Goal: Information Seeking & Learning: Find contact information

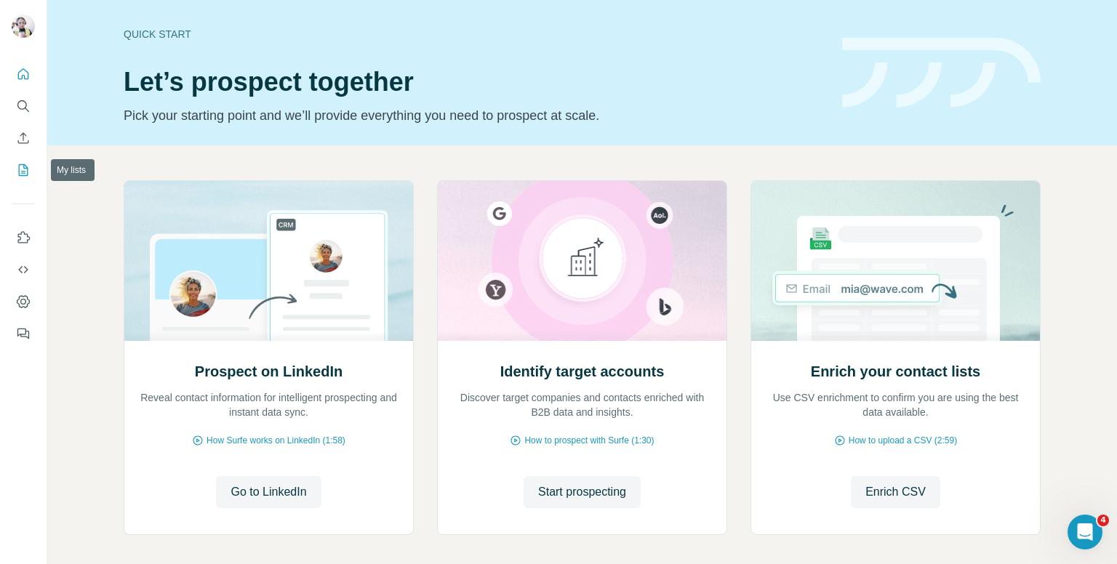
click at [25, 176] on icon "My lists" at bounding box center [23, 170] width 15 height 15
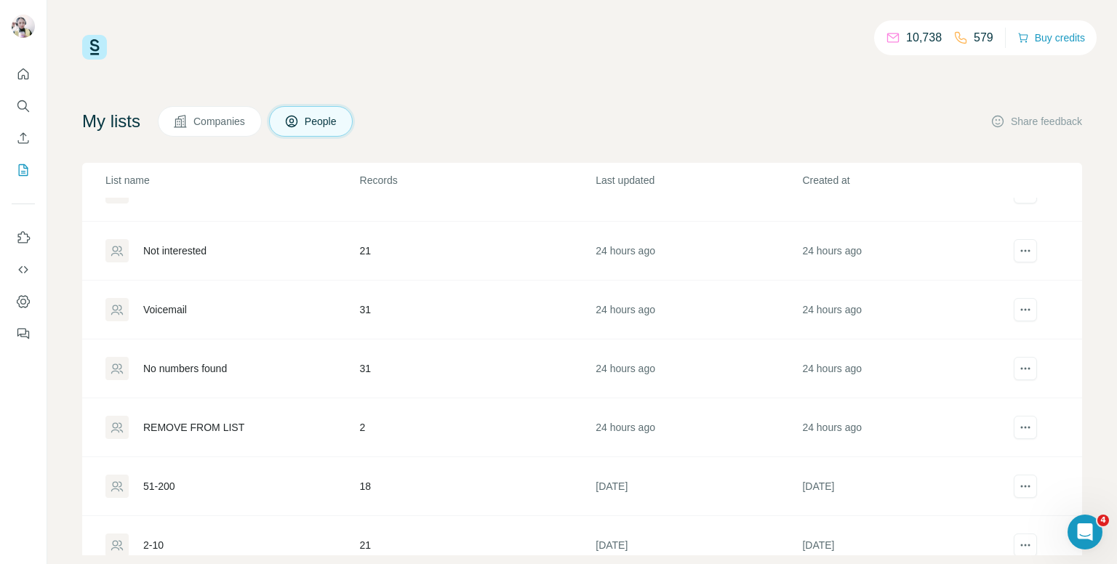
scroll to position [73, 0]
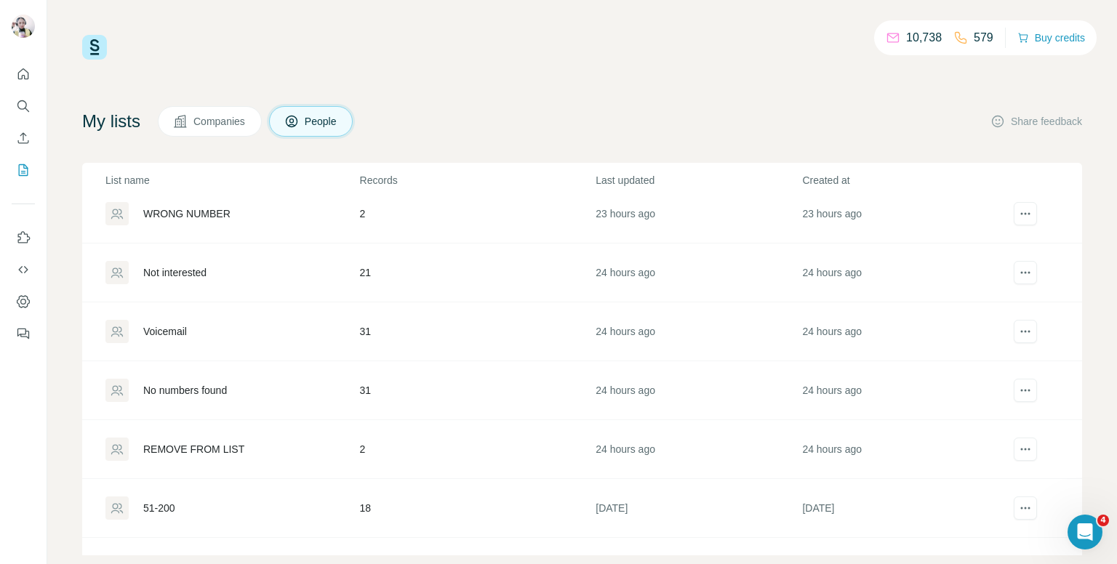
click at [369, 325] on td "31" at bounding box center [477, 332] width 236 height 59
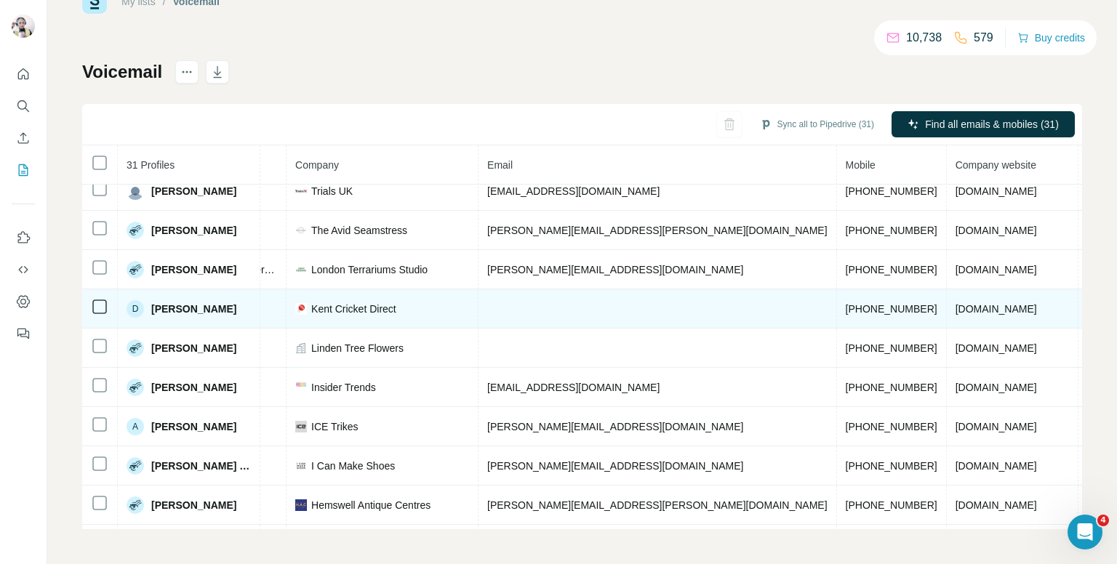
scroll to position [0, 337]
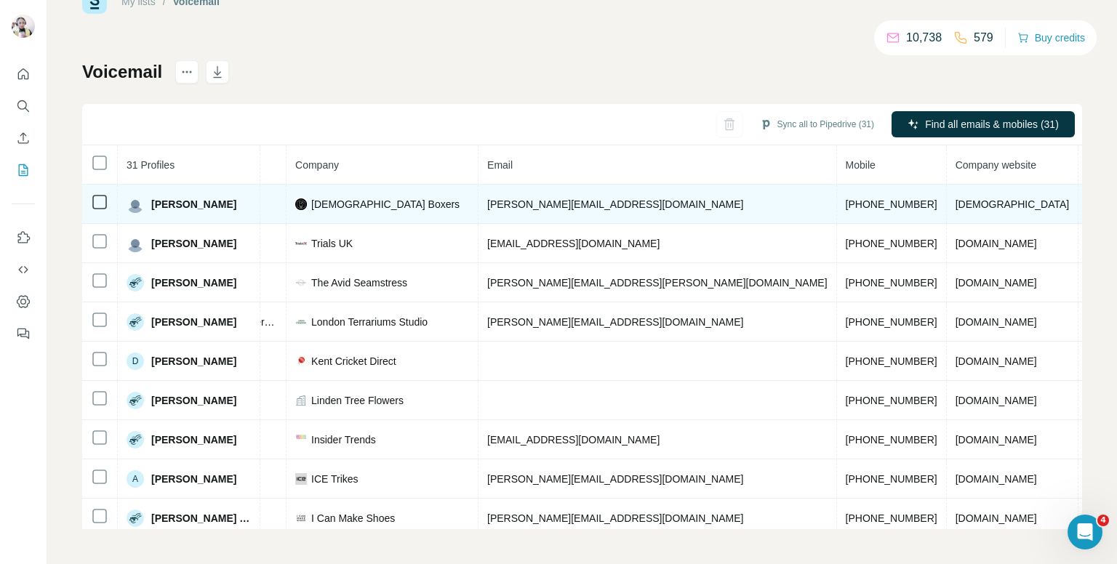
click at [846, 206] on span "[PHONE_NUMBER]" at bounding box center [892, 205] width 92 height 12
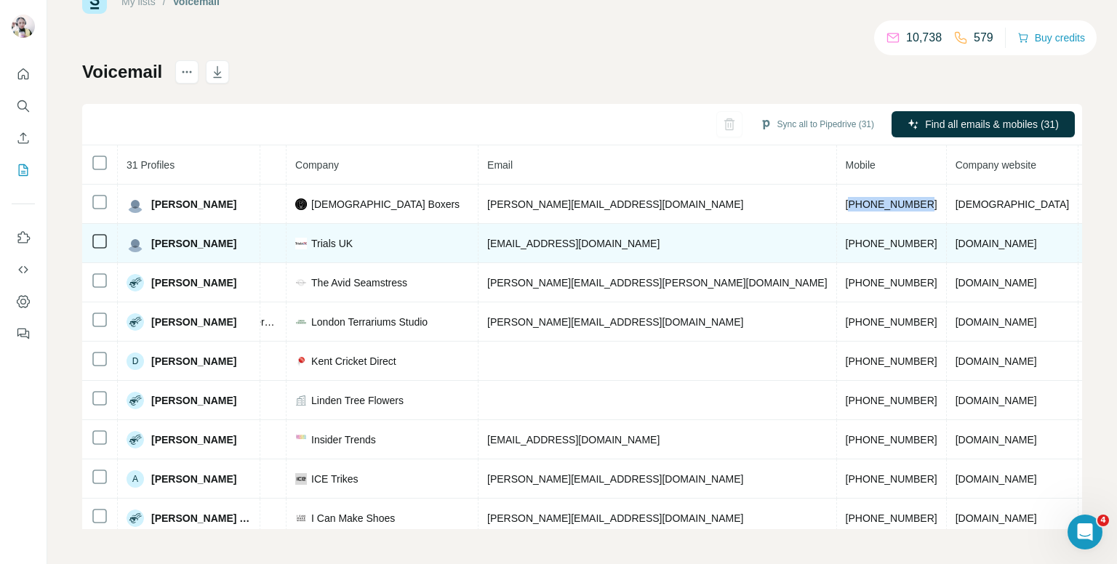
scroll to position [0, 0]
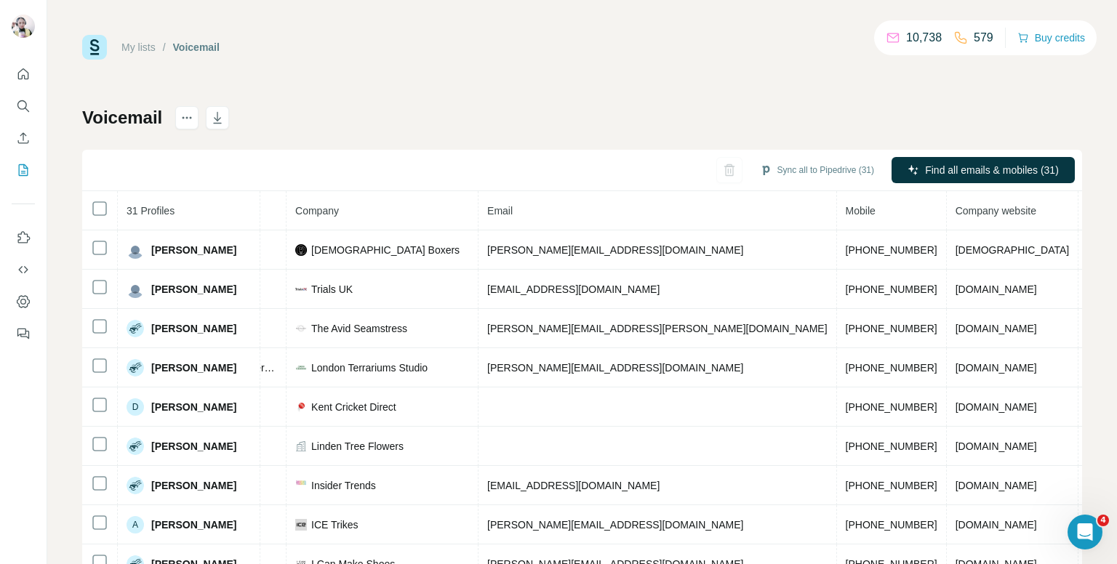
drag, startPoint x: 602, startPoint y: 1, endPoint x: 606, endPoint y: 21, distance: 20.0
click at [602, 4] on div "My lists / Voicemail 10,738 579 Buy credits Voicemail Sync all to Pipedrive (31…" at bounding box center [582, 282] width 1070 height 564
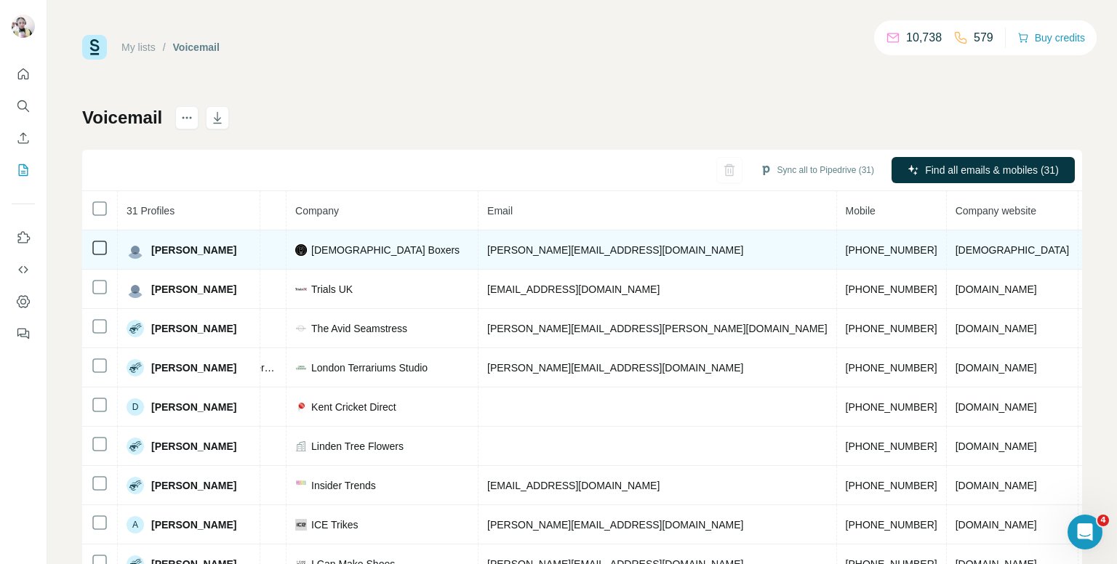
click at [837, 255] on td "[PHONE_NUMBER]" at bounding box center [892, 250] width 110 height 39
click at [837, 256] on td "[PHONE_NUMBER]" at bounding box center [892, 250] width 110 height 39
copy span "[PHONE_NUMBER]"
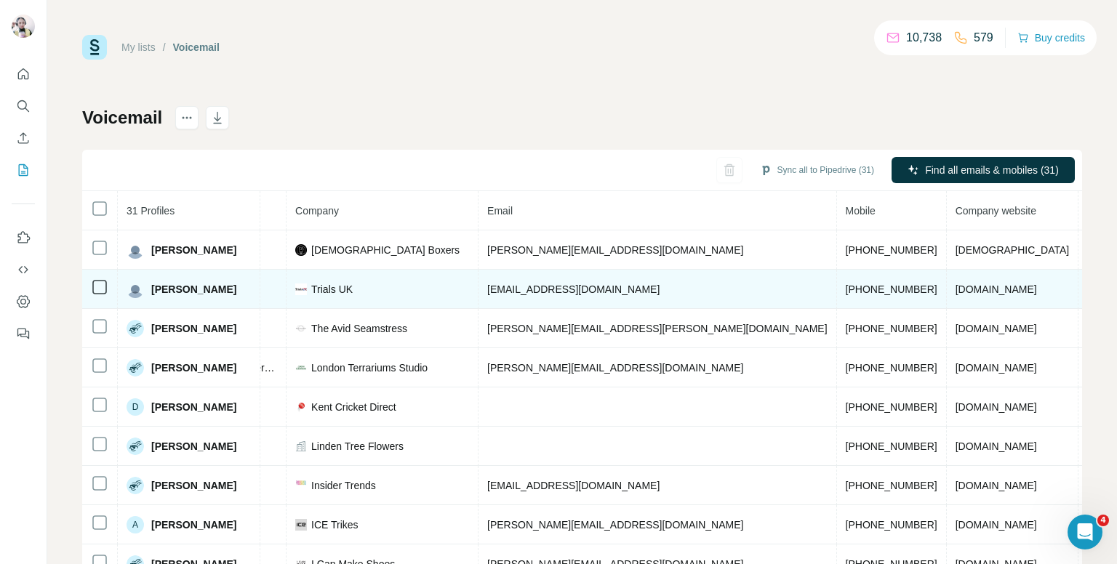
click at [846, 292] on span "[PHONE_NUMBER]" at bounding box center [892, 290] width 92 height 12
copy span "[PHONE_NUMBER]"
click at [837, 298] on td "[PHONE_NUMBER]" at bounding box center [892, 289] width 110 height 39
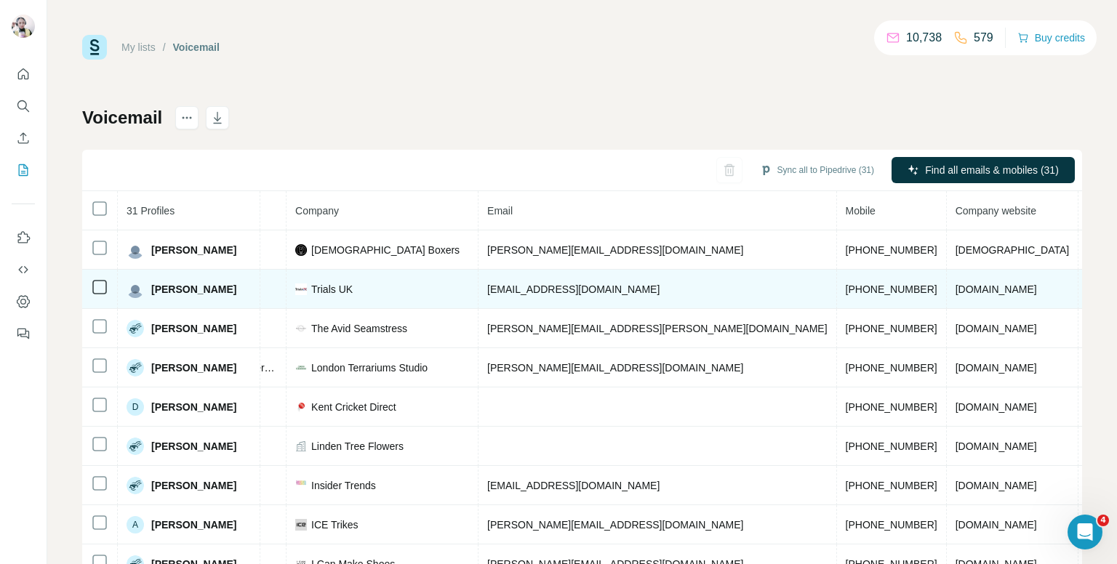
click at [846, 289] on span "[PHONE_NUMBER]" at bounding box center [892, 290] width 92 height 12
copy span "[PHONE_NUMBER]"
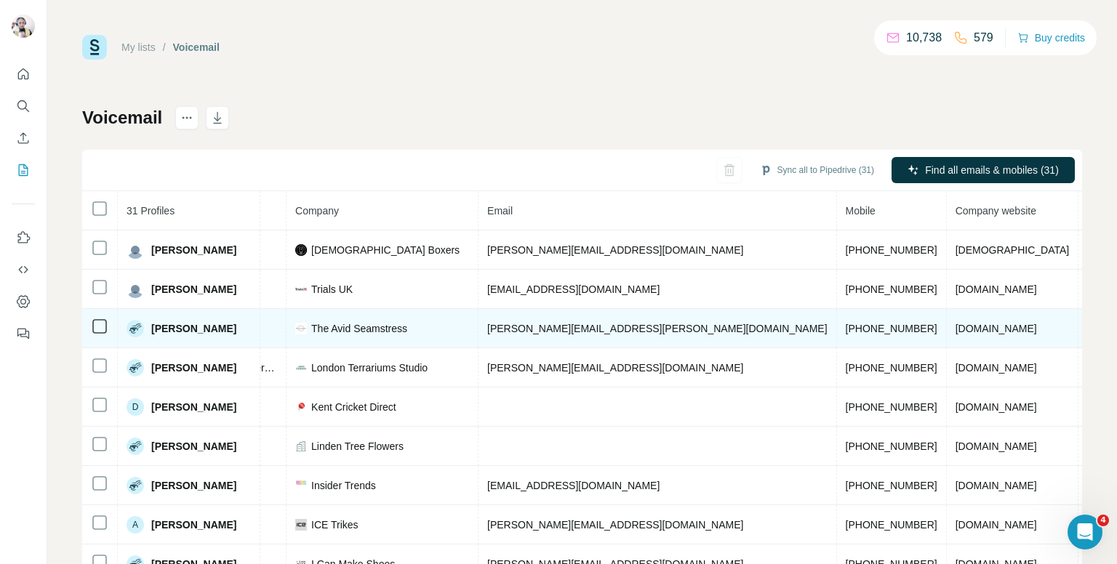
click at [846, 323] on span "[PHONE_NUMBER]" at bounding box center [892, 329] width 92 height 12
copy span "[PHONE_NUMBER]"
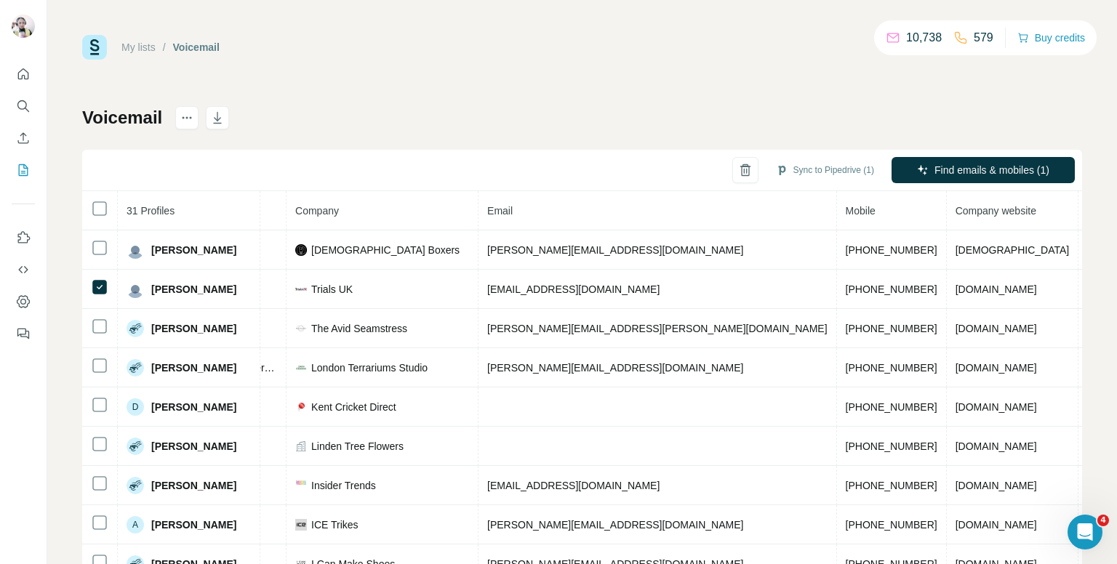
click at [555, 71] on div "My lists / Voicemail 10,738 579 Buy credits Voicemail Sync to Pipedrive (1) Fin…" at bounding box center [582, 305] width 1000 height 540
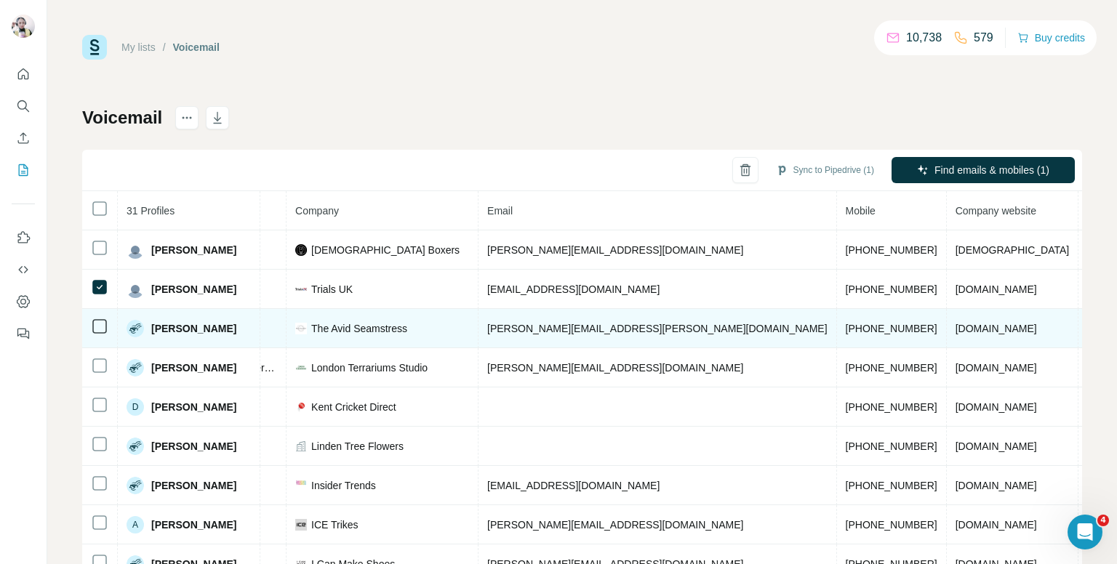
click at [846, 327] on span "[PHONE_NUMBER]" at bounding box center [892, 329] width 92 height 12
copy span "[PHONE_NUMBER]"
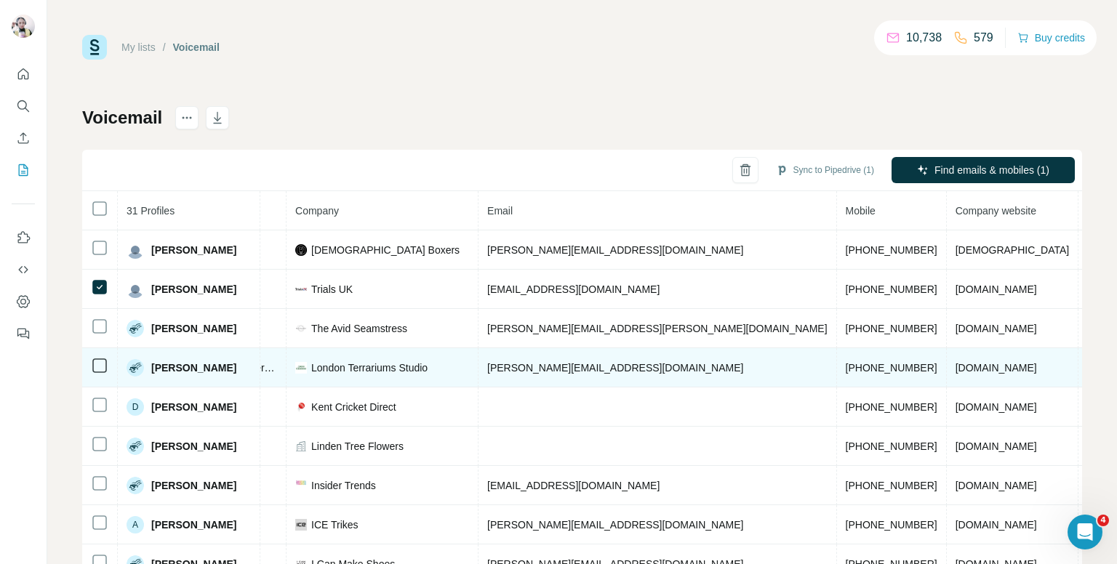
click at [846, 369] on span "[PHONE_NUMBER]" at bounding box center [892, 368] width 92 height 12
copy span "[PHONE_NUMBER]"
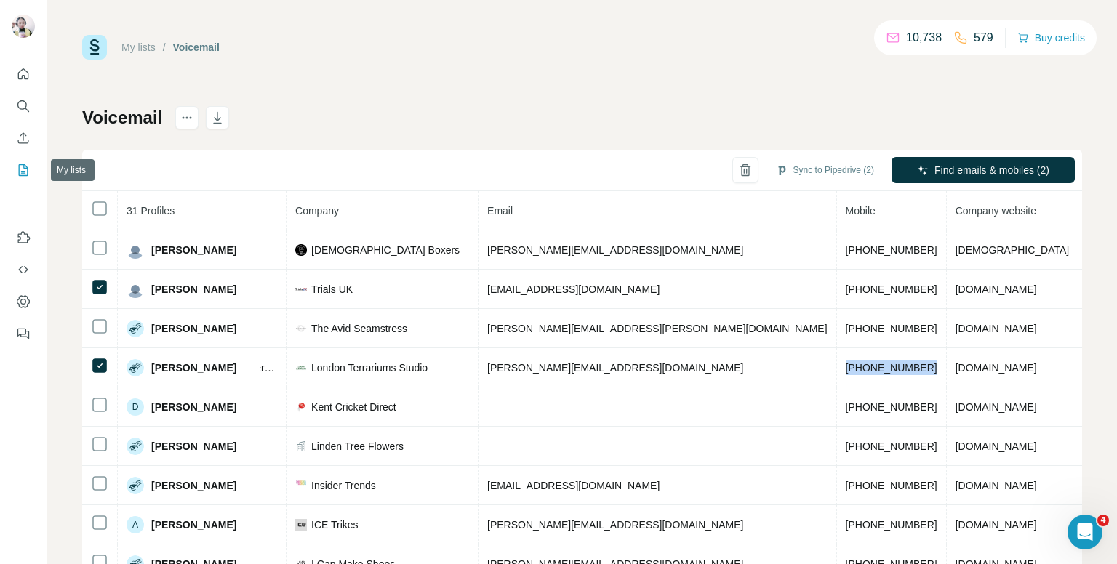
click at [22, 167] on icon "My lists" at bounding box center [23, 170] width 15 height 15
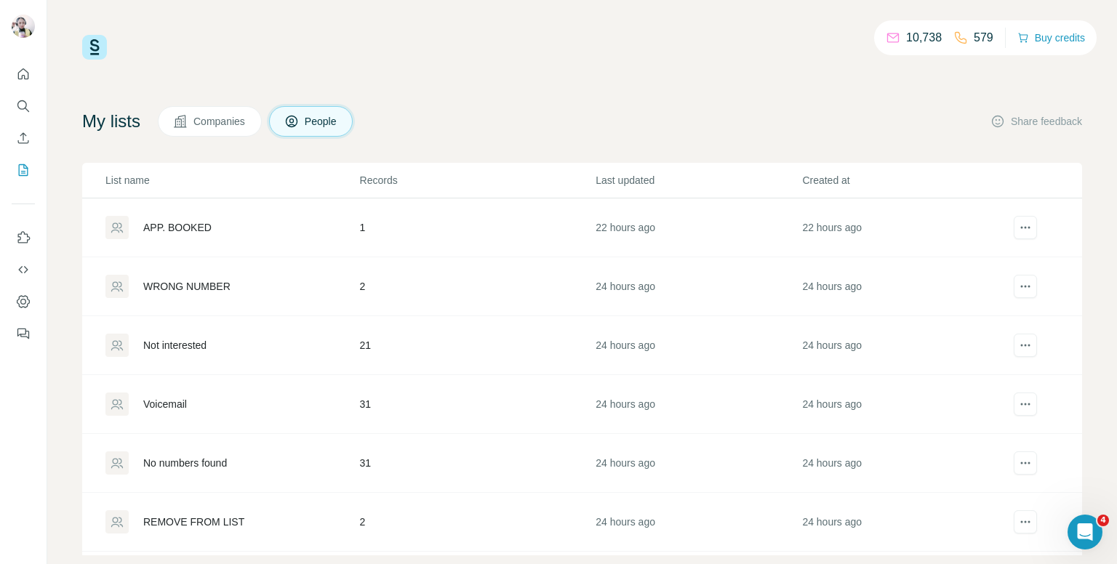
click at [258, 356] on div "Not interested" at bounding box center [231, 345] width 253 height 23
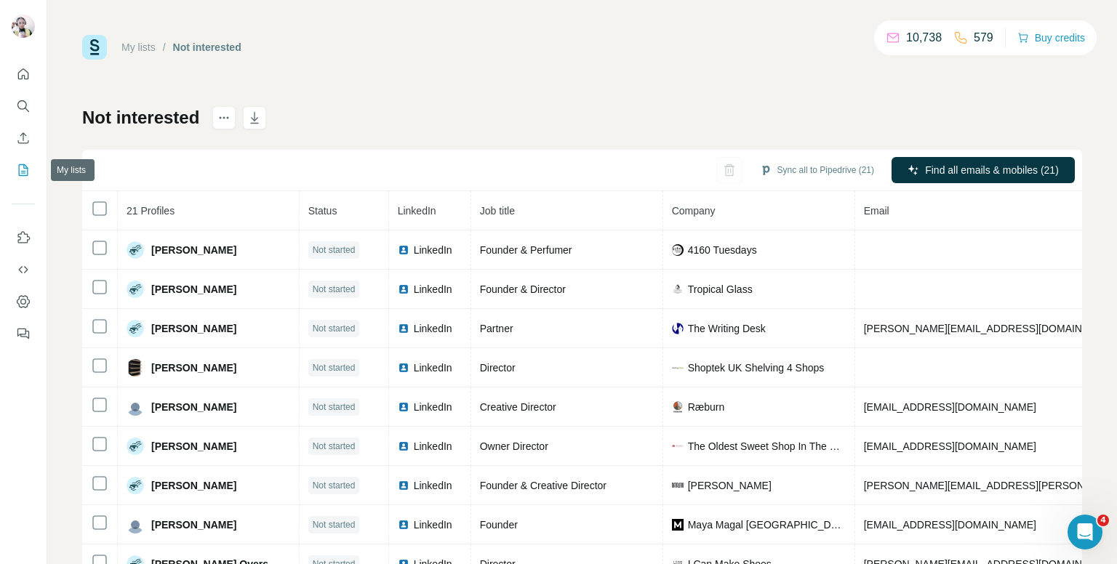
click at [20, 164] on icon "My lists" at bounding box center [23, 170] width 9 height 12
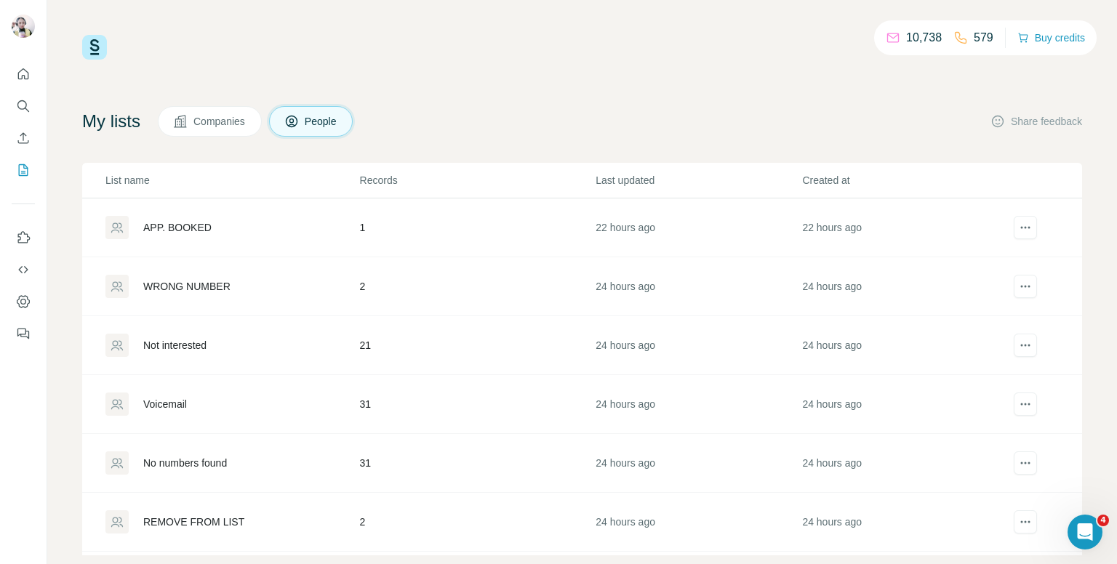
click at [466, 341] on td "21" at bounding box center [477, 345] width 236 height 59
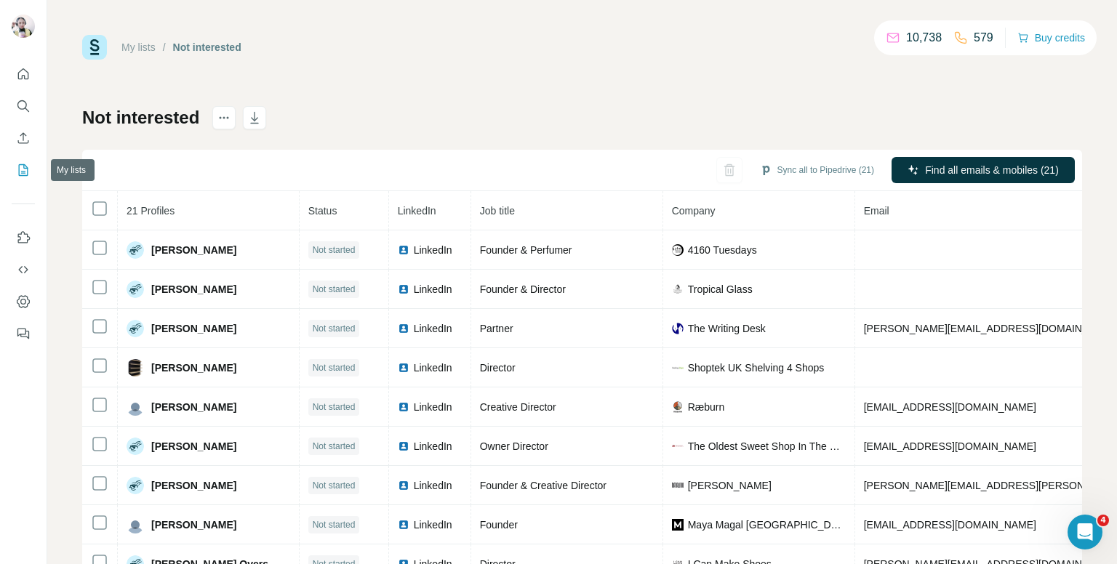
click at [21, 172] on icon "My lists" at bounding box center [24, 168] width 7 height 9
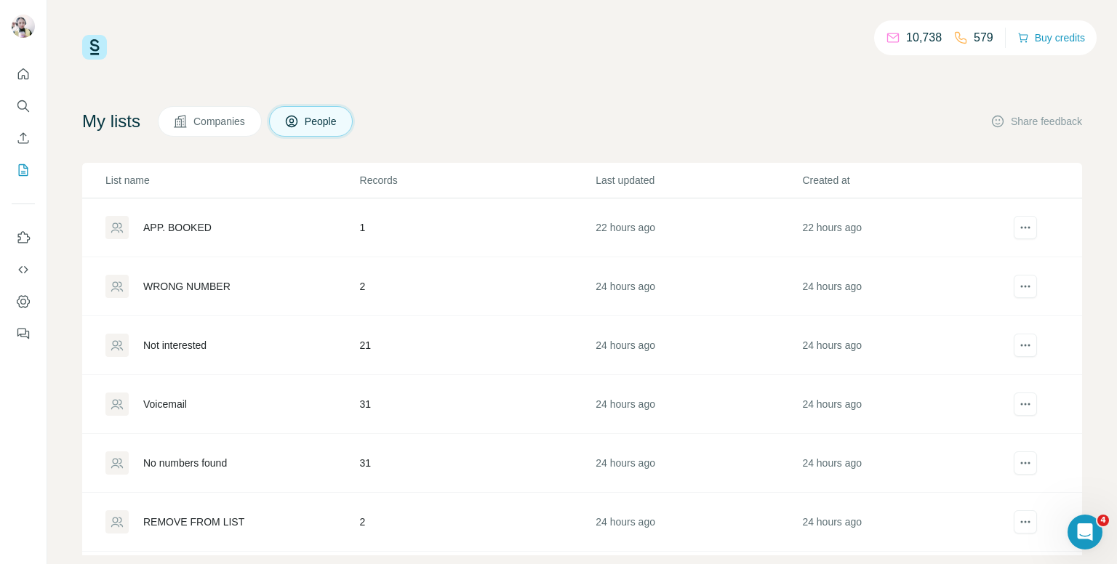
click at [334, 403] on div "Voicemail" at bounding box center [231, 404] width 253 height 23
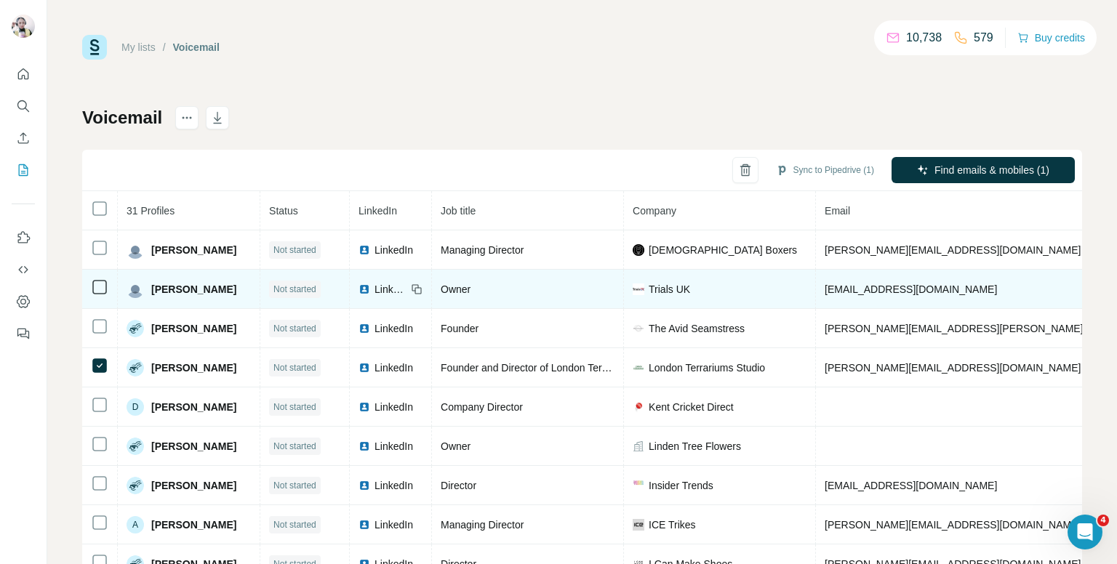
click at [91, 287] on icon at bounding box center [99, 287] width 17 height 17
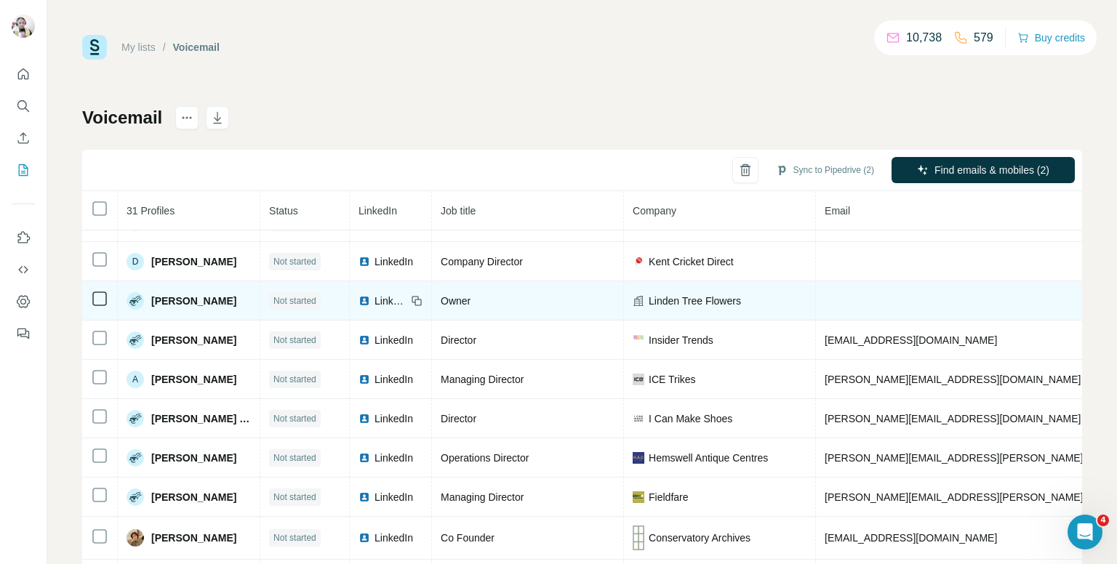
scroll to position [73, 0]
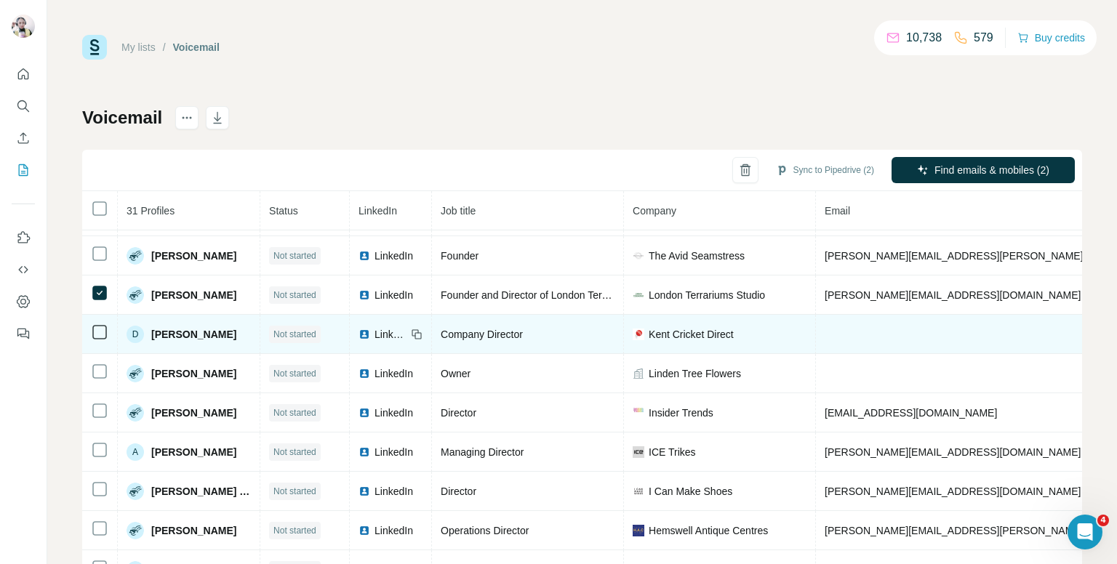
copy span "[PHONE_NUMBER]"
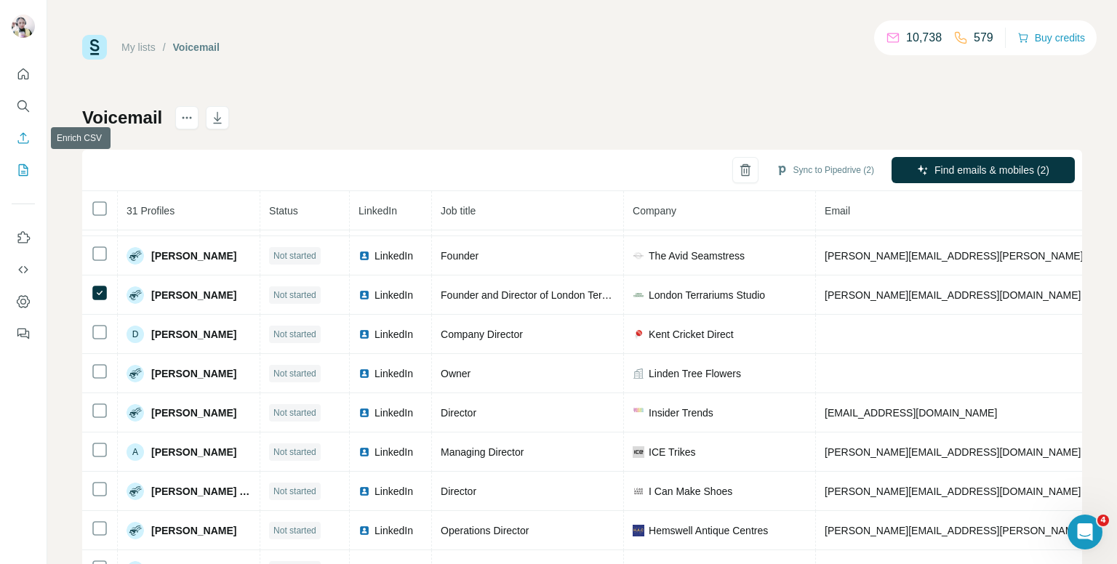
click at [16, 138] on icon "Enrich CSV" at bounding box center [23, 138] width 15 height 15
click at [17, 137] on icon "Enrich CSV" at bounding box center [23, 138] width 15 height 15
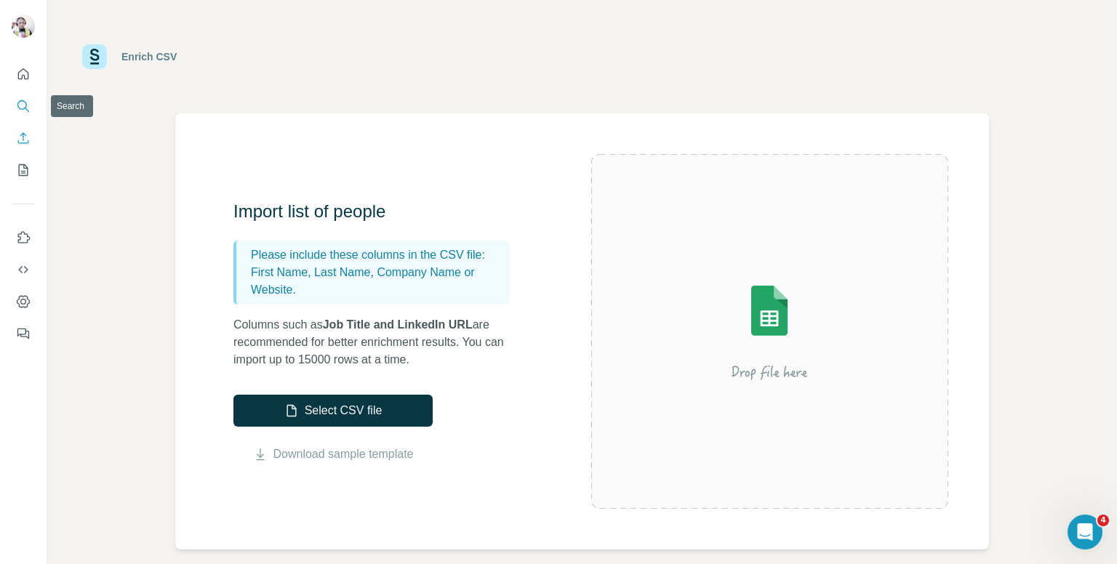
click at [15, 113] on button "Search" at bounding box center [23, 106] width 23 height 26
click at [21, 107] on icon "Search" at bounding box center [23, 106] width 15 height 15
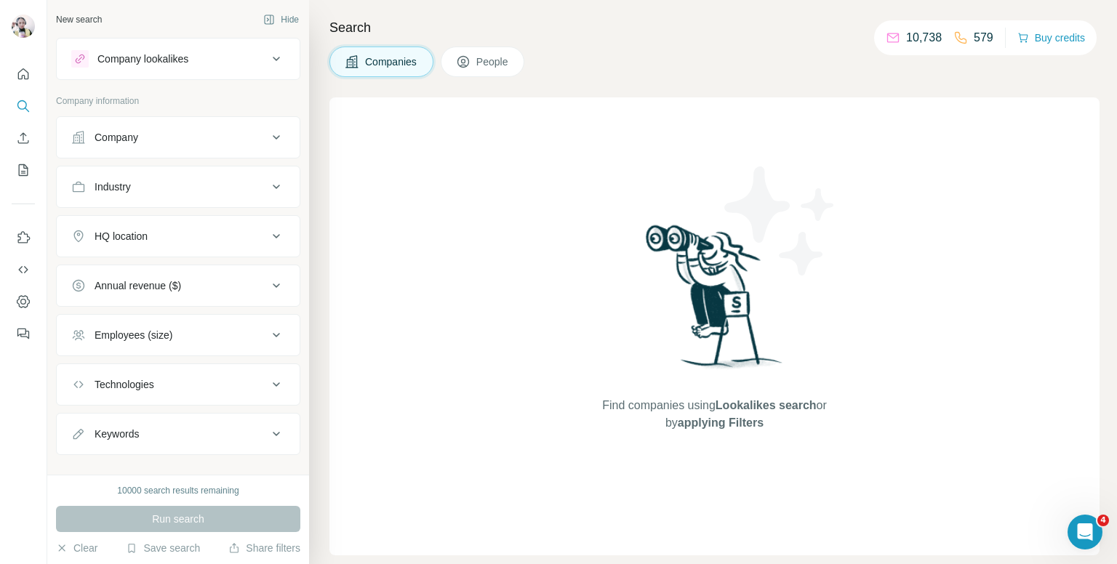
click at [244, 128] on button "Company" at bounding box center [178, 137] width 243 height 35
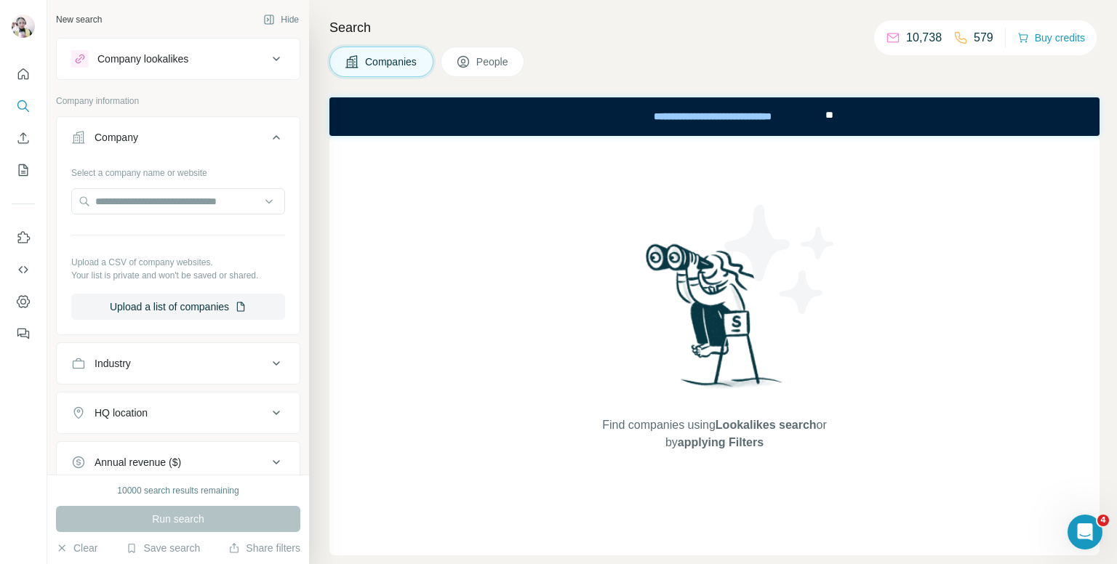
click at [268, 137] on icon at bounding box center [276, 137] width 17 height 17
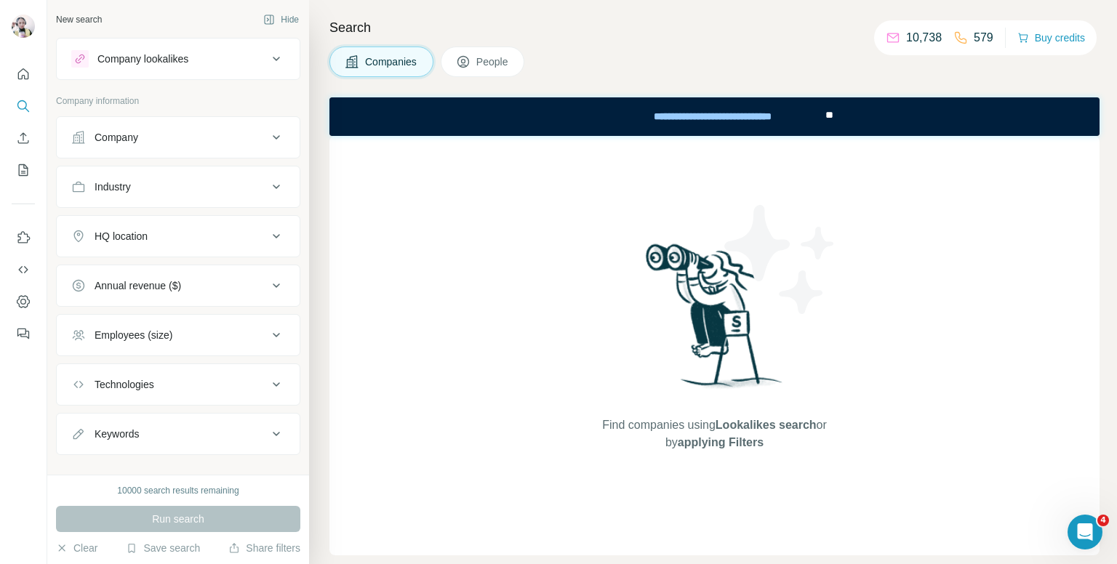
click at [495, 67] on span "People" at bounding box center [492, 62] width 33 height 15
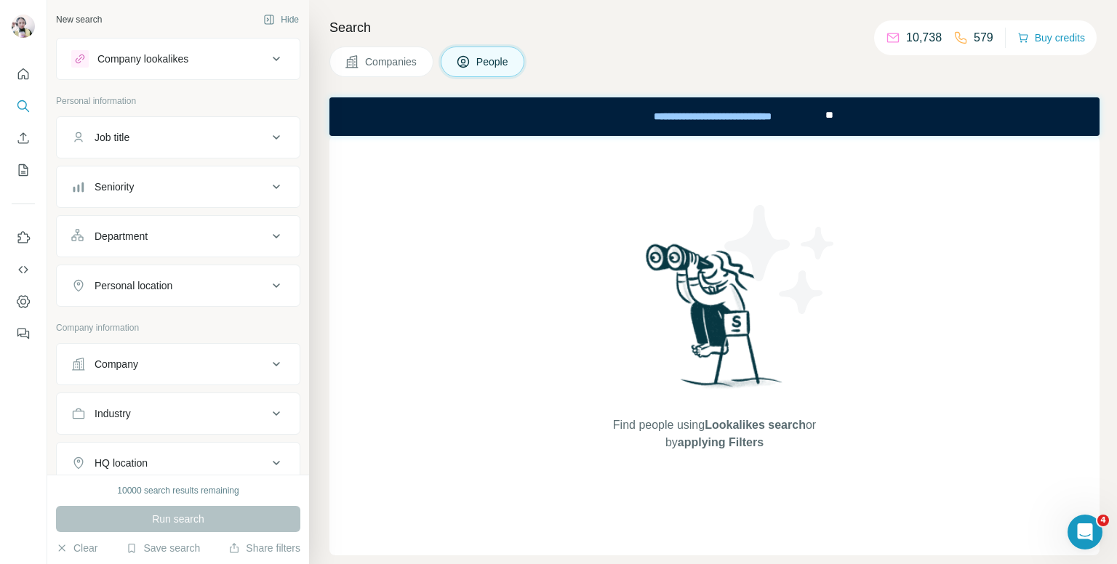
click at [490, 62] on span "People" at bounding box center [492, 62] width 33 height 15
click at [176, 135] on div "Job title" at bounding box center [169, 137] width 196 height 15
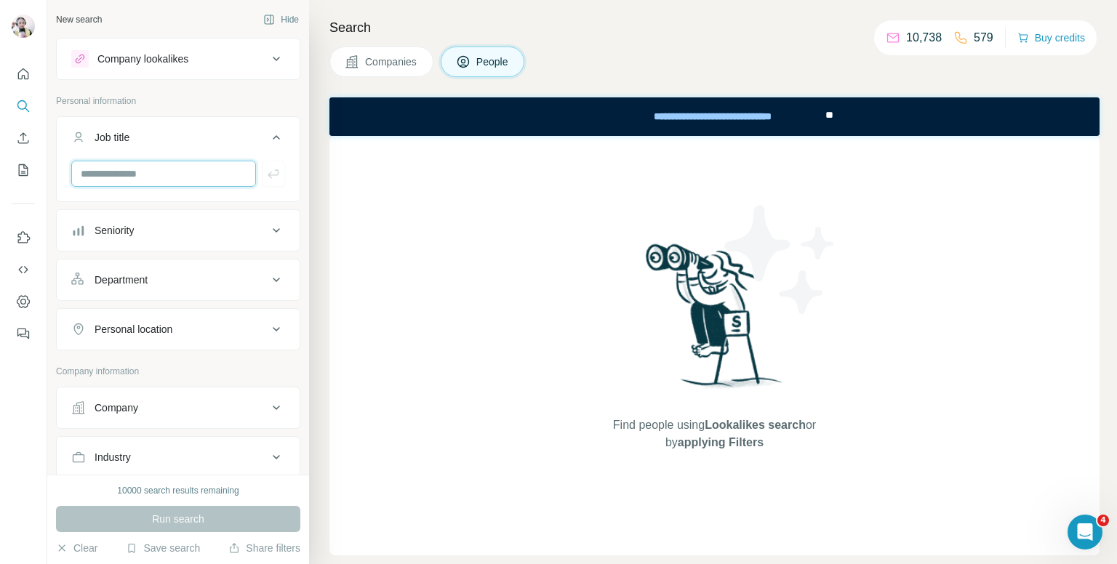
click at [182, 179] on input "text" at bounding box center [163, 174] width 185 height 26
type input "*****"
click at [266, 175] on icon "button" at bounding box center [273, 174] width 15 height 15
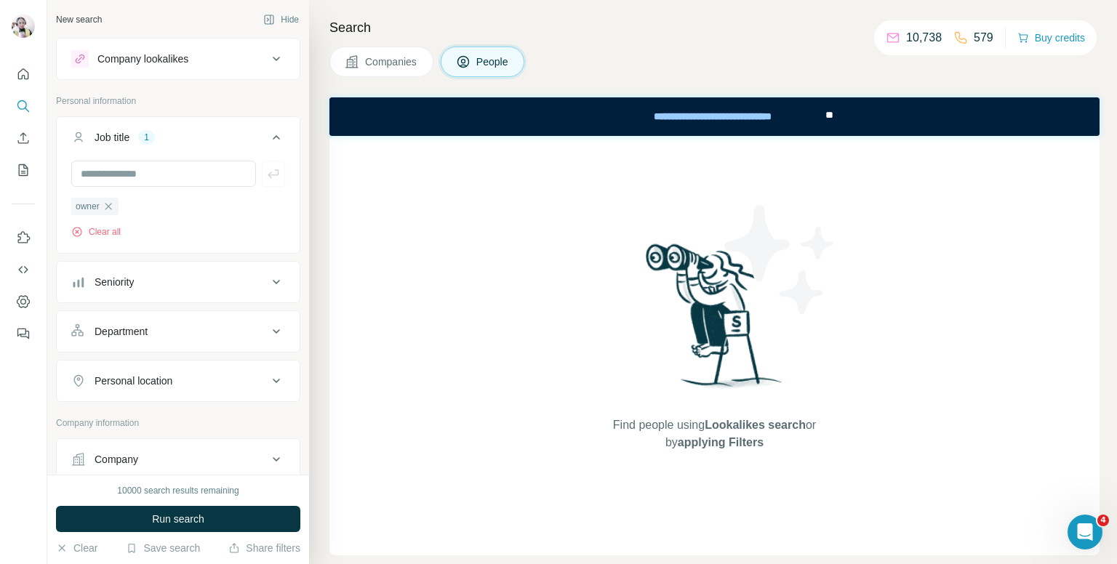
click at [268, 281] on icon at bounding box center [276, 281] width 17 height 17
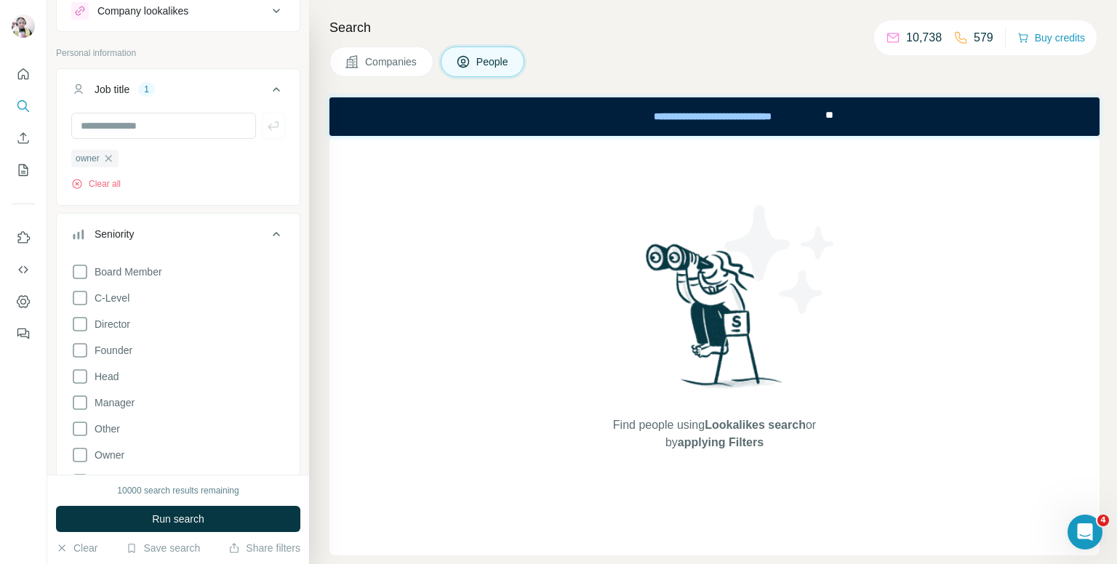
scroll to position [73, 0]
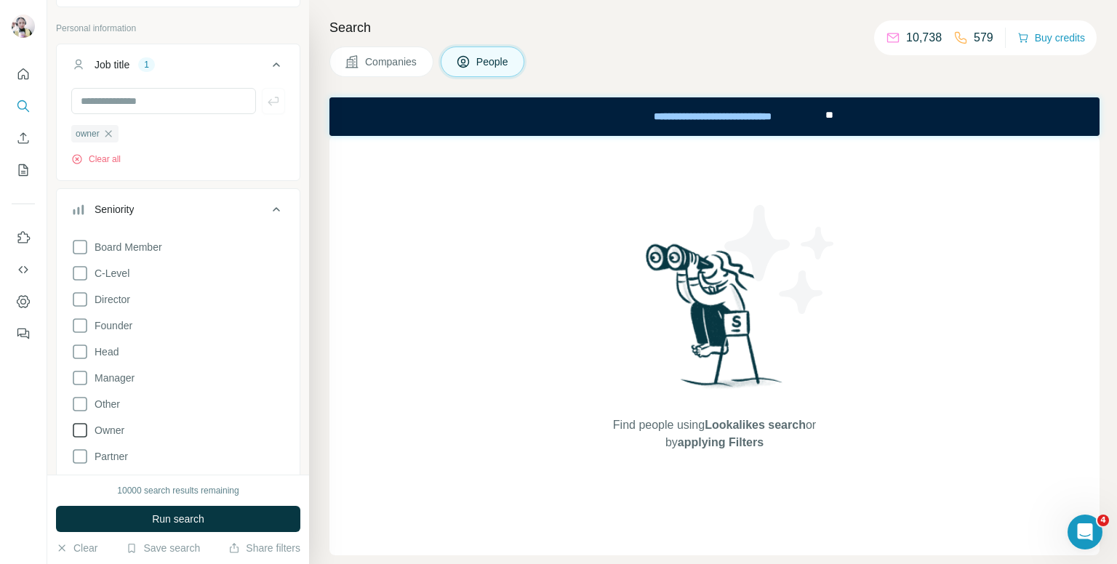
click at [82, 422] on icon at bounding box center [79, 430] width 17 height 17
click at [85, 327] on icon at bounding box center [79, 325] width 17 height 17
click at [83, 454] on icon at bounding box center [79, 456] width 17 height 17
click at [268, 207] on icon at bounding box center [276, 209] width 17 height 17
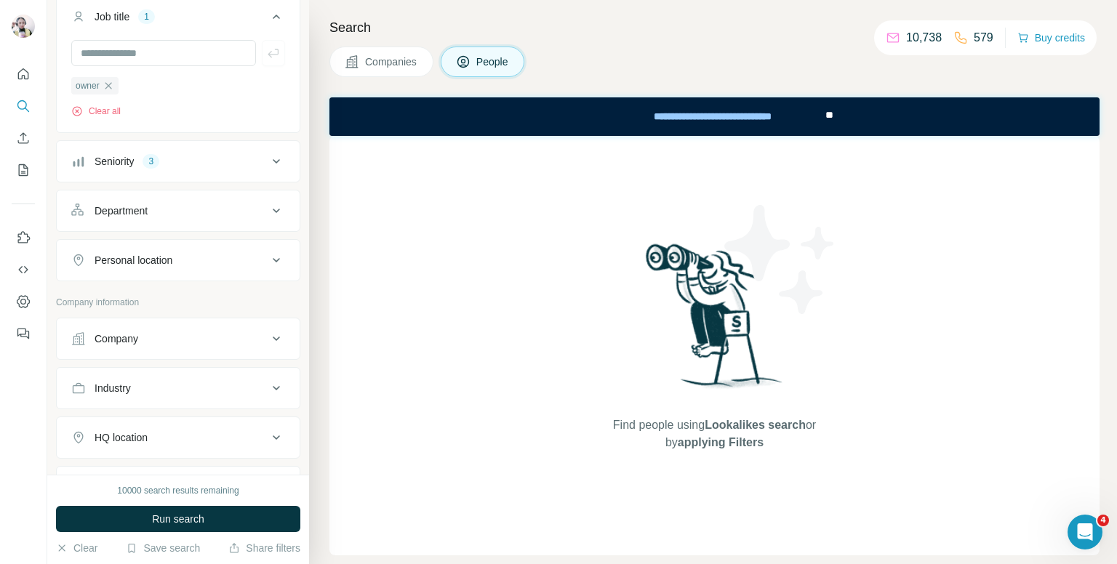
scroll to position [145, 0]
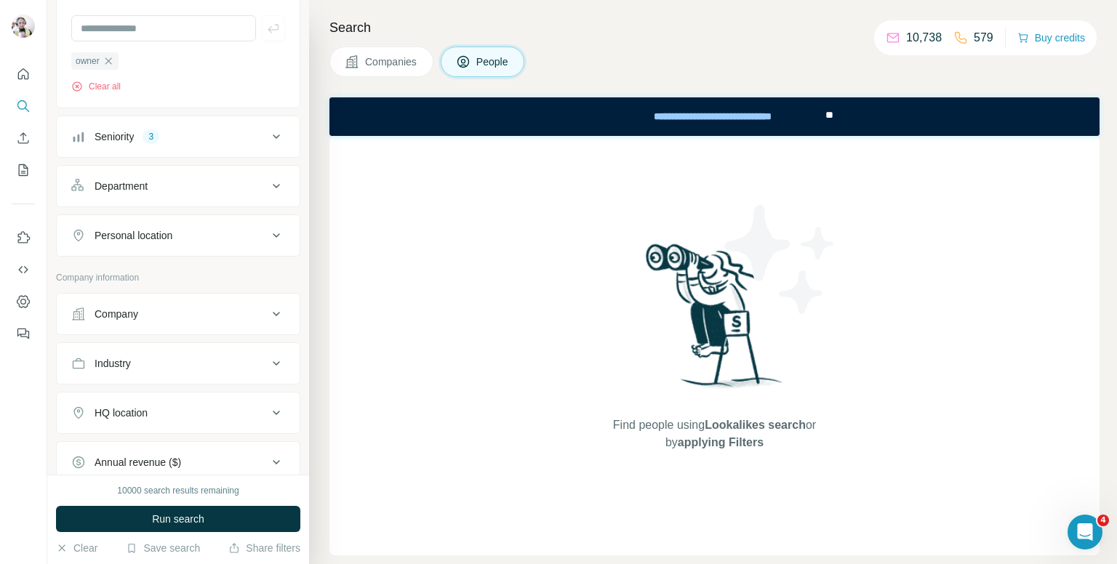
click at [212, 187] on div "Department" at bounding box center [169, 186] width 196 height 15
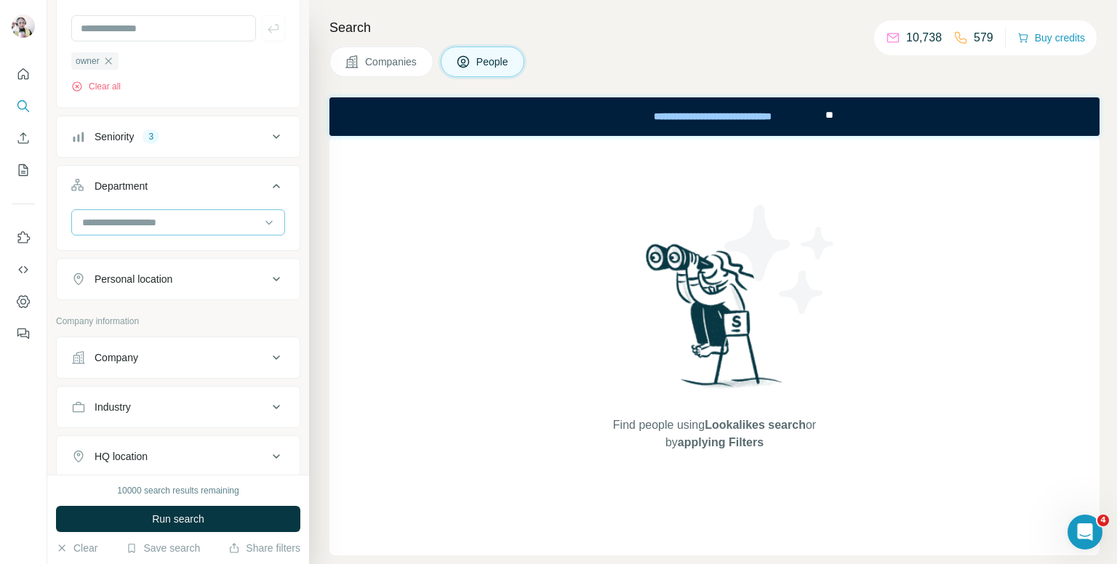
click at [218, 215] on input at bounding box center [171, 223] width 180 height 16
type input "*"
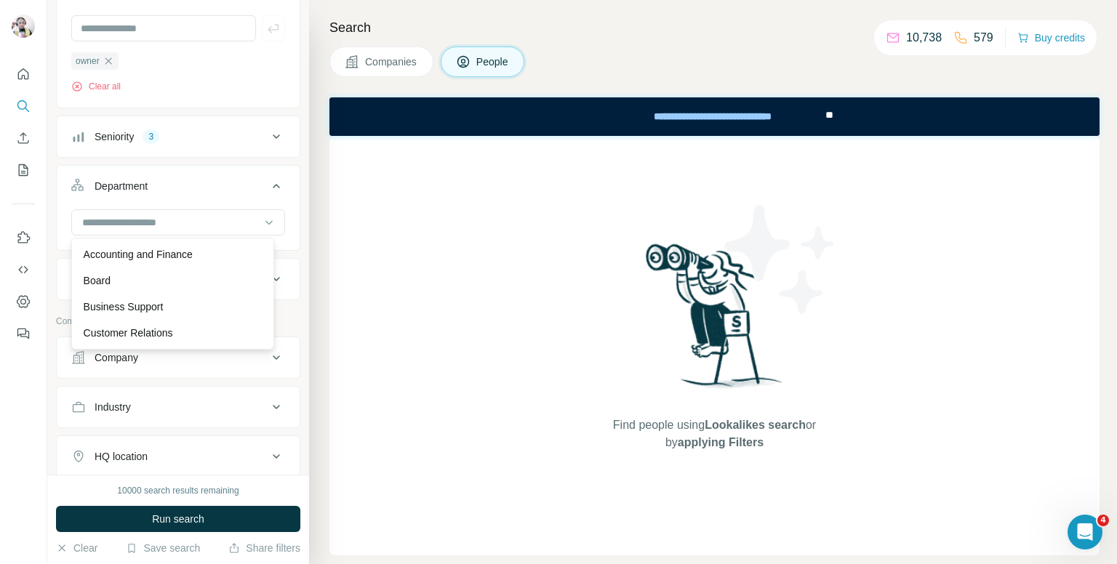
click at [273, 184] on icon at bounding box center [276, 186] width 7 height 4
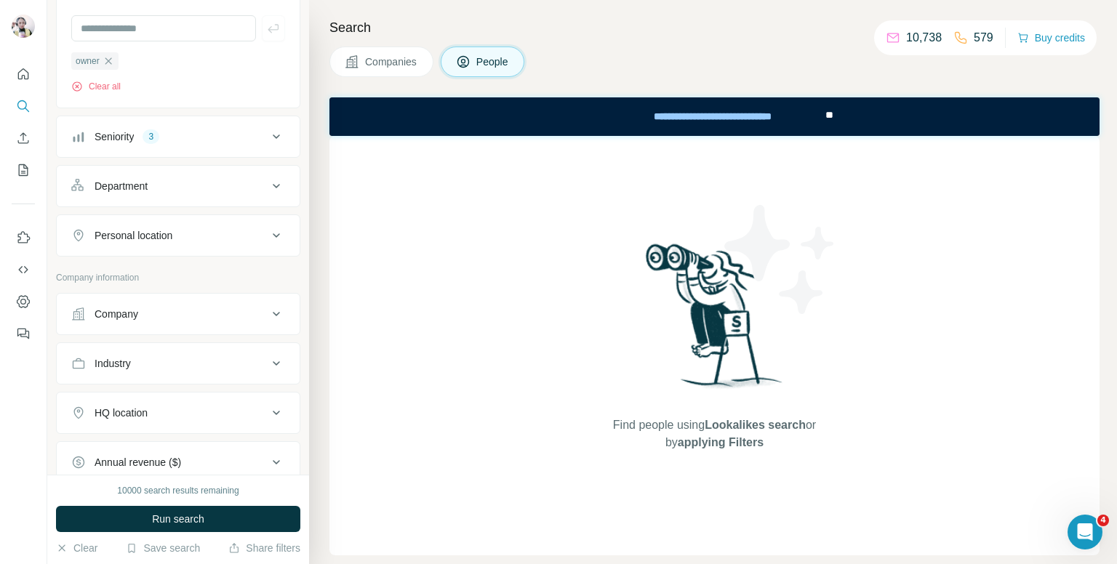
click at [161, 241] on div "Personal location" at bounding box center [134, 235] width 78 height 15
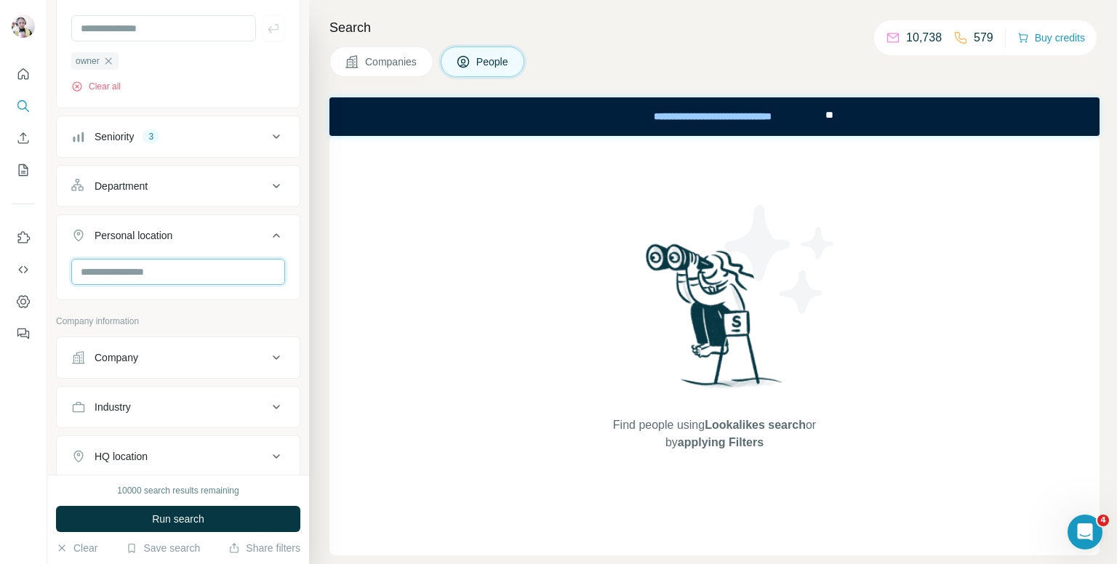
click at [177, 284] on input "text" at bounding box center [178, 272] width 214 height 26
type input "**********"
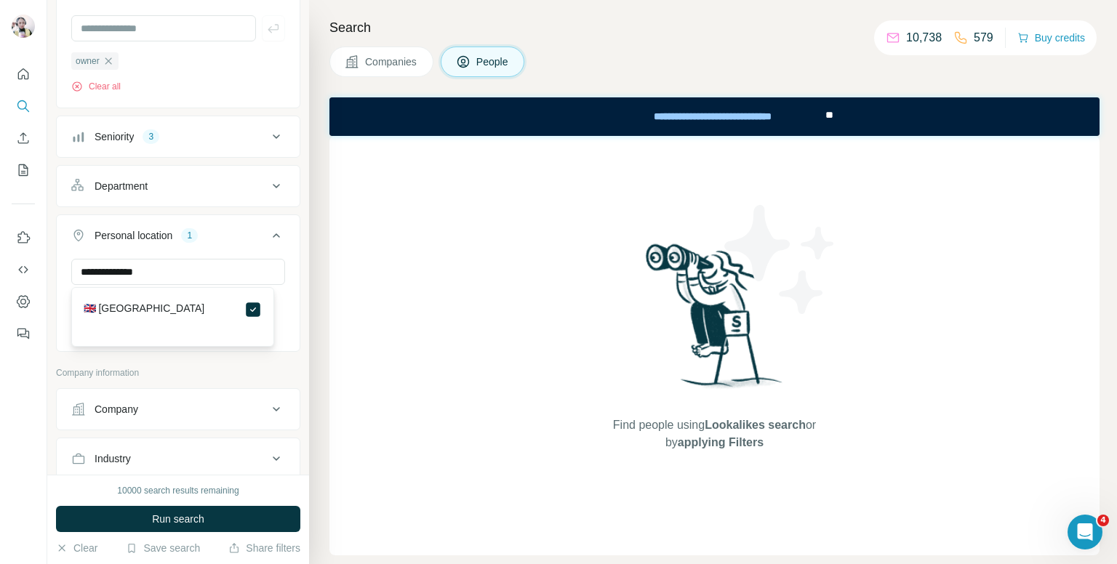
click at [268, 231] on icon at bounding box center [276, 235] width 17 height 17
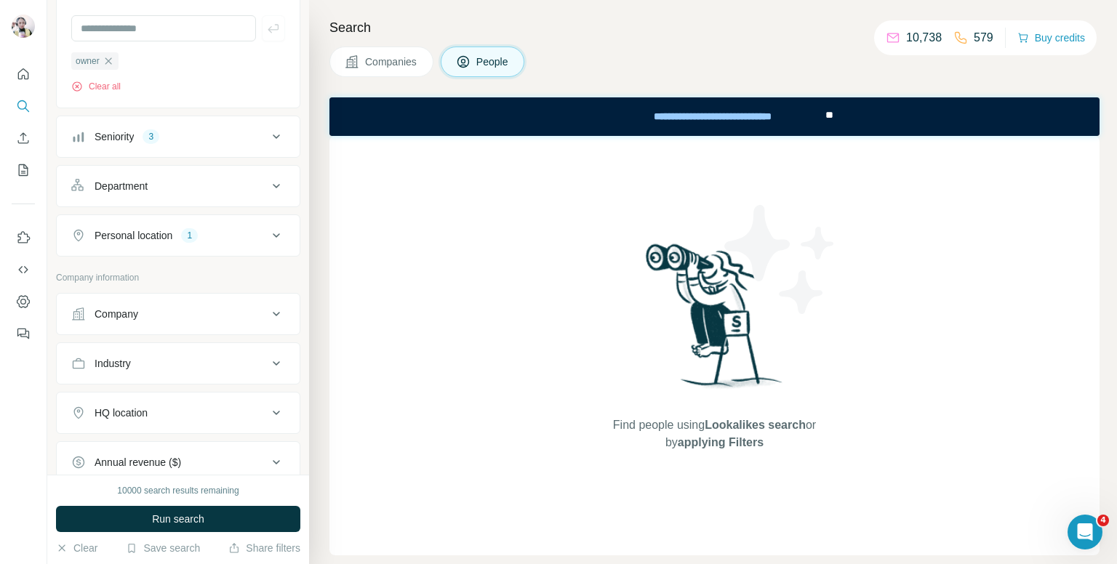
click at [233, 356] on div "Industry" at bounding box center [169, 363] width 196 height 15
click at [162, 396] on input at bounding box center [171, 400] width 180 height 16
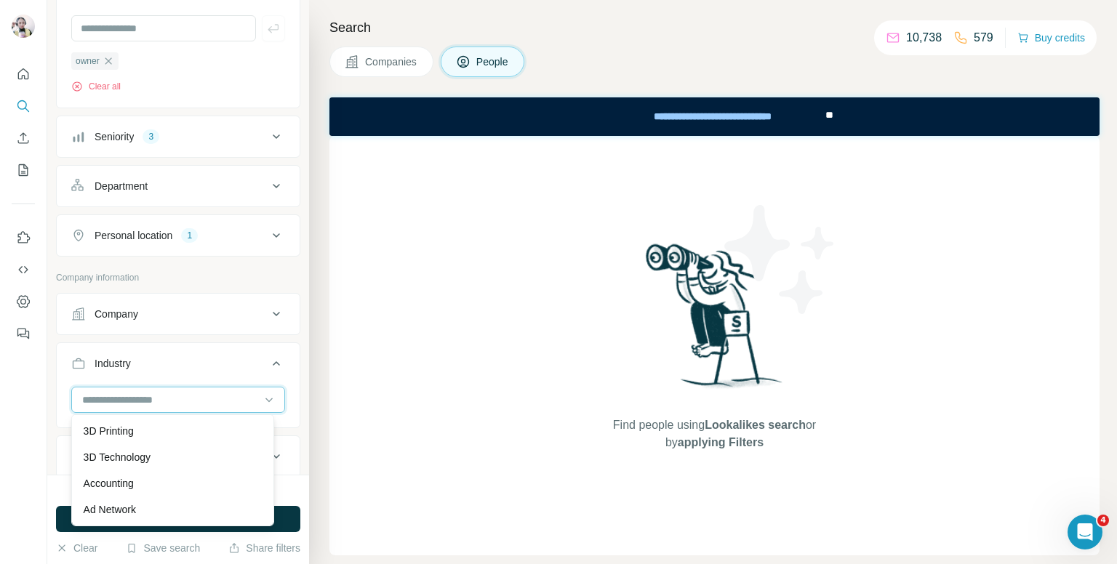
type input "*"
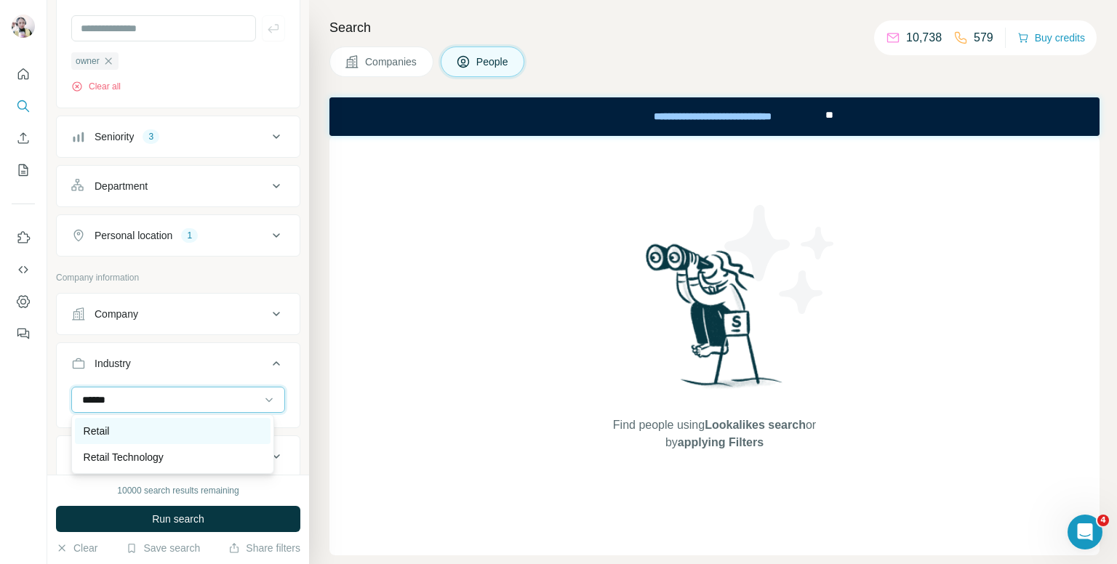
type input "******"
click at [153, 437] on div "Retail" at bounding box center [173, 431] width 178 height 15
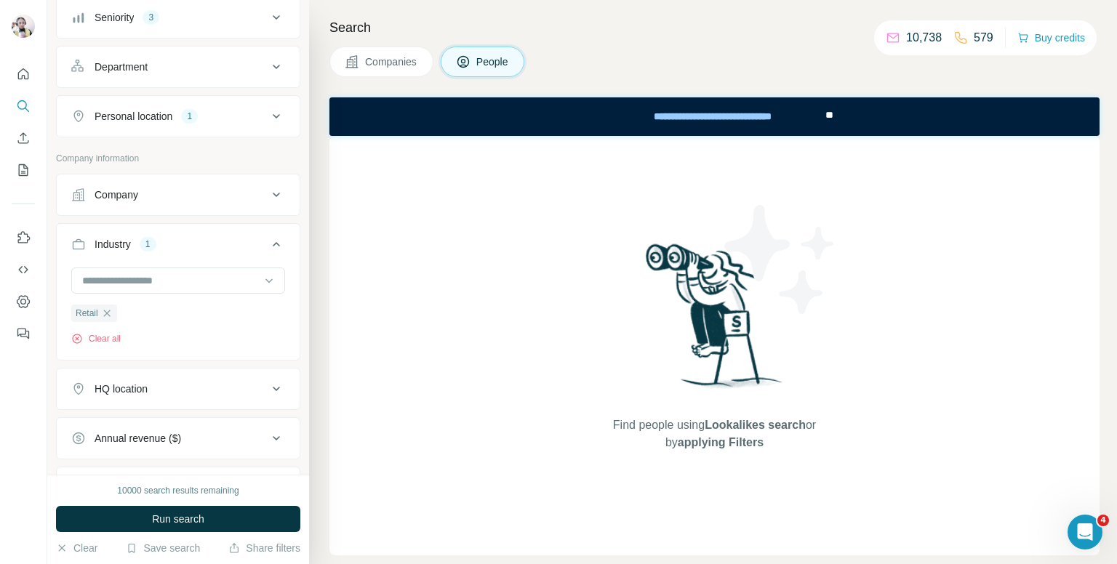
scroll to position [291, 0]
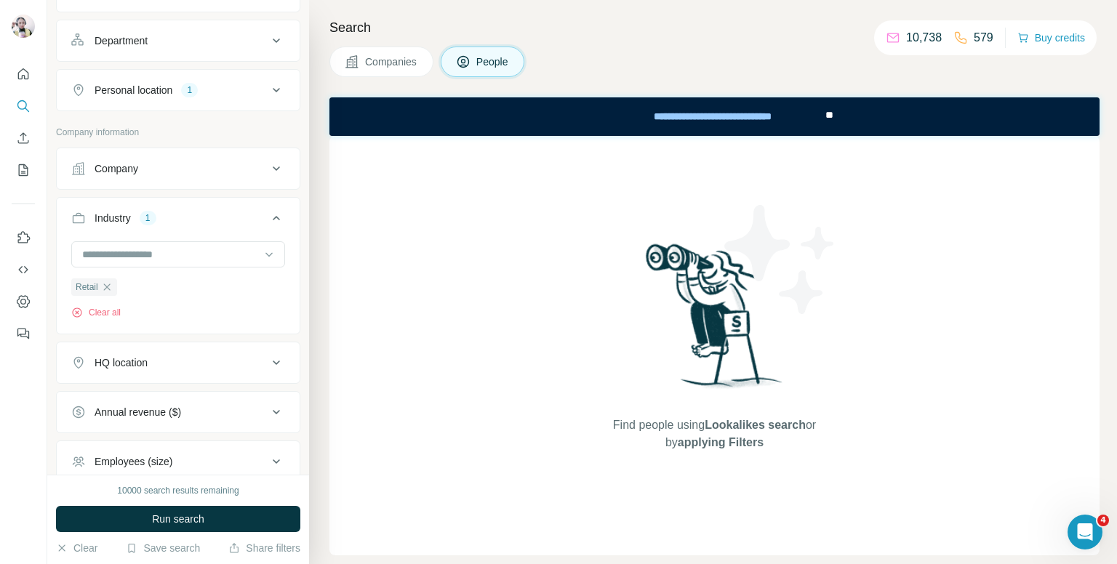
click at [202, 374] on button "HQ location" at bounding box center [178, 362] width 243 height 35
click at [175, 403] on input "text" at bounding box center [178, 399] width 214 height 26
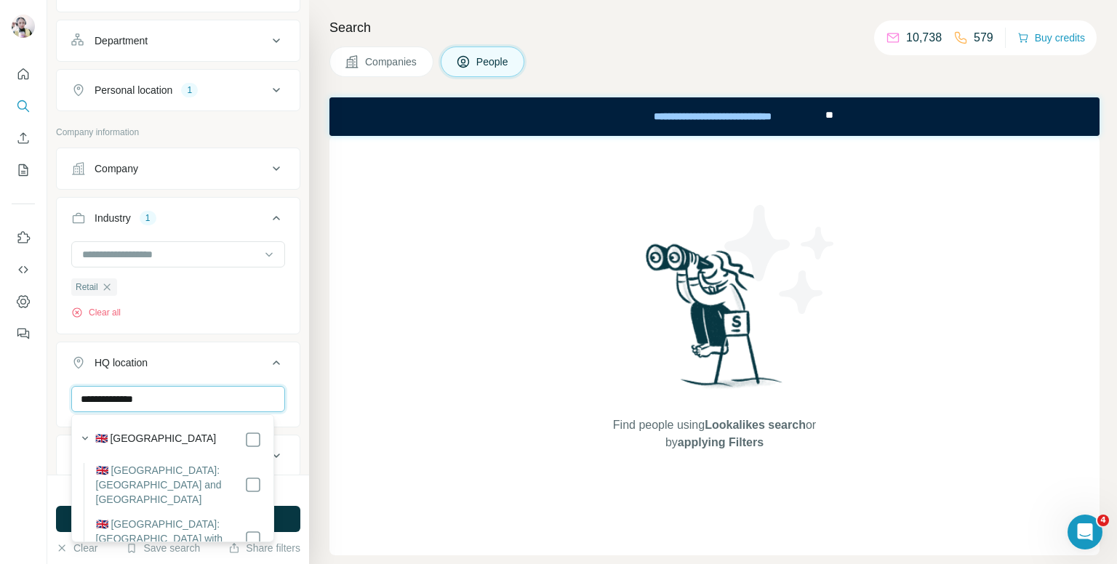
type input "**********"
click at [268, 361] on icon at bounding box center [276, 362] width 17 height 17
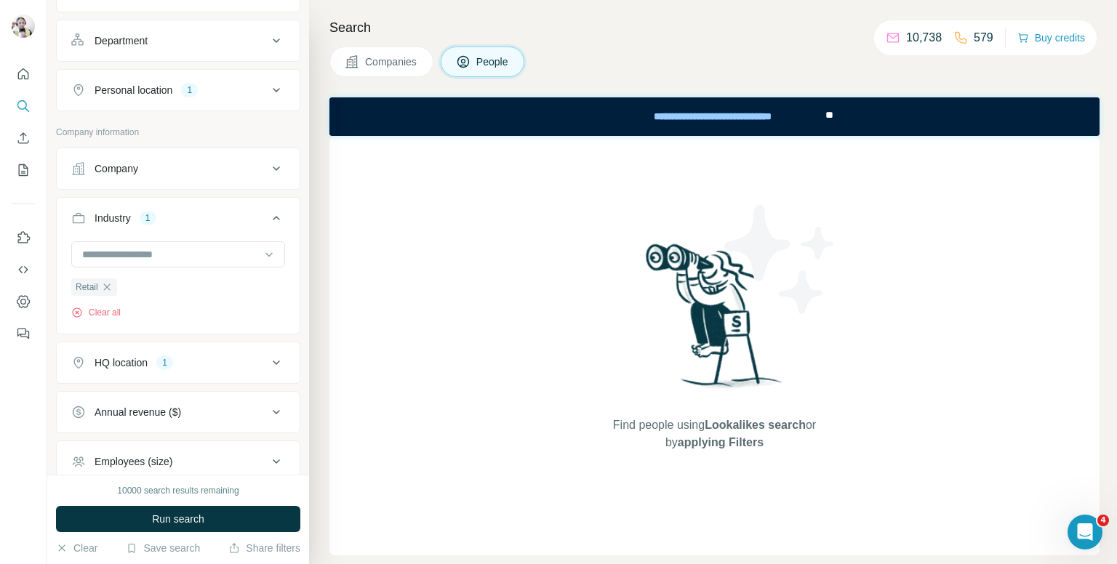
click at [252, 407] on div "Annual revenue ($)" at bounding box center [169, 412] width 196 height 15
click at [268, 408] on icon at bounding box center [276, 412] width 17 height 17
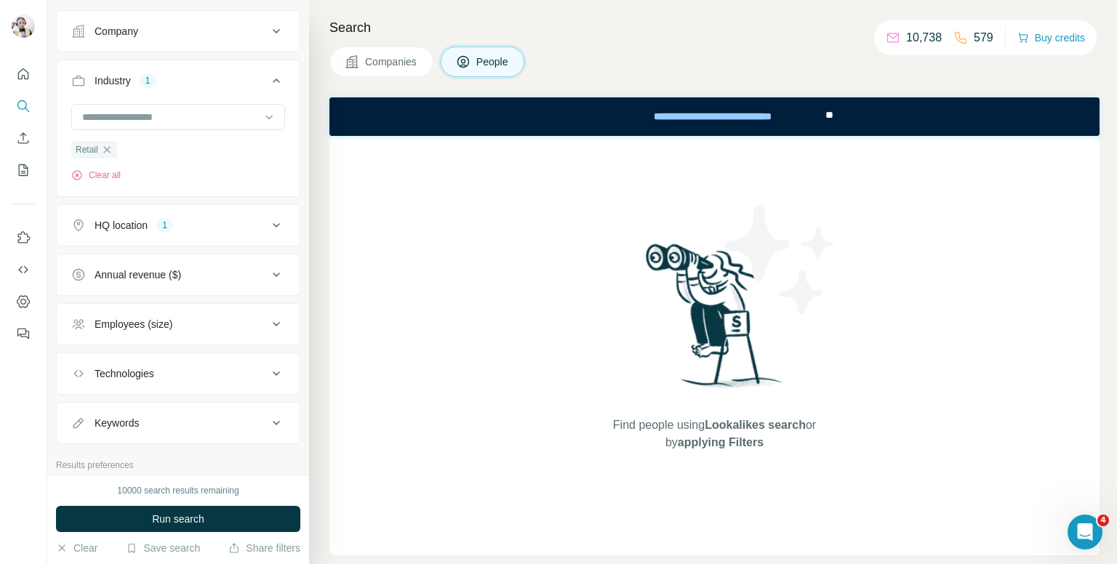
scroll to position [436, 0]
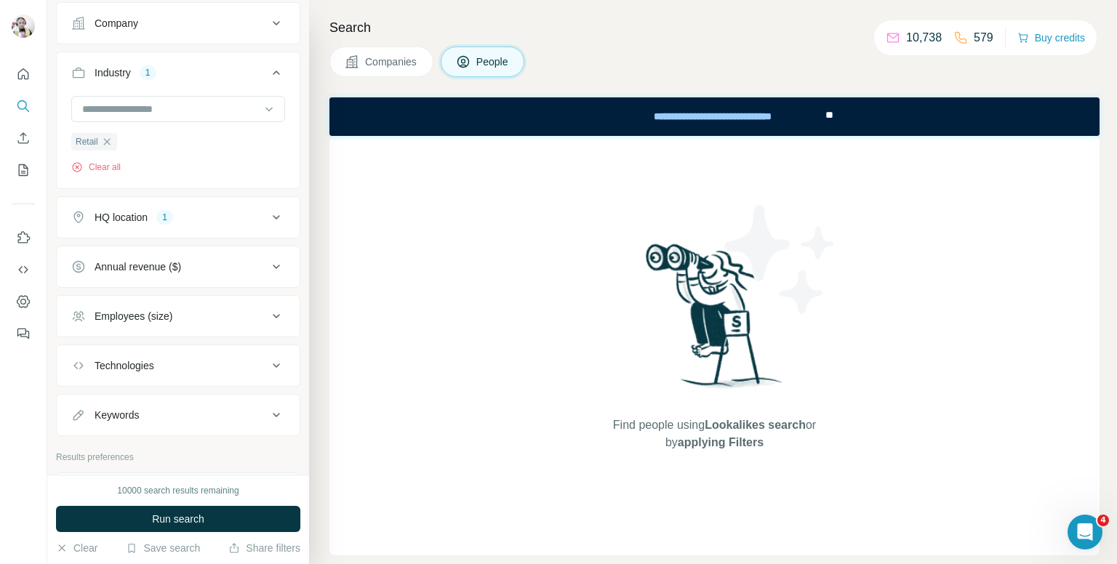
click at [224, 323] on button "Employees (size)" at bounding box center [178, 316] width 243 height 35
click at [78, 373] on icon at bounding box center [79, 375] width 17 height 17
click at [75, 401] on icon at bounding box center [79, 401] width 17 height 17
click at [268, 312] on icon at bounding box center [276, 316] width 17 height 17
click at [209, 362] on div "Technologies" at bounding box center [169, 366] width 196 height 15
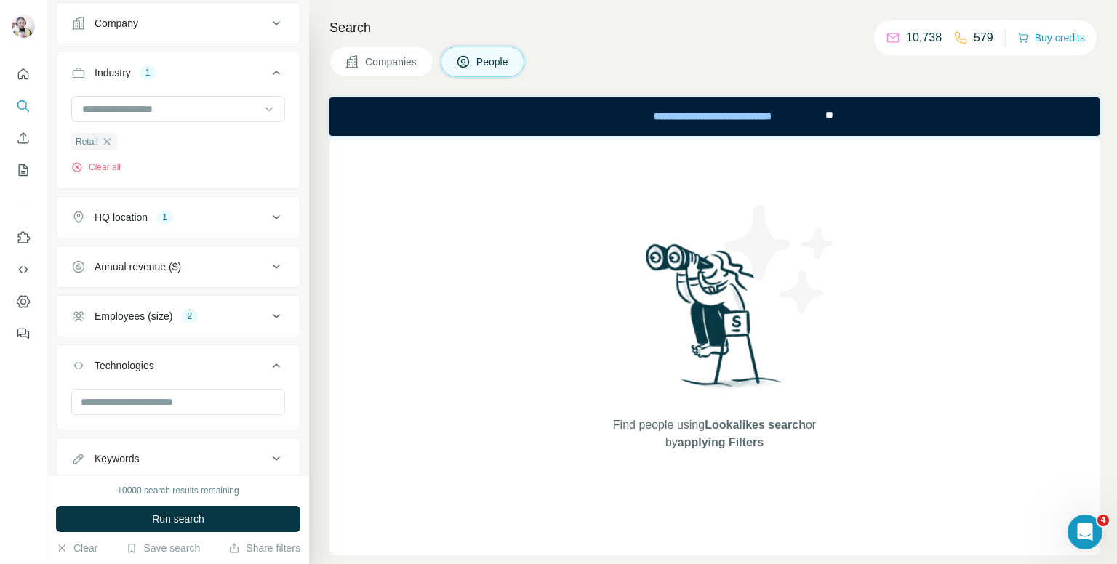
click at [269, 361] on icon at bounding box center [276, 365] width 17 height 17
click at [212, 413] on div "Keywords" at bounding box center [169, 415] width 196 height 15
click at [220, 452] on input "text" at bounding box center [163, 452] width 185 height 26
type input "*"
type input "**********"
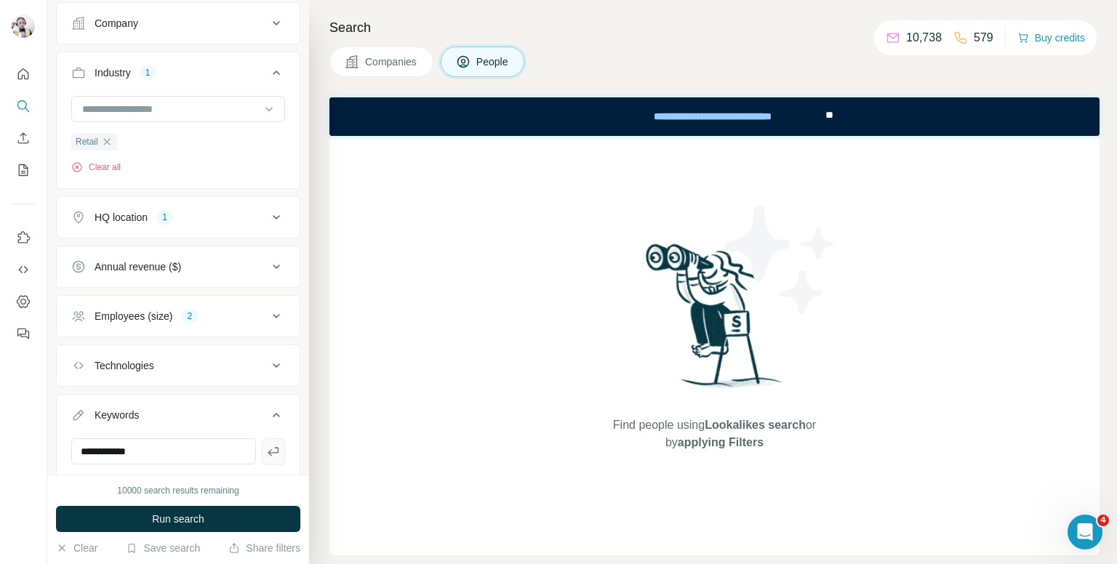
click at [266, 445] on icon "button" at bounding box center [273, 451] width 15 height 15
click at [253, 517] on button "Run search" at bounding box center [178, 519] width 244 height 26
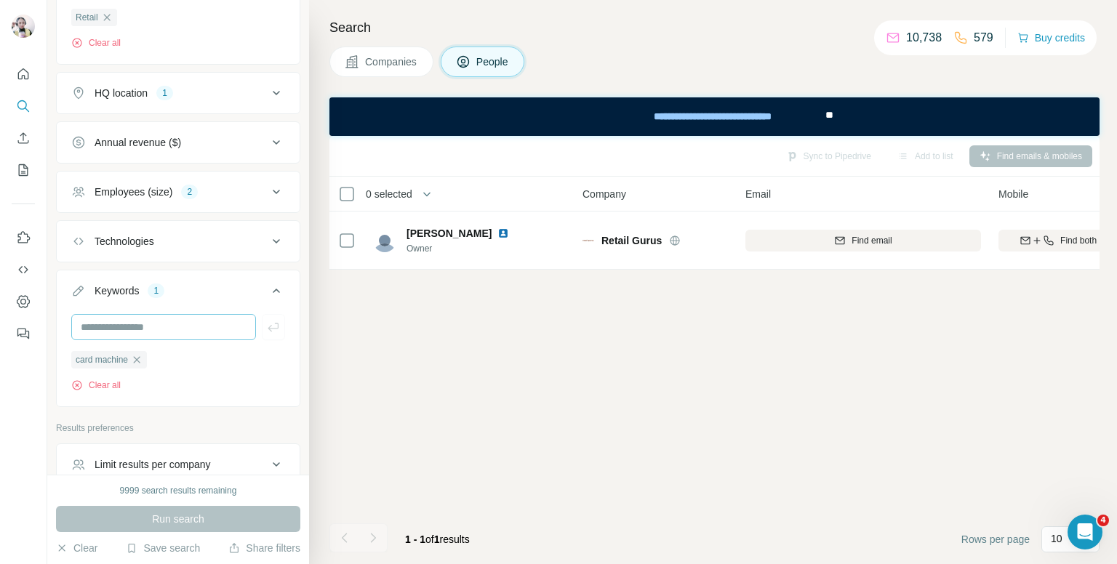
scroll to position [582, 0]
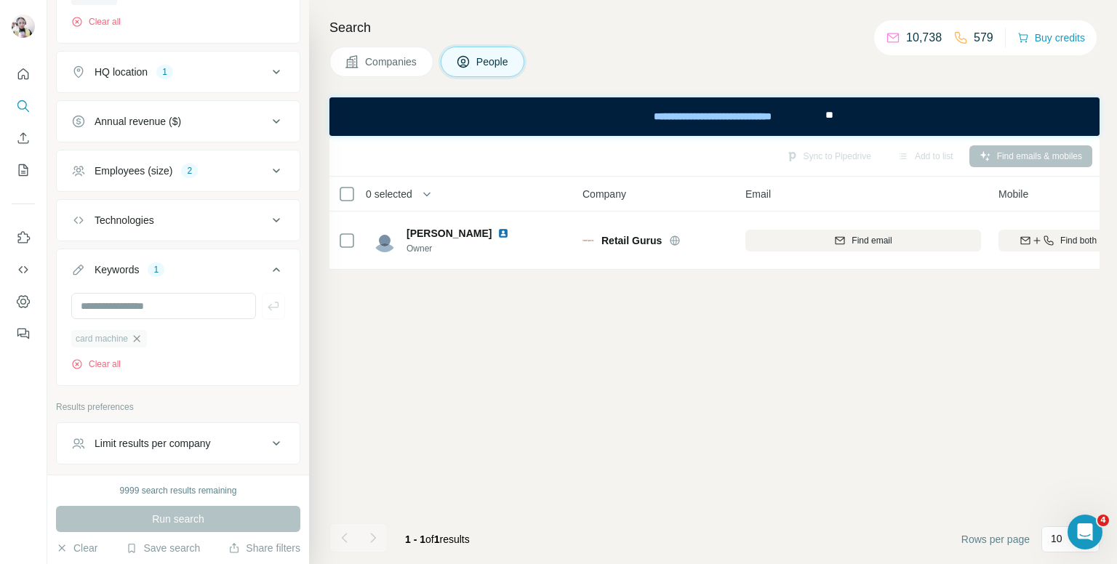
click at [140, 333] on icon "button" at bounding box center [137, 339] width 12 height 12
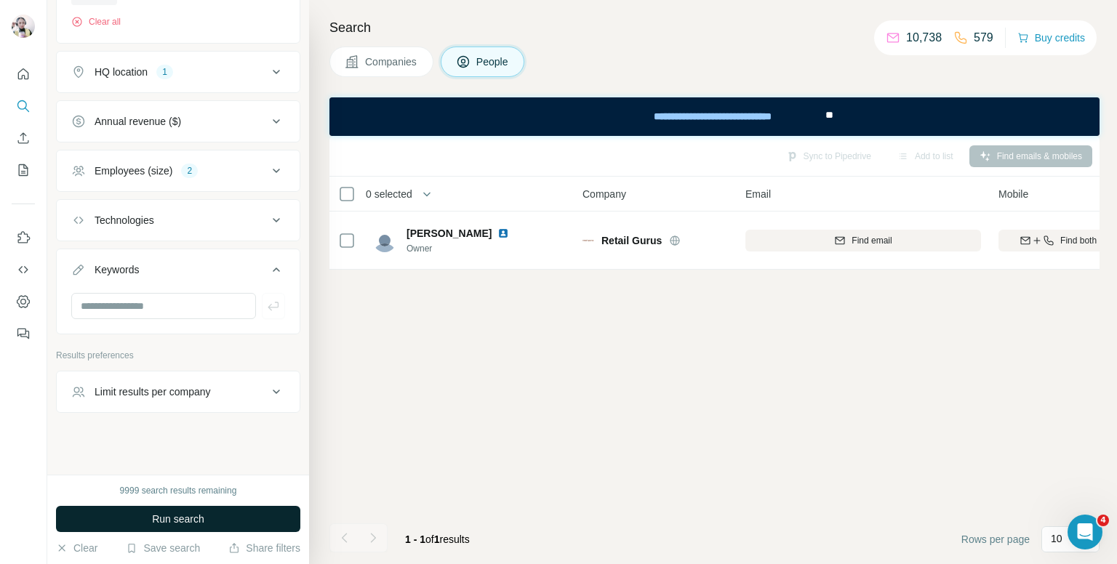
click at [215, 514] on button "Run search" at bounding box center [178, 519] width 244 height 26
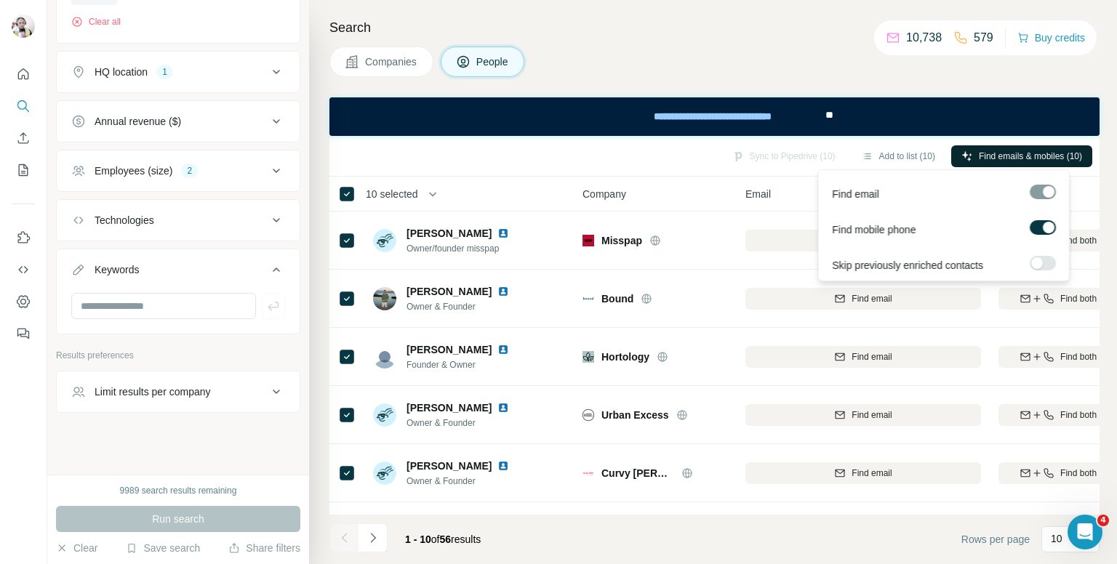
click at [1033, 161] on span "Find emails & mobiles (10)" at bounding box center [1030, 156] width 103 height 13
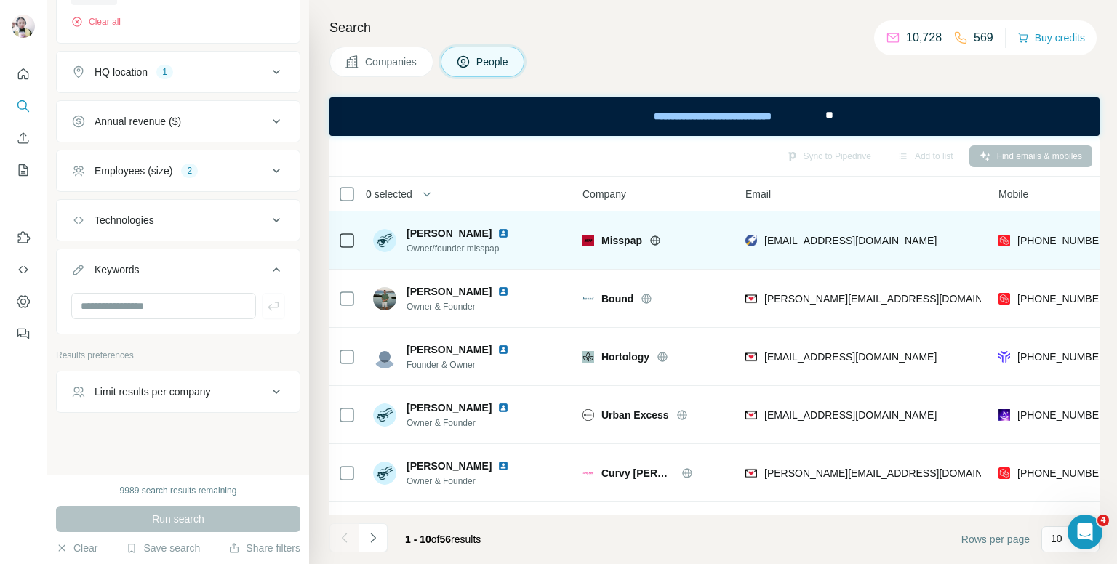
click at [1050, 232] on div "[PHONE_NUMBER]" at bounding box center [1058, 240] width 119 height 40
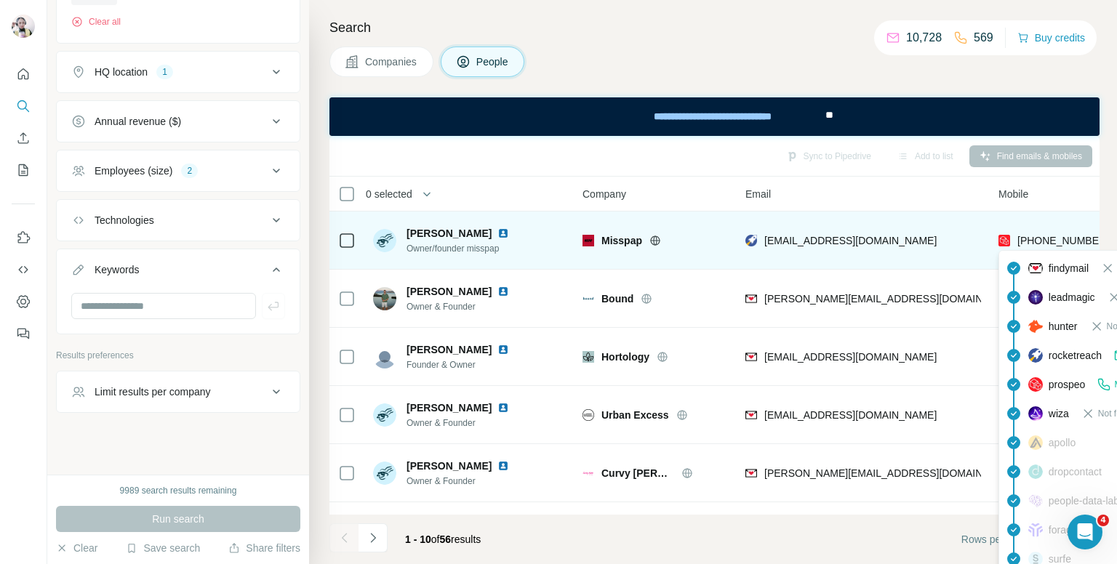
click at [1043, 235] on span "[PHONE_NUMBER]" at bounding box center [1064, 241] width 92 height 12
copy tr "[PHONE_NUMBER]"
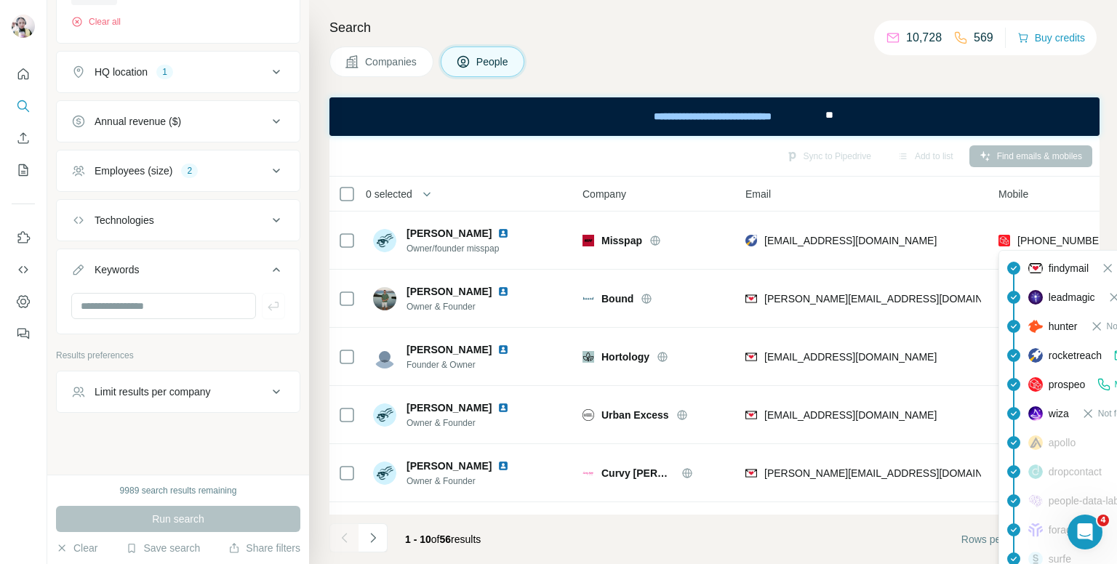
click at [653, 71] on div "Companies People" at bounding box center [714, 62] width 770 height 31
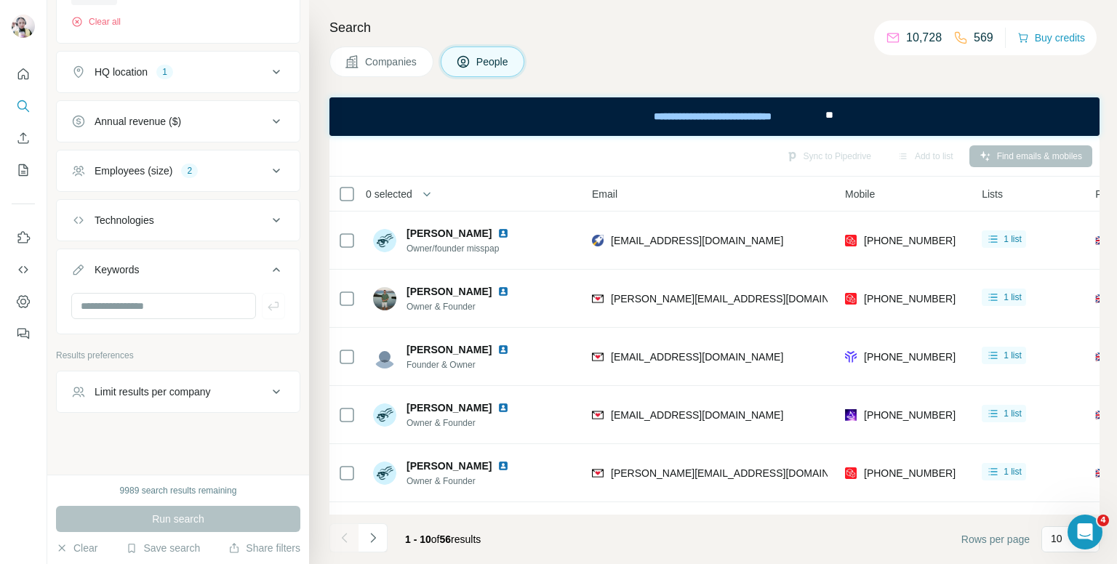
scroll to position [0, 150]
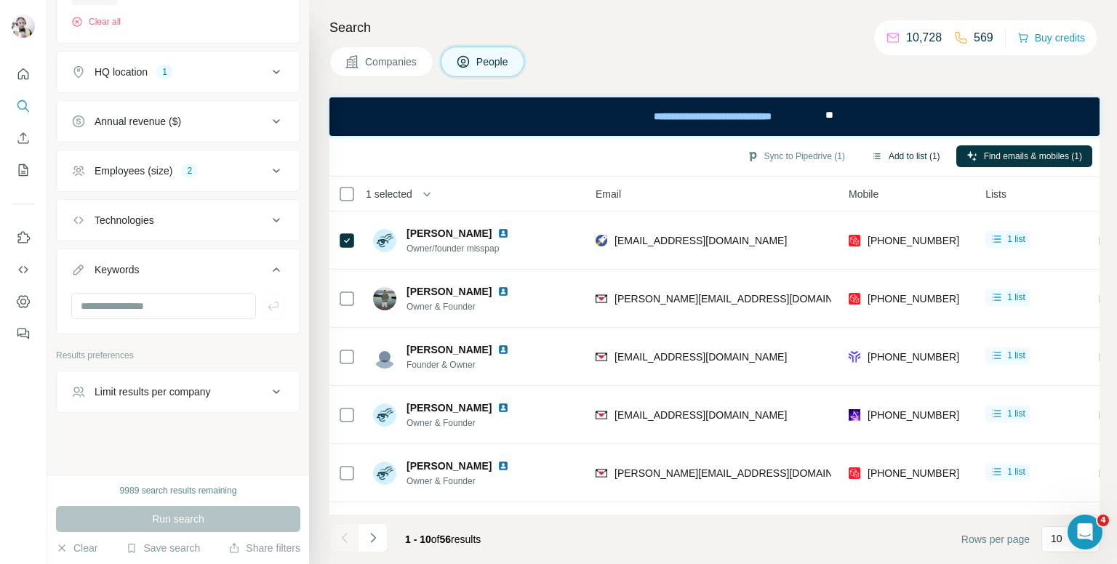
click at [899, 158] on button "Add to list (1)" at bounding box center [905, 156] width 89 height 22
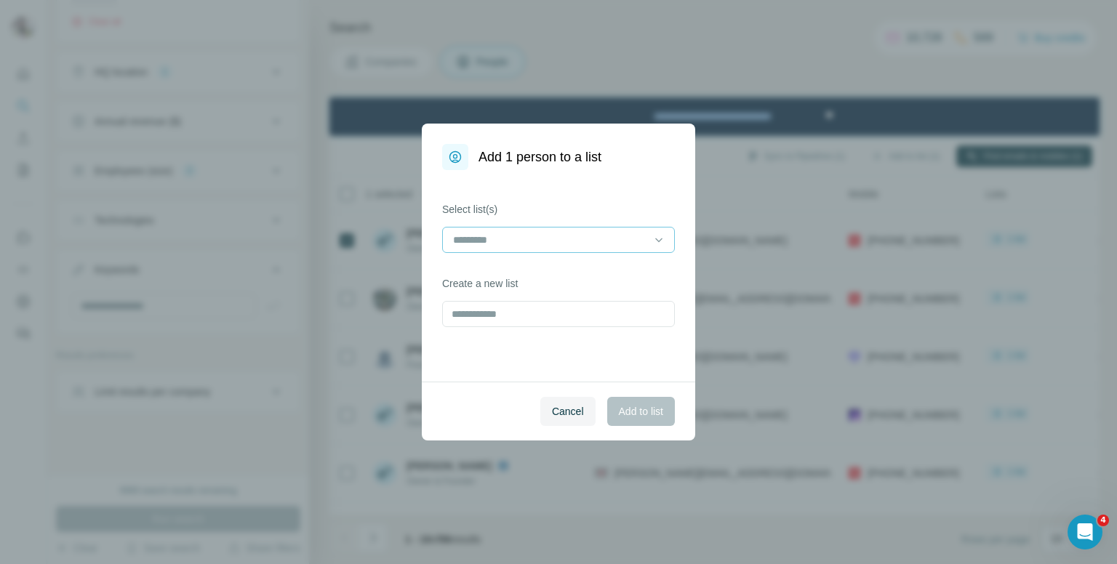
click at [623, 230] on div at bounding box center [550, 240] width 196 height 25
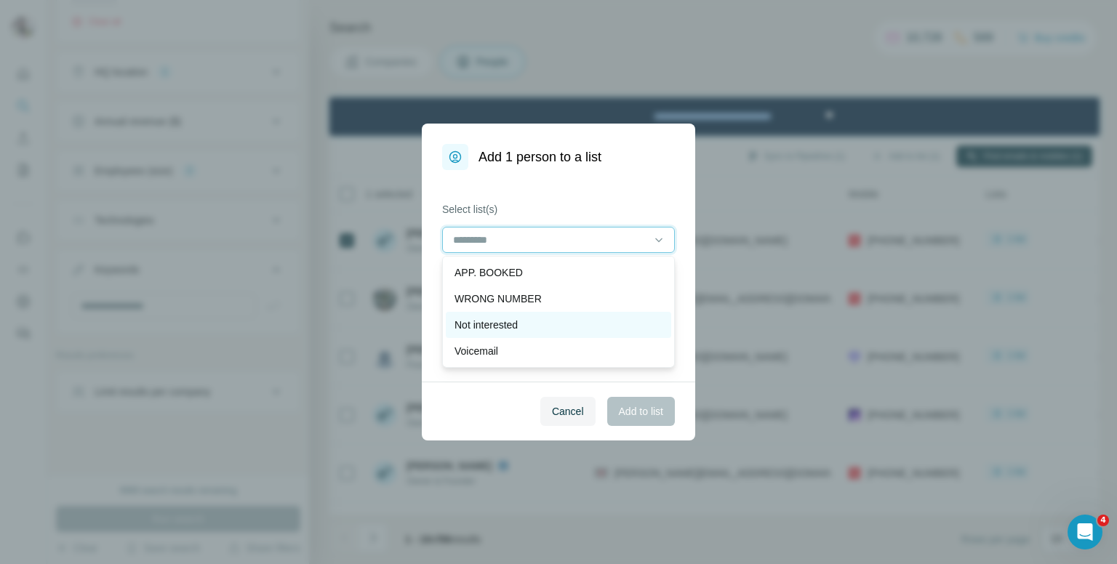
scroll to position [73, 0]
click at [660, 238] on icon at bounding box center [659, 240] width 15 height 15
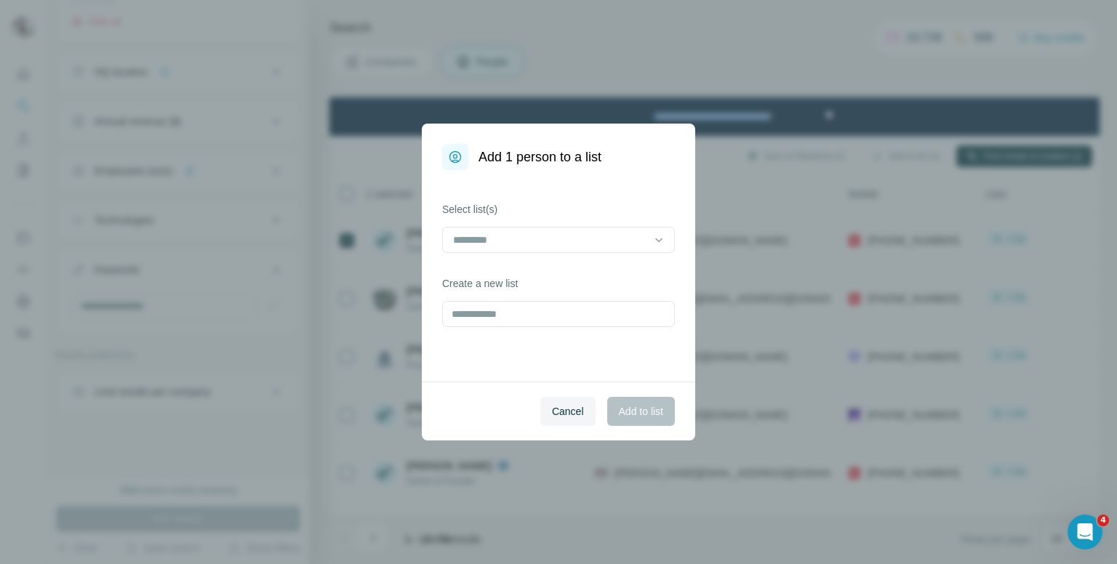
click at [628, 193] on div "Select list(s) Create a new list" at bounding box center [558, 276] width 273 height 212
click at [486, 314] on input "text" at bounding box center [558, 314] width 233 height 26
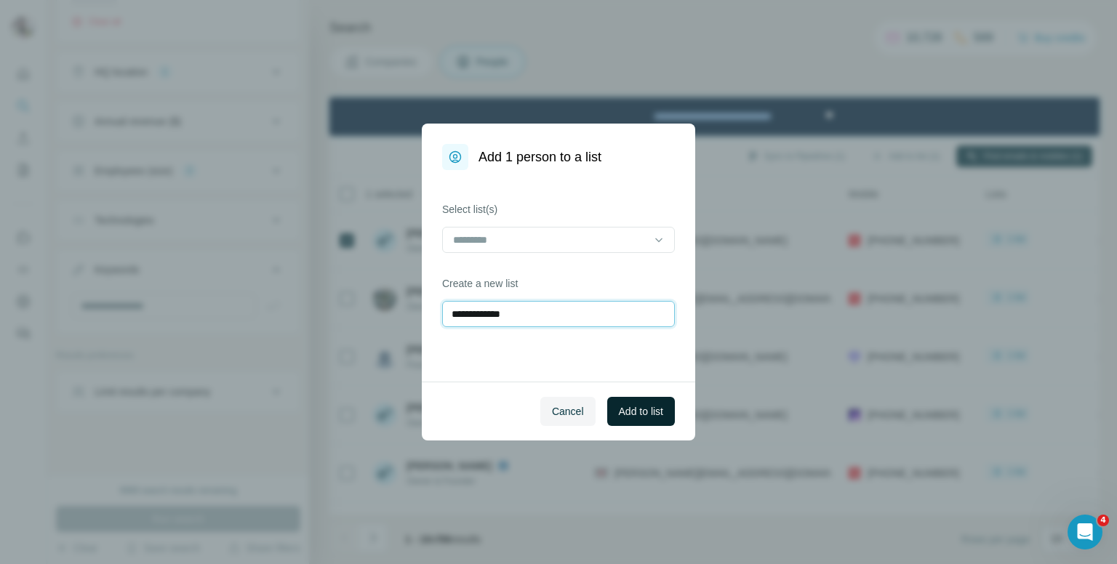
type input "**********"
click at [650, 409] on span "Add to list" at bounding box center [641, 411] width 44 height 15
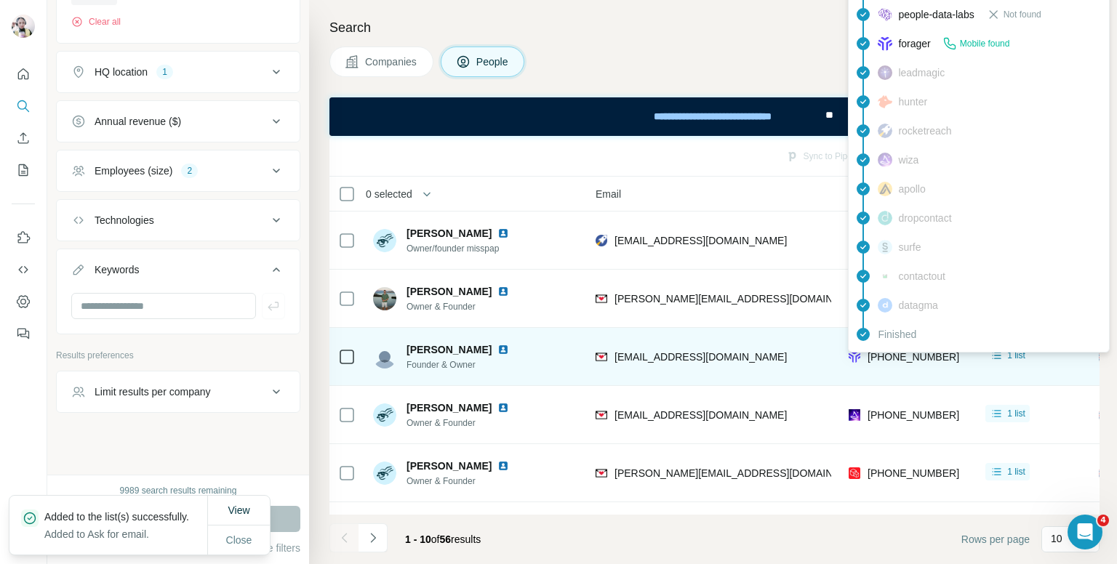
click at [900, 359] on span "[PHONE_NUMBER]" at bounding box center [914, 357] width 92 height 12
copy tr "[PHONE_NUMBER]"
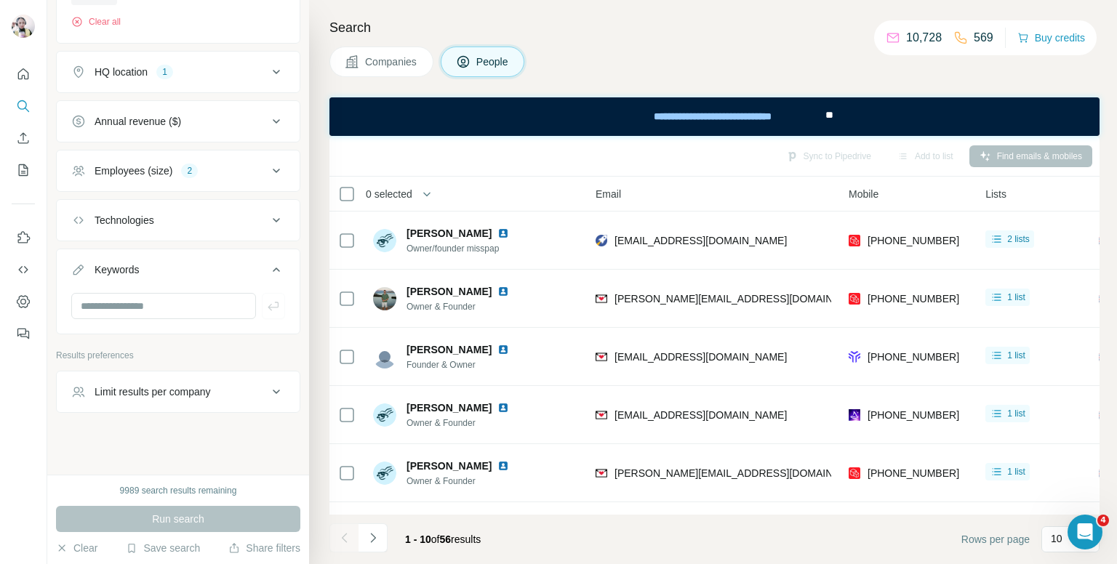
click at [690, 50] on div "Companies People" at bounding box center [714, 62] width 770 height 31
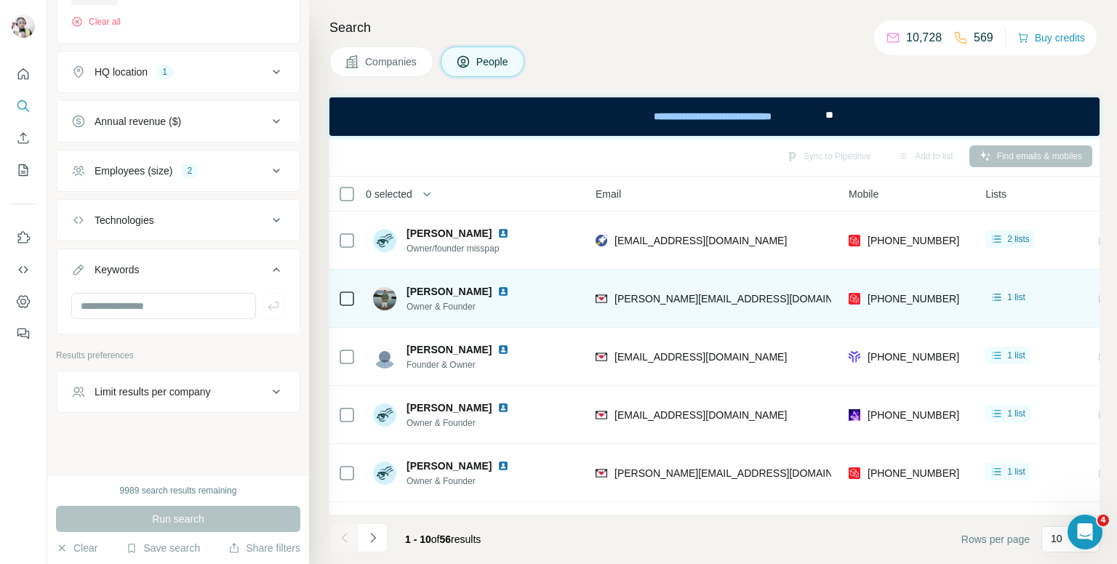
scroll to position [73, 150]
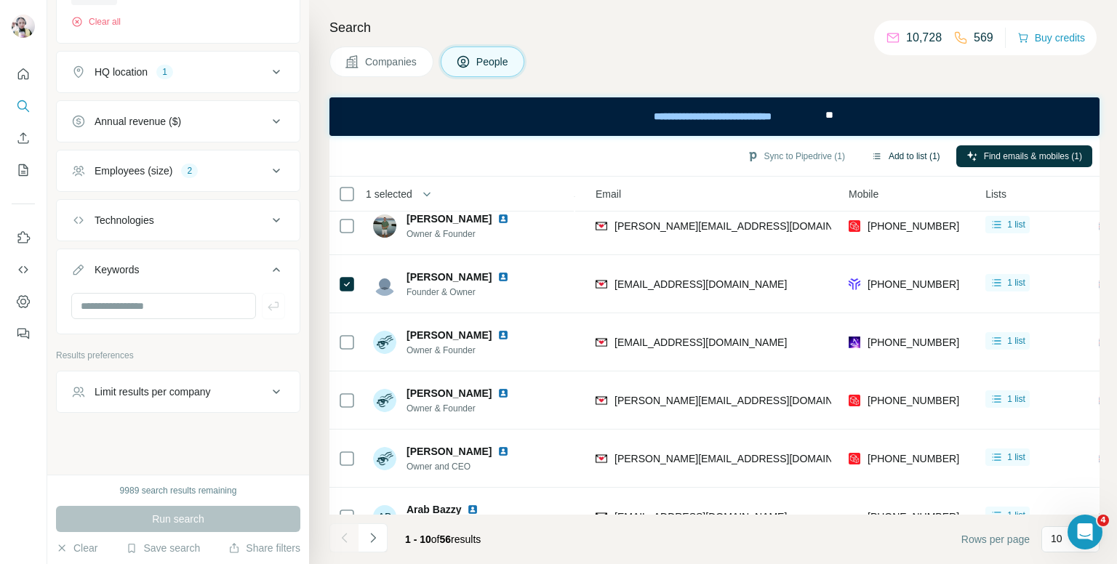
click at [892, 158] on button "Add to list (1)" at bounding box center [905, 156] width 89 height 22
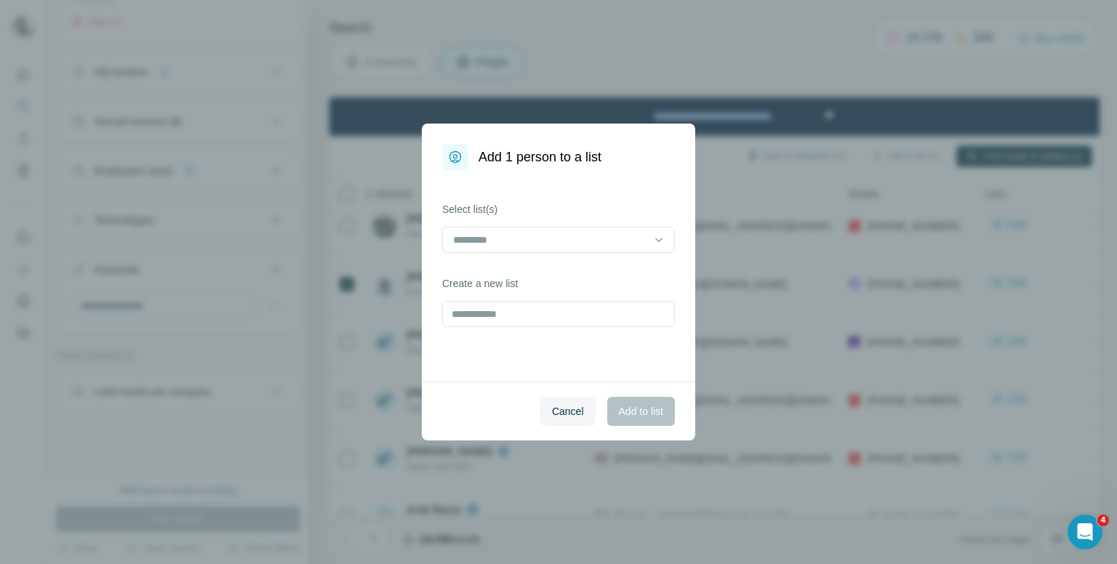
click at [585, 225] on div "Select list(s)" at bounding box center [558, 227] width 233 height 51
click at [588, 241] on input at bounding box center [550, 240] width 196 height 16
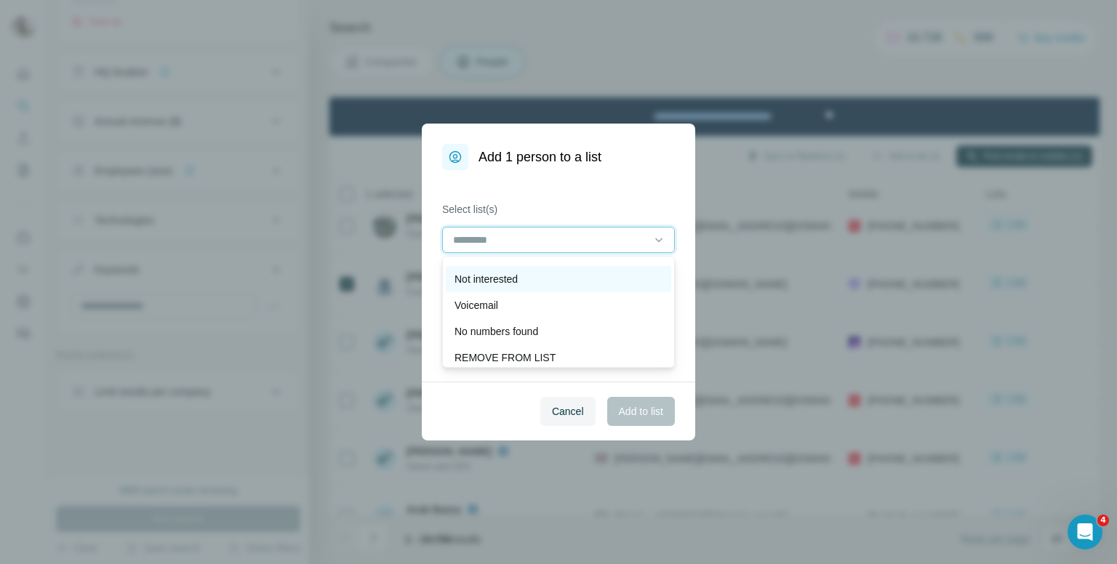
scroll to position [73, 0]
click at [518, 279] on p "Not interested" at bounding box center [486, 278] width 63 height 15
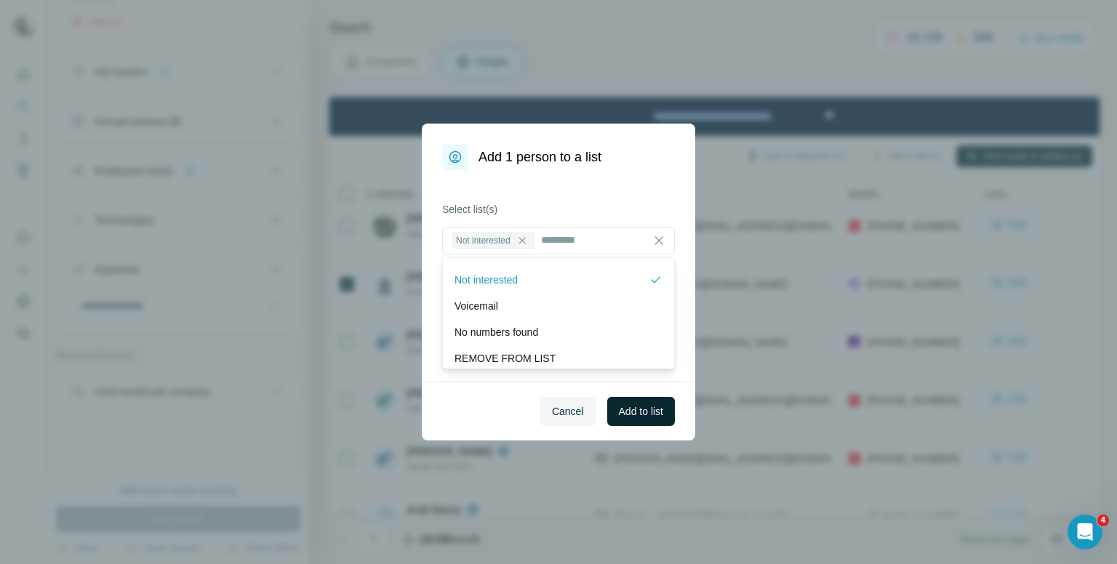
click at [652, 419] on button "Add to list" at bounding box center [641, 411] width 68 height 29
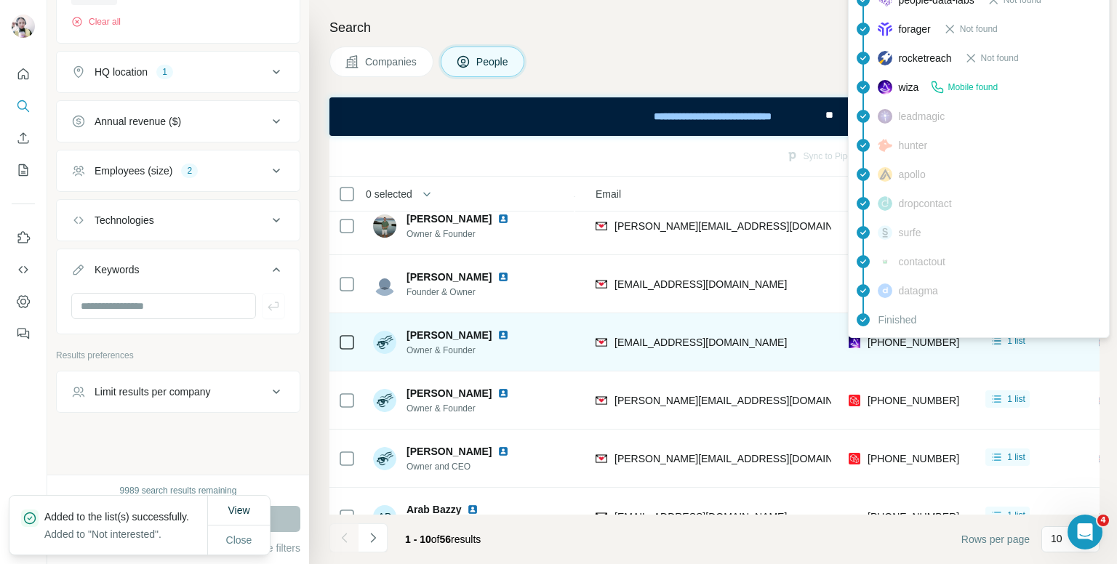
click at [902, 340] on span "[PHONE_NUMBER]" at bounding box center [914, 343] width 92 height 12
copy tr "[PHONE_NUMBER]"
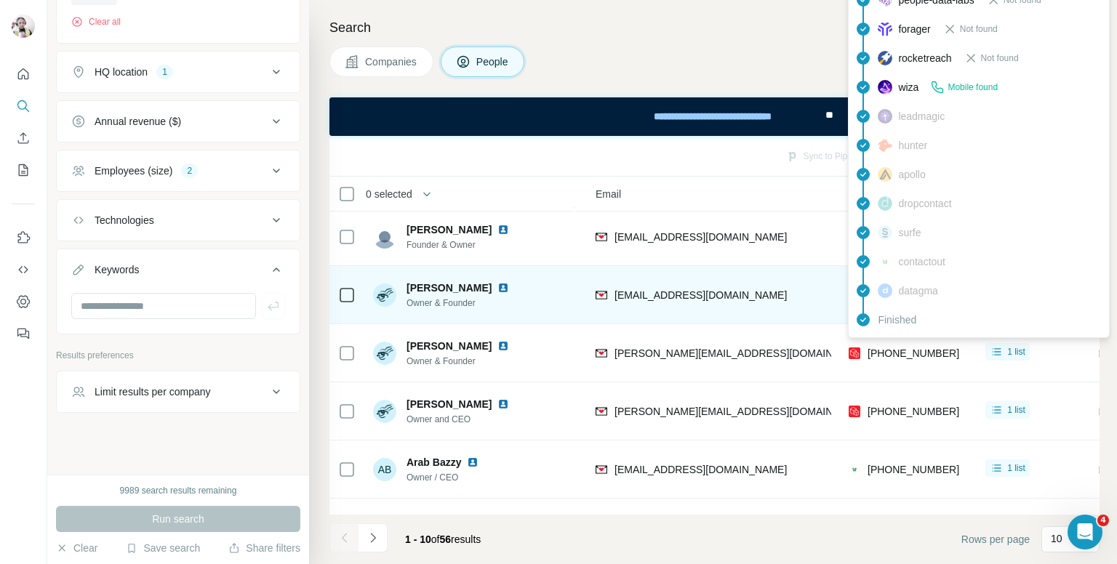
scroll to position [145, 150]
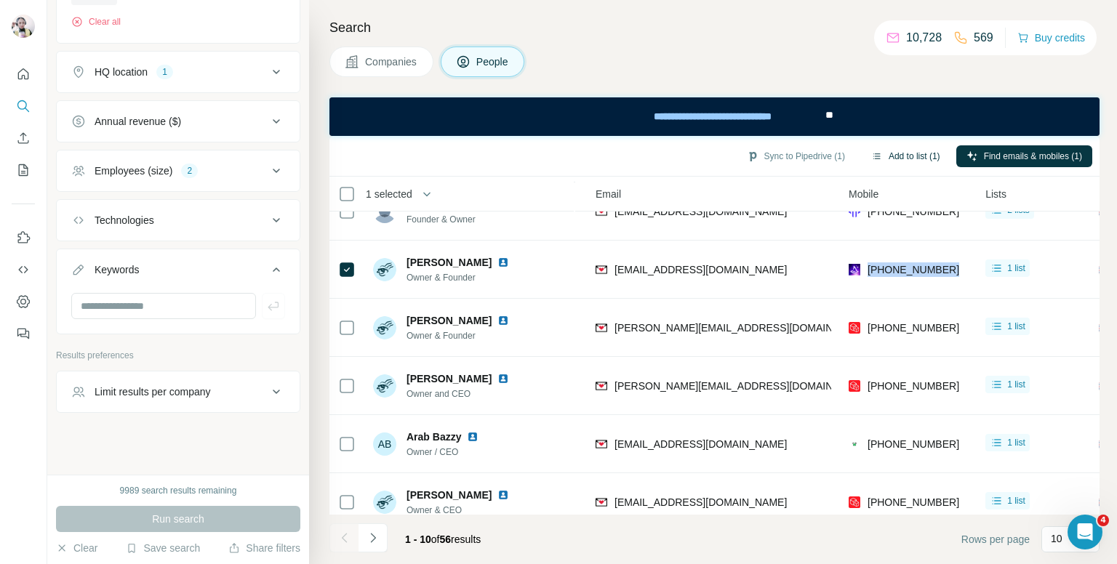
click at [905, 157] on button "Add to list (1)" at bounding box center [905, 156] width 89 height 22
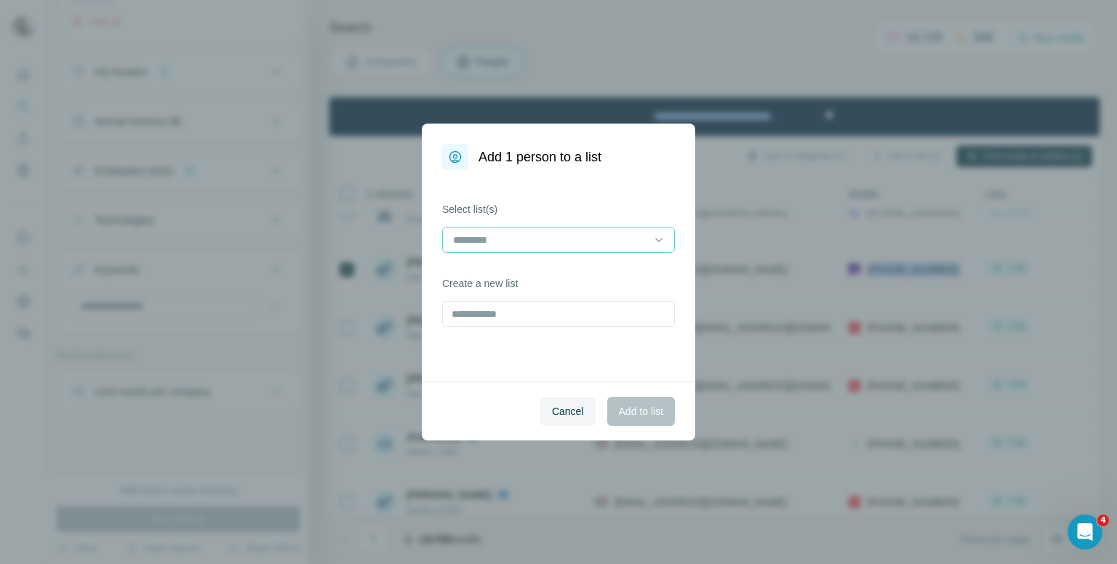
click at [576, 242] on input at bounding box center [550, 240] width 196 height 16
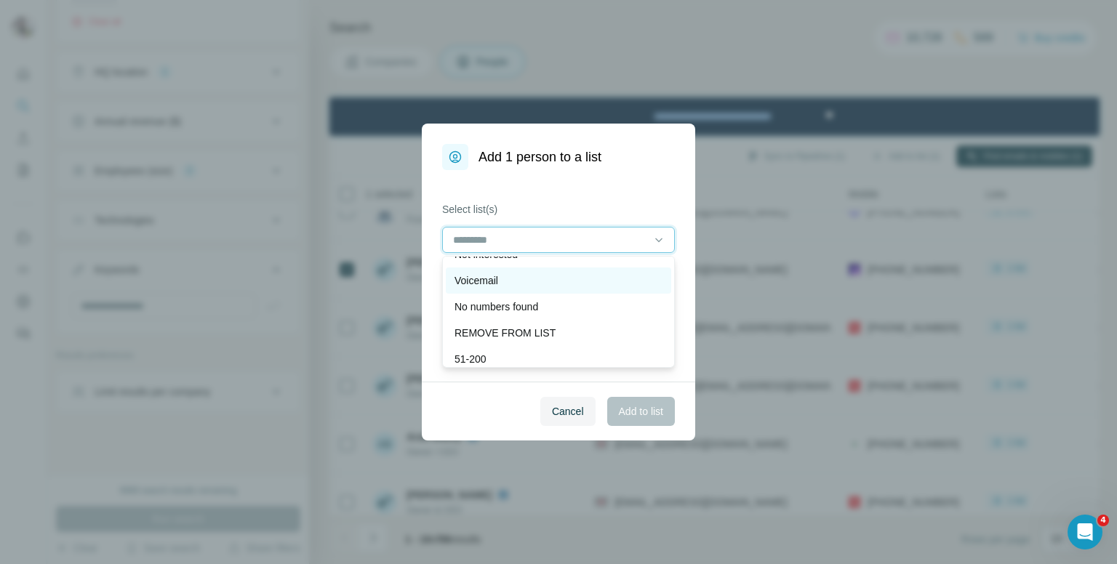
scroll to position [73, 0]
click at [535, 276] on div "Not interested" at bounding box center [559, 278] width 208 height 15
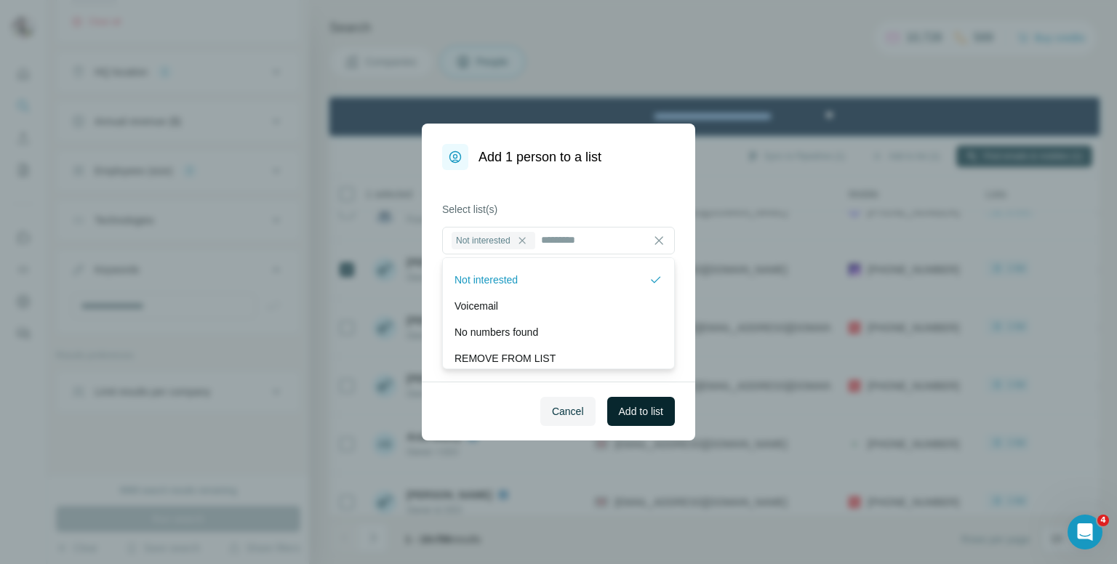
click at [650, 413] on span "Add to list" at bounding box center [641, 411] width 44 height 15
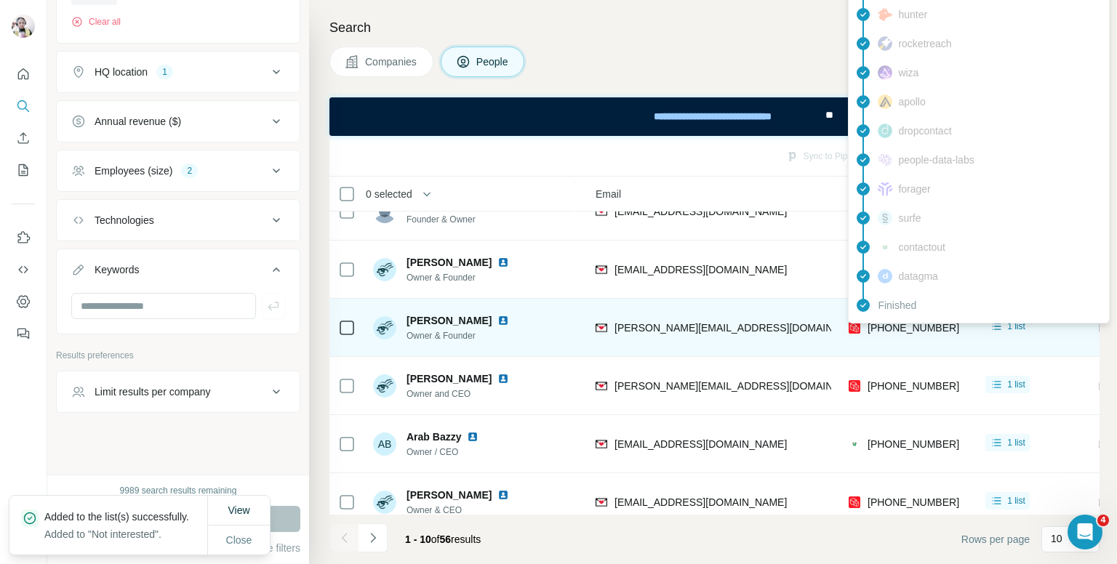
click at [893, 329] on span "[PHONE_NUMBER]" at bounding box center [914, 328] width 92 height 12
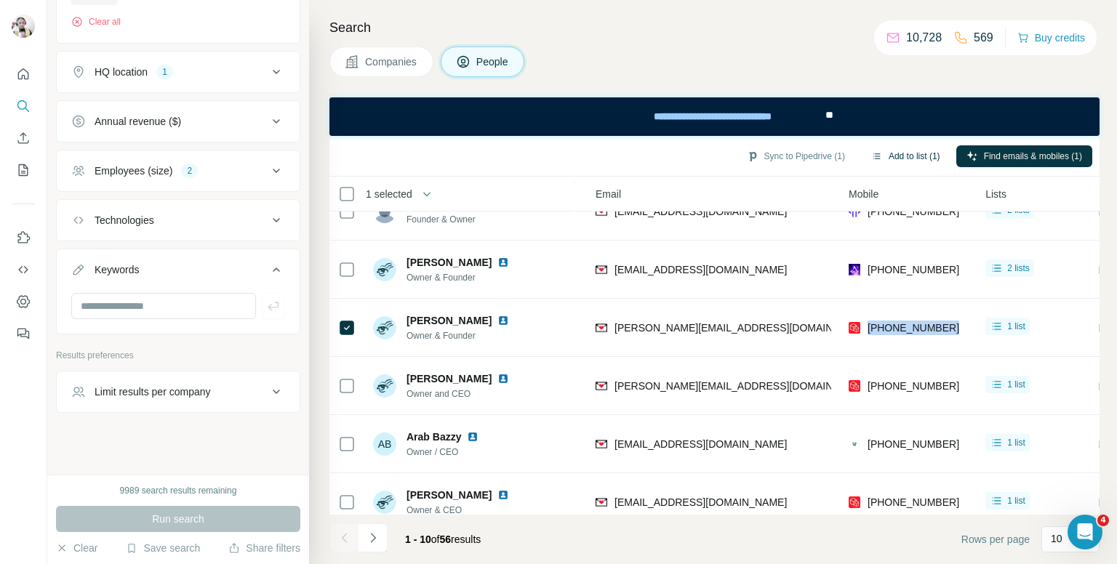
click at [914, 155] on button "Add to list (1)" at bounding box center [905, 156] width 89 height 22
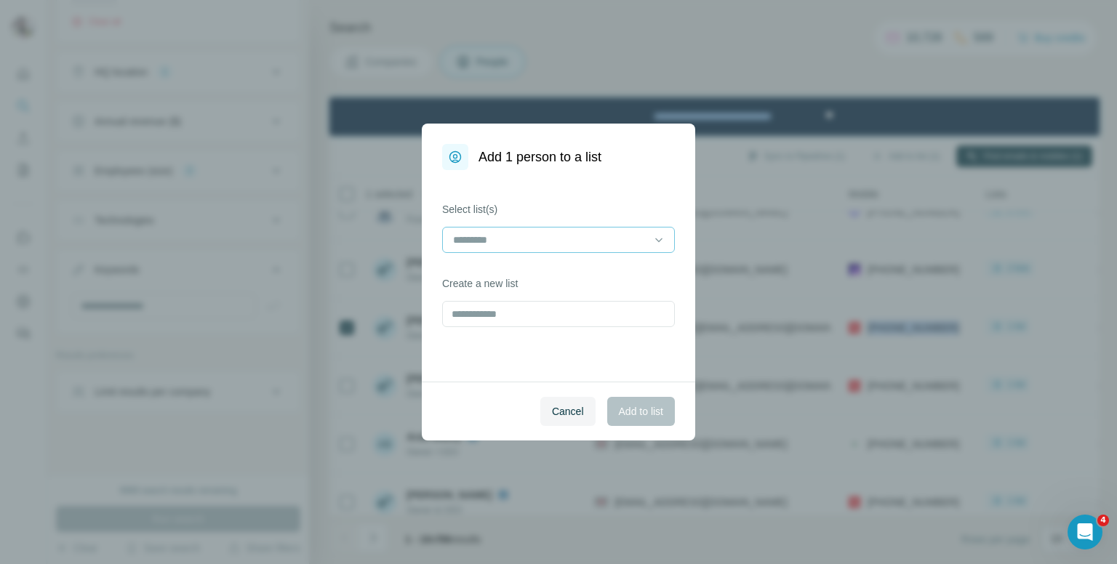
click at [549, 234] on input at bounding box center [550, 240] width 196 height 16
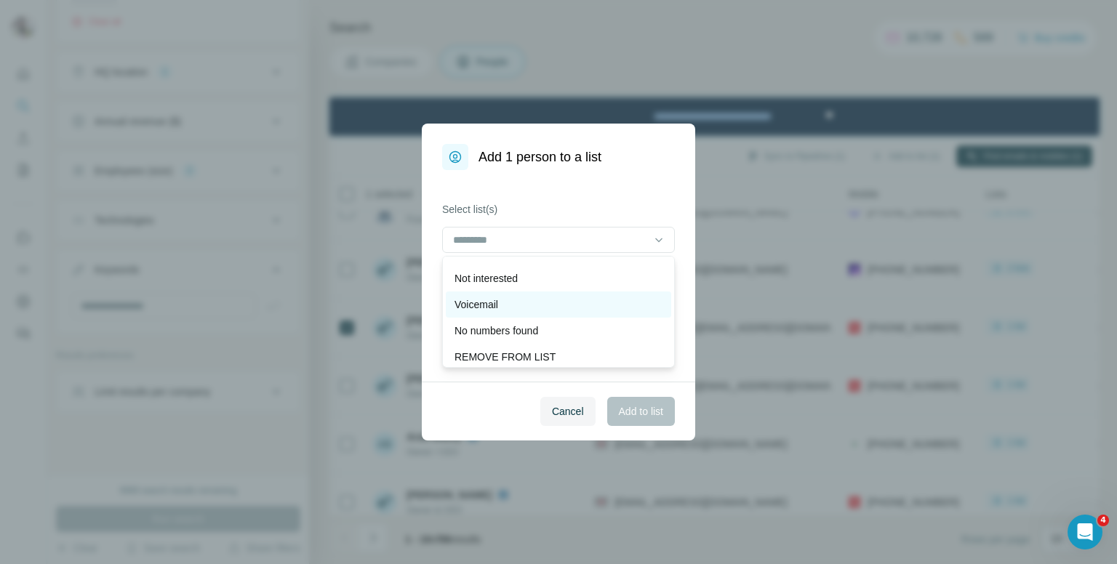
click at [540, 301] on div "Voicemail" at bounding box center [559, 304] width 208 height 15
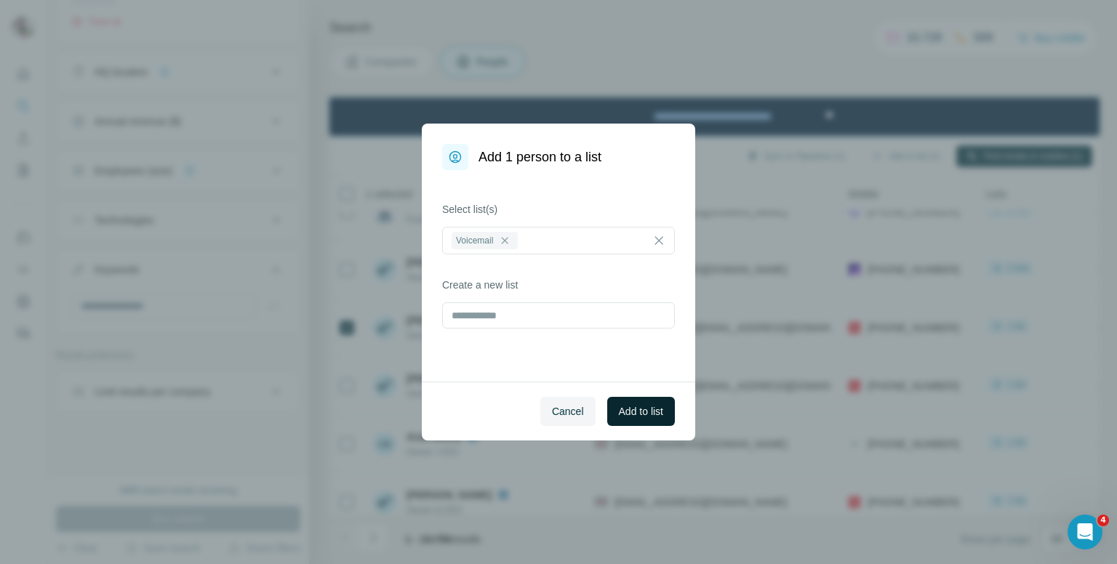
click at [646, 414] on span "Add to list" at bounding box center [641, 411] width 44 height 15
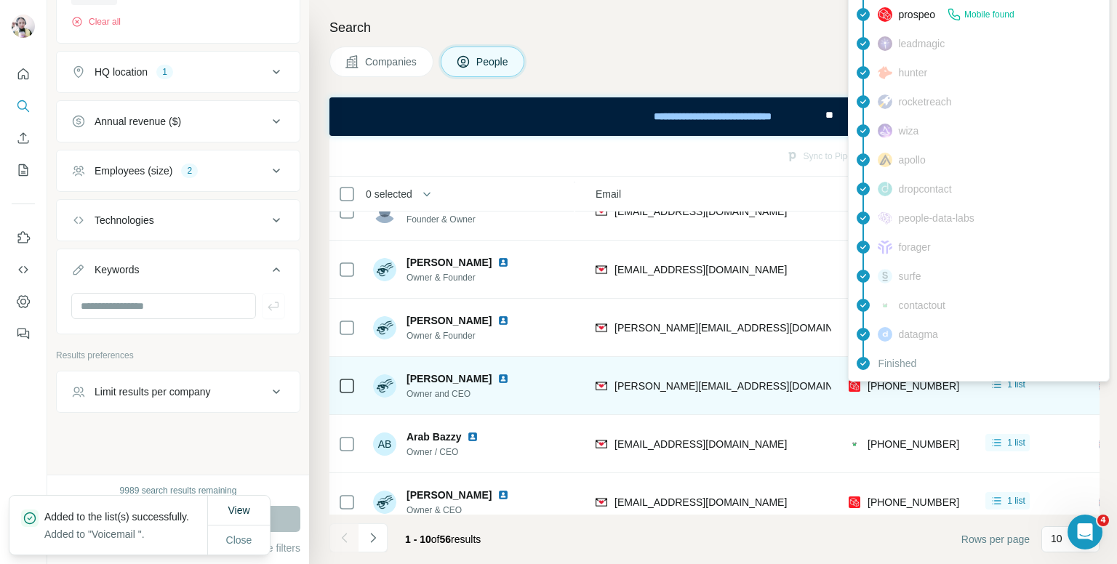
click at [900, 380] on div "findymail Email found prospeo Mobile found leadmagic hunter rocketreach [PERSON…" at bounding box center [979, 174] width 262 height 415
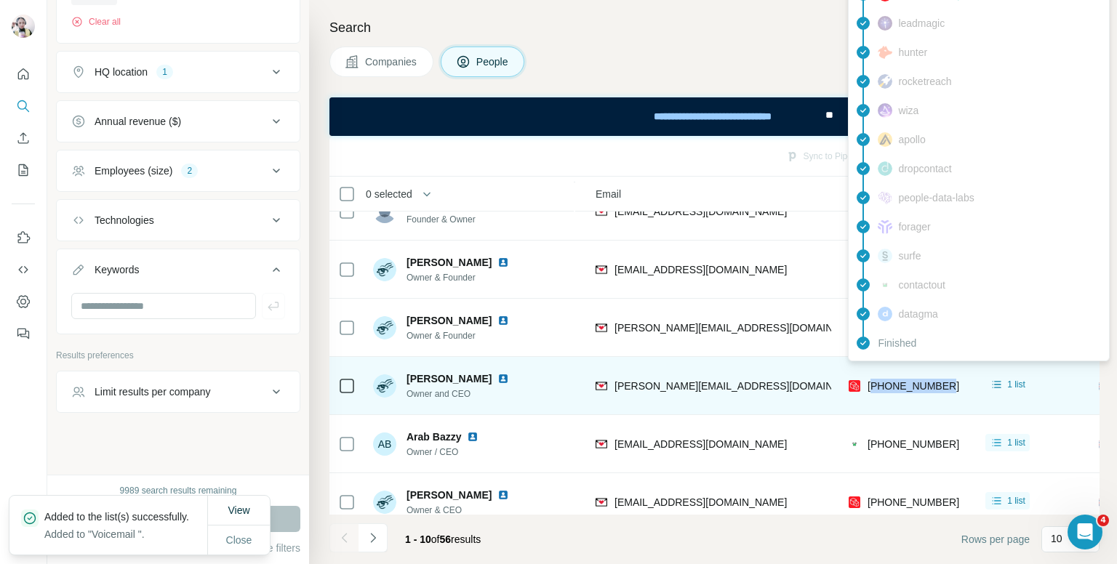
click at [900, 380] on span "[PHONE_NUMBER]" at bounding box center [914, 386] width 92 height 12
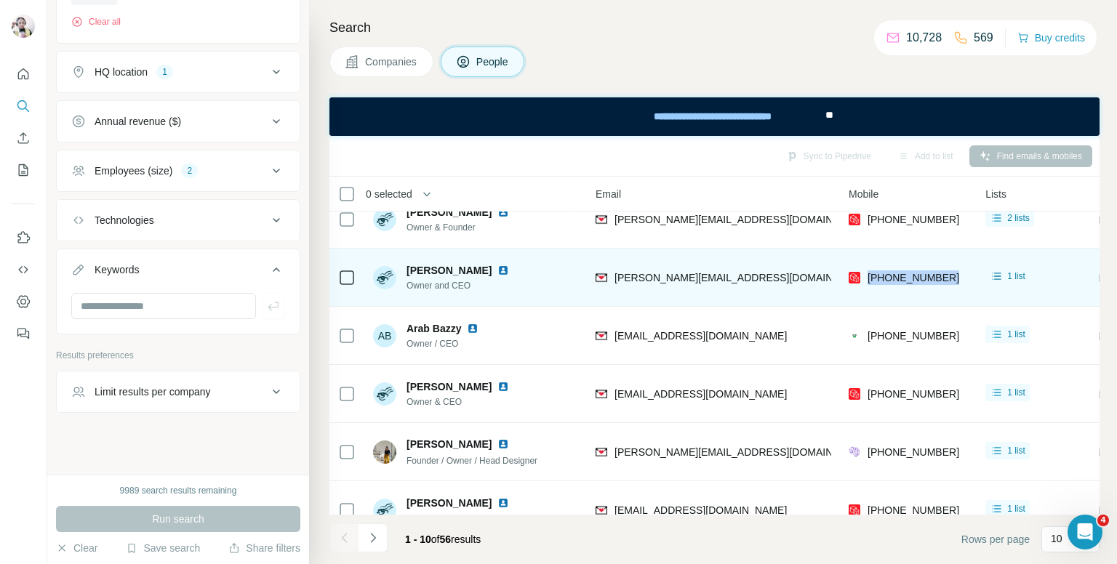
scroll to position [285, 150]
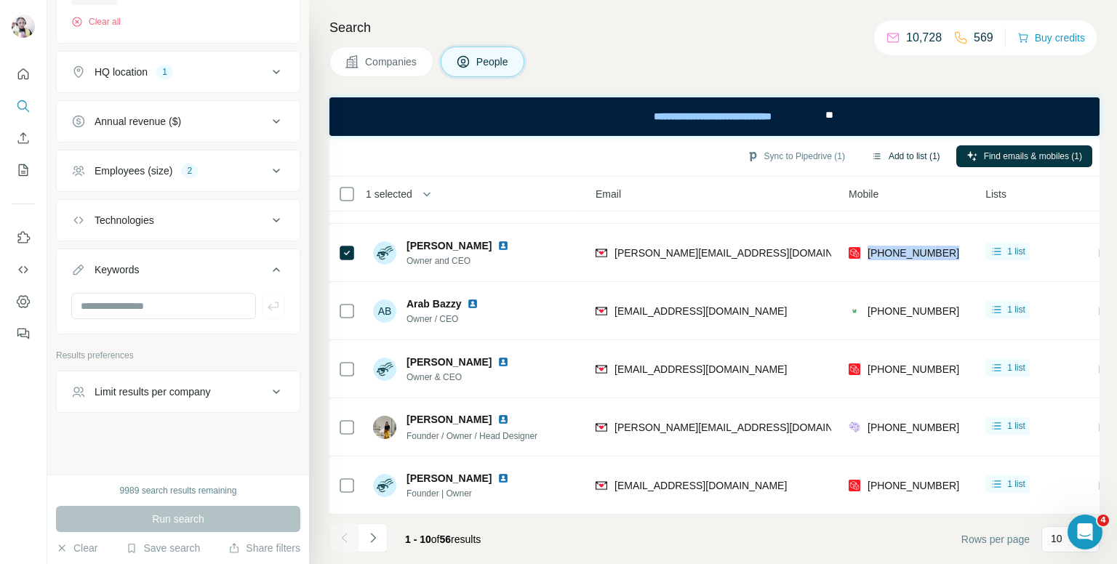
click at [930, 153] on button "Add to list (1)" at bounding box center [905, 156] width 89 height 22
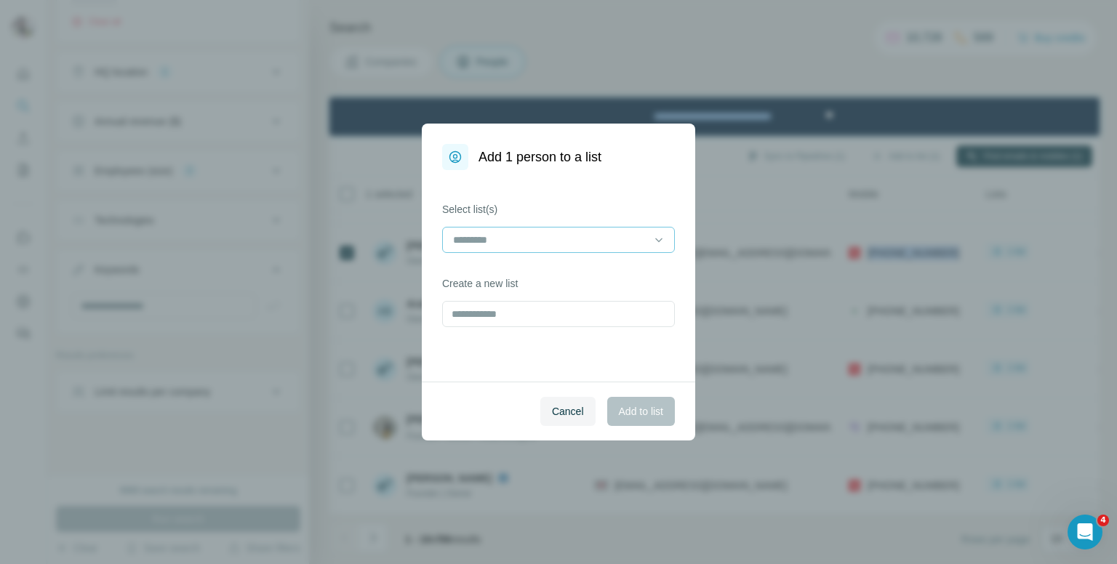
click at [544, 242] on input at bounding box center [550, 240] width 196 height 16
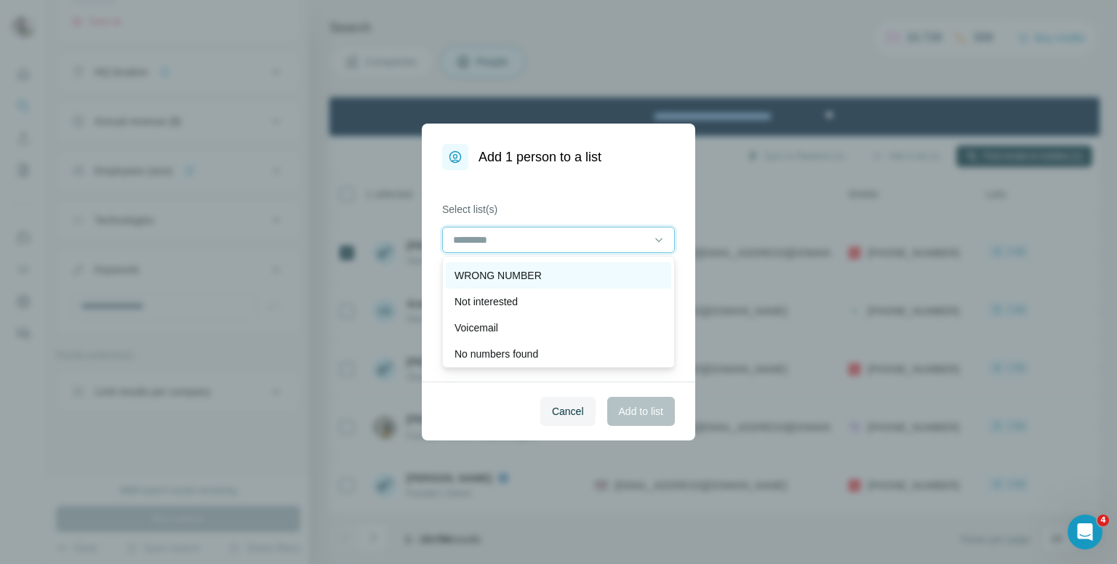
scroll to position [73, 0]
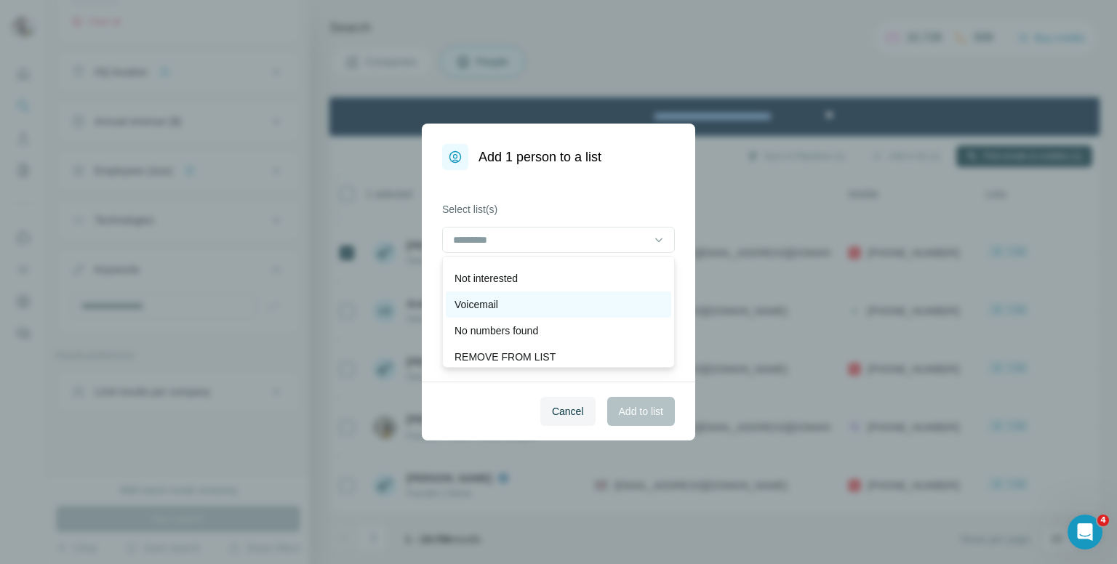
click at [532, 308] on div "Voicemail" at bounding box center [559, 304] width 208 height 15
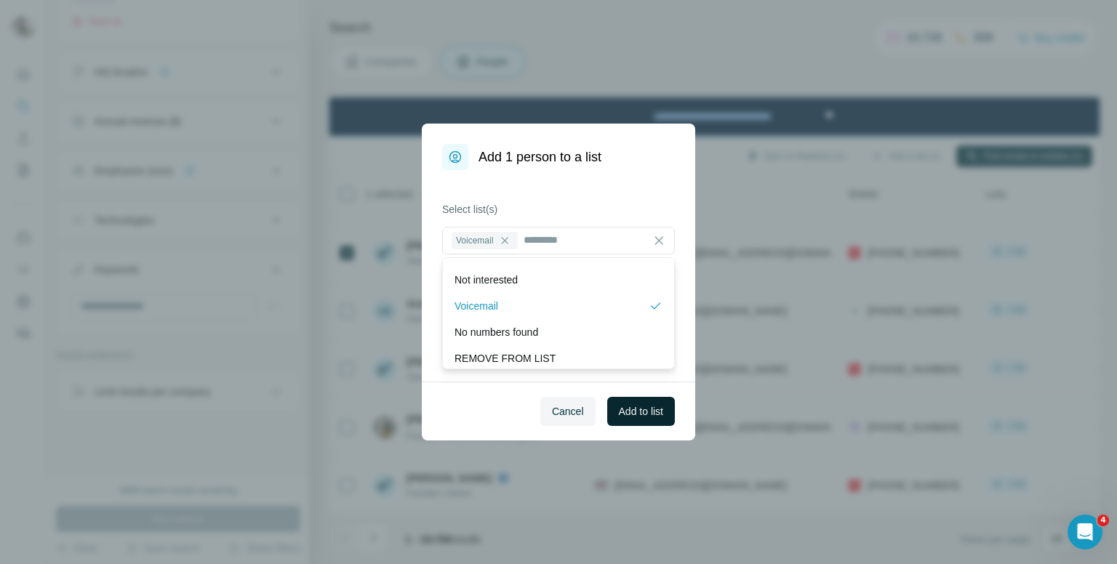
click at [646, 413] on span "Add to list" at bounding box center [641, 411] width 44 height 15
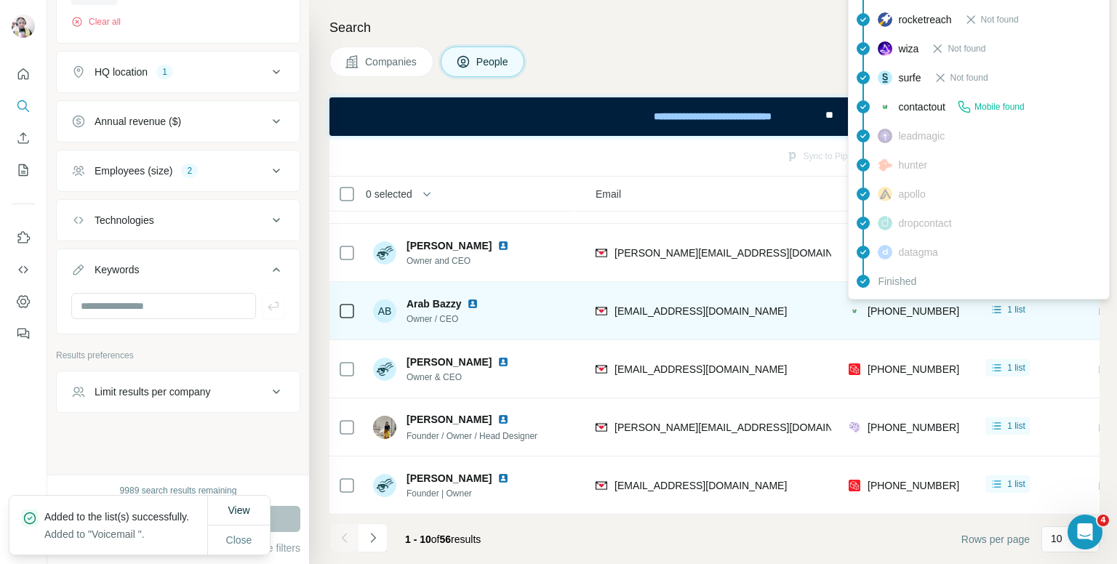
click at [905, 305] on span "[PHONE_NUMBER]" at bounding box center [914, 311] width 92 height 12
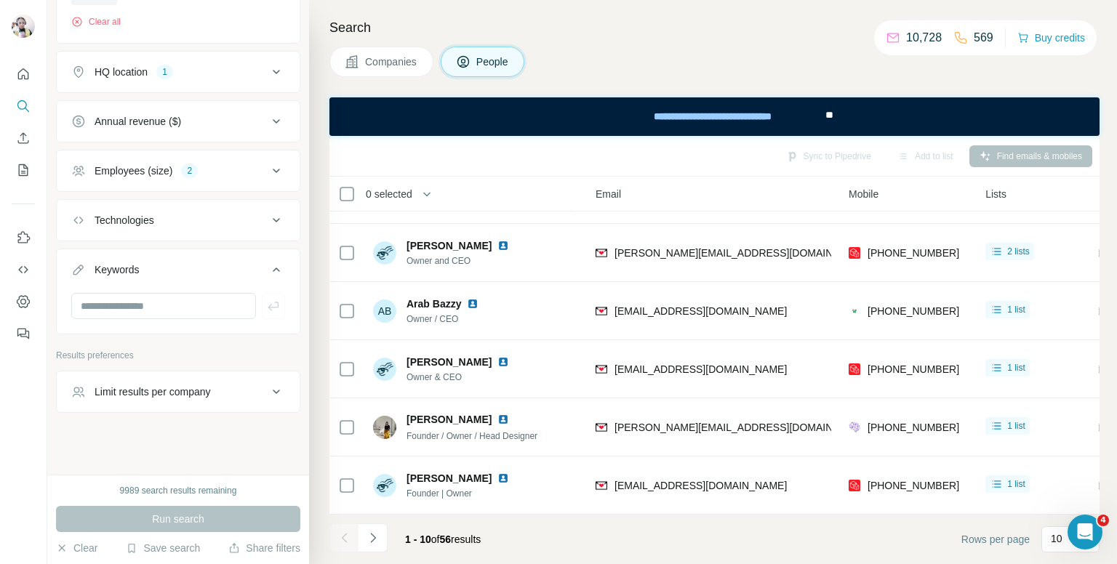
click at [732, 20] on h4 "Search" at bounding box center [714, 27] width 770 height 20
click at [918, 163] on button "Add to list (1)" at bounding box center [905, 156] width 89 height 22
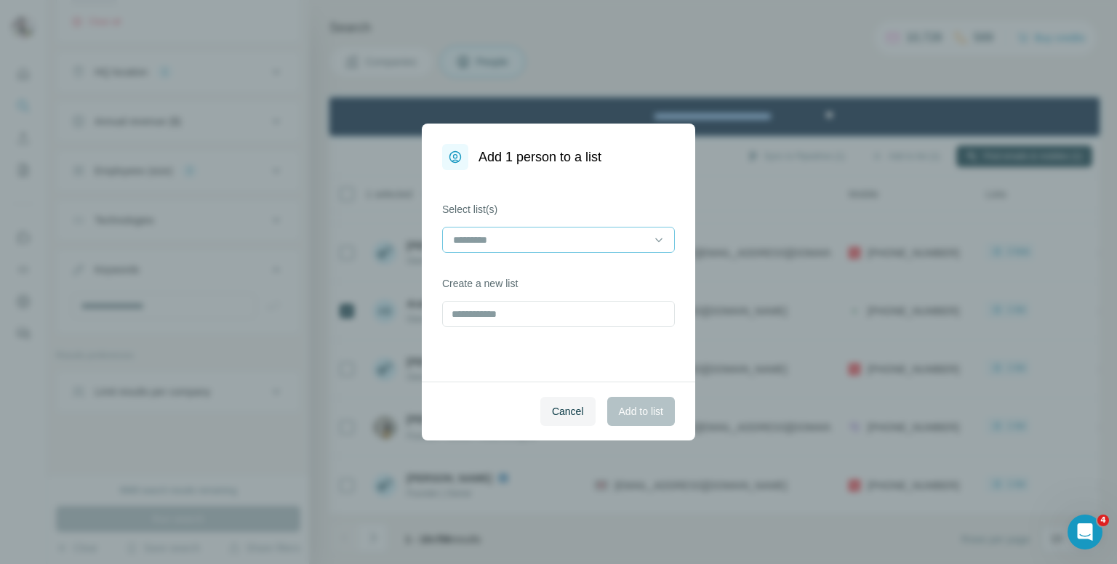
click at [636, 238] on input at bounding box center [550, 240] width 196 height 16
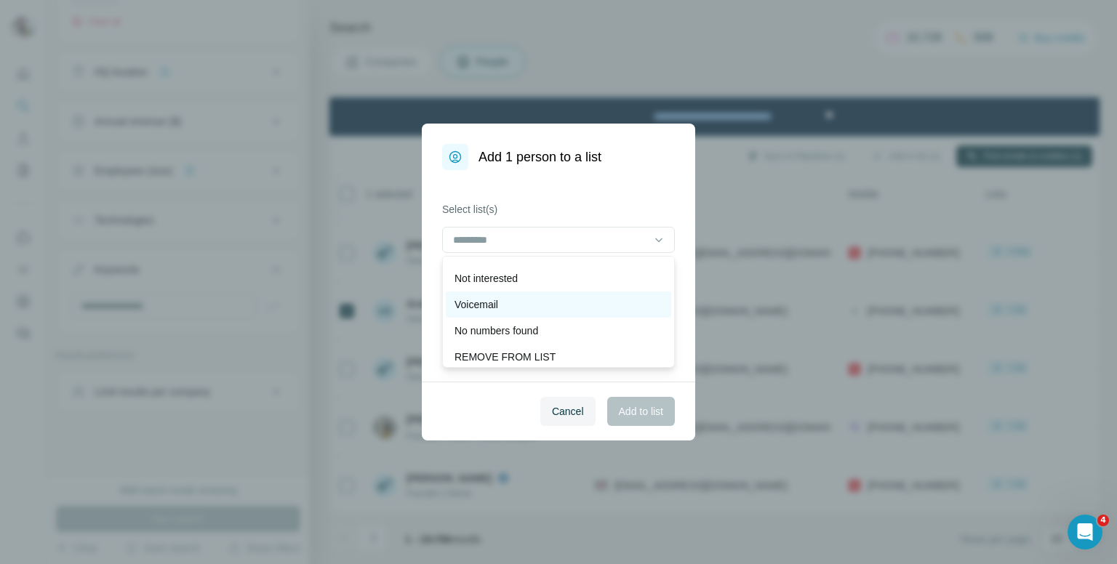
click at [554, 303] on div "Voicemail" at bounding box center [559, 304] width 208 height 15
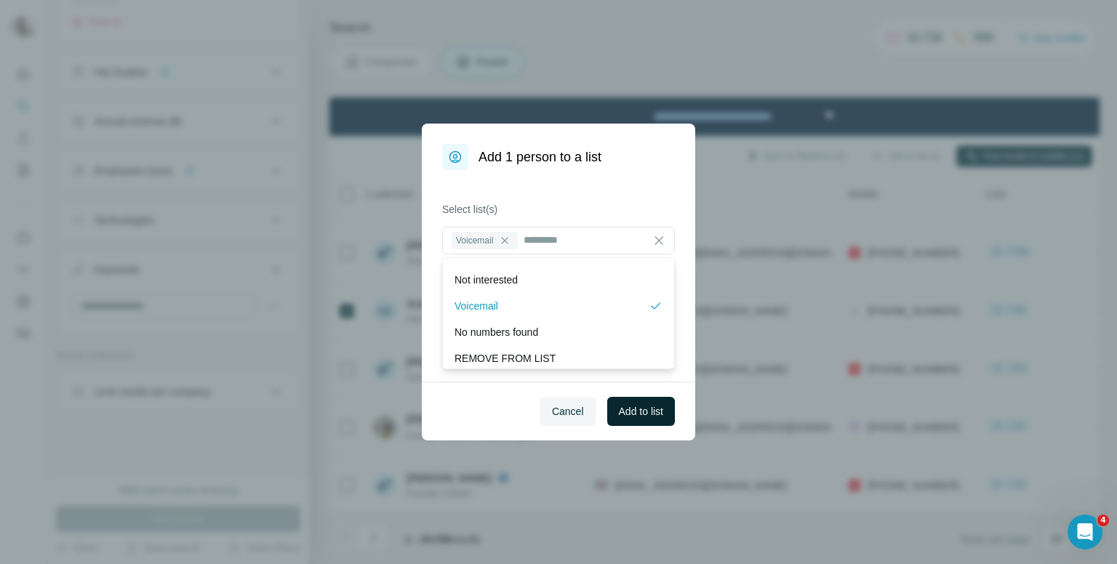
click at [638, 406] on span "Add to list" at bounding box center [641, 411] width 44 height 15
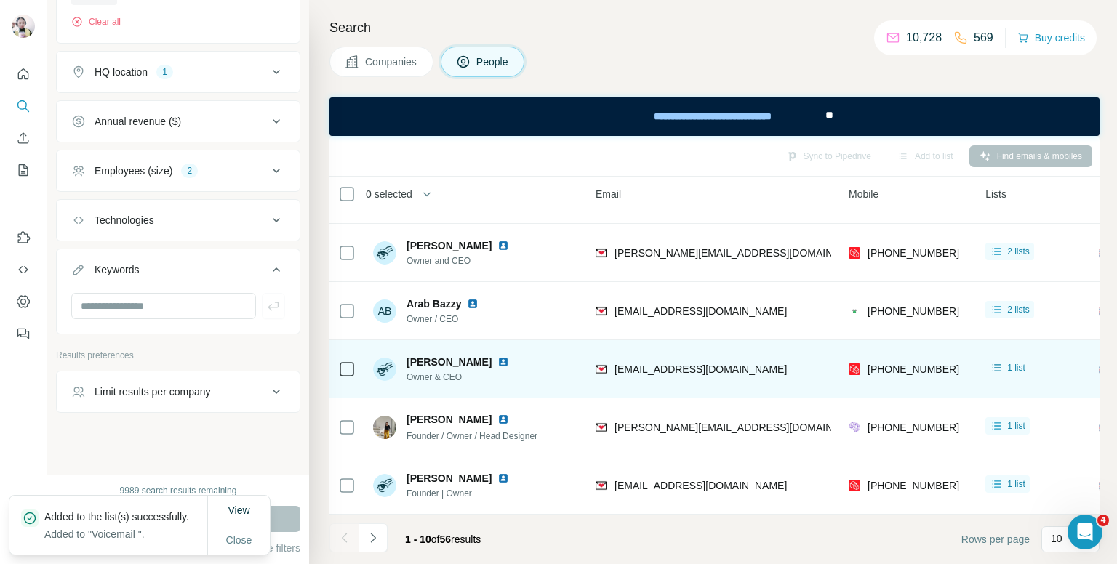
click at [897, 353] on div "[PHONE_NUMBER]" at bounding box center [908, 369] width 119 height 40
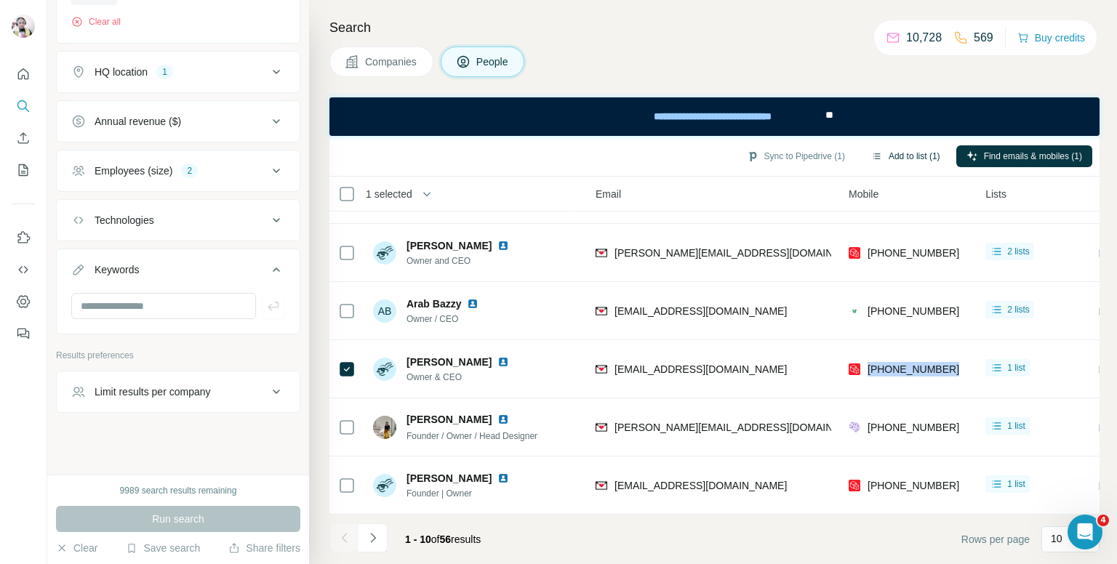
click at [906, 155] on button "Add to list (1)" at bounding box center [905, 156] width 89 height 22
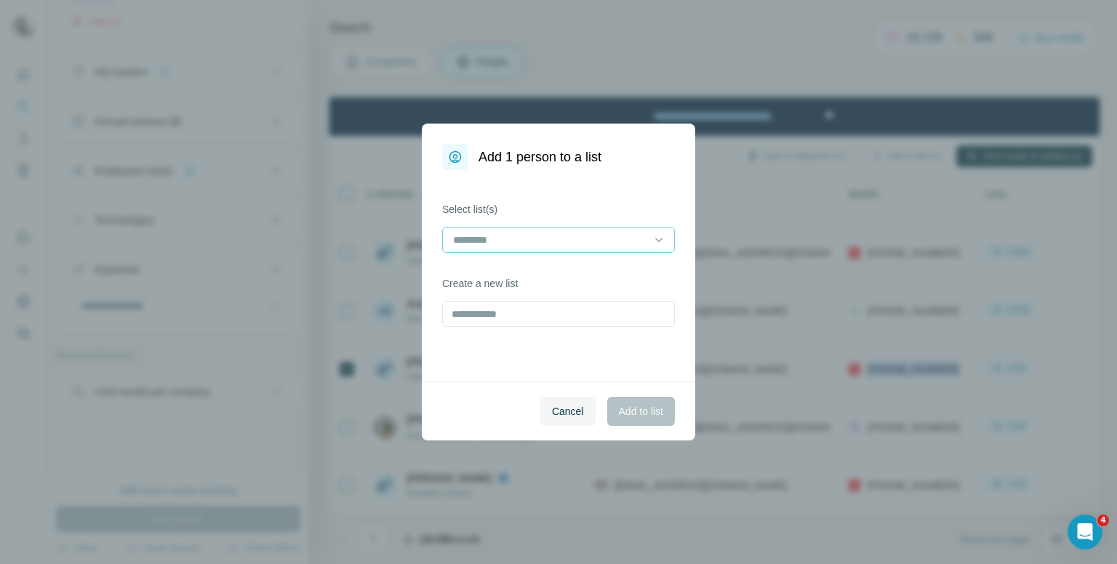
click at [527, 239] on input at bounding box center [550, 240] width 196 height 16
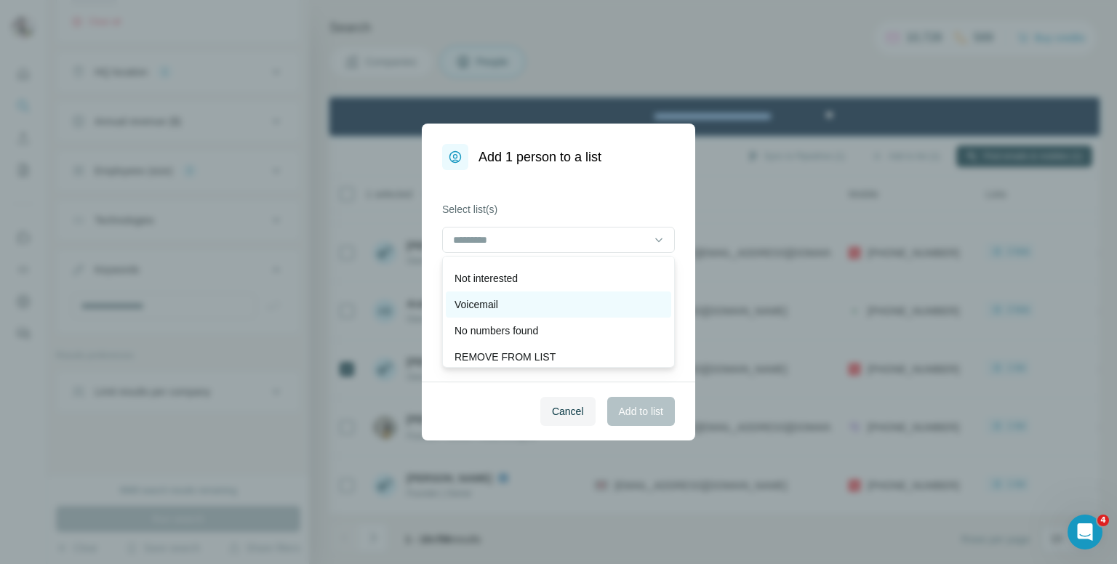
click at [490, 300] on p "Voicemail" at bounding box center [477, 304] width 44 height 15
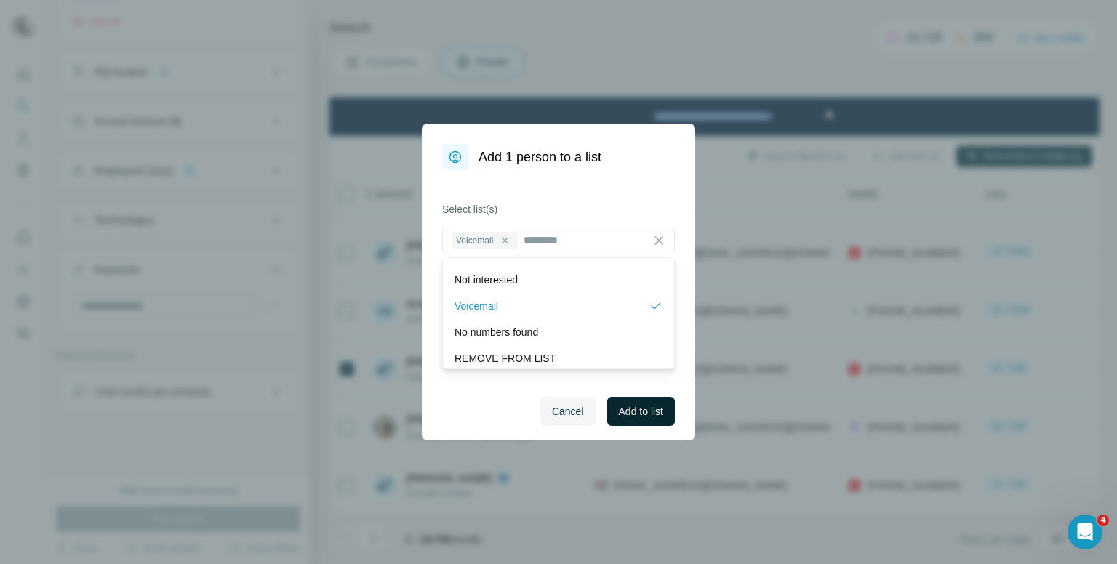
click at [658, 411] on span "Add to list" at bounding box center [641, 411] width 44 height 15
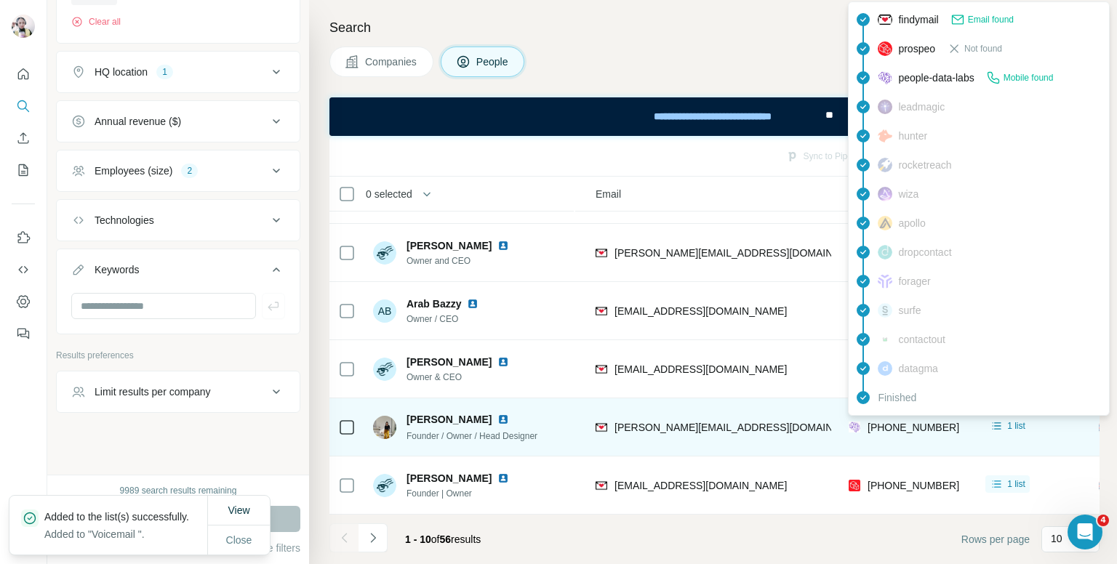
click at [905, 422] on span "[PHONE_NUMBER]" at bounding box center [914, 428] width 92 height 12
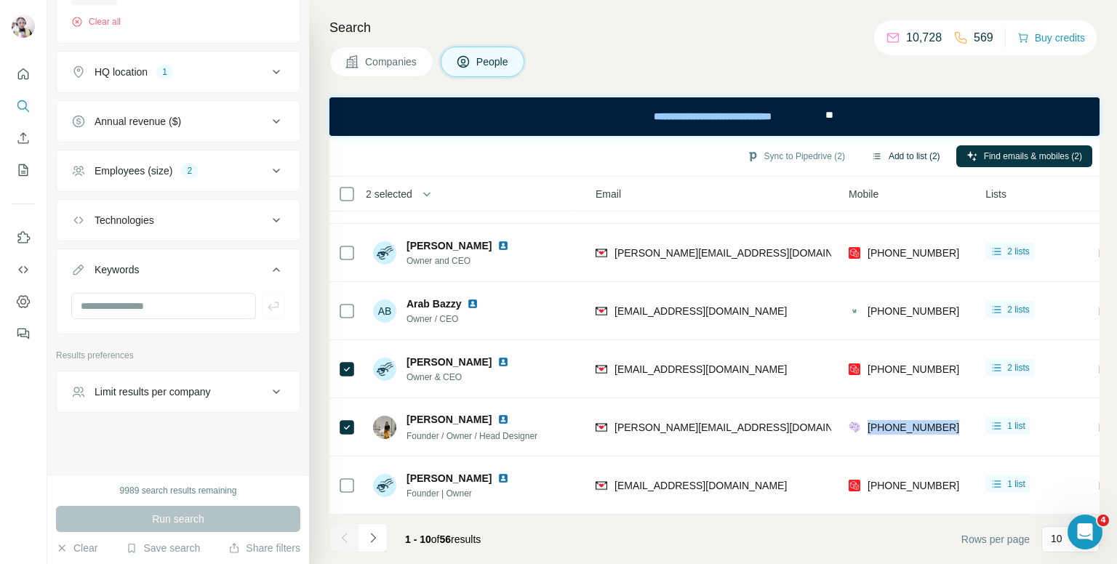
click at [919, 155] on button "Add to list (2)" at bounding box center [905, 156] width 89 height 22
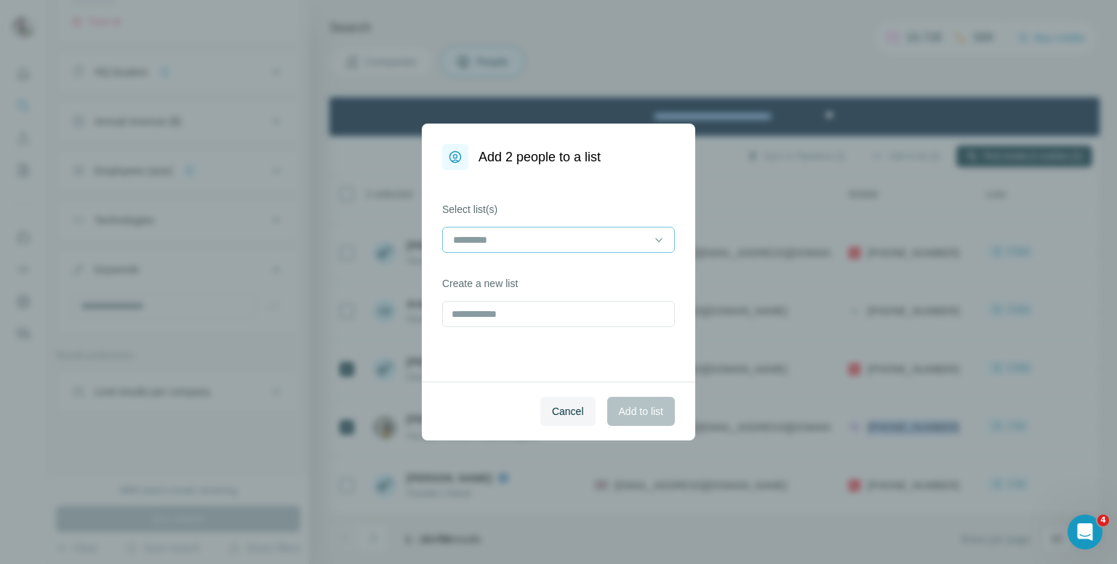
click at [572, 247] on input at bounding box center [550, 240] width 196 height 16
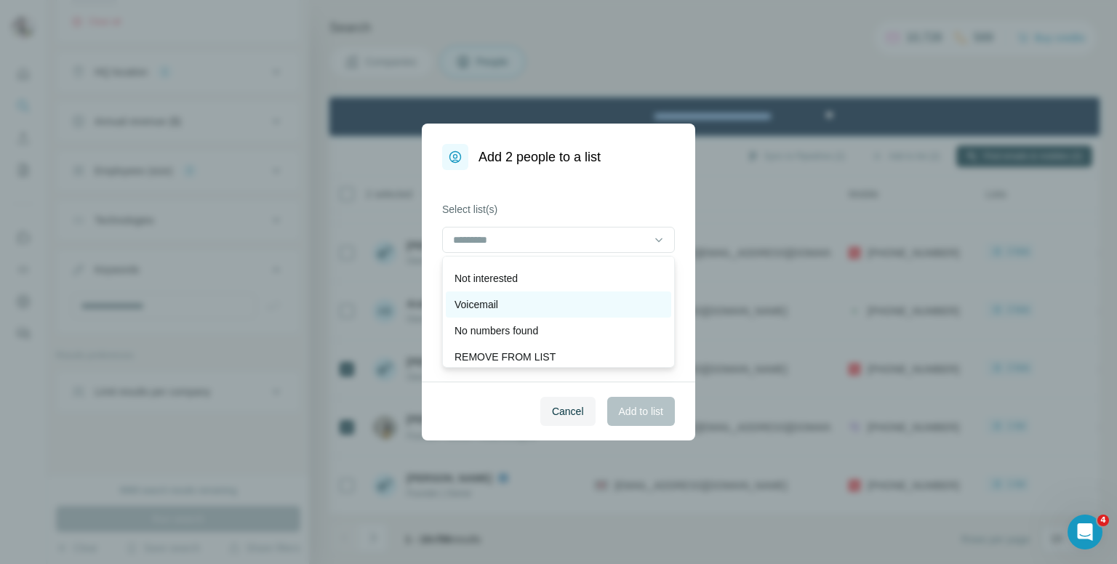
click at [511, 298] on div "Voicemail" at bounding box center [559, 304] width 208 height 15
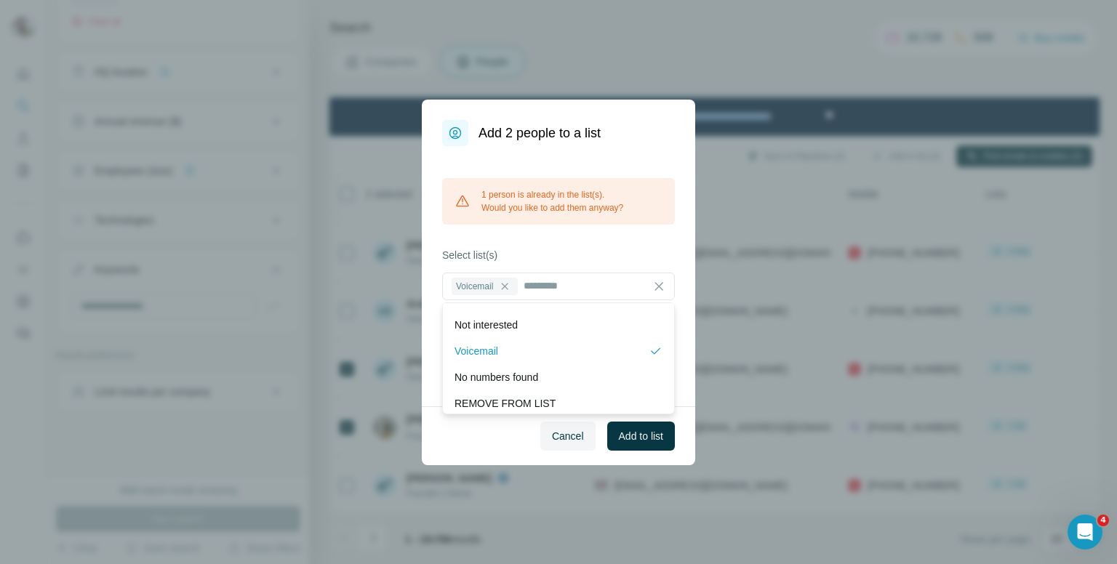
click at [770, 41] on div "Add 2 people to a list 1 person is already in the list(s). Would you like to ad…" at bounding box center [558, 282] width 1117 height 564
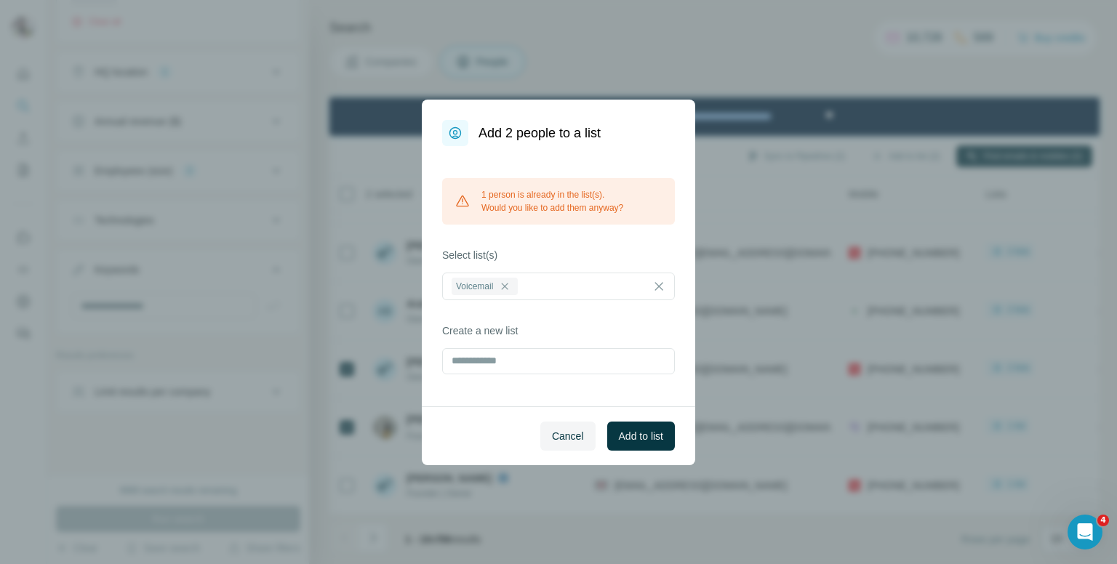
click at [770, 41] on div "Add 2 people to a list 1 person is already in the list(s). Would you like to ad…" at bounding box center [558, 282] width 1117 height 564
click at [563, 429] on span "Cancel" at bounding box center [568, 436] width 32 height 15
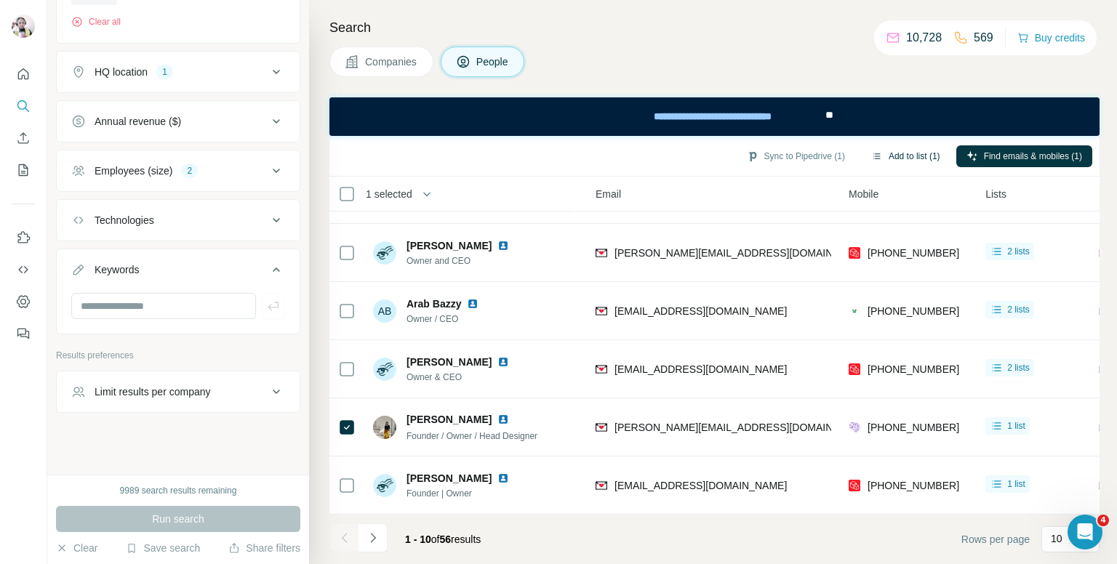
click at [900, 159] on button "Add to list (1)" at bounding box center [905, 156] width 89 height 22
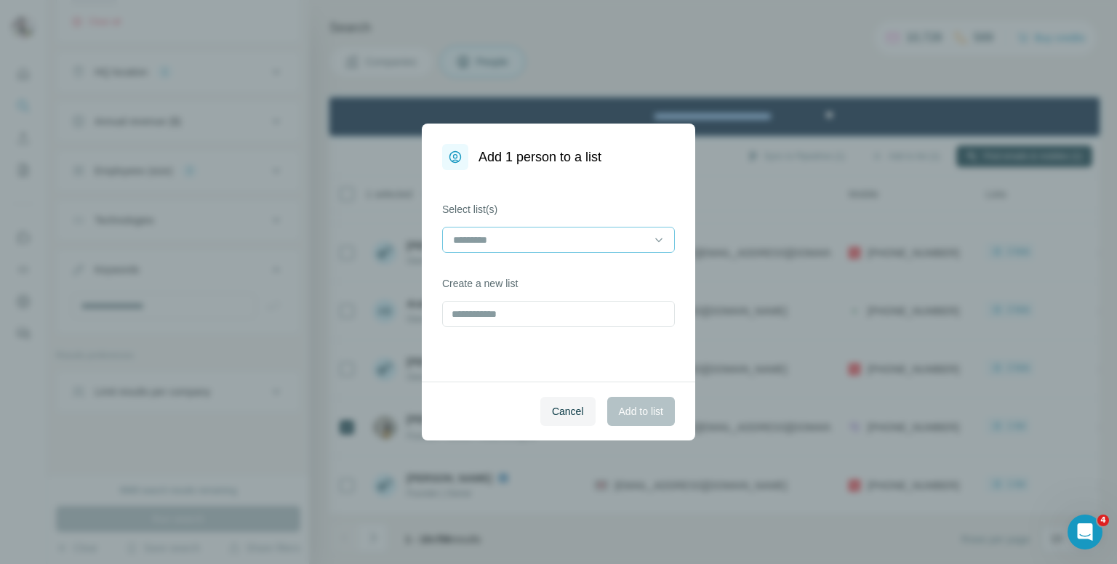
click at [567, 230] on div at bounding box center [550, 240] width 196 height 25
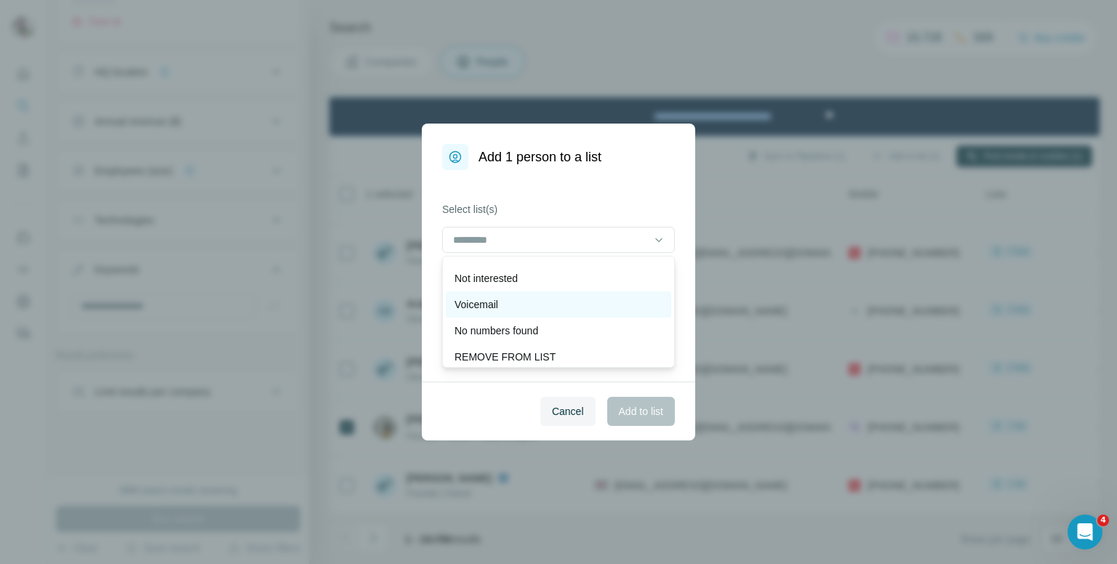
click at [519, 300] on div "Voicemail" at bounding box center [559, 304] width 208 height 15
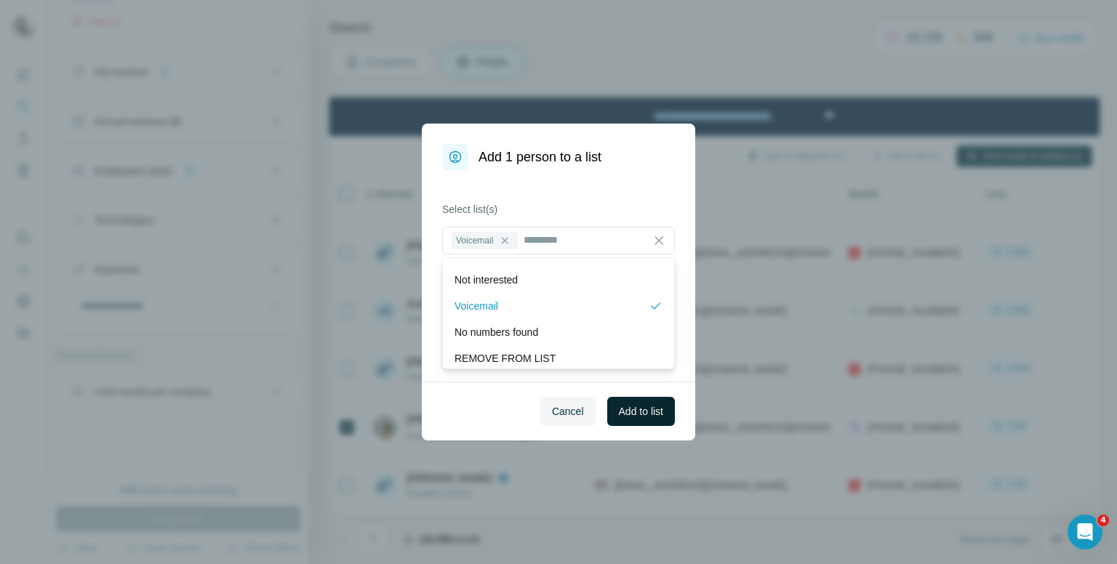
click at [626, 412] on span "Add to list" at bounding box center [641, 411] width 44 height 15
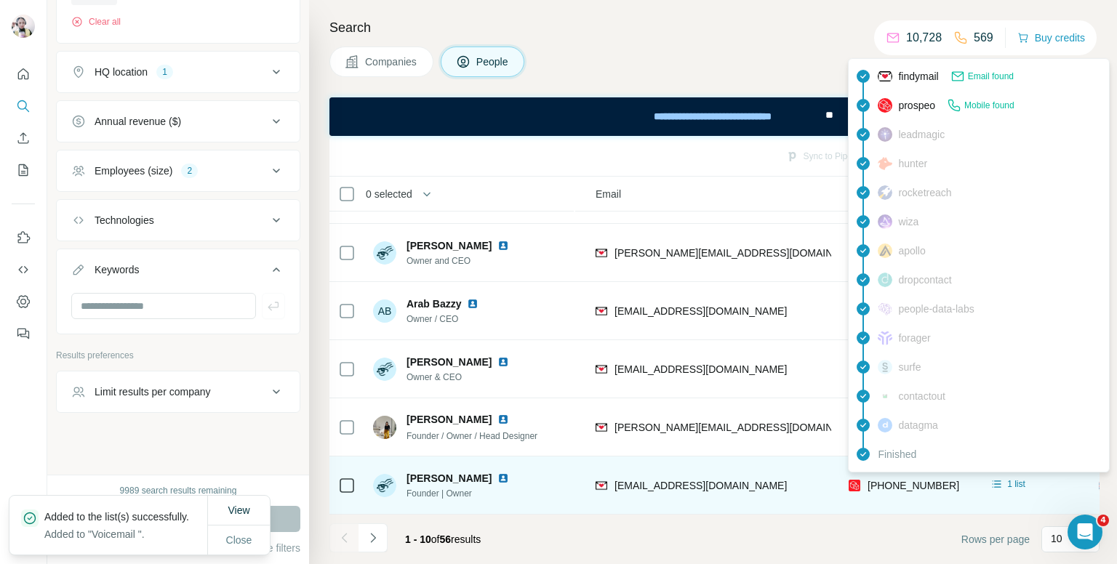
click at [911, 480] on span "[PHONE_NUMBER]" at bounding box center [914, 486] width 92 height 12
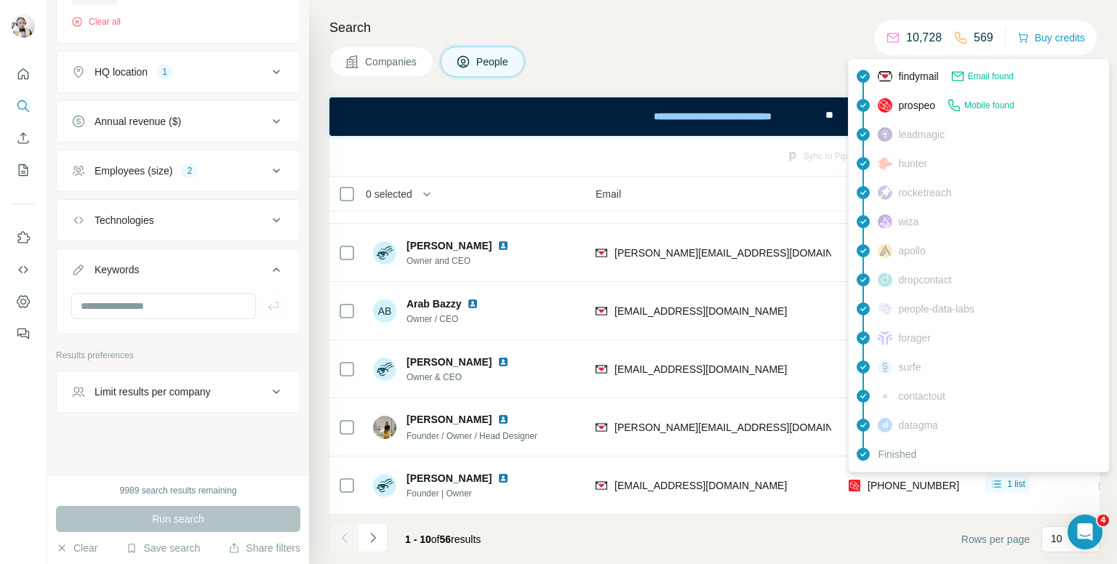
click at [728, 45] on div "Search Companies People Sync to Pipedrive Add to list Find emails & mobiles 0 s…" at bounding box center [713, 282] width 808 height 564
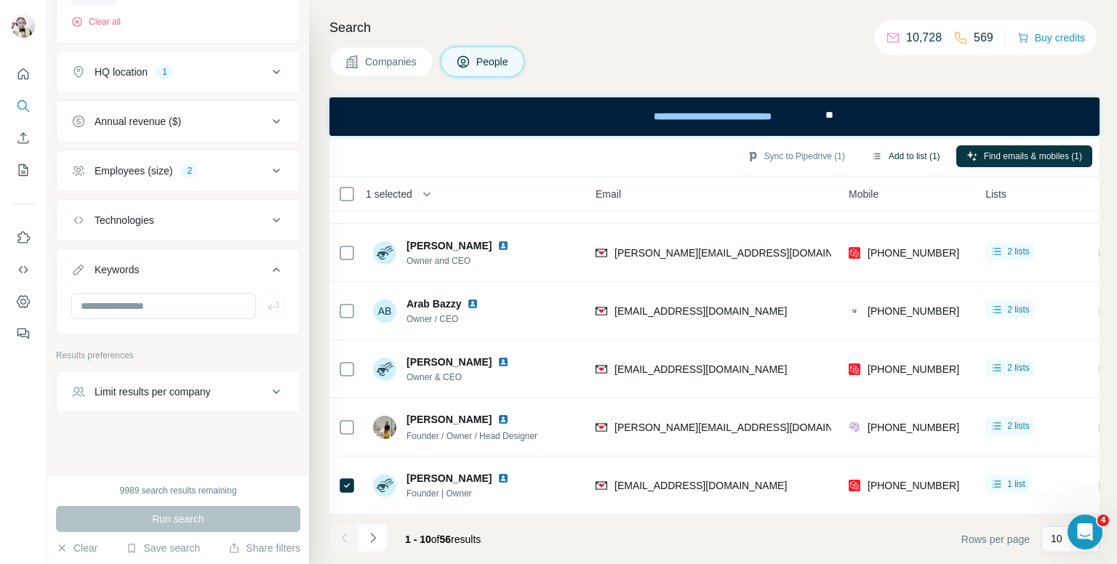
click at [898, 163] on button "Add to list (1)" at bounding box center [905, 156] width 89 height 22
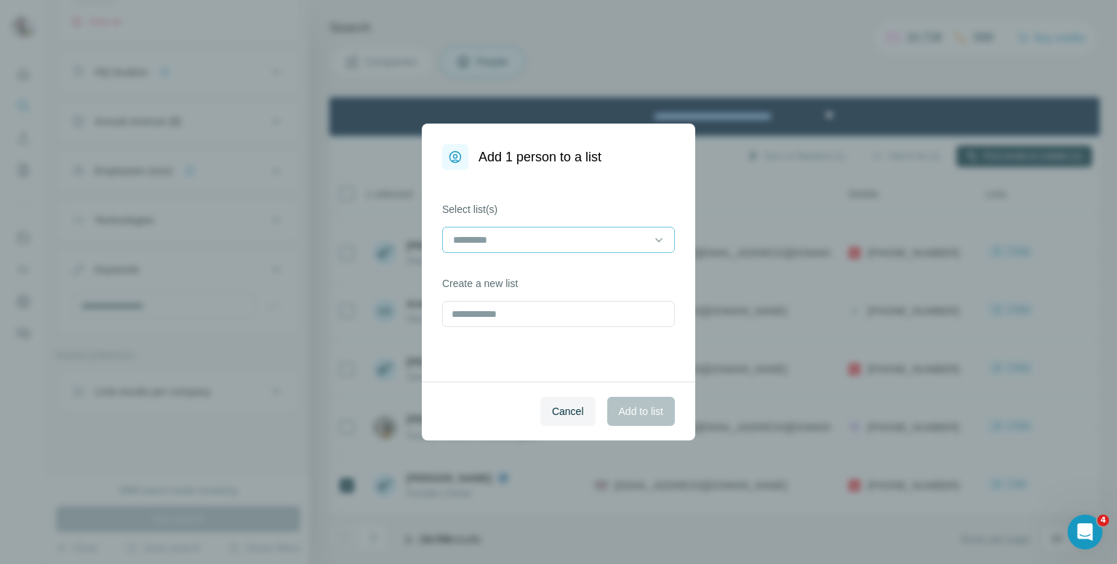
click at [570, 241] on input at bounding box center [550, 240] width 196 height 16
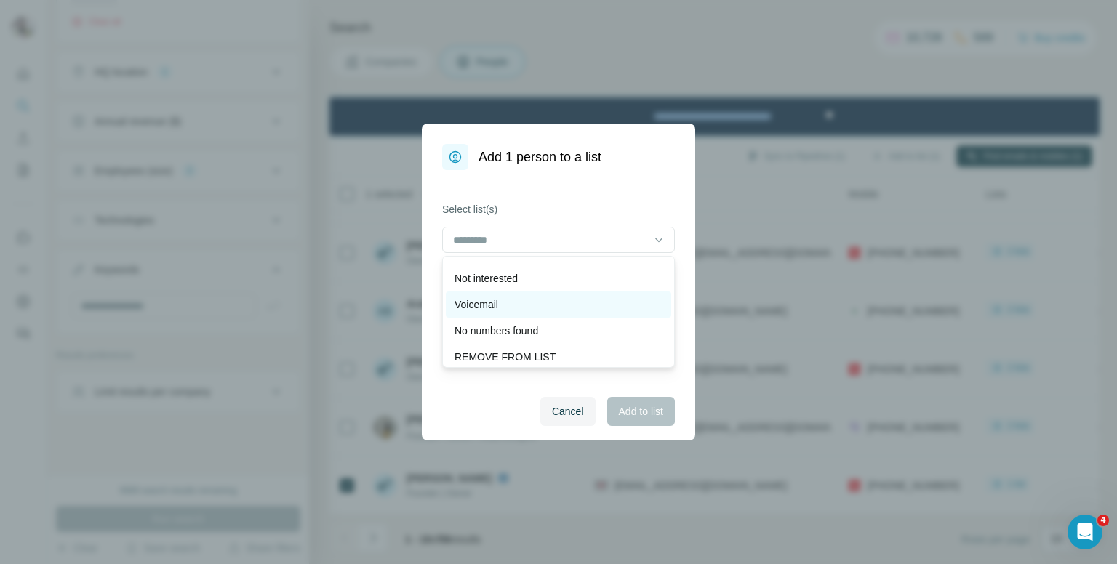
click at [512, 310] on div "Voicemail" at bounding box center [559, 304] width 208 height 15
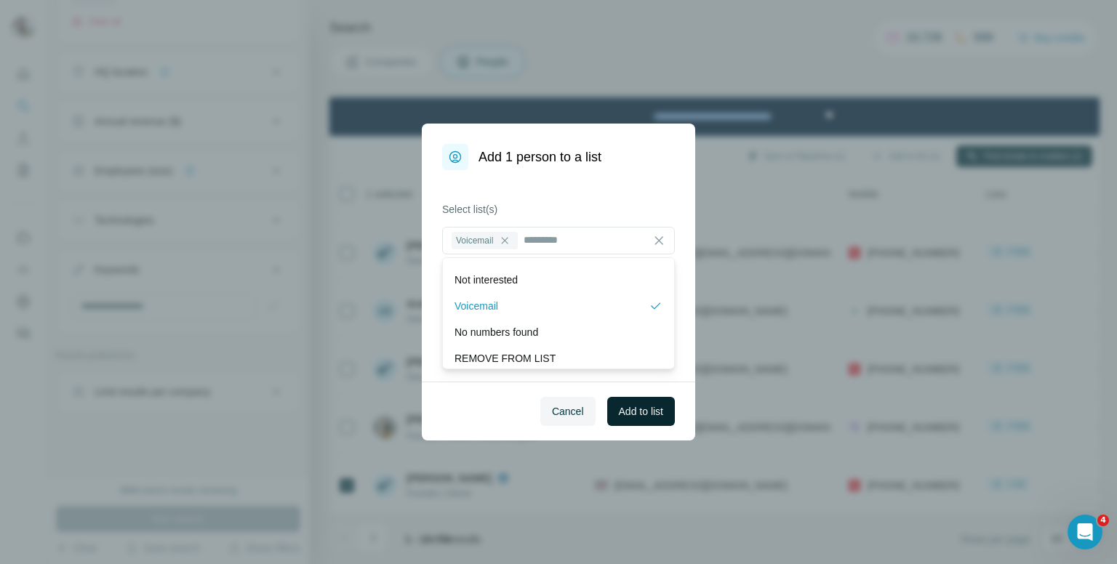
click at [661, 413] on span "Add to list" at bounding box center [641, 411] width 44 height 15
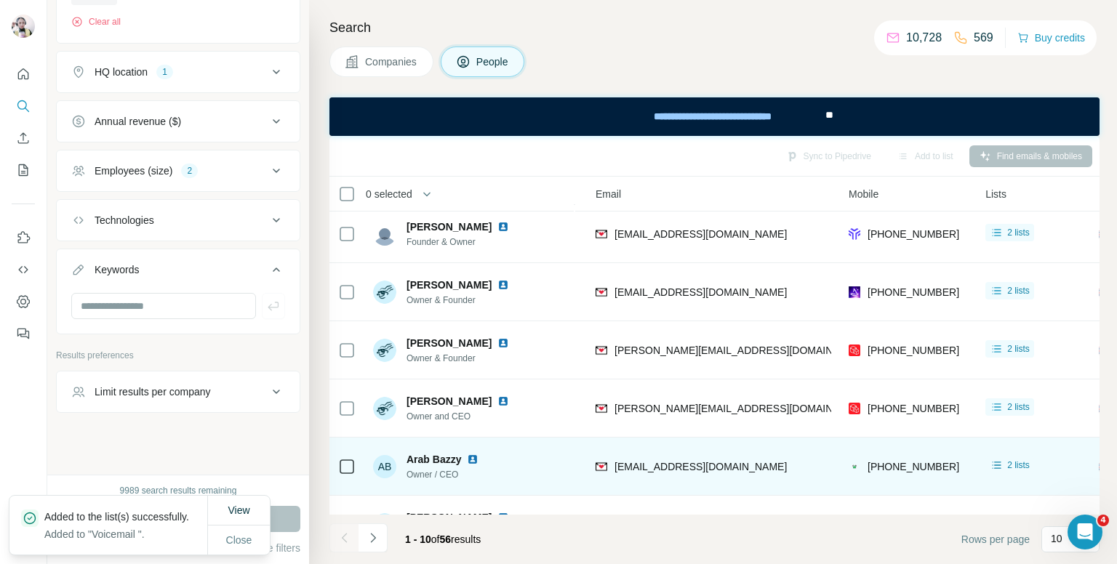
scroll to position [285, 150]
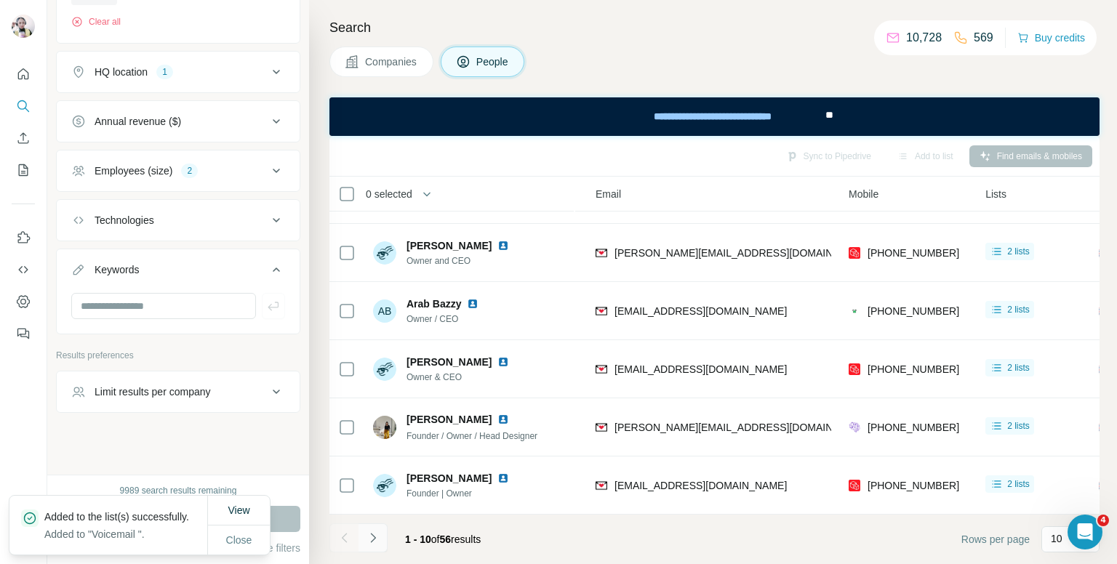
click at [376, 527] on button "Navigate to next page" at bounding box center [373, 538] width 29 height 29
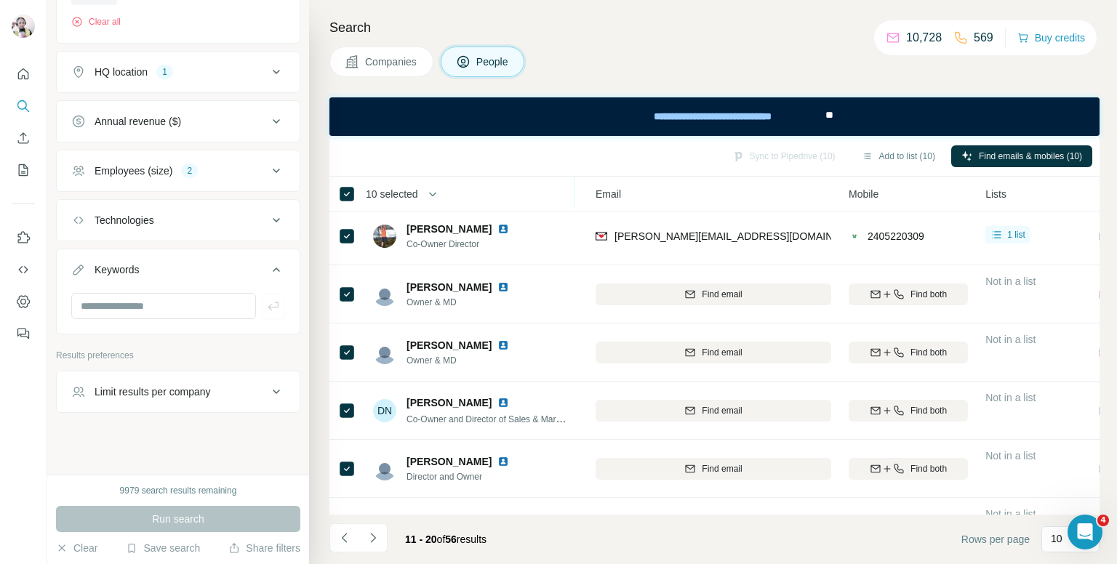
scroll to position [0, 150]
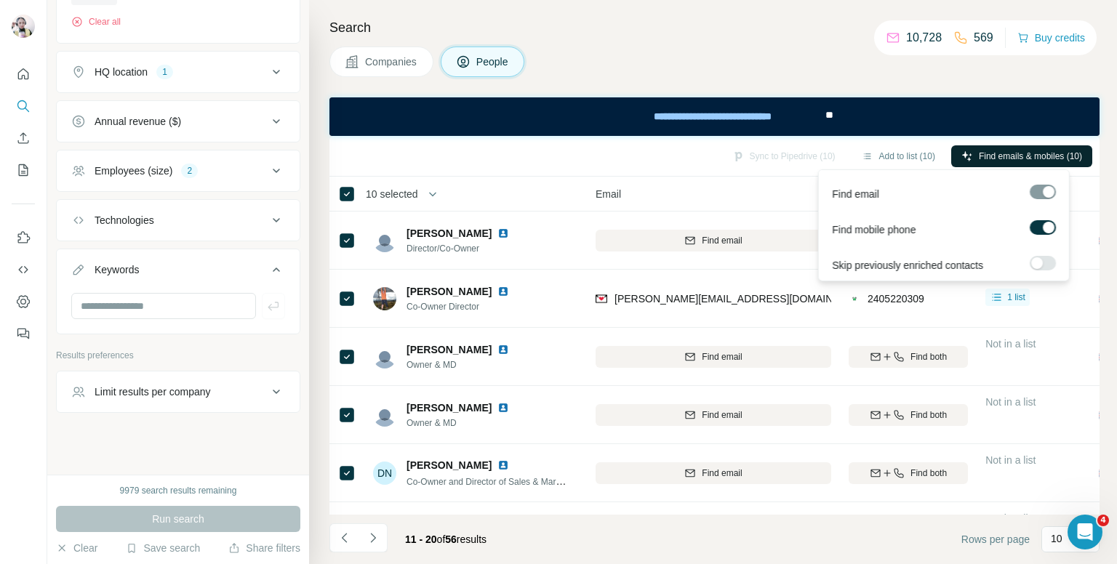
click at [1028, 156] on span "Find emails & mobiles (10)" at bounding box center [1030, 156] width 103 height 13
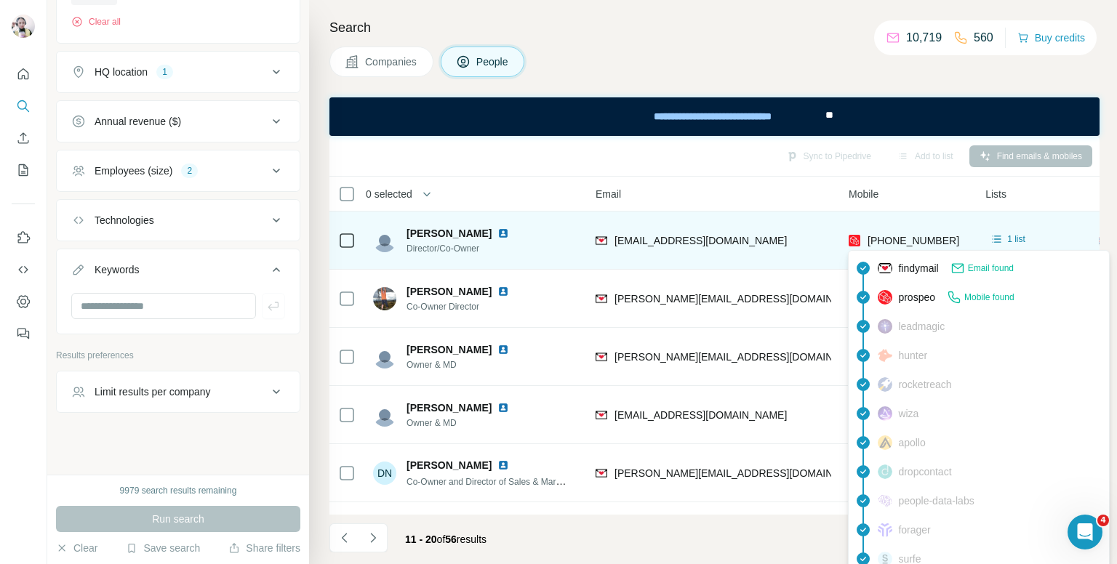
click at [890, 242] on span "[PHONE_NUMBER]" at bounding box center [914, 241] width 92 height 12
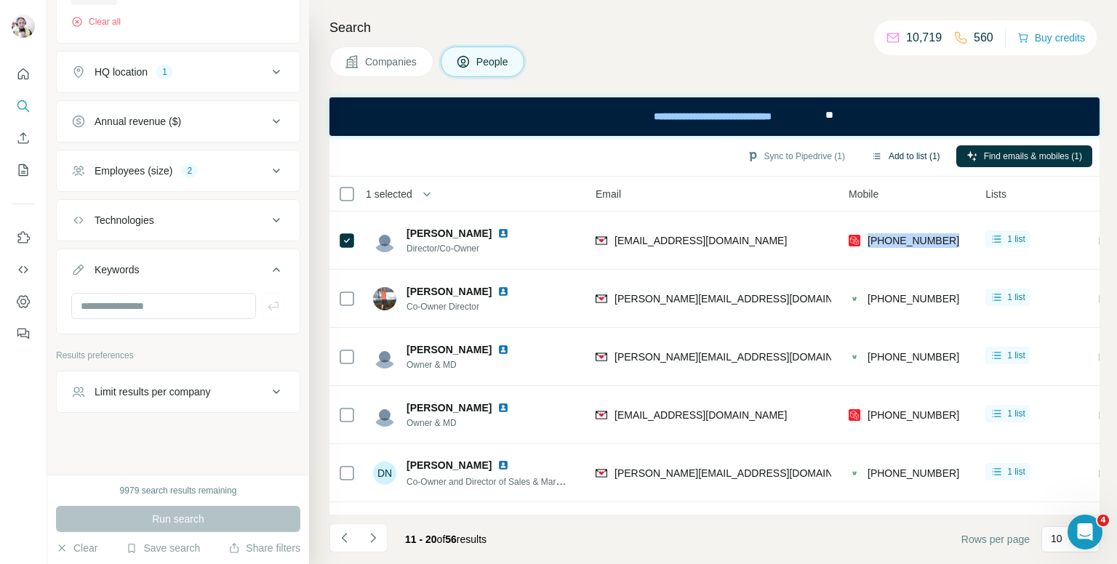
click at [884, 154] on button "Add to list (1)" at bounding box center [905, 156] width 89 height 22
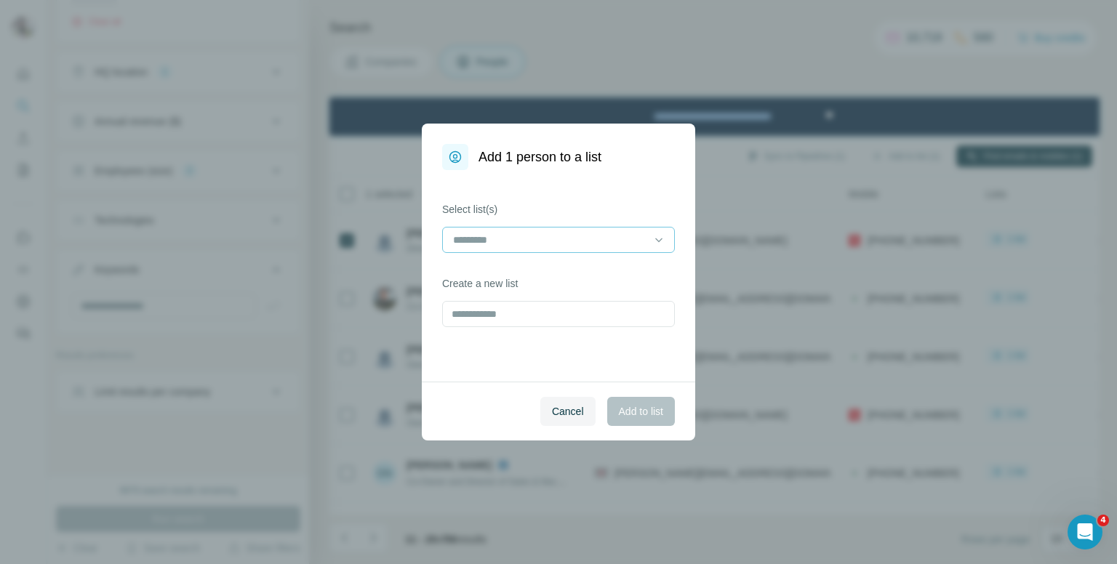
click at [483, 228] on div at bounding box center [550, 240] width 196 height 25
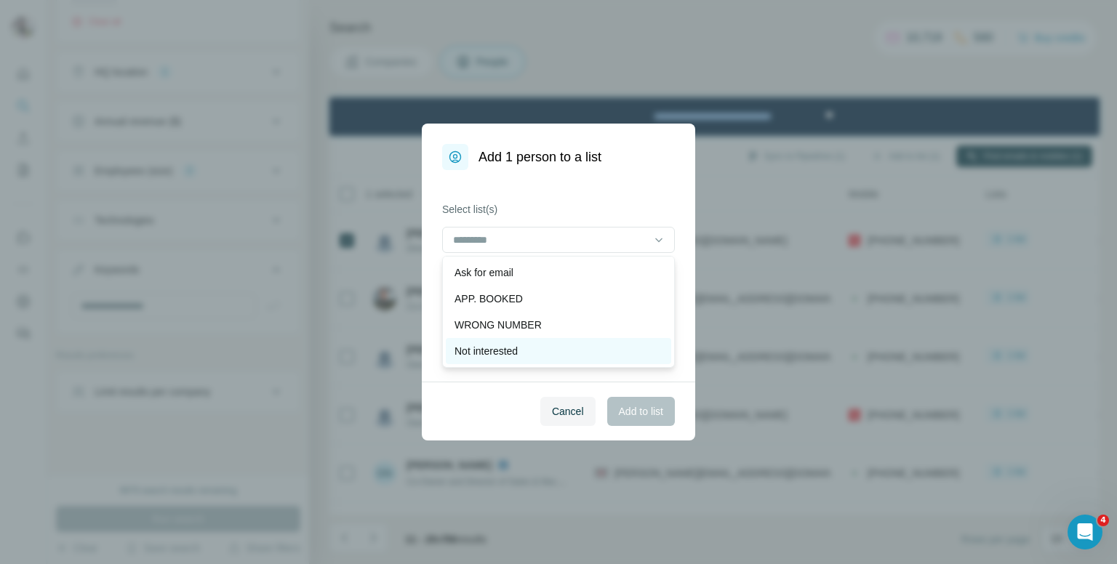
click at [481, 354] on p "Not interested" at bounding box center [486, 351] width 63 height 15
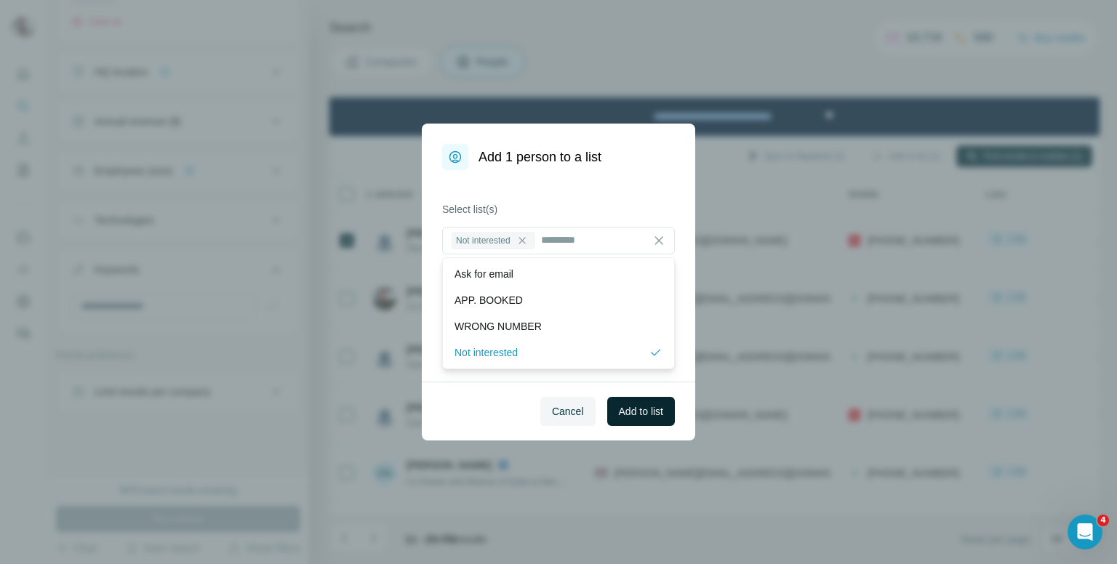
click at [634, 414] on span "Add to list" at bounding box center [641, 411] width 44 height 15
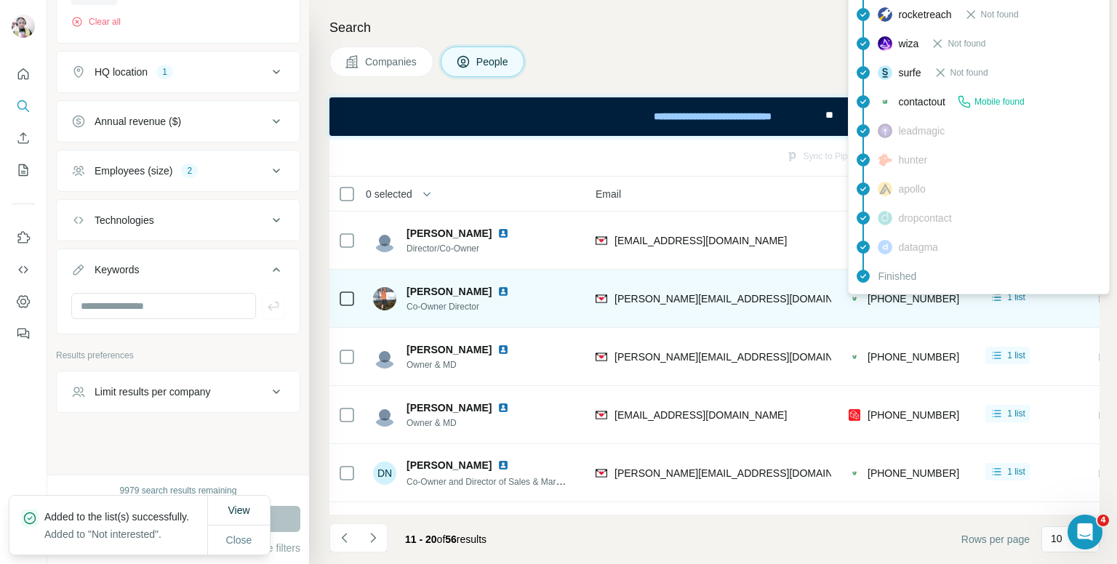
click at [919, 306] on div "[PHONE_NUMBER]" at bounding box center [904, 300] width 111 height 17
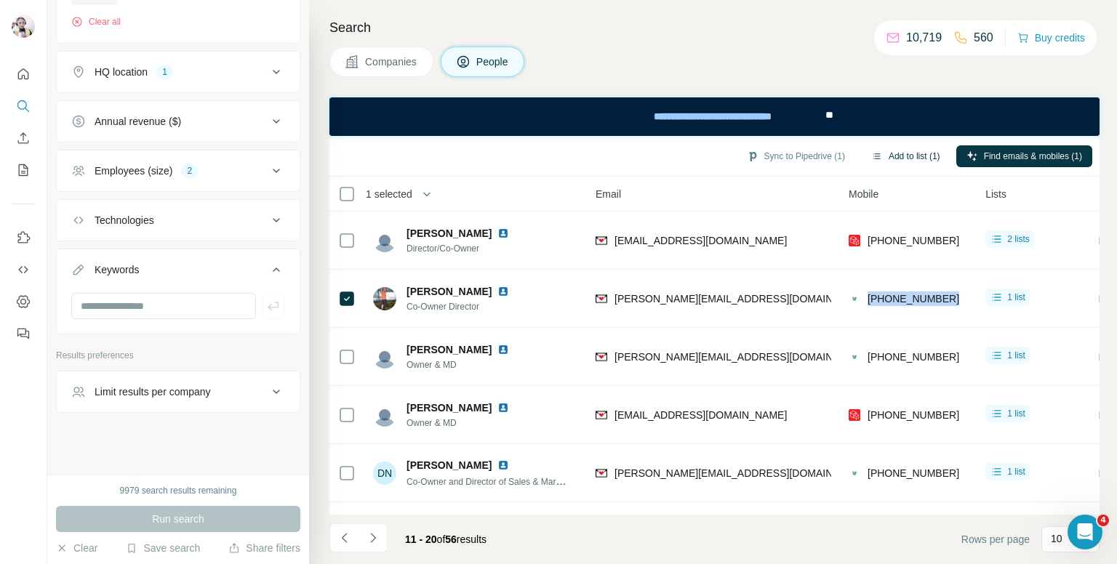
click at [908, 152] on button "Add to list (1)" at bounding box center [905, 156] width 89 height 22
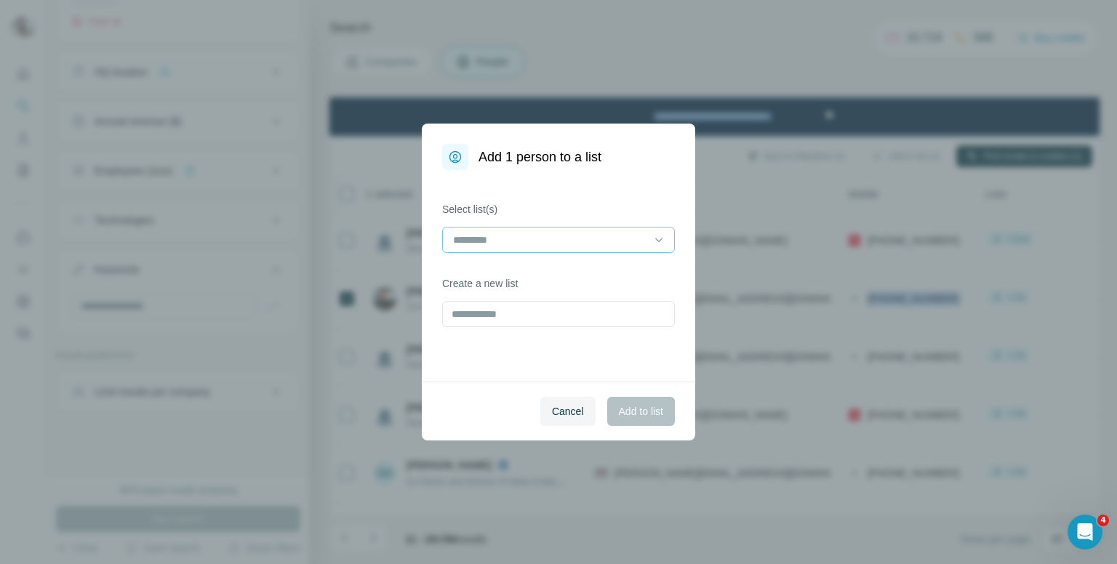
click at [526, 233] on input at bounding box center [550, 240] width 196 height 16
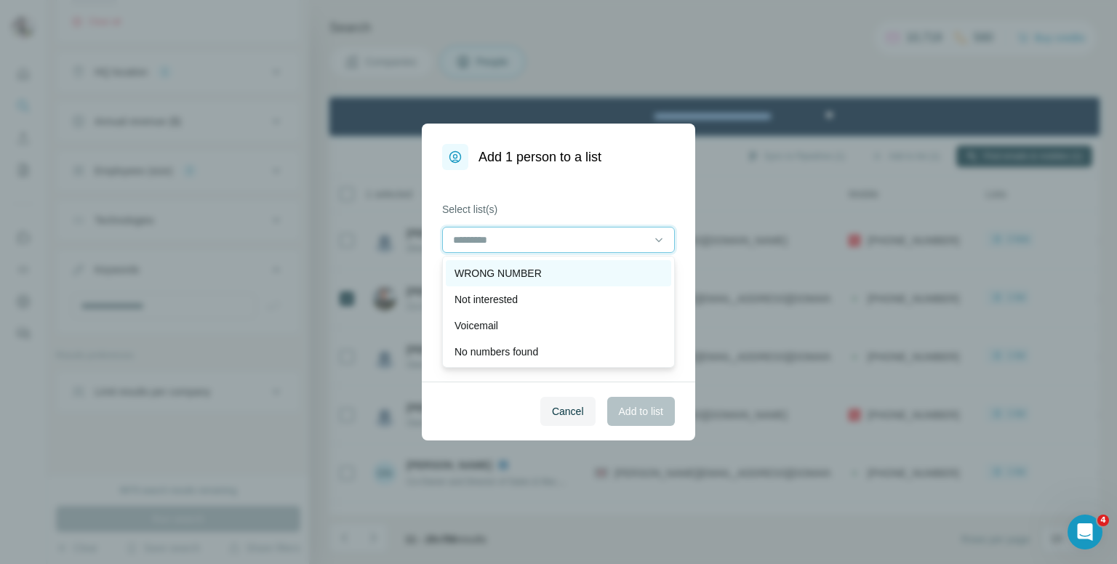
scroll to position [73, 0]
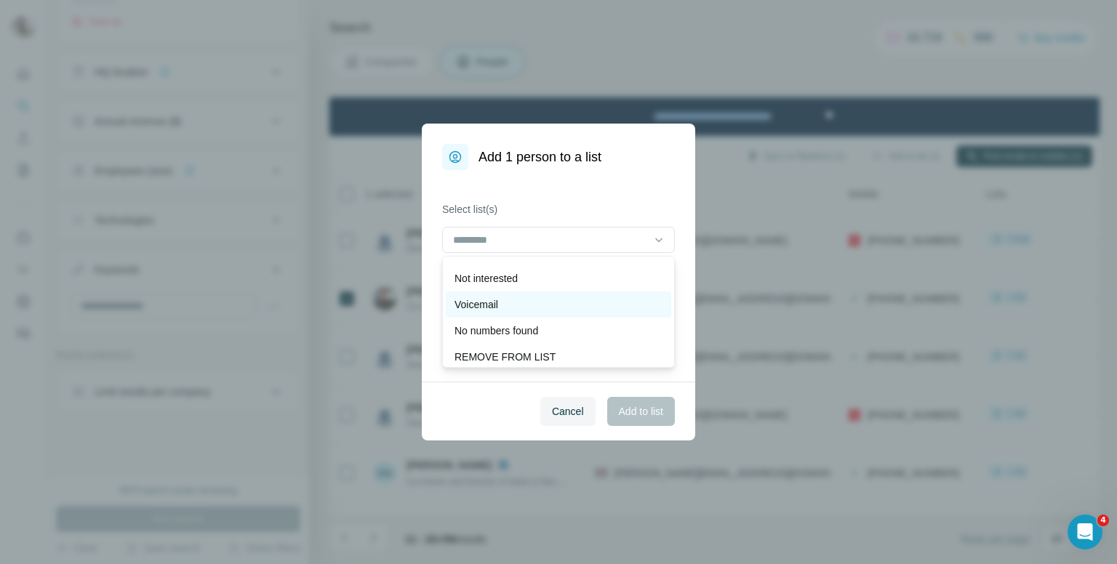
click at [513, 309] on div "Voicemail" at bounding box center [559, 304] width 208 height 15
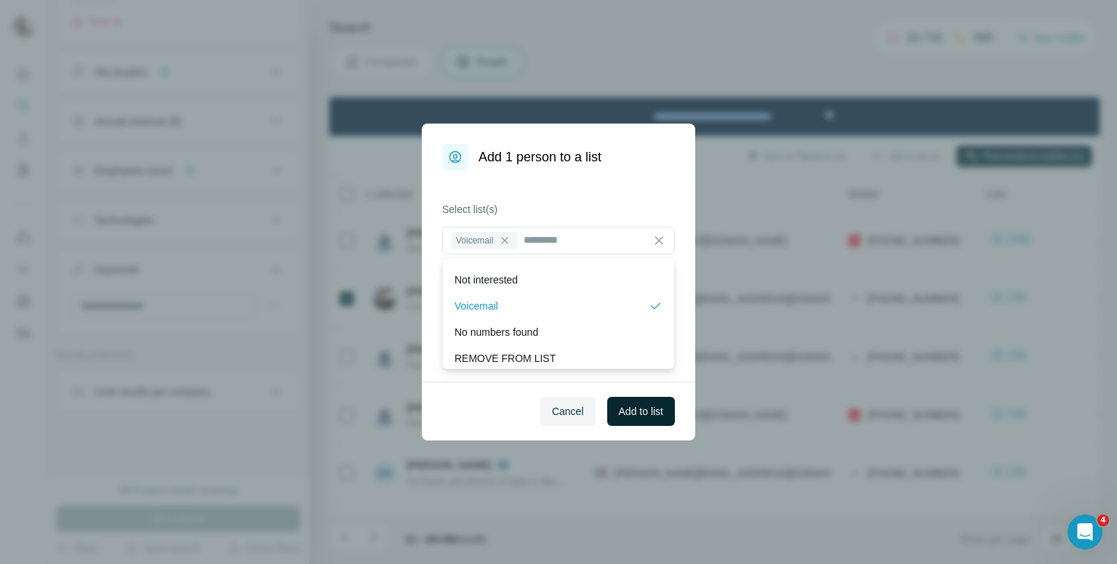
click at [639, 408] on span "Add to list" at bounding box center [641, 411] width 44 height 15
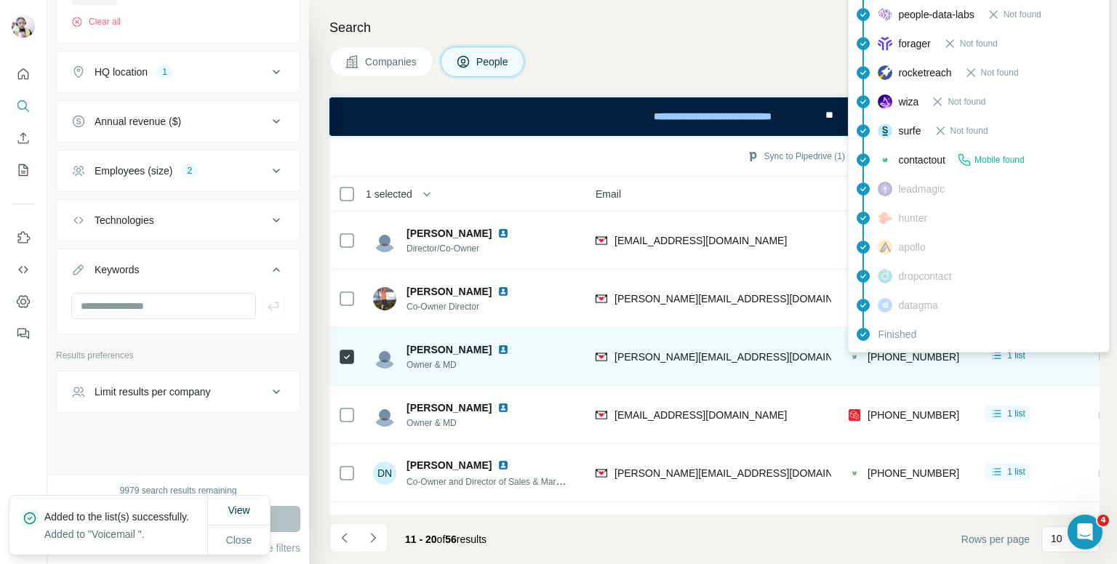
click at [886, 354] on span "[PHONE_NUMBER]" at bounding box center [914, 357] width 92 height 12
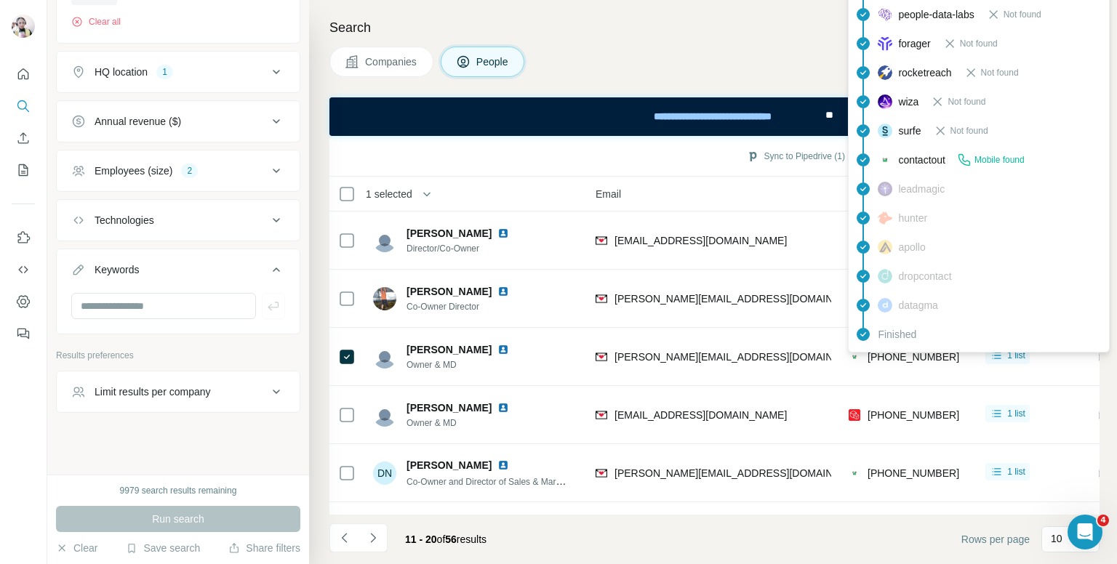
click at [615, 49] on div "Companies People" at bounding box center [714, 62] width 770 height 31
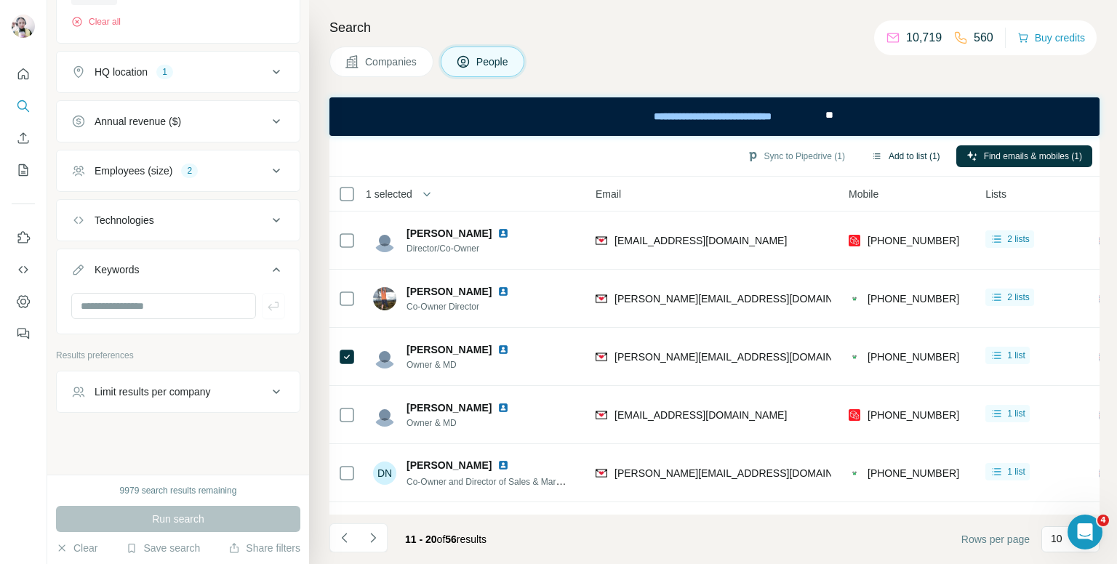
click at [917, 156] on button "Add to list (1)" at bounding box center [905, 156] width 89 height 22
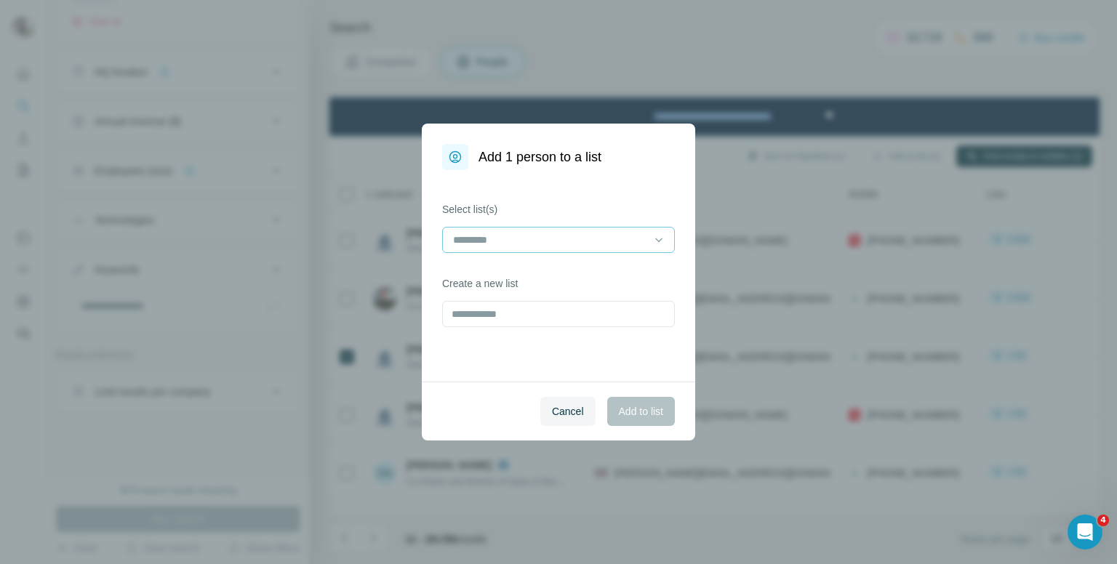
click at [536, 234] on input at bounding box center [550, 240] width 196 height 16
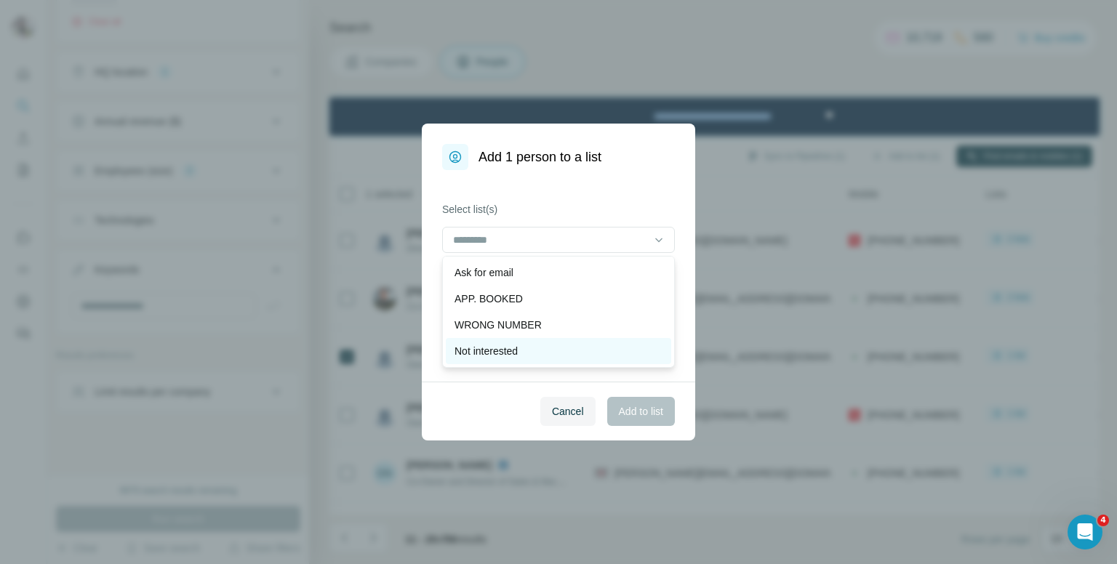
click at [505, 351] on p "Not interested" at bounding box center [486, 351] width 63 height 15
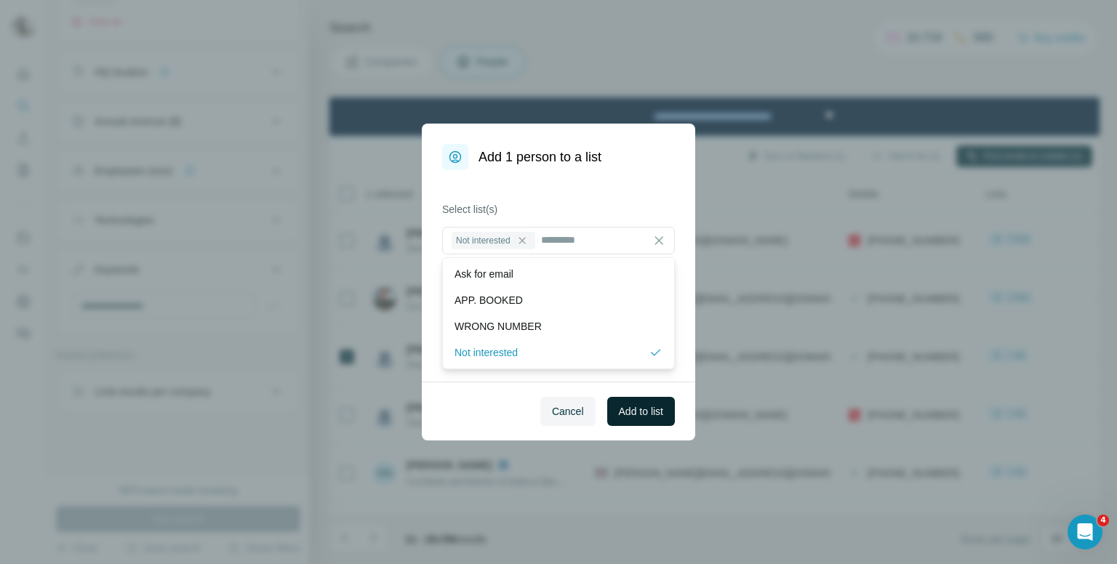
click at [647, 410] on span "Add to list" at bounding box center [641, 411] width 44 height 15
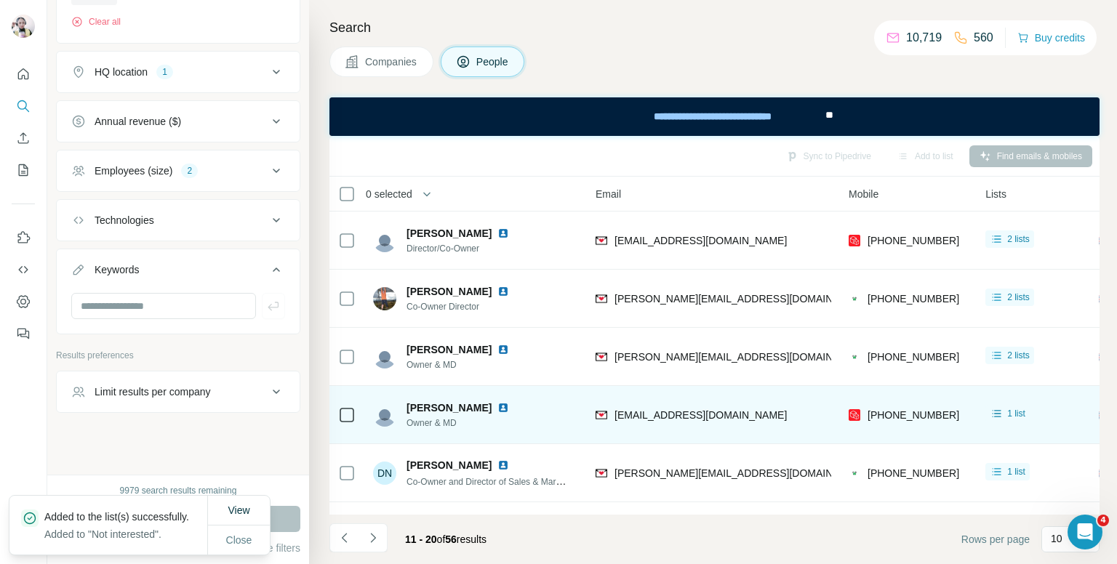
click at [910, 406] on div "[PHONE_NUMBER]" at bounding box center [908, 415] width 119 height 40
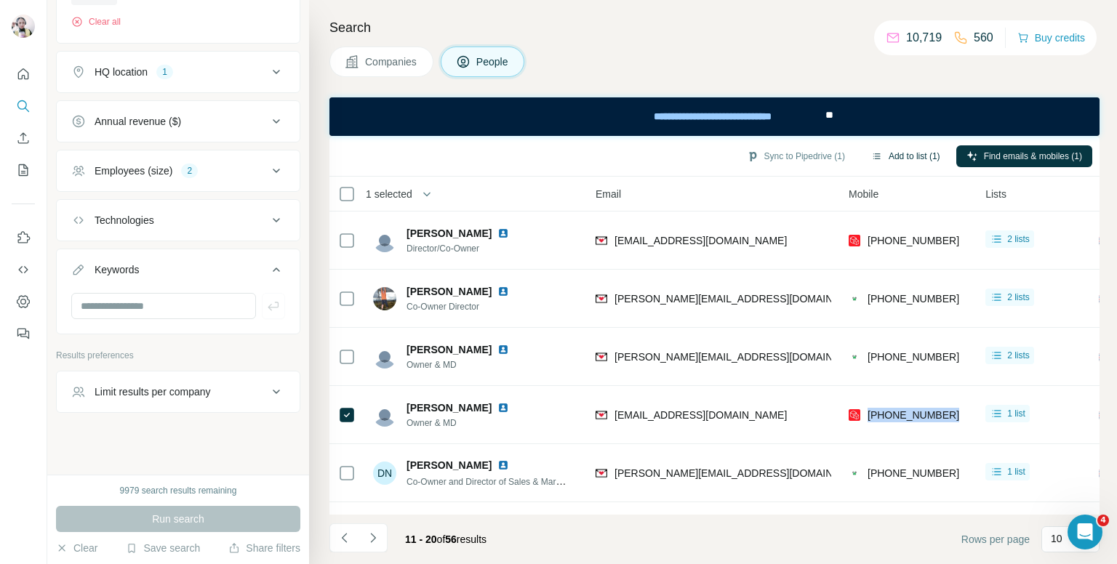
click at [892, 155] on button "Add to list (1)" at bounding box center [905, 156] width 89 height 22
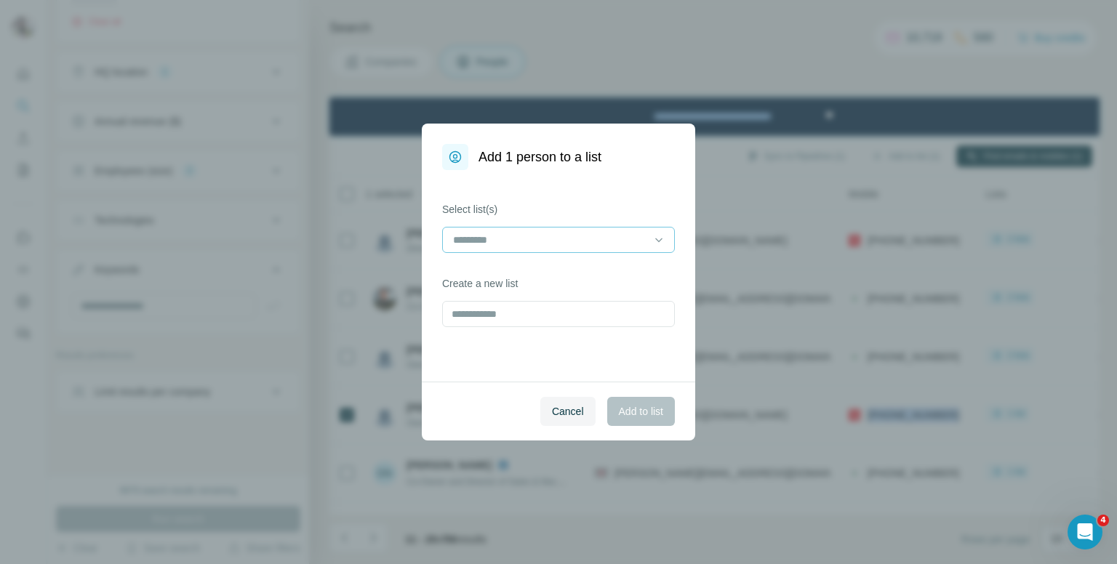
click at [572, 236] on input at bounding box center [550, 240] width 196 height 16
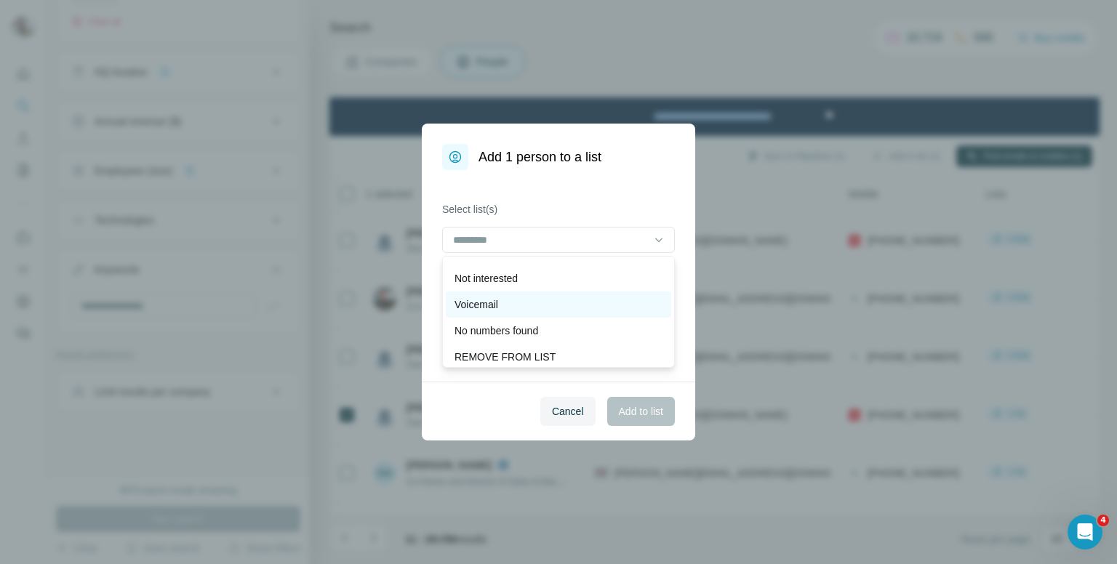
click at [507, 301] on div "Voicemail" at bounding box center [559, 304] width 208 height 15
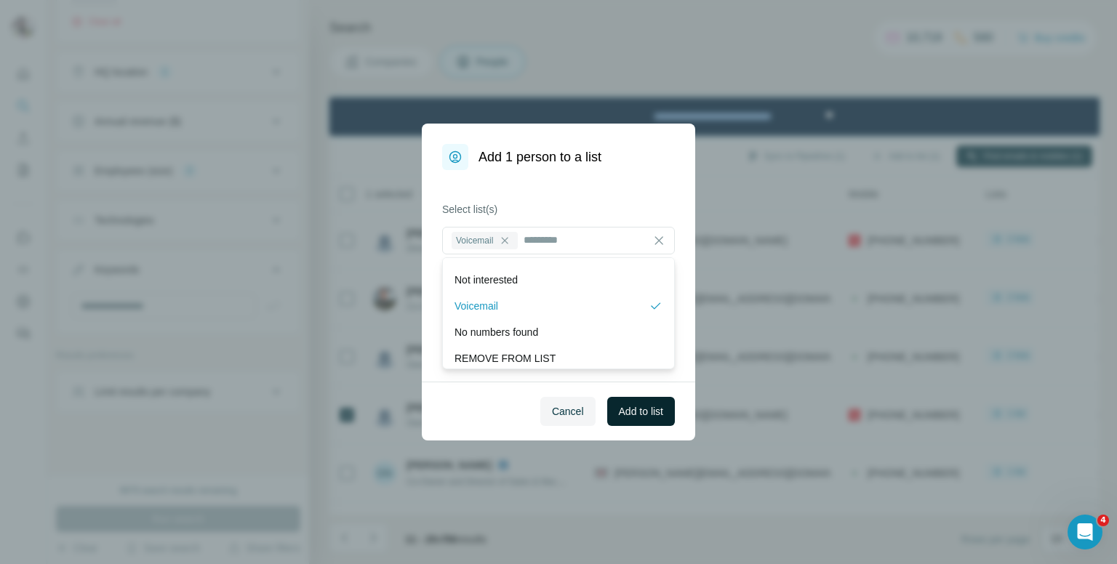
click at [644, 414] on span "Add to list" at bounding box center [641, 411] width 44 height 15
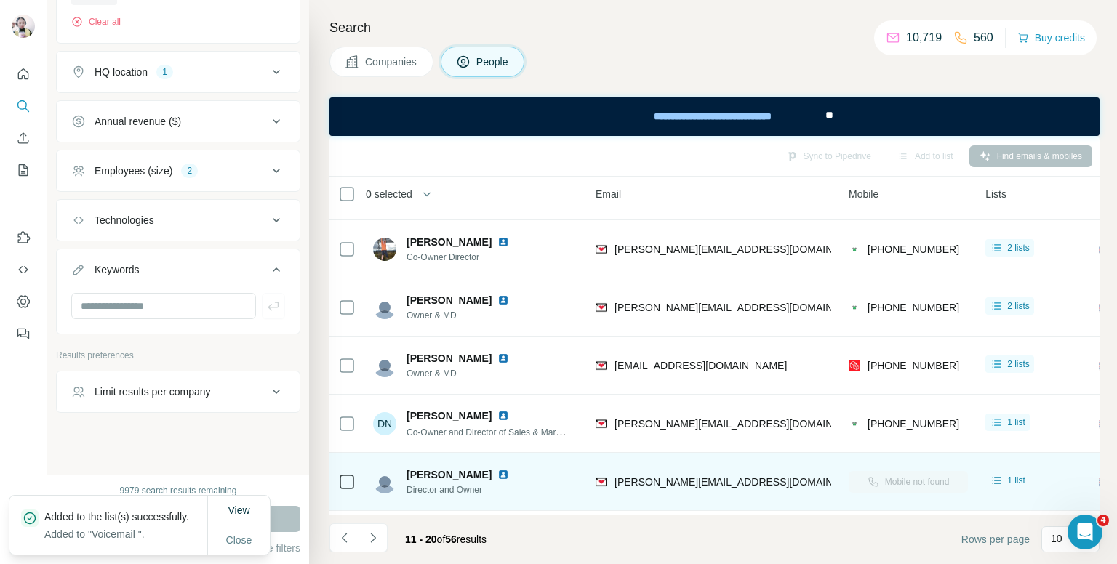
scroll to position [73, 150]
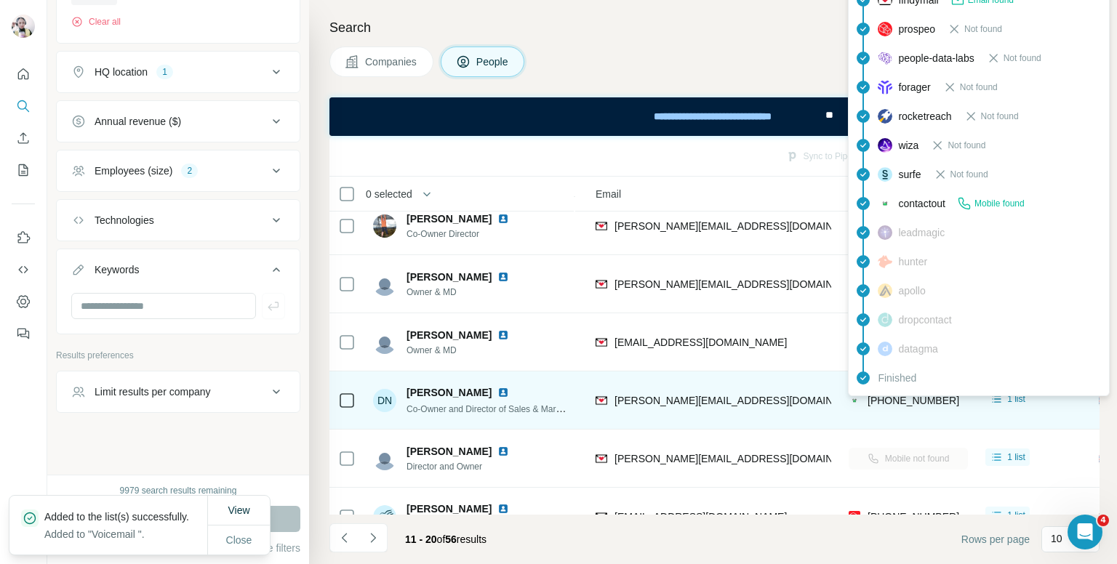
click at [903, 399] on span "[PHONE_NUMBER]" at bounding box center [914, 401] width 92 height 12
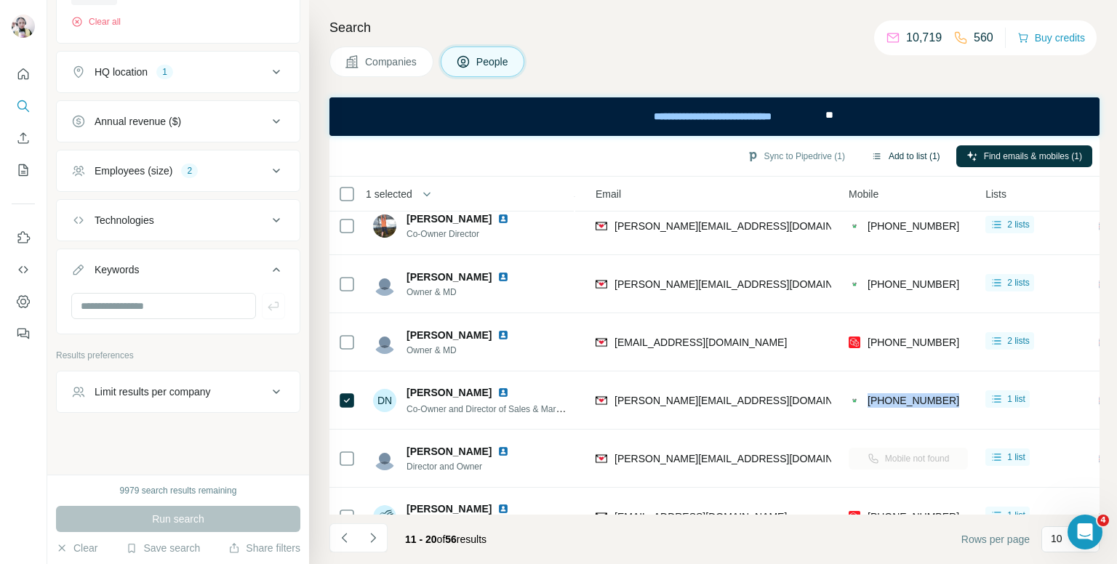
click at [919, 153] on button "Add to list (1)" at bounding box center [905, 156] width 89 height 22
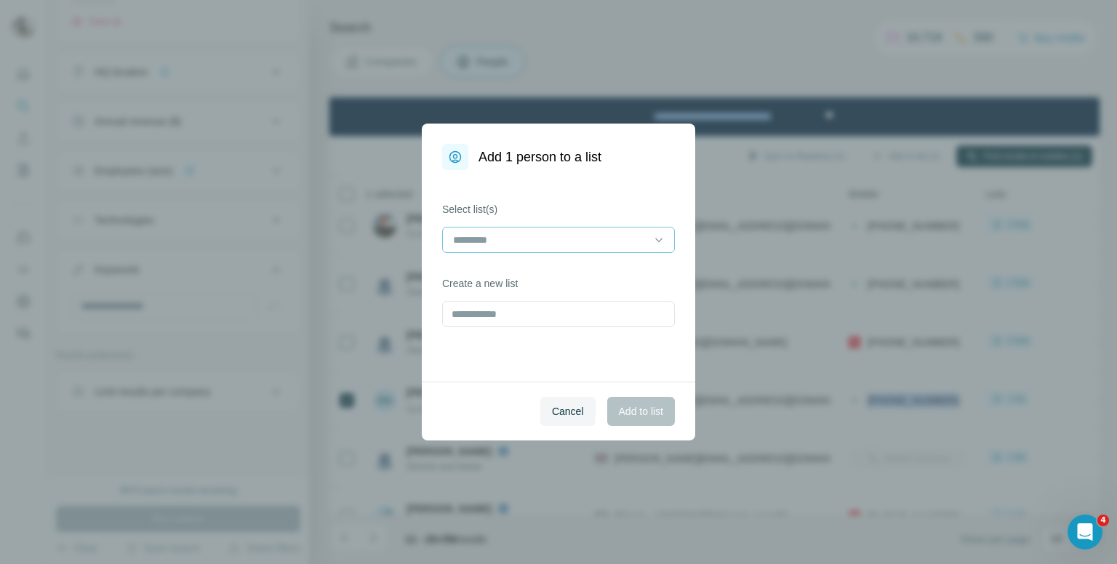
click at [520, 241] on input at bounding box center [550, 240] width 196 height 16
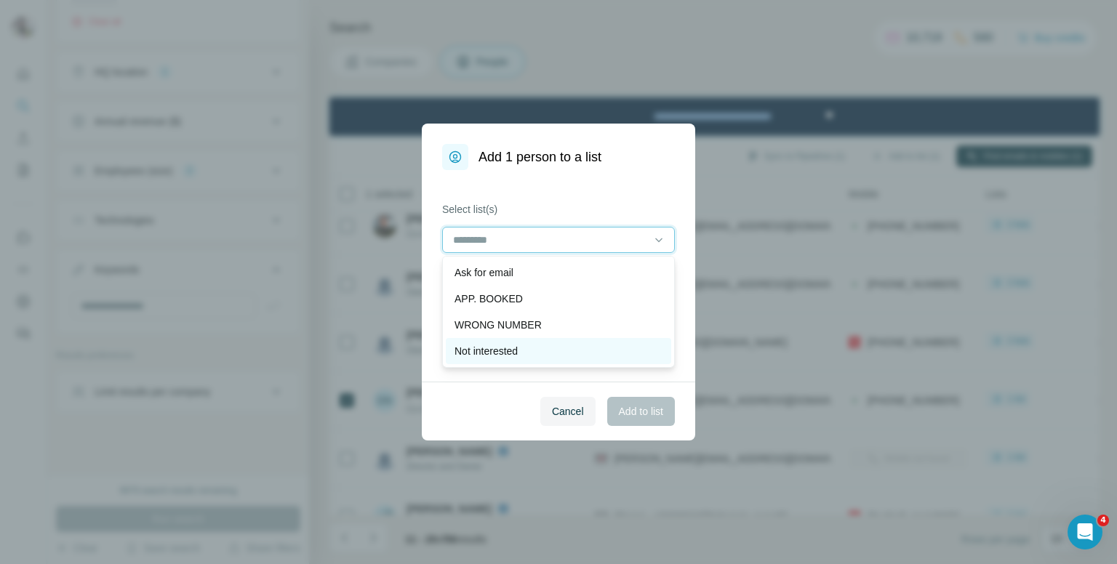
scroll to position [73, 0]
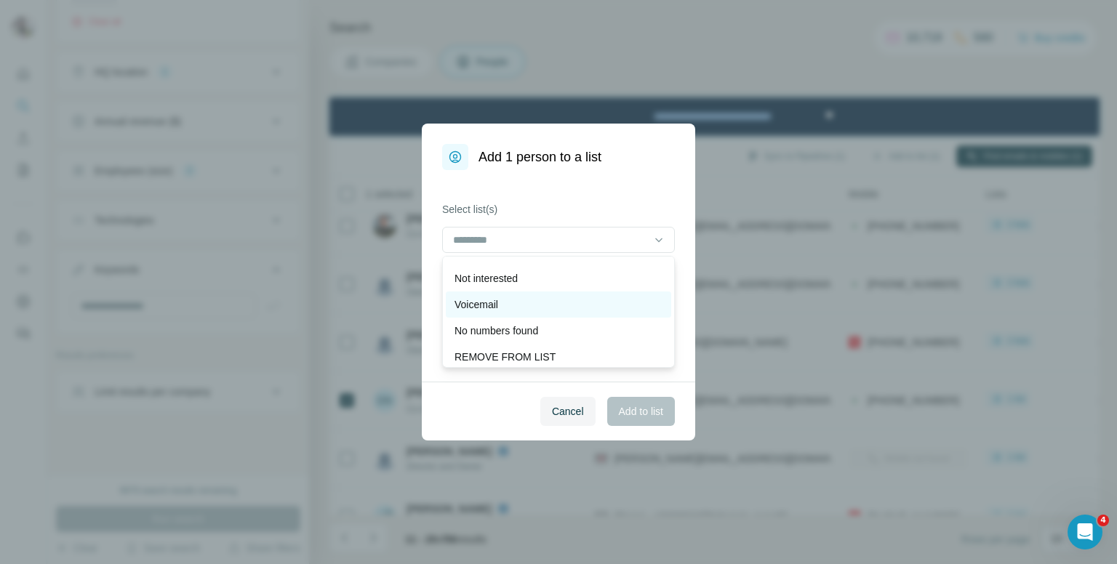
click at [512, 303] on div "Voicemail" at bounding box center [559, 304] width 208 height 15
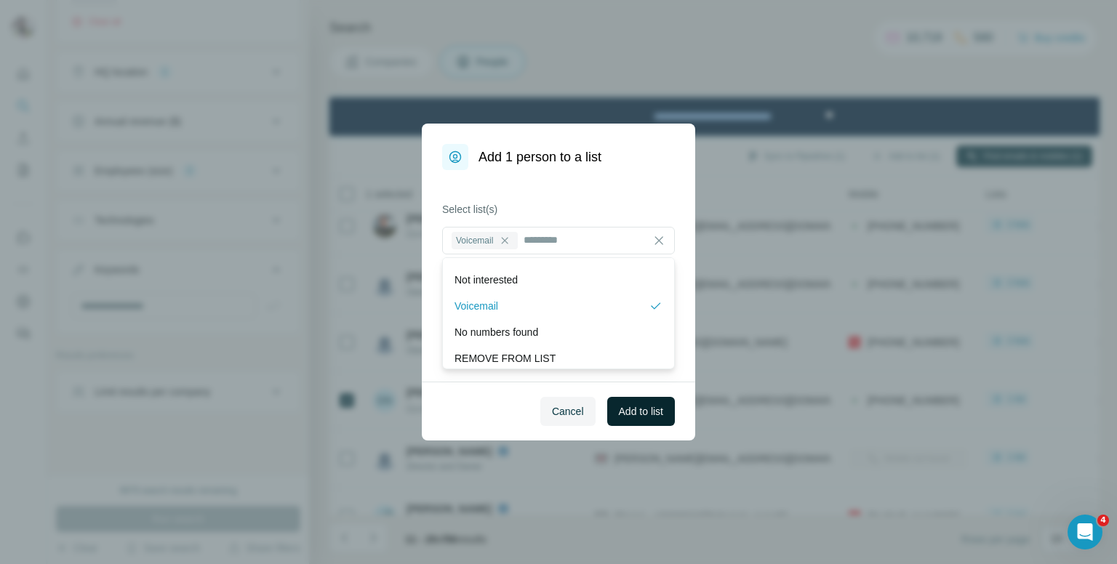
click at [636, 407] on span "Add to list" at bounding box center [641, 411] width 44 height 15
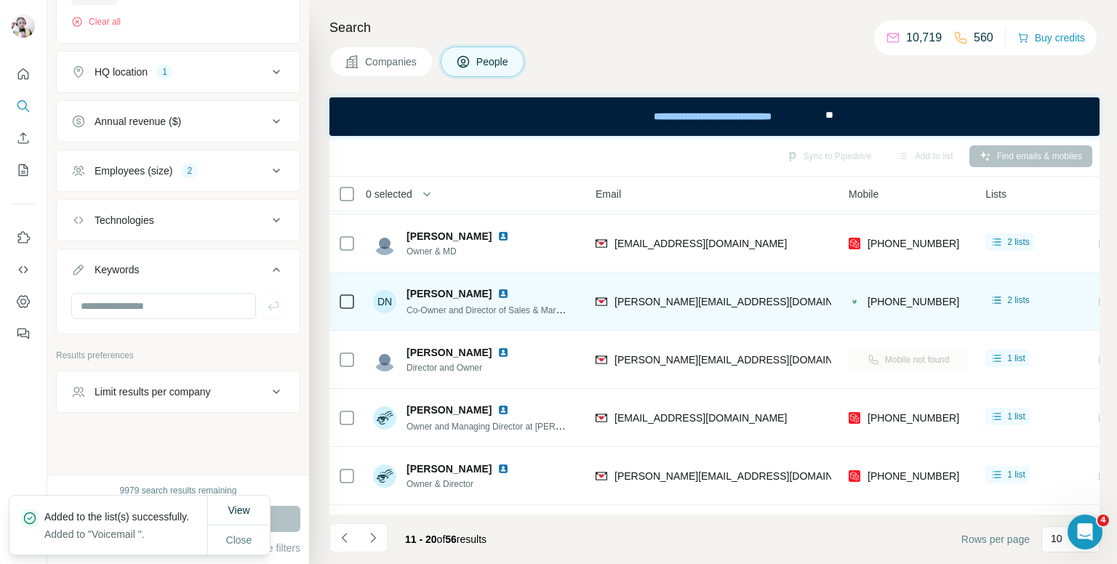
scroll to position [218, 150]
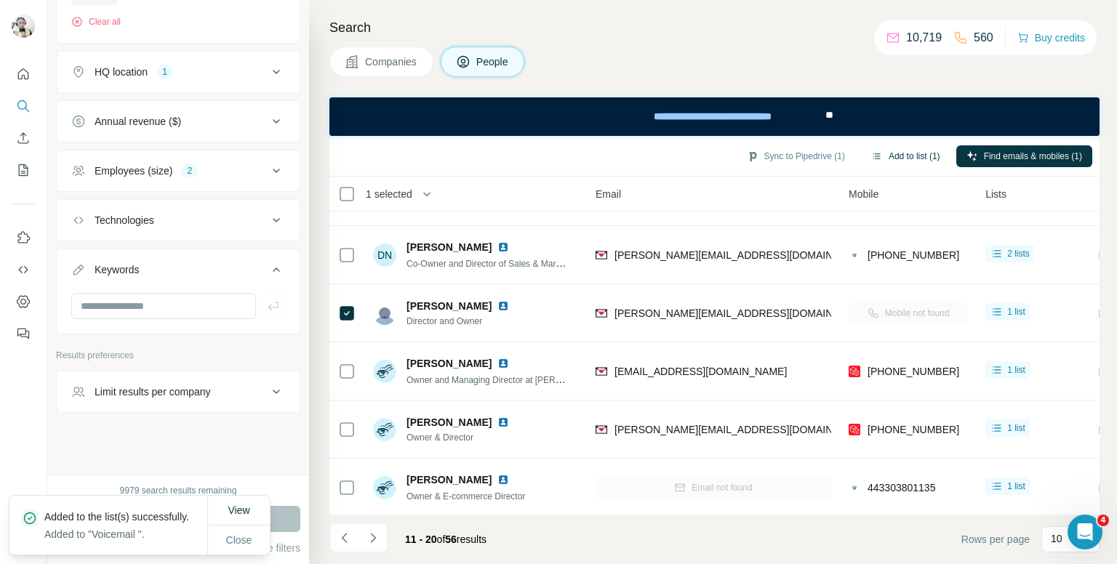
click at [906, 156] on button "Add to list (1)" at bounding box center [905, 156] width 89 height 22
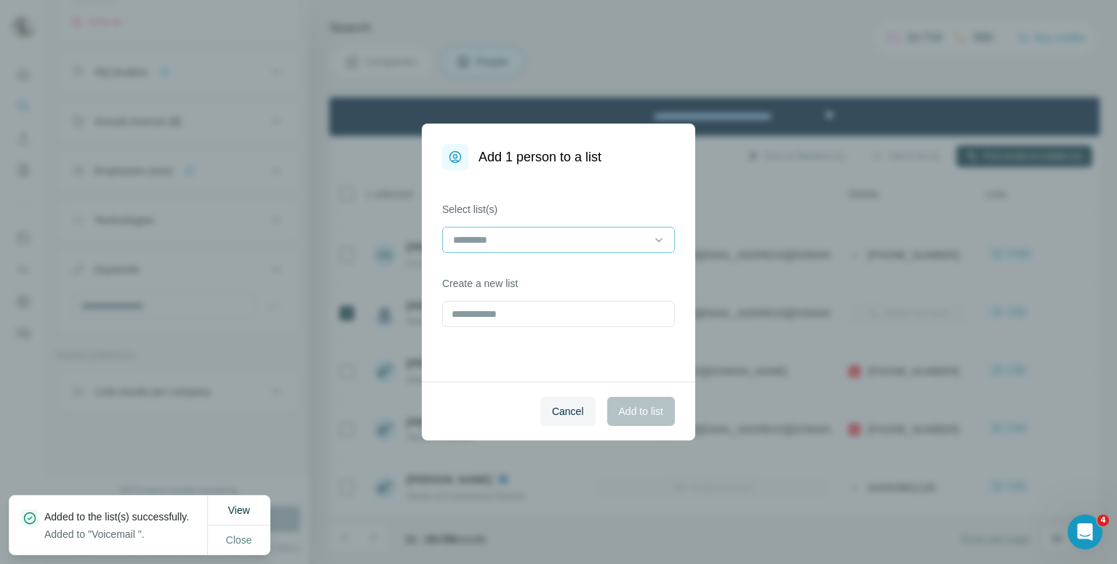
click at [603, 233] on input at bounding box center [550, 240] width 196 height 16
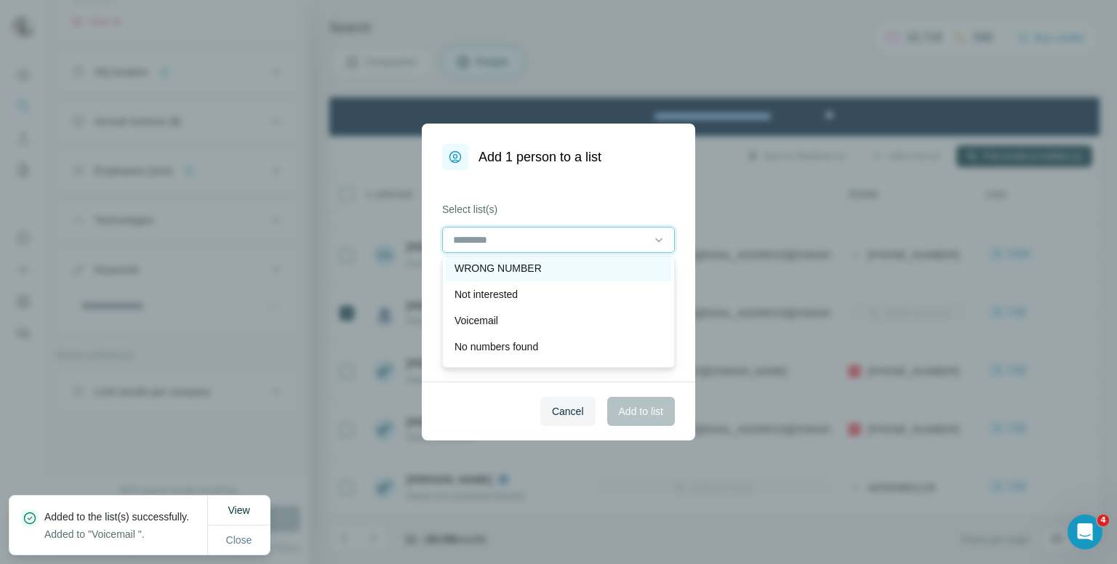
scroll to position [73, 0]
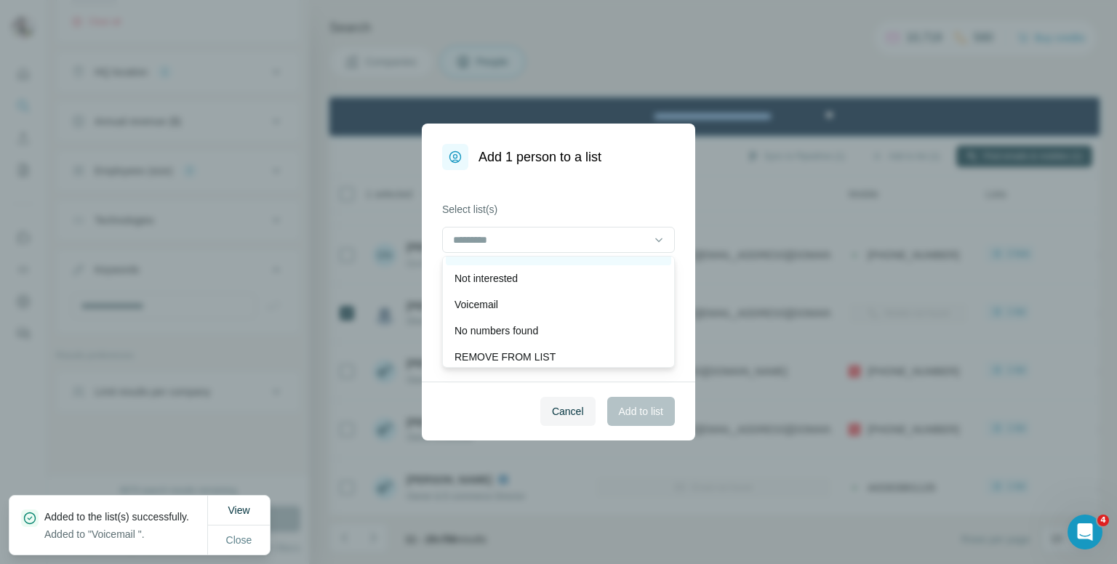
click at [552, 336] on div "No numbers found" at bounding box center [559, 331] width 208 height 15
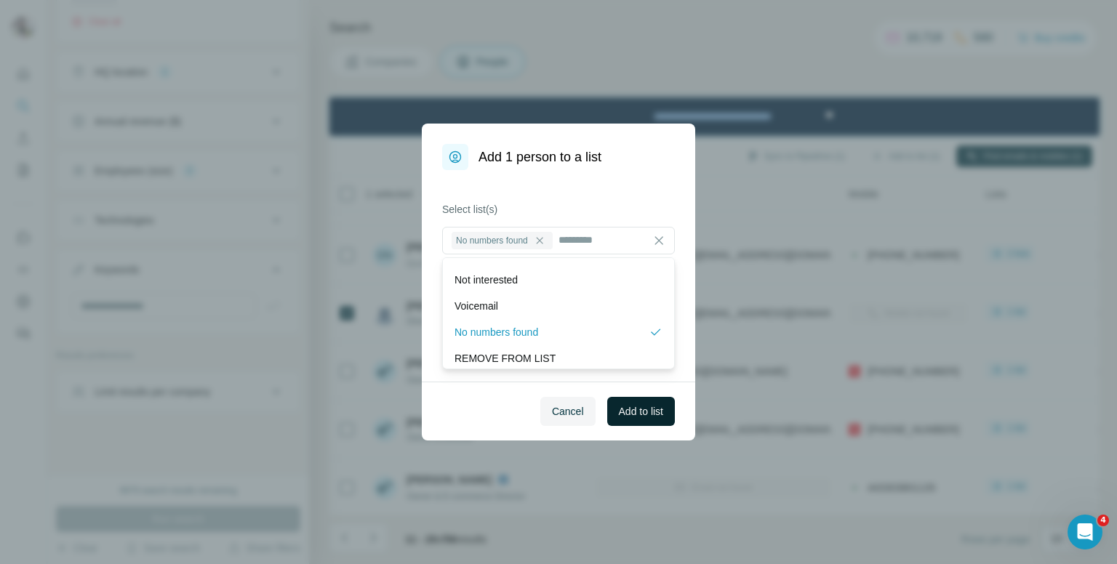
click at [644, 414] on span "Add to list" at bounding box center [641, 411] width 44 height 15
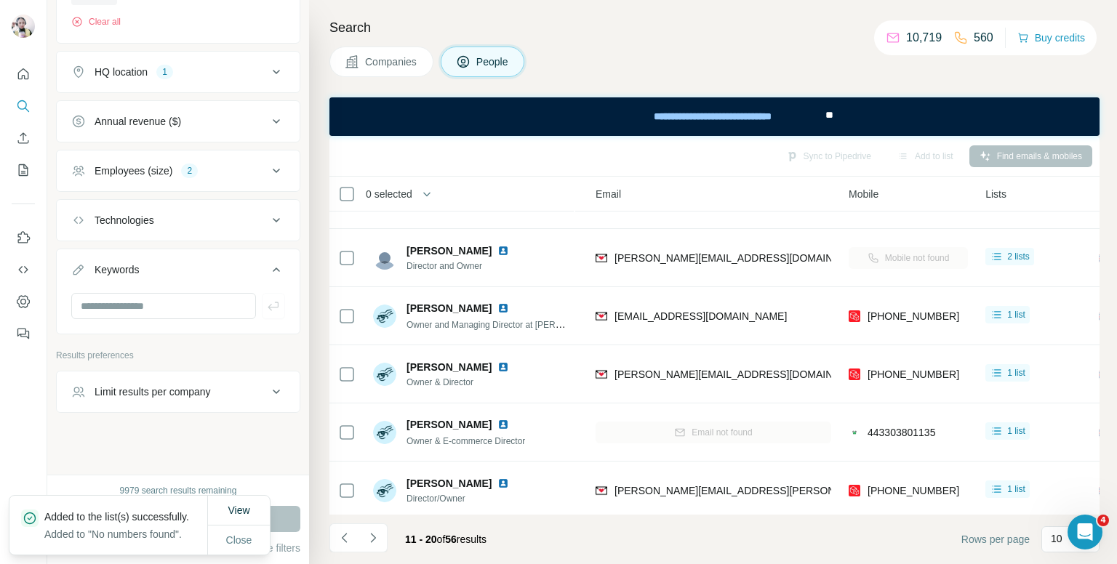
scroll to position [285, 150]
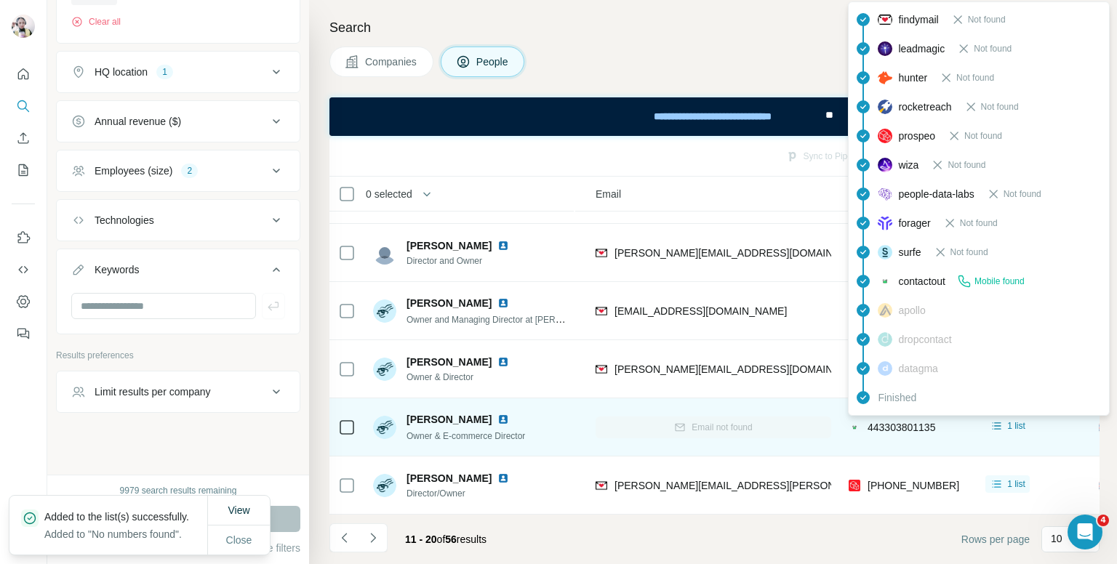
click at [892, 423] on span "443303801135" at bounding box center [902, 428] width 68 height 12
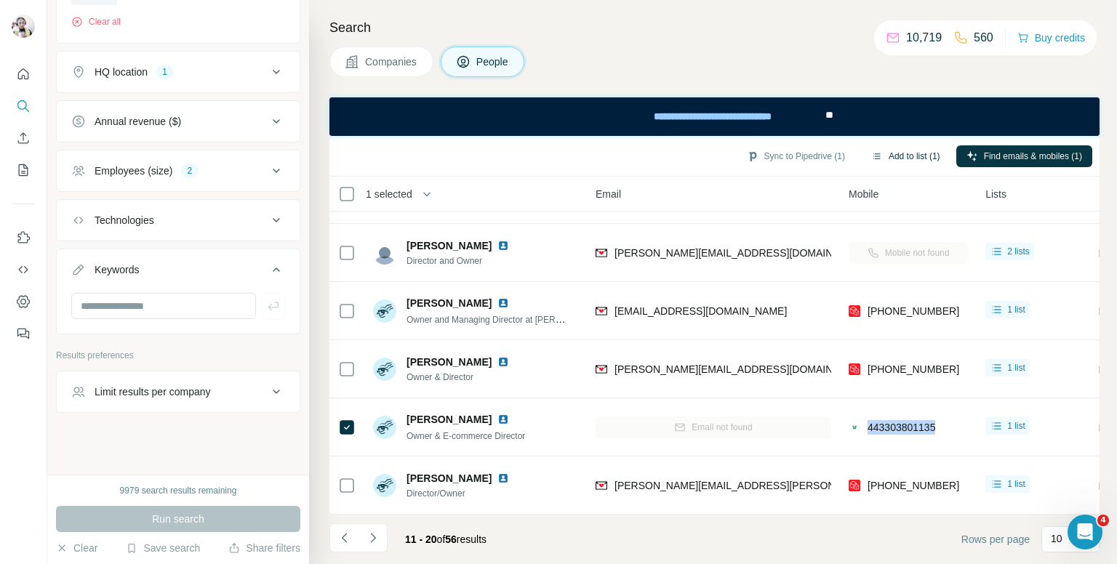
click at [908, 156] on button "Add to list (1)" at bounding box center [905, 156] width 89 height 22
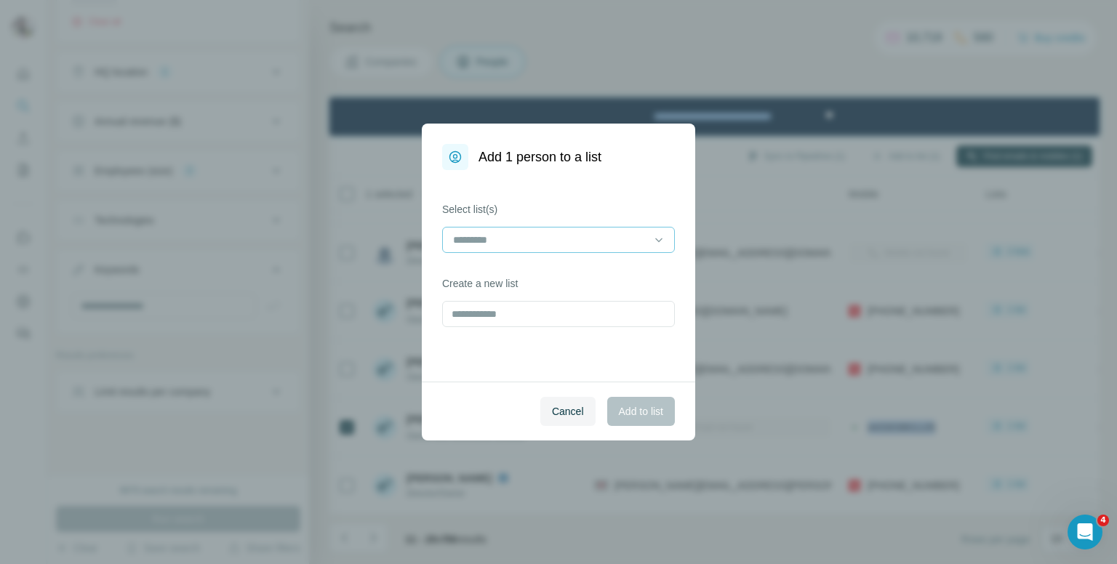
click at [569, 245] on input at bounding box center [550, 240] width 196 height 16
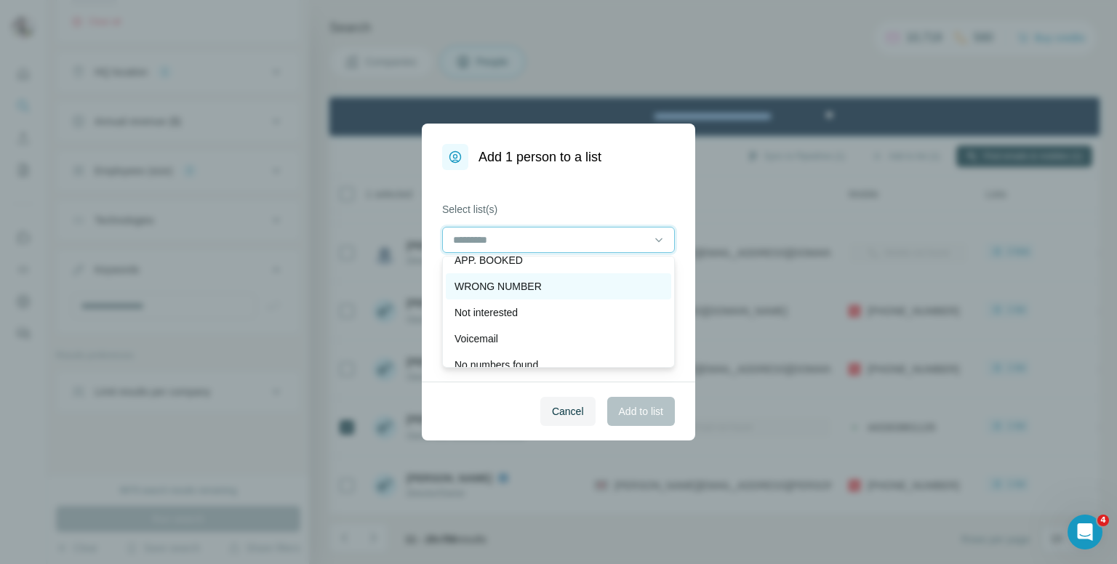
scroll to position [73, 0]
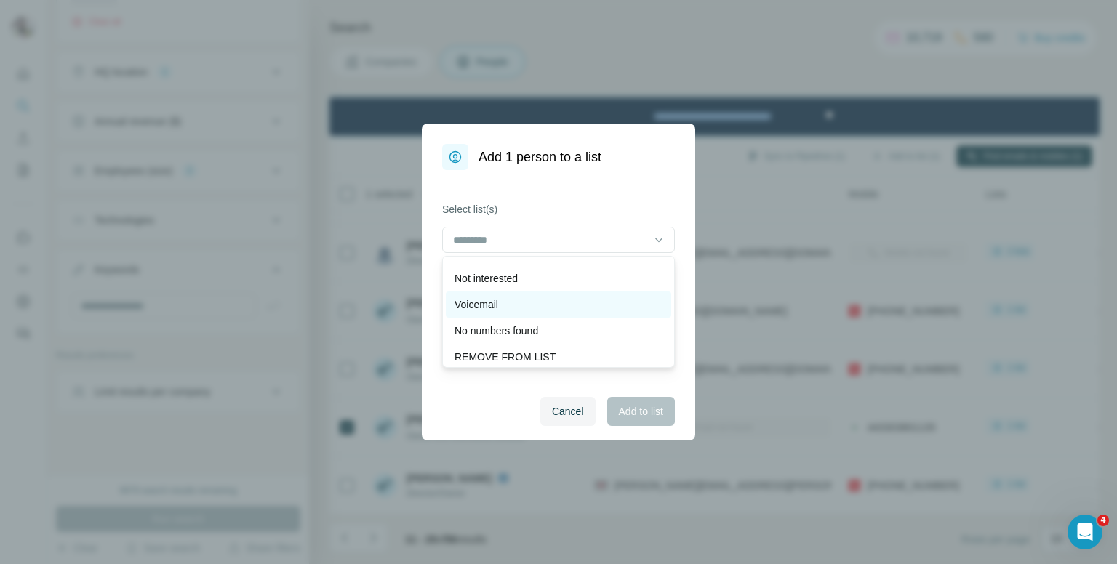
click at [495, 305] on p "Voicemail" at bounding box center [477, 304] width 44 height 15
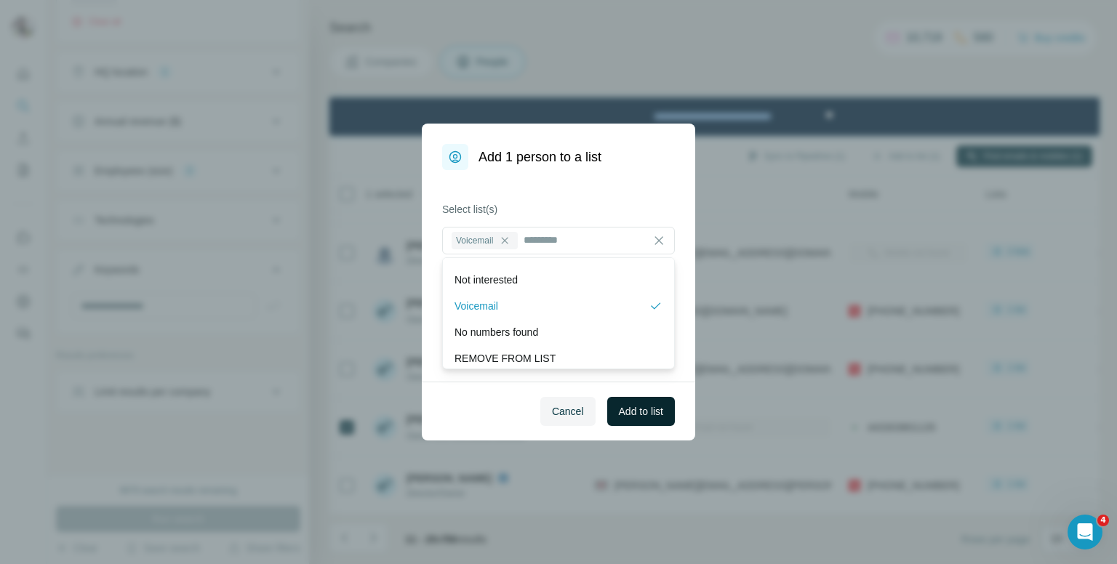
click at [642, 408] on span "Add to list" at bounding box center [641, 411] width 44 height 15
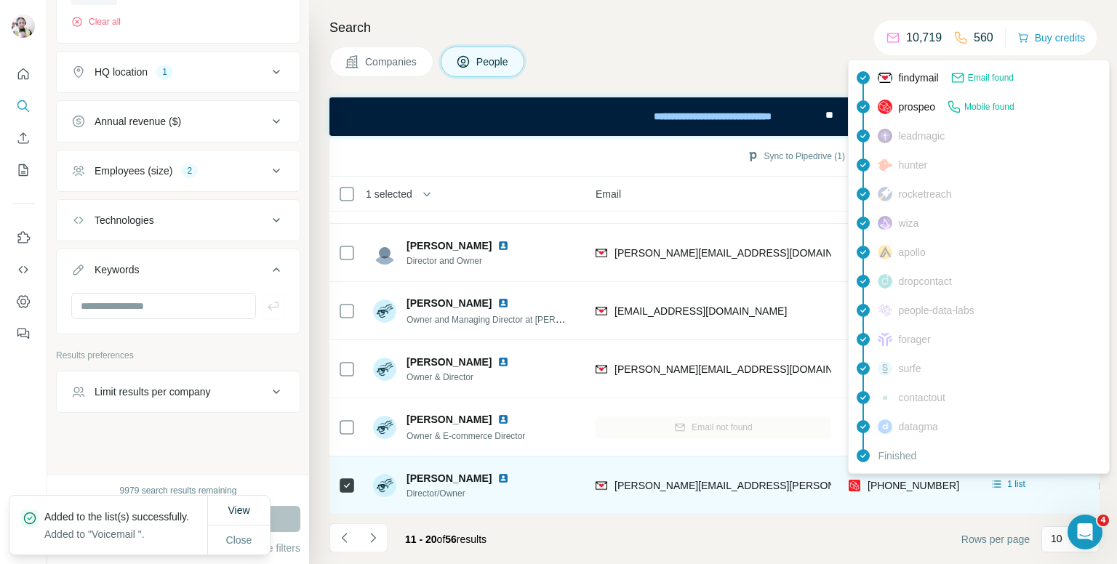
click at [922, 480] on span "[PHONE_NUMBER]" at bounding box center [914, 486] width 92 height 12
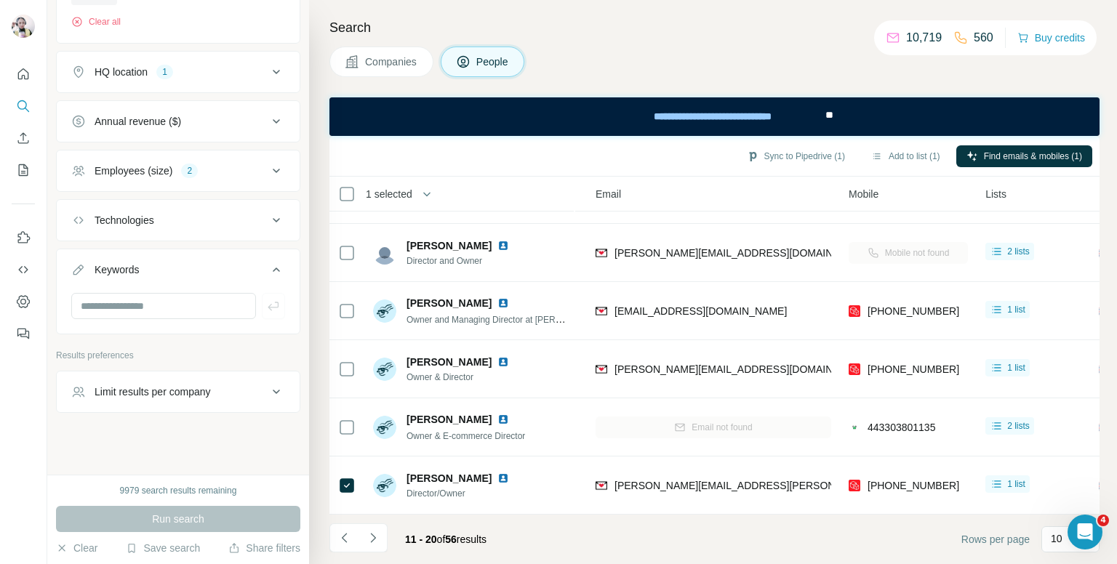
click at [798, 34] on h4 "Search" at bounding box center [714, 27] width 770 height 20
click at [903, 156] on button "Add to list (1)" at bounding box center [905, 156] width 89 height 22
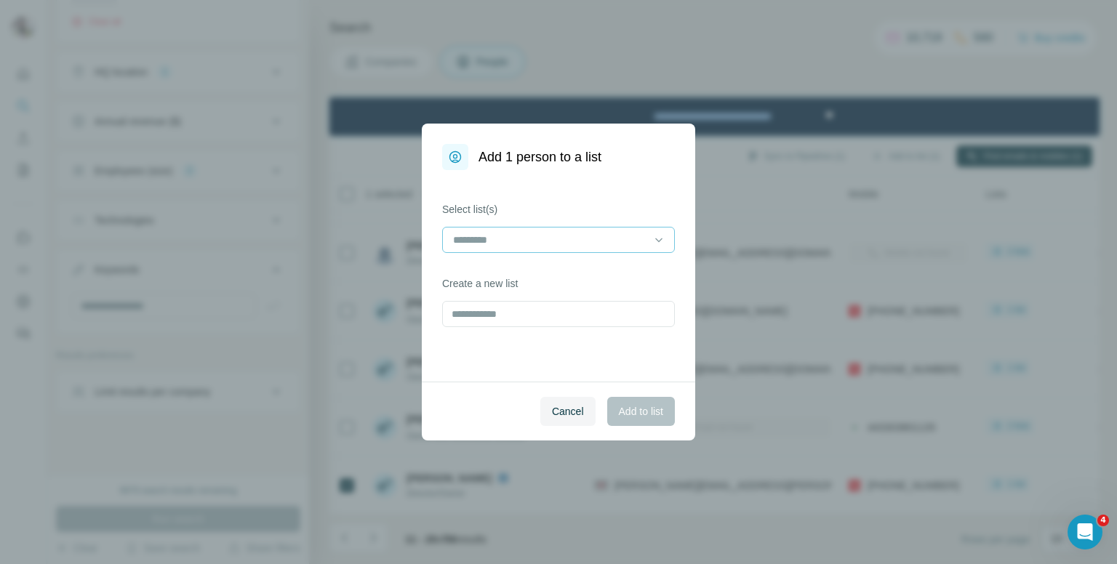
click at [577, 231] on div at bounding box center [550, 240] width 196 height 25
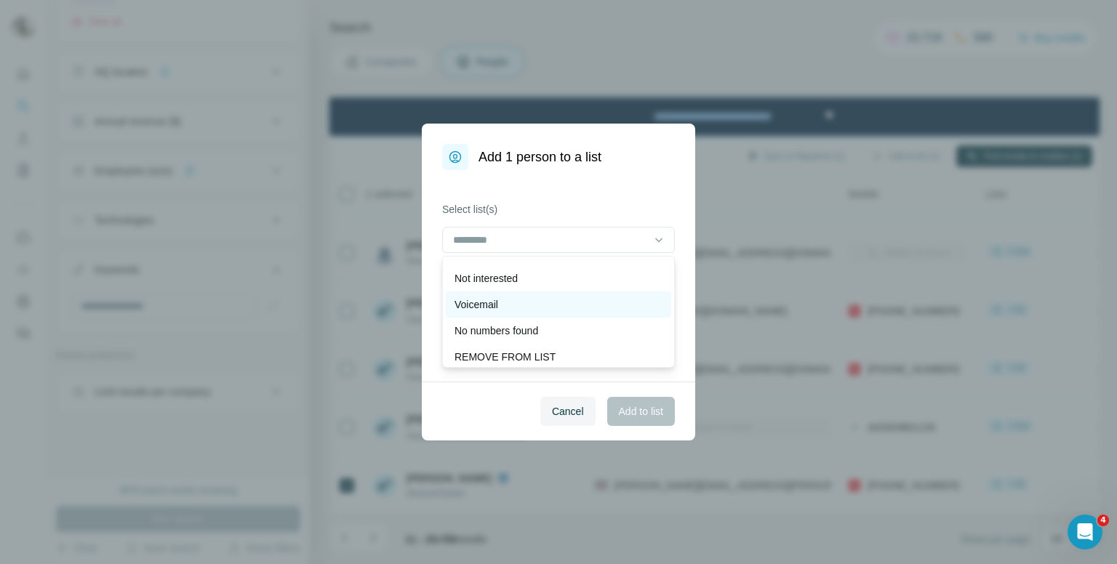
click at [523, 303] on div "Voicemail" at bounding box center [559, 304] width 208 height 15
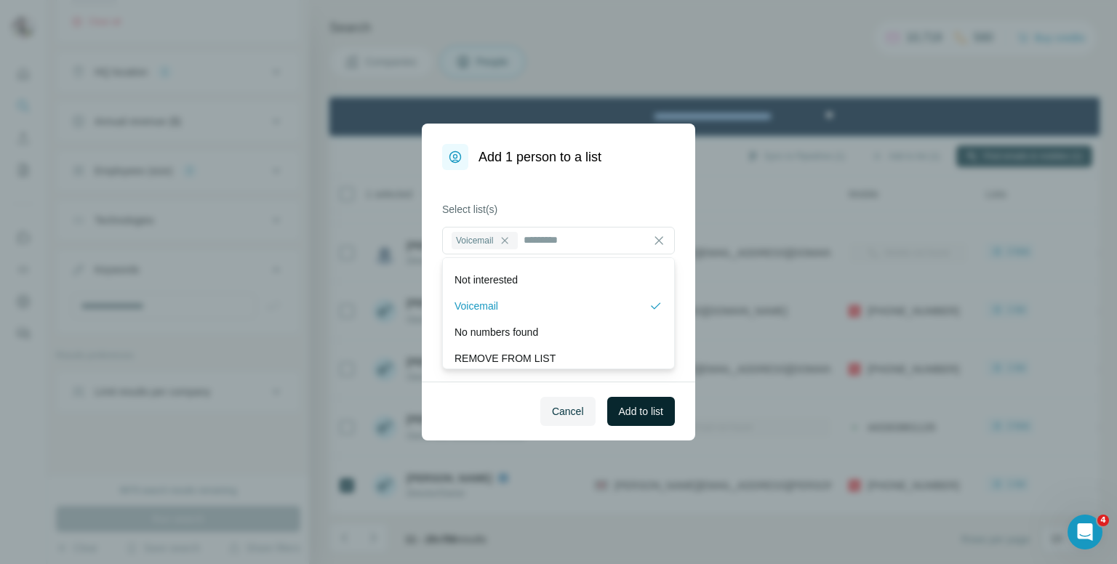
click at [635, 413] on span "Add to list" at bounding box center [641, 411] width 44 height 15
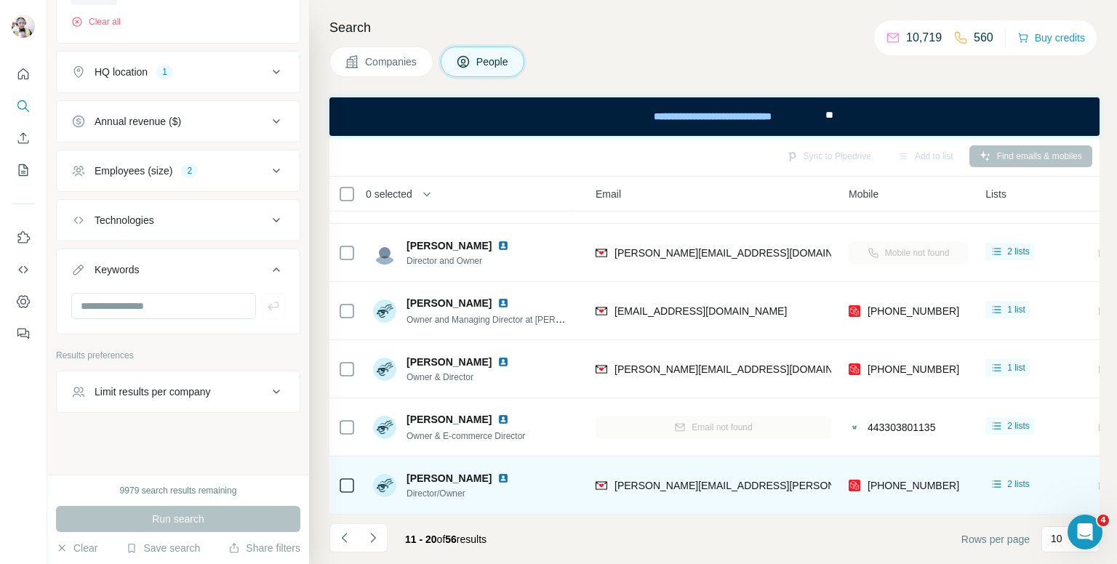
click at [908, 470] on div "[PHONE_NUMBER]" at bounding box center [908, 485] width 119 height 40
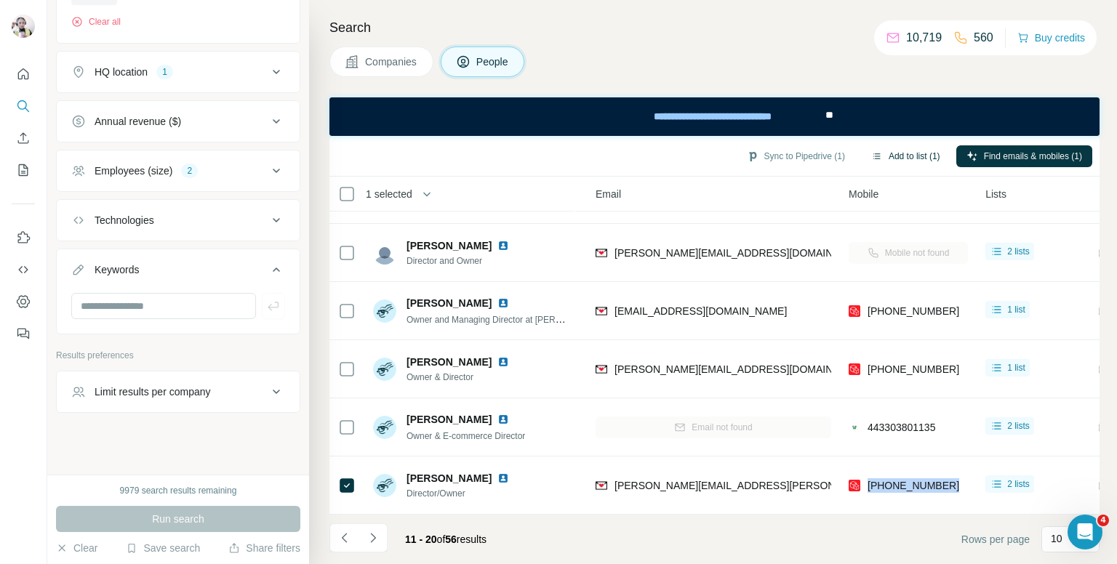
click at [886, 155] on button "Add to list (1)" at bounding box center [905, 156] width 89 height 22
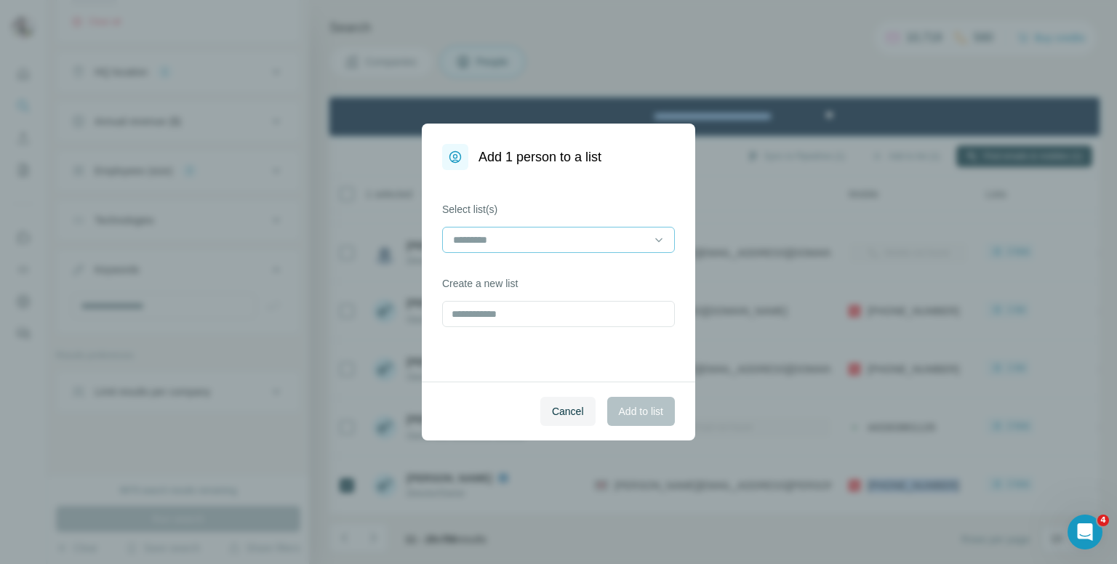
click at [512, 244] on input at bounding box center [550, 240] width 196 height 16
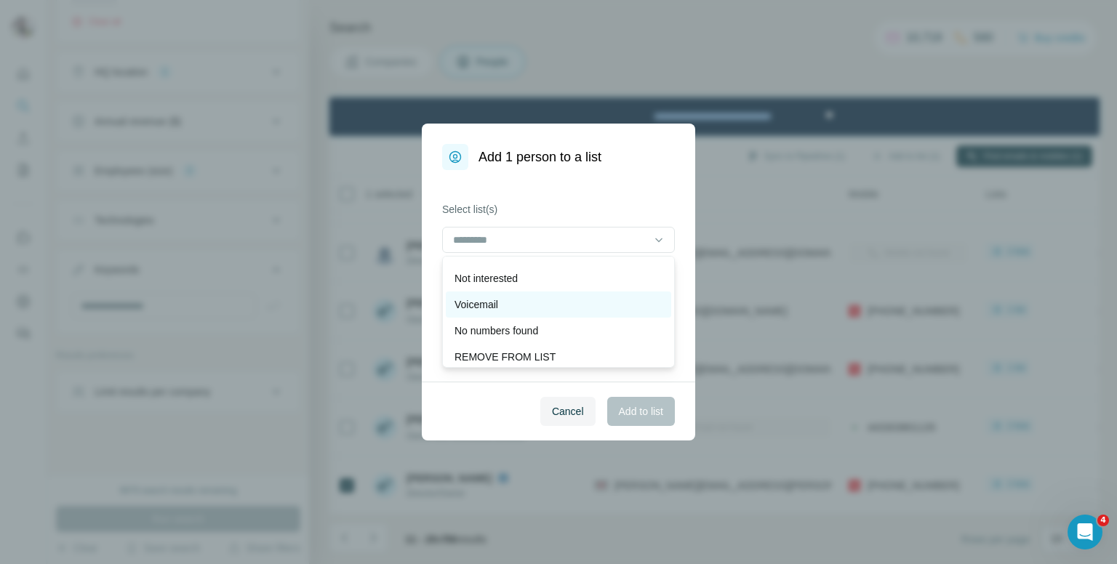
click at [530, 306] on div "Voicemail" at bounding box center [559, 304] width 208 height 15
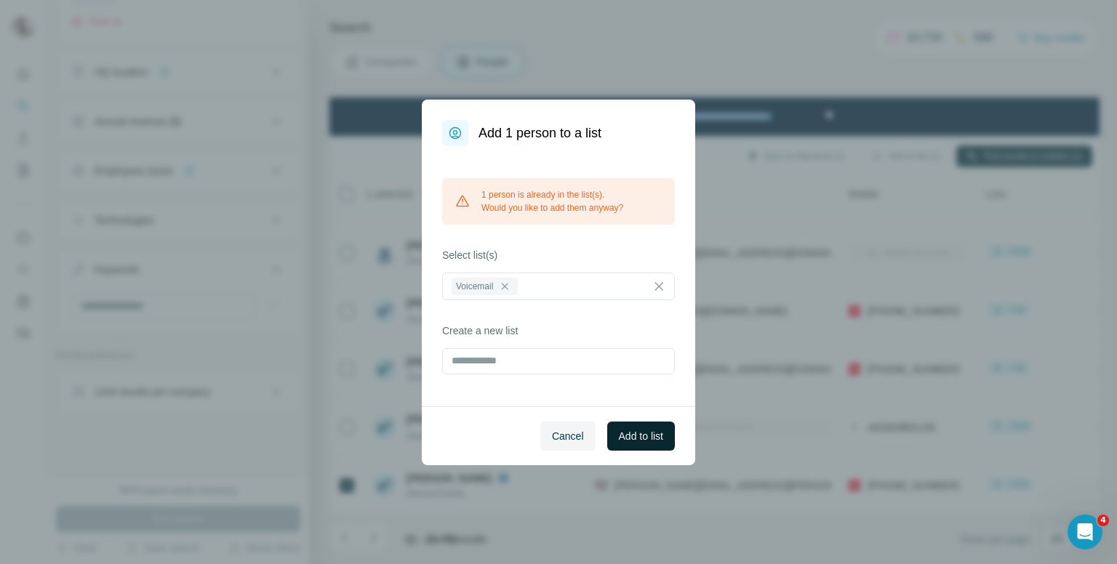
click at [646, 439] on span "Add to list" at bounding box center [641, 436] width 44 height 15
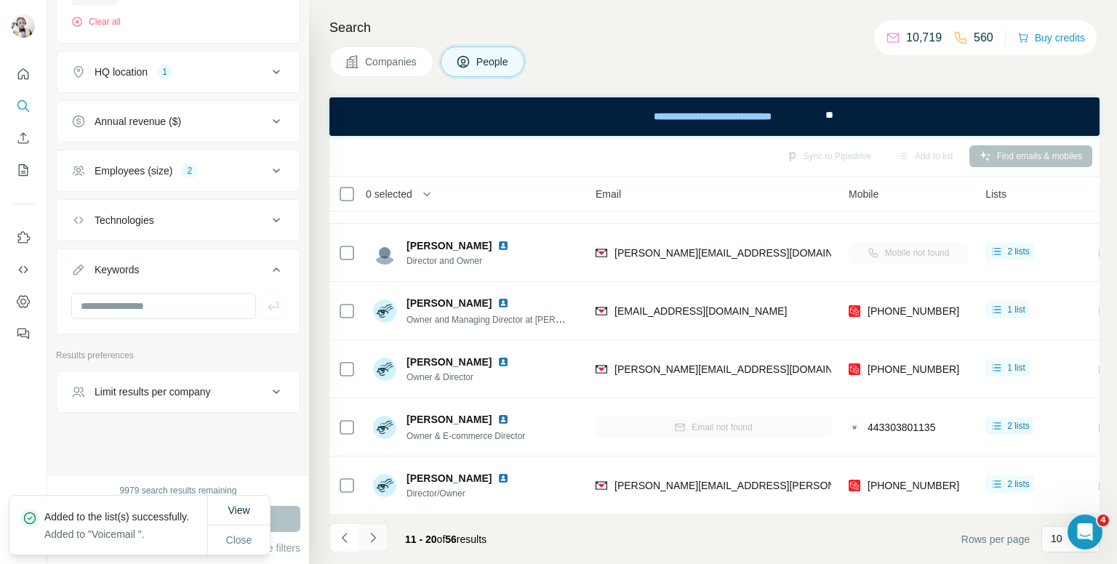
click at [375, 538] on icon "Navigate to next page" at bounding box center [372, 537] width 5 height 9
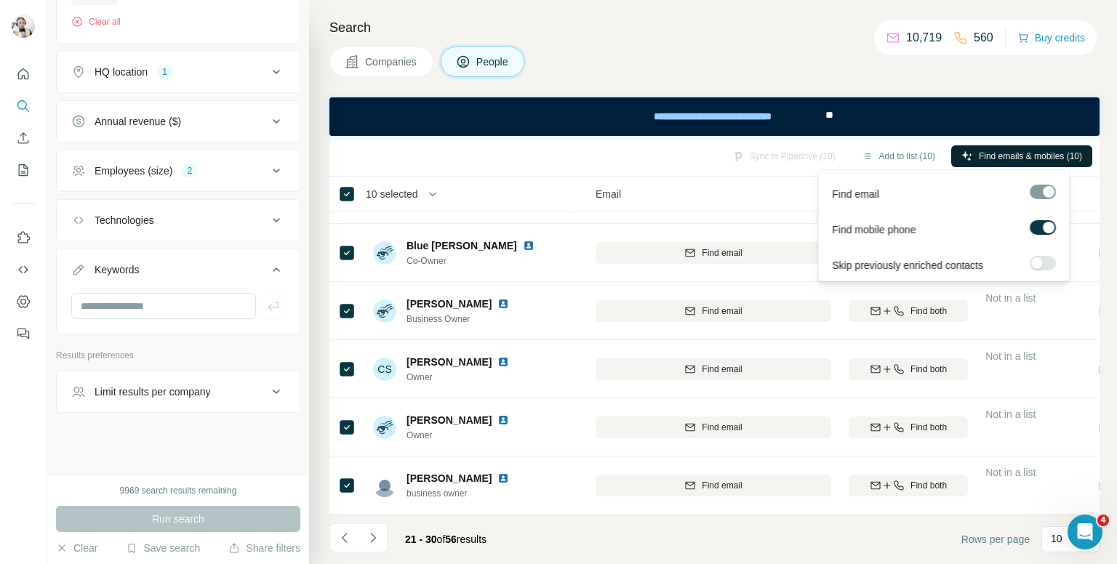
click at [1004, 154] on span "Find emails & mobiles (10)" at bounding box center [1030, 156] width 103 height 13
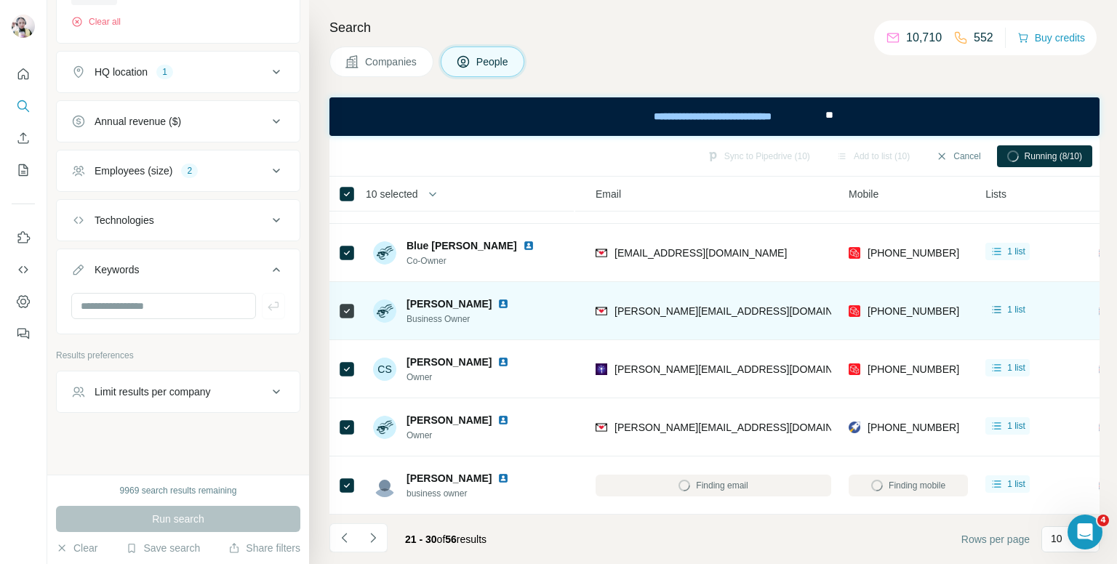
scroll to position [0, 150]
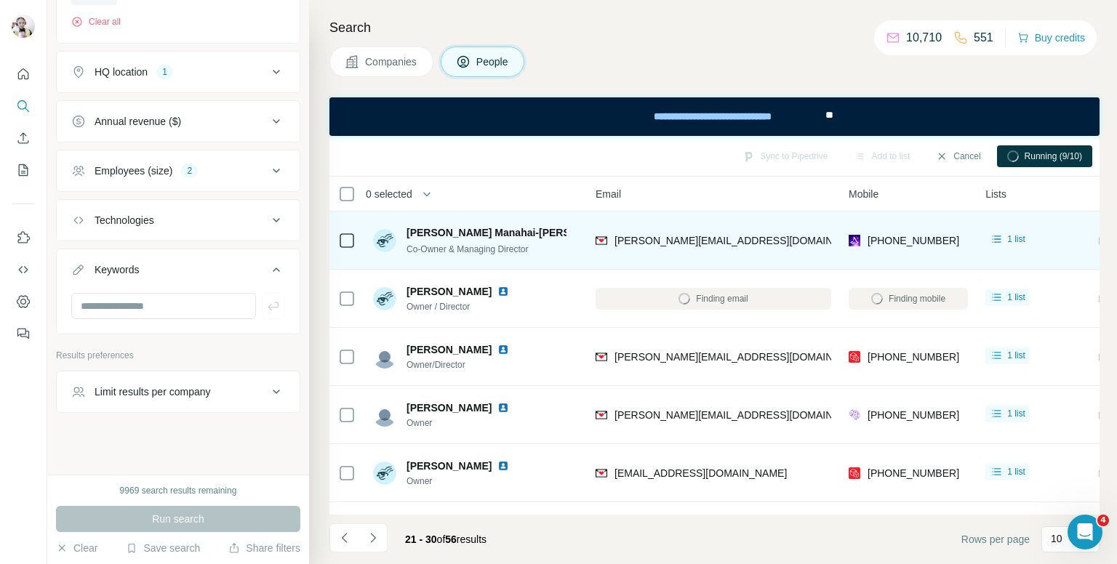
click at [900, 222] on div "[PHONE_NUMBER]" at bounding box center [908, 240] width 119 height 40
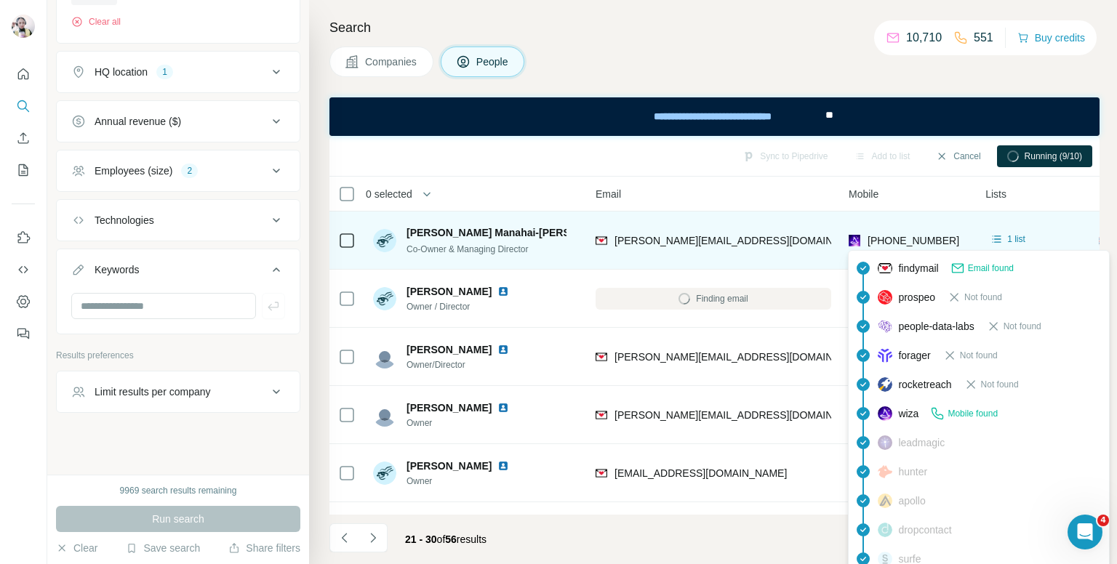
click at [906, 235] on span "[PHONE_NUMBER]" at bounding box center [914, 241] width 92 height 12
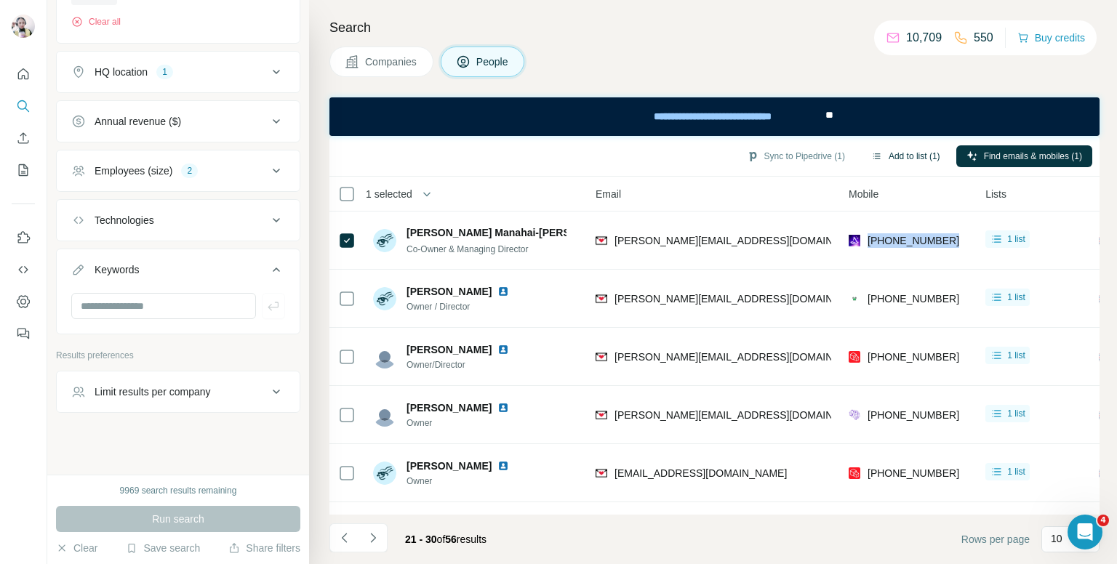
click at [912, 148] on button "Add to list (1)" at bounding box center [905, 156] width 89 height 22
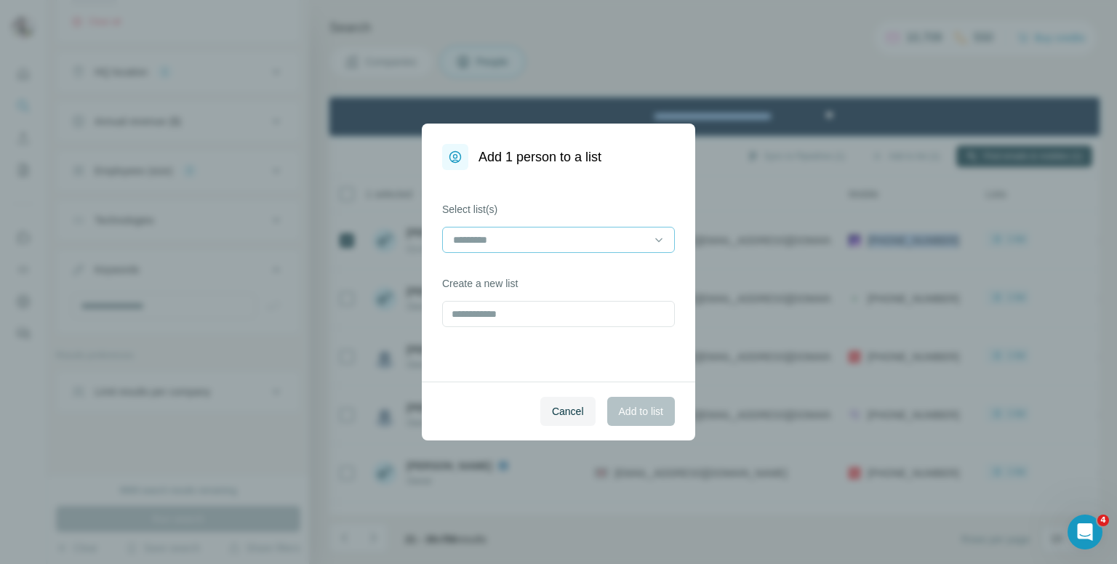
click at [475, 236] on input at bounding box center [550, 240] width 196 height 16
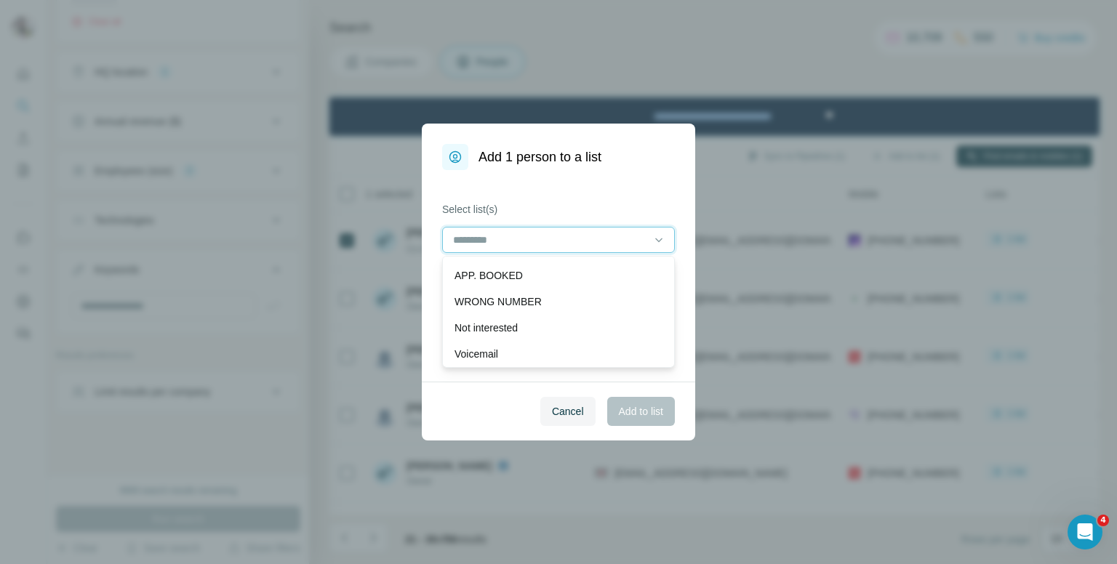
scroll to position [0, 0]
click at [724, 59] on div "Add 1 person to a list Select list(s) Create a new list Cancel Add to list" at bounding box center [558, 282] width 1117 height 564
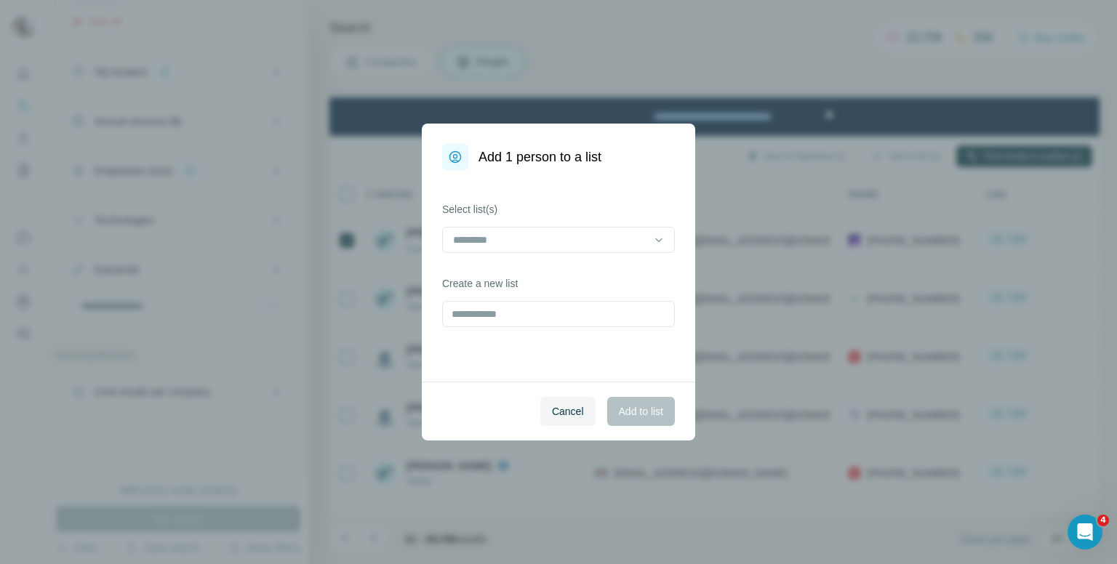
click at [771, 186] on div "Add 1 person to a list Select list(s) Create a new list Cancel Add to list" at bounding box center [558, 282] width 1117 height 564
click at [559, 402] on button "Cancel" at bounding box center [567, 411] width 55 height 29
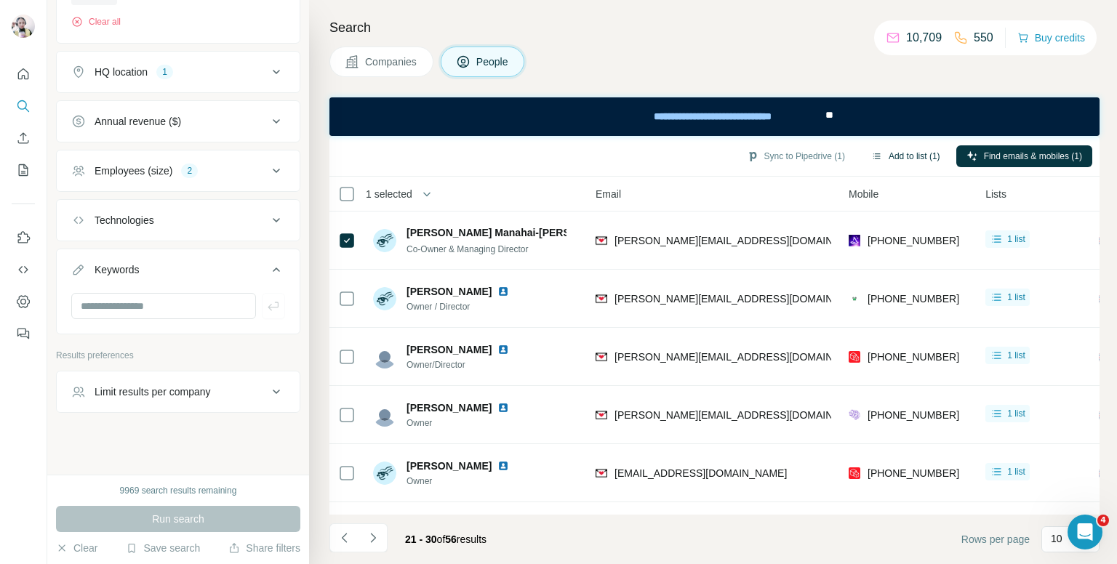
click at [885, 149] on button "Add to list (1)" at bounding box center [905, 156] width 89 height 22
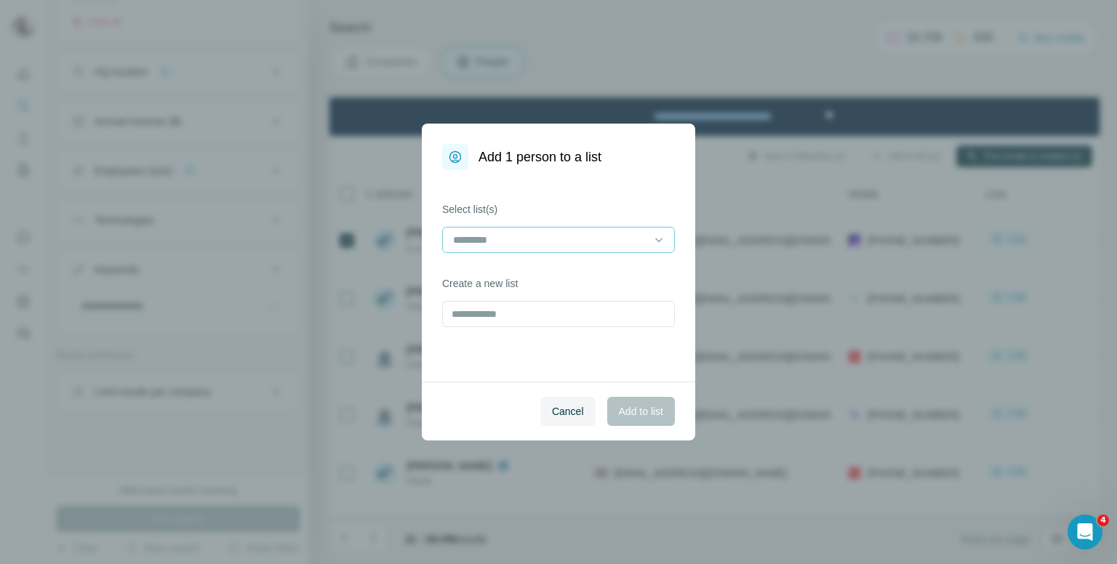
click at [548, 235] on input at bounding box center [550, 240] width 196 height 16
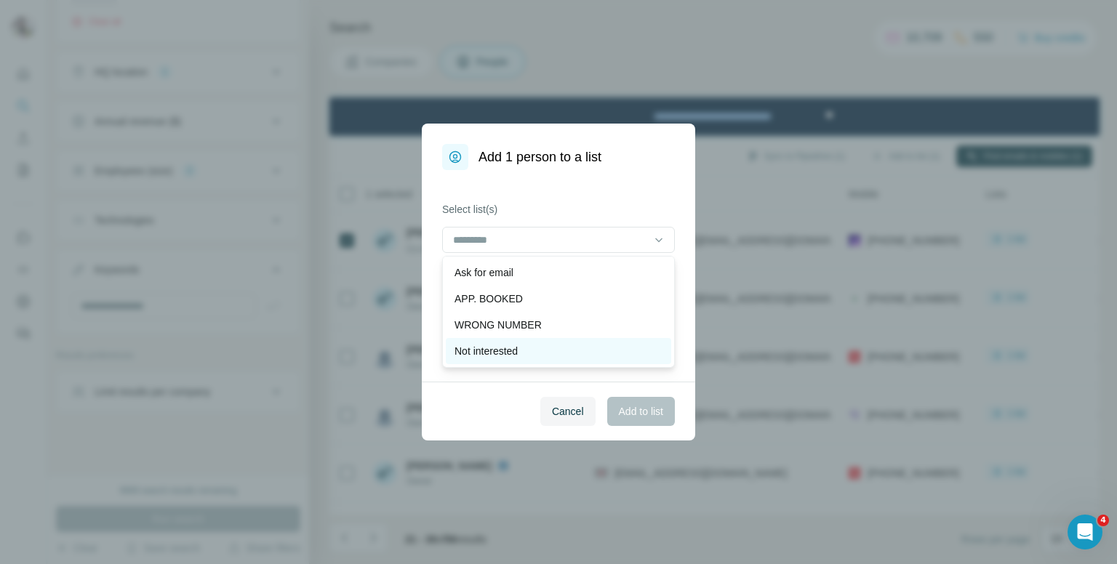
click at [492, 348] on p "Not interested" at bounding box center [486, 351] width 63 height 15
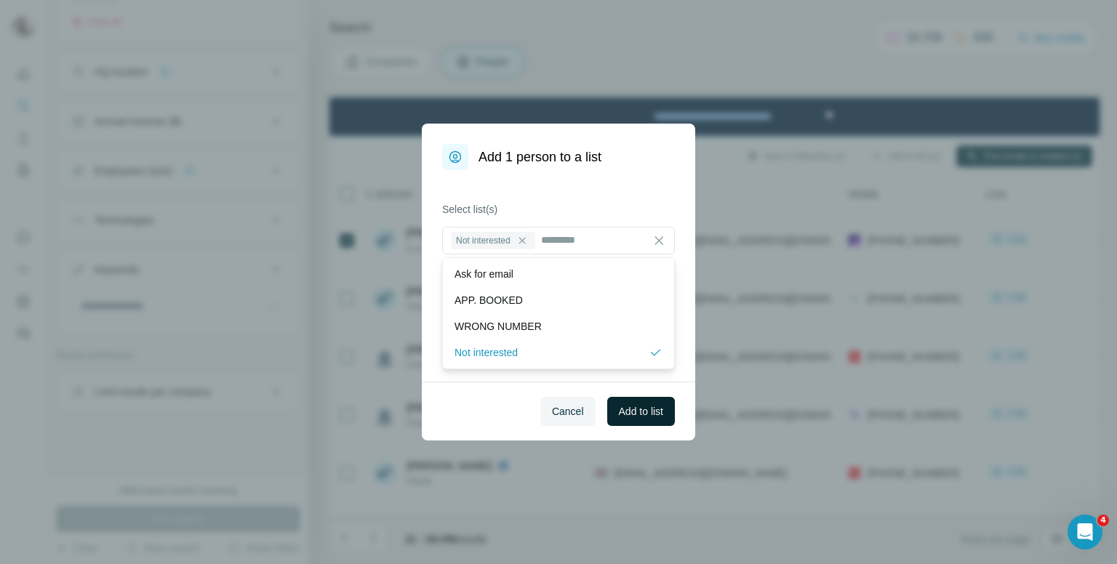
click at [655, 412] on span "Add to list" at bounding box center [641, 411] width 44 height 15
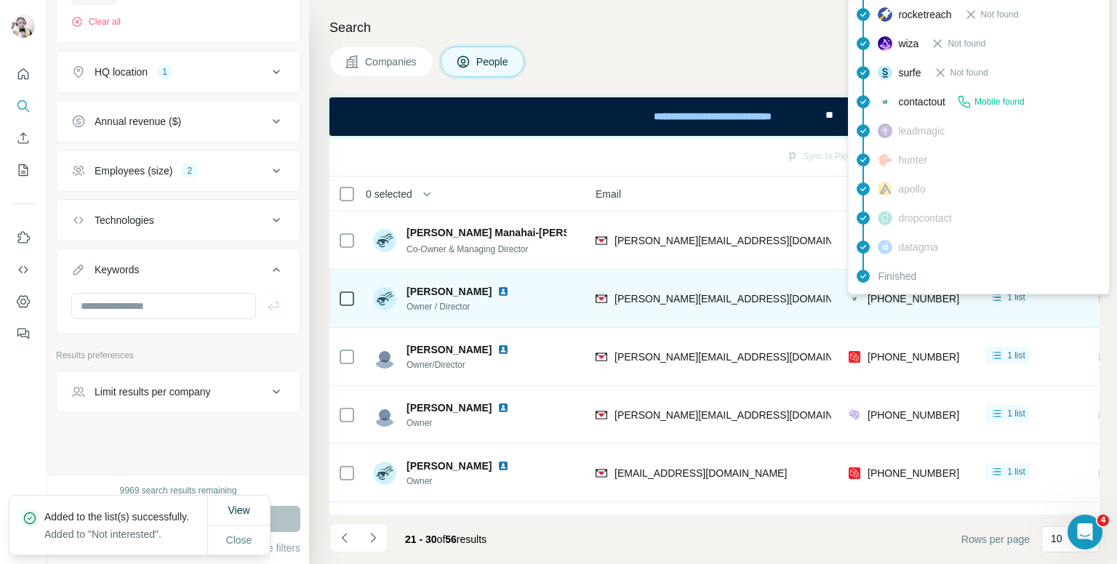
click at [901, 299] on span "[PHONE_NUMBER]" at bounding box center [914, 299] width 92 height 12
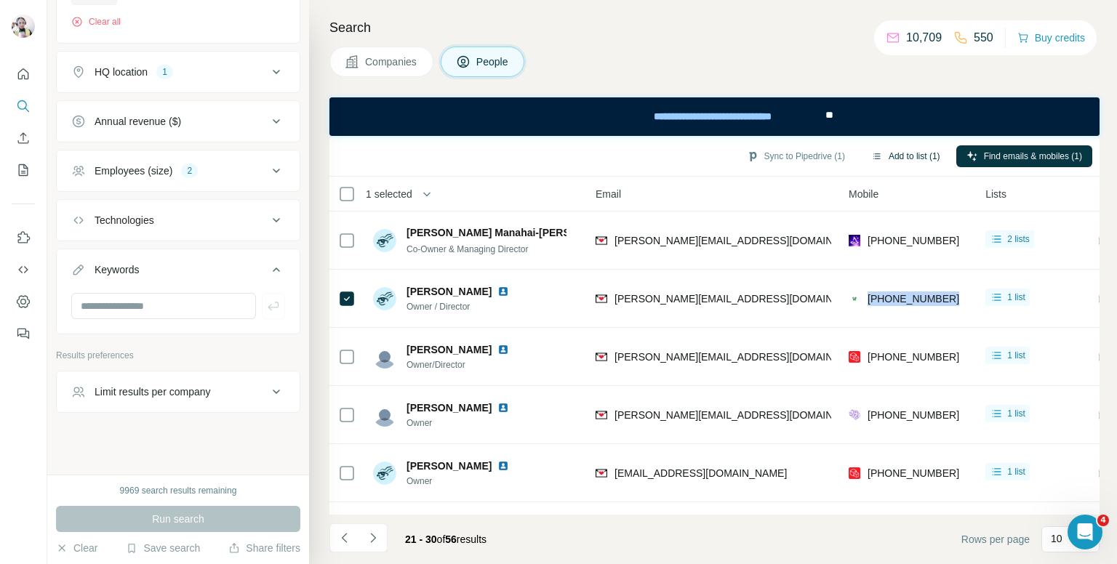
click at [900, 154] on button "Add to list (1)" at bounding box center [905, 156] width 89 height 22
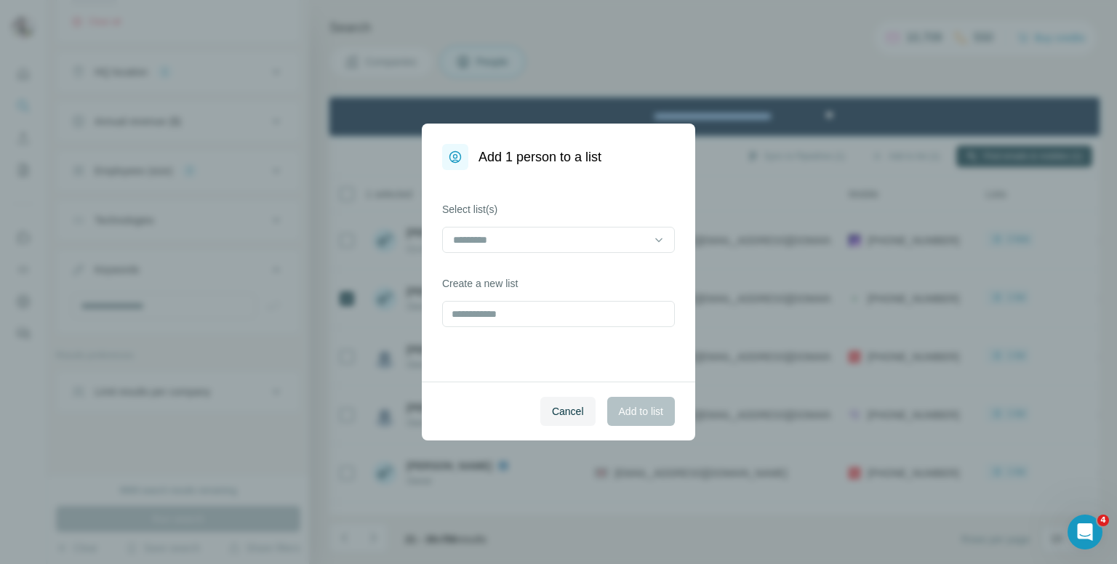
drag, startPoint x: 684, startPoint y: 18, endPoint x: 703, endPoint y: 2, distance: 24.2
click at [685, 18] on div "Add 1 person to a list Select list(s) Create a new list Cancel Add to list" at bounding box center [558, 282] width 1117 height 564
click at [576, 406] on span "Cancel" at bounding box center [568, 411] width 32 height 15
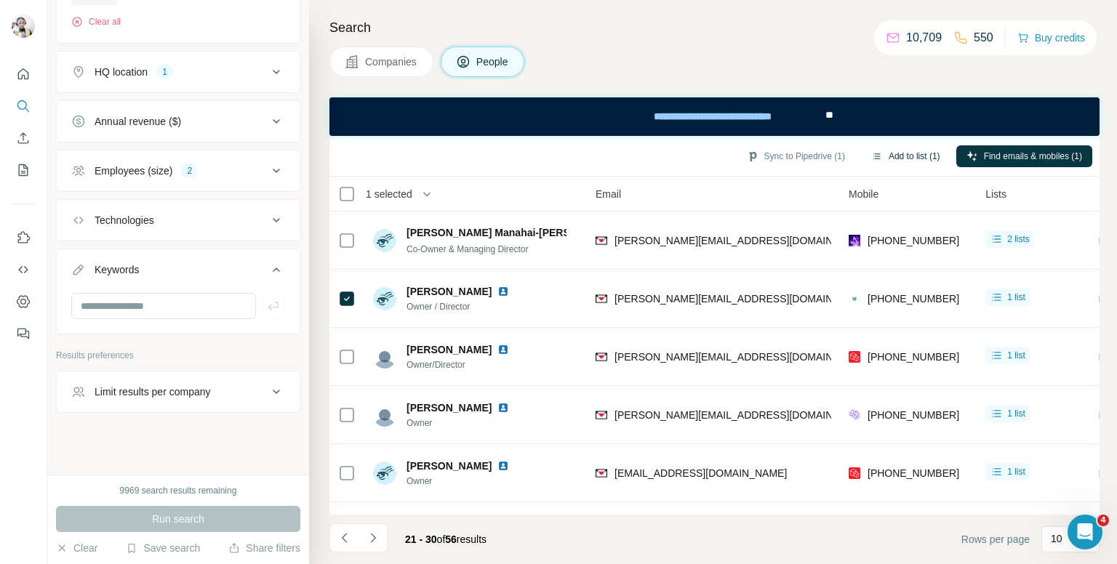
click at [898, 158] on button "Add to list (1)" at bounding box center [905, 156] width 89 height 22
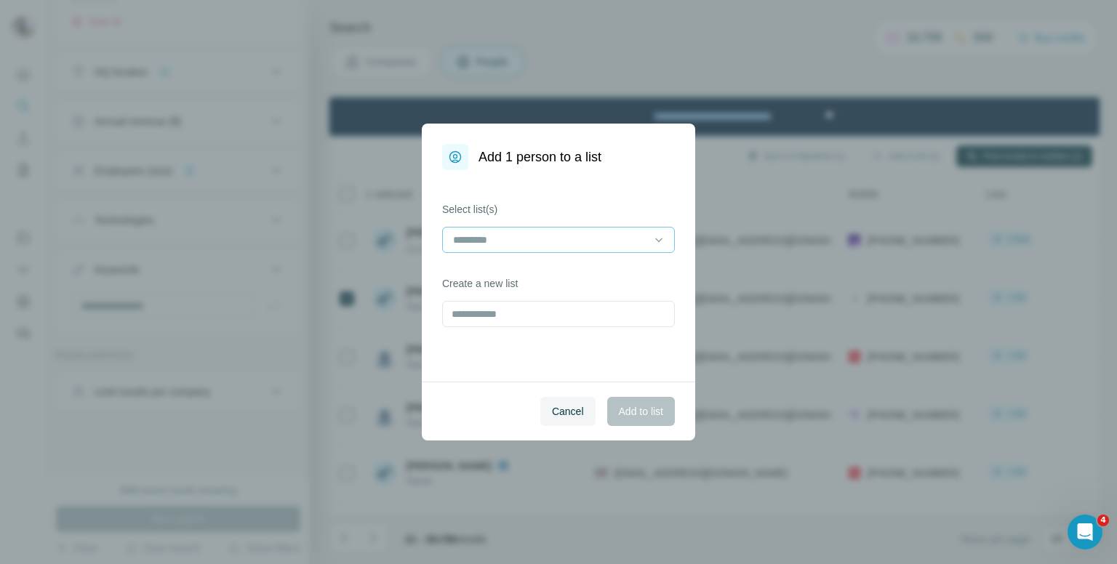
click at [565, 233] on input at bounding box center [550, 240] width 196 height 16
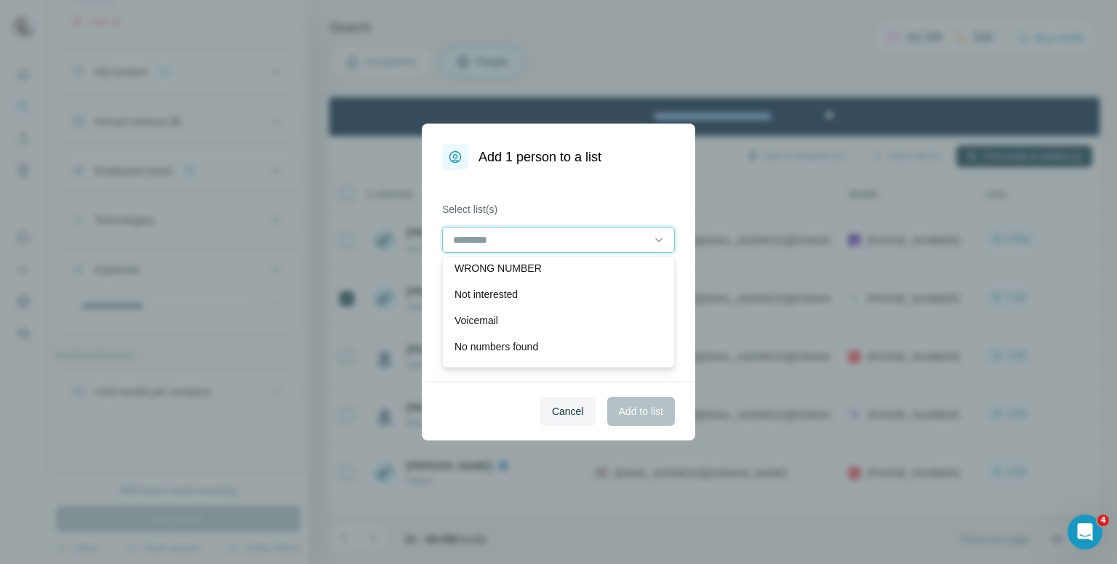
scroll to position [73, 0]
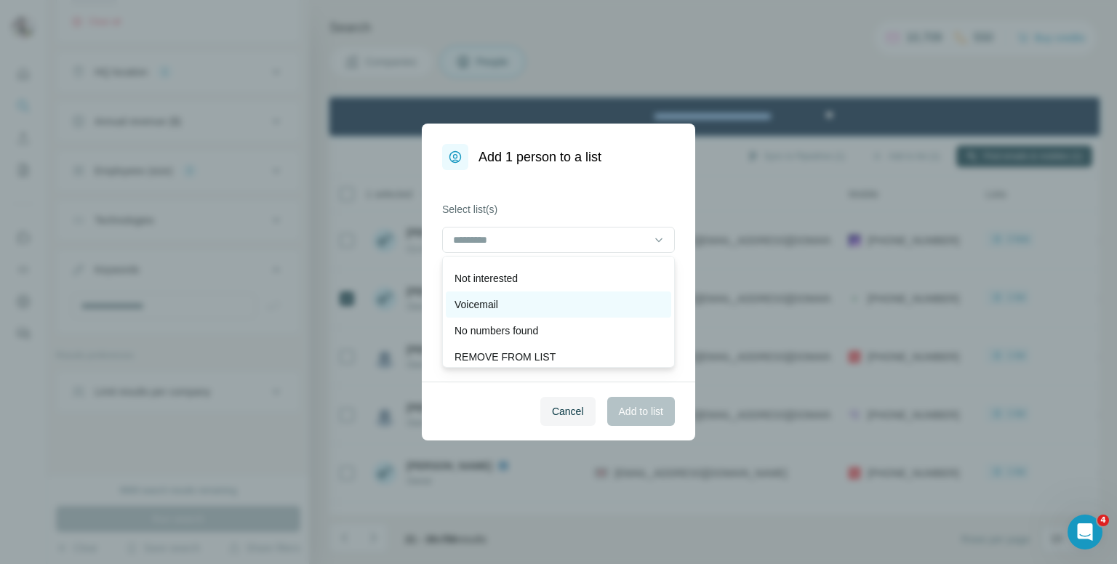
click at [494, 302] on p "Voicemail" at bounding box center [477, 304] width 44 height 15
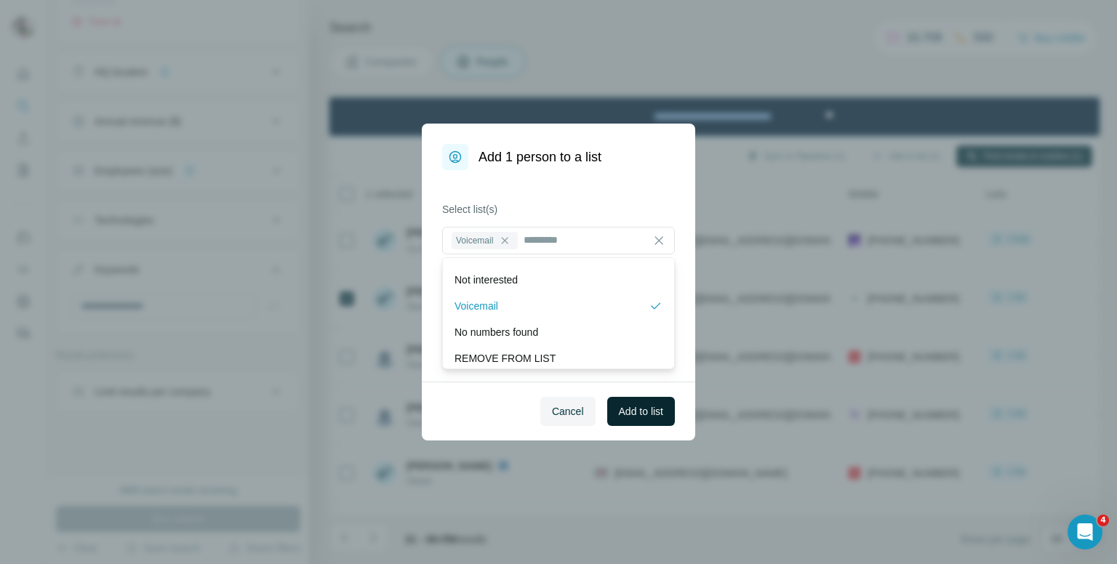
click at [635, 407] on span "Add to list" at bounding box center [641, 411] width 44 height 15
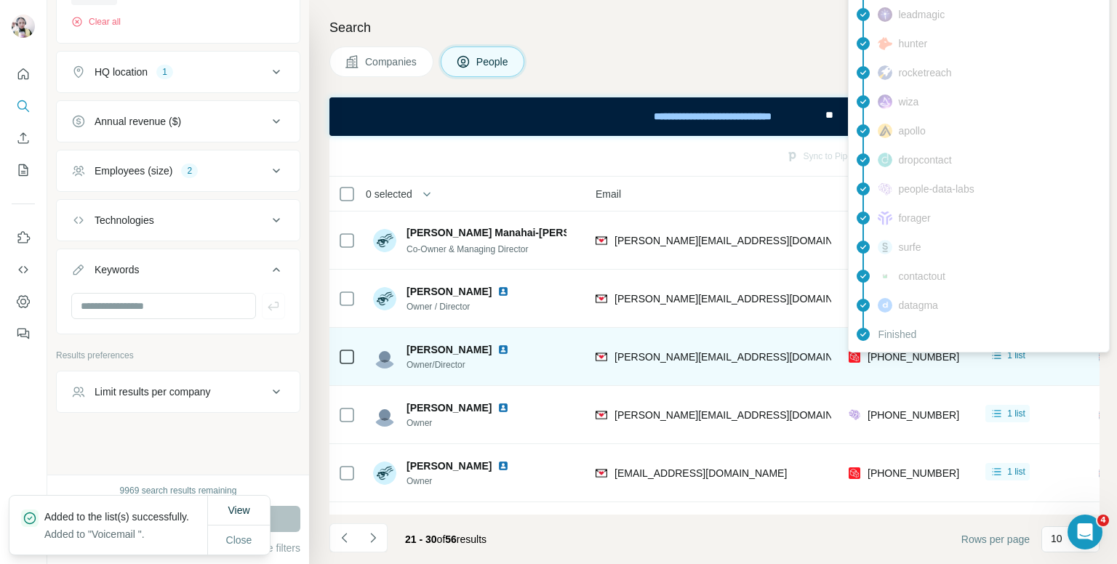
click at [902, 349] on div "findymail Email found prospeo Mobile found leadmagic hunter rocketreach [PERSON…" at bounding box center [979, 145] width 262 height 415
click at [902, 350] on div "[PHONE_NUMBER]" at bounding box center [914, 357] width 92 height 15
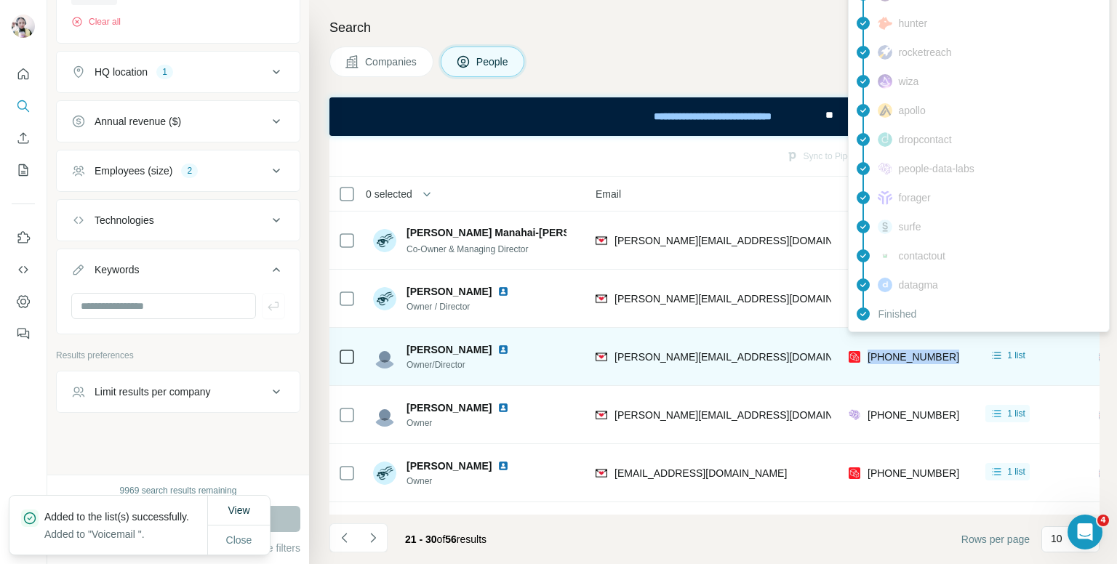
click at [902, 350] on div "[PHONE_NUMBER]" at bounding box center [914, 357] width 92 height 15
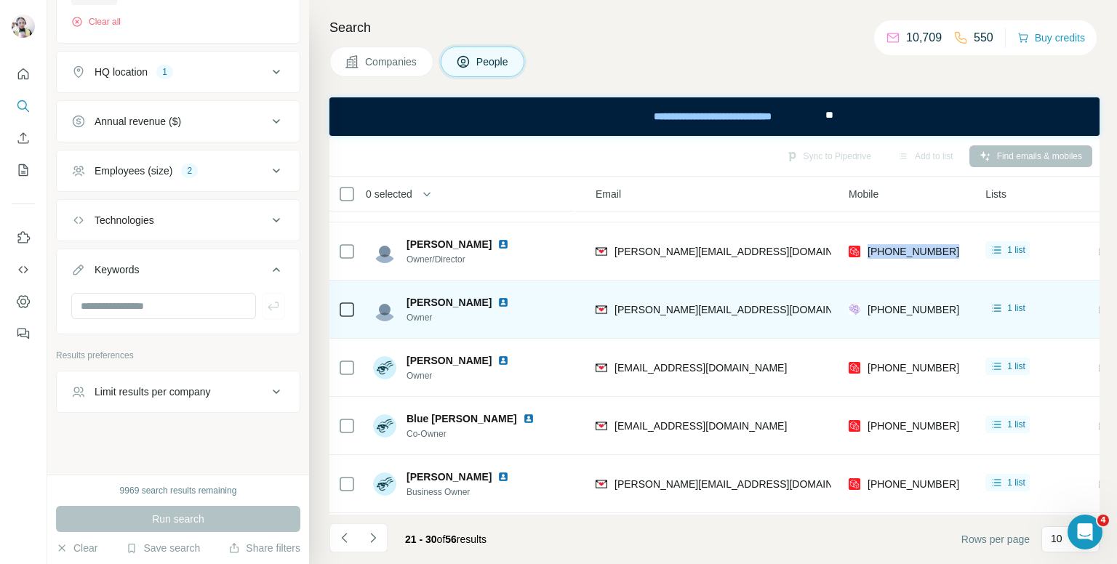
scroll to position [73, 150]
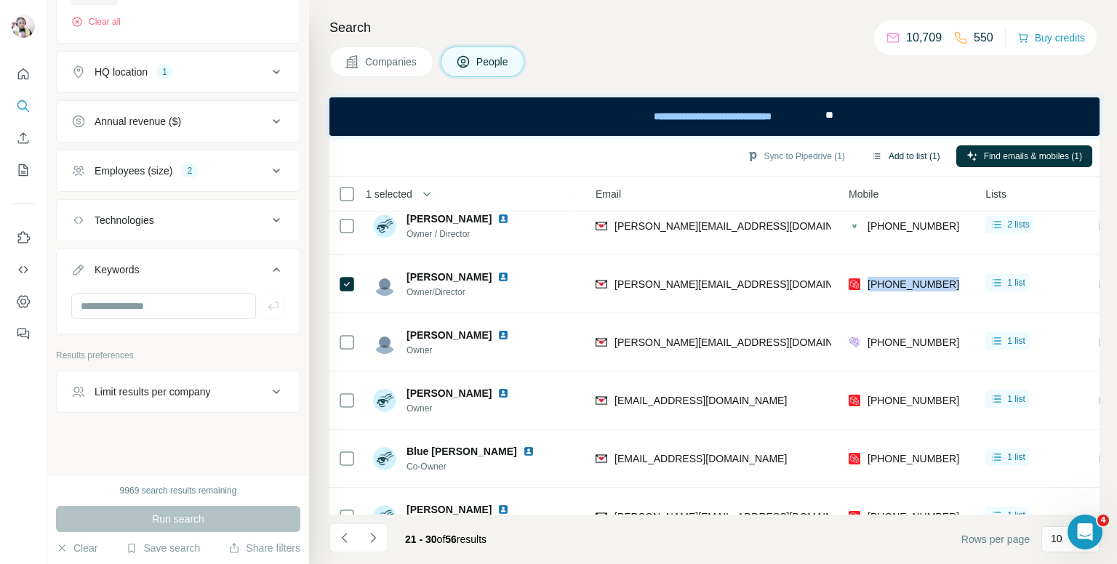
click at [919, 149] on button "Add to list (1)" at bounding box center [905, 156] width 89 height 22
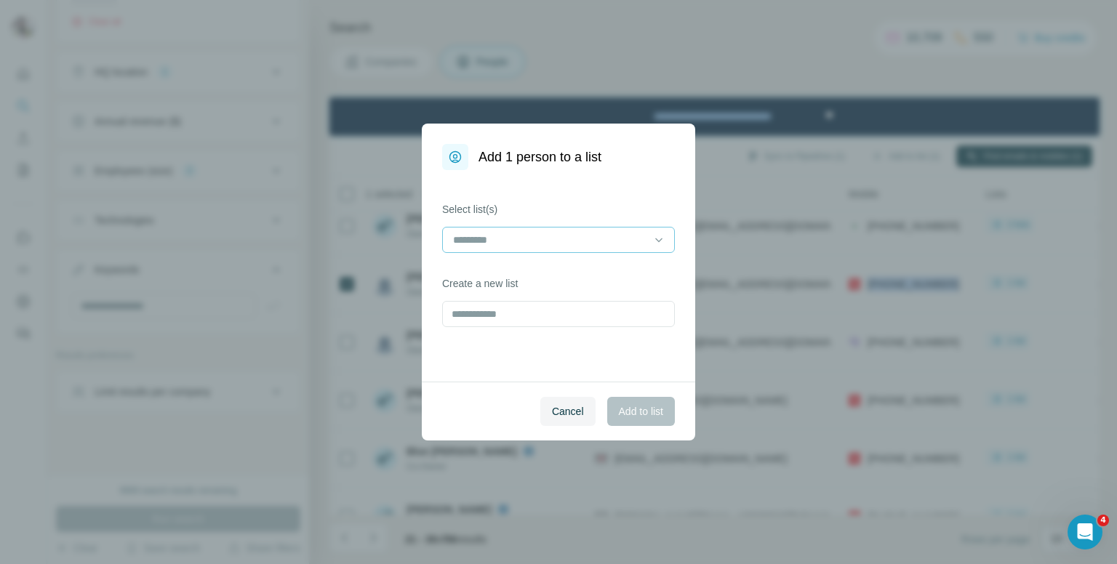
click at [519, 239] on input at bounding box center [550, 240] width 196 height 16
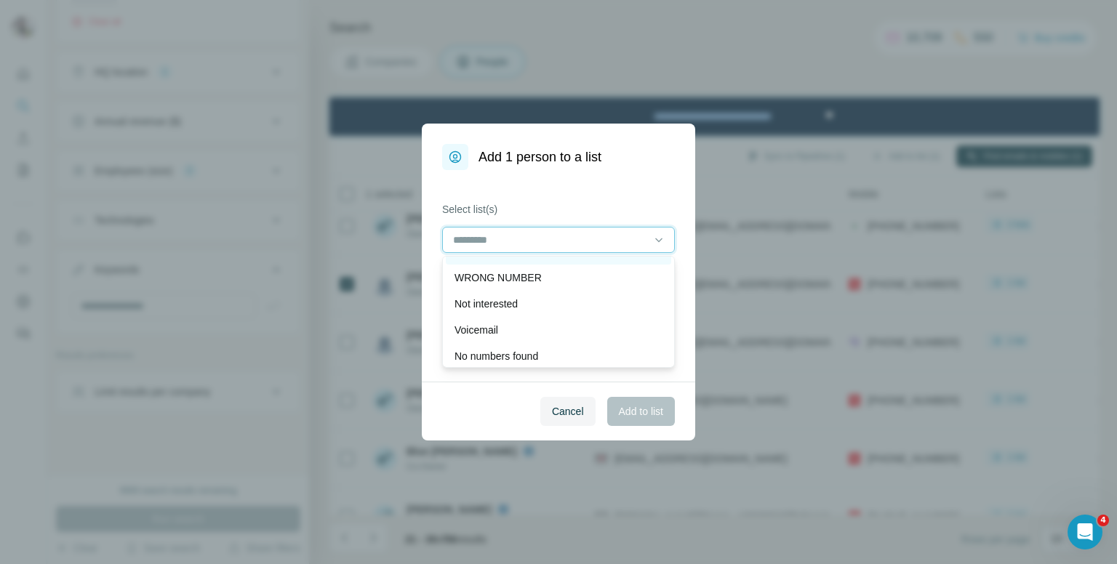
scroll to position [73, 0]
click at [502, 307] on div "Voicemail" at bounding box center [559, 304] width 208 height 15
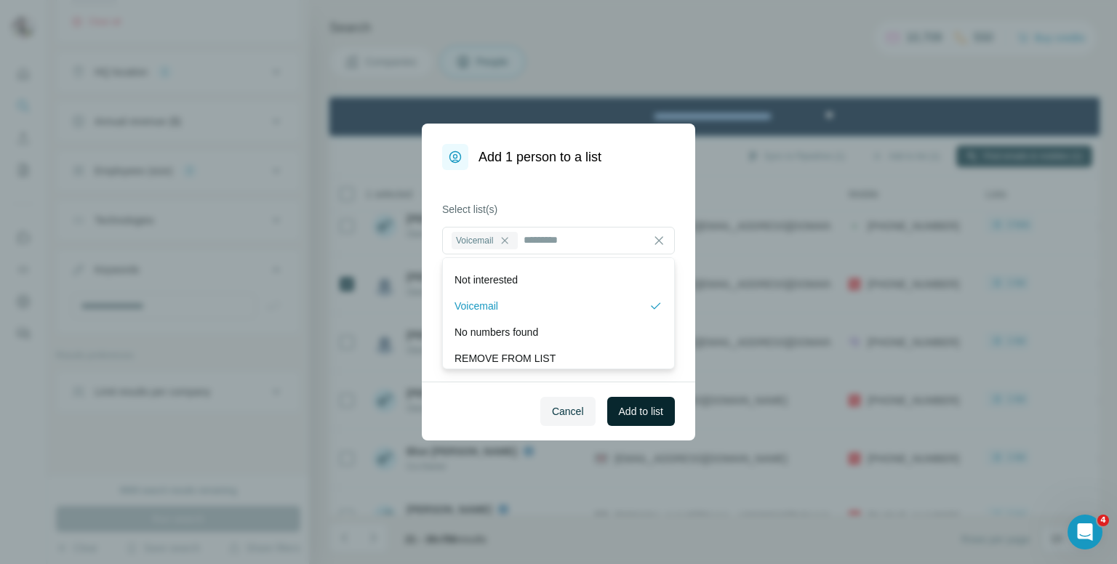
click at [626, 407] on span "Add to list" at bounding box center [641, 411] width 44 height 15
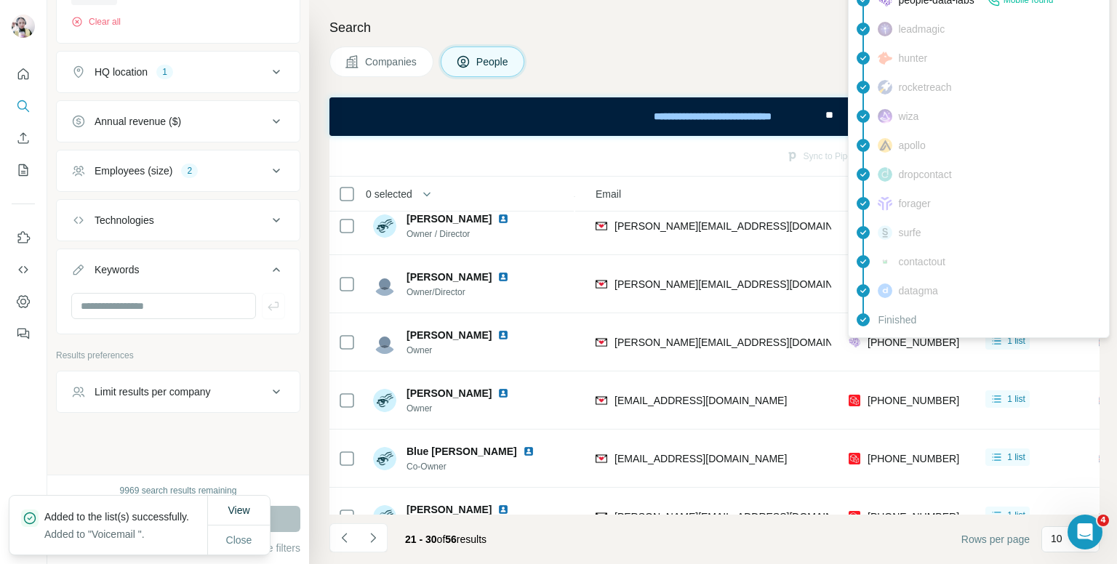
click at [922, 334] on div "Finished" at bounding box center [979, 319] width 255 height 29
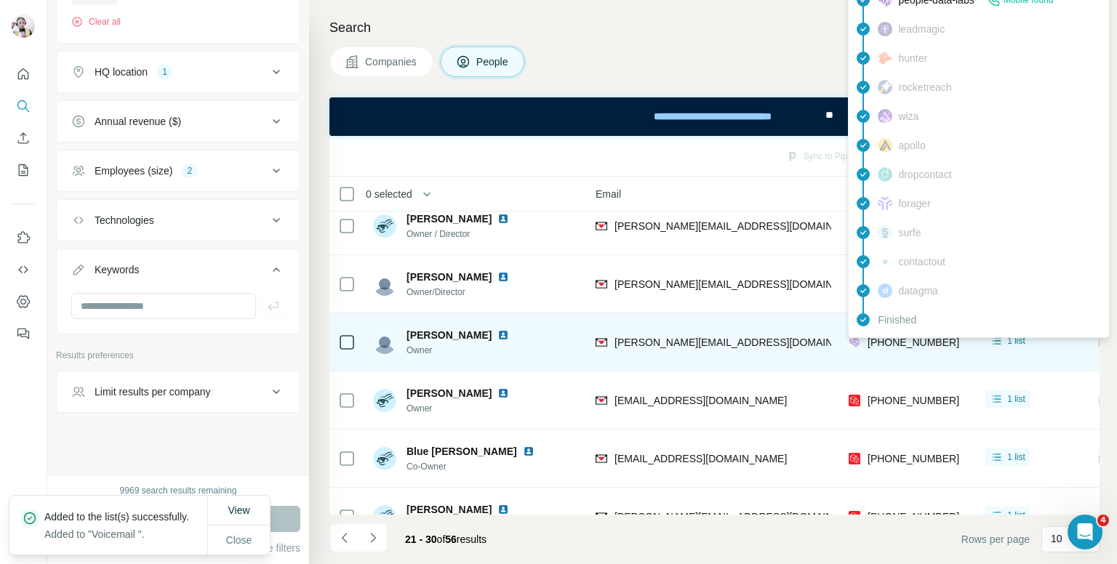
click at [916, 337] on div "findymail Email found prospeo Not found people-data-labs Mobile found leadmagic…" at bounding box center [979, 131] width 262 height 415
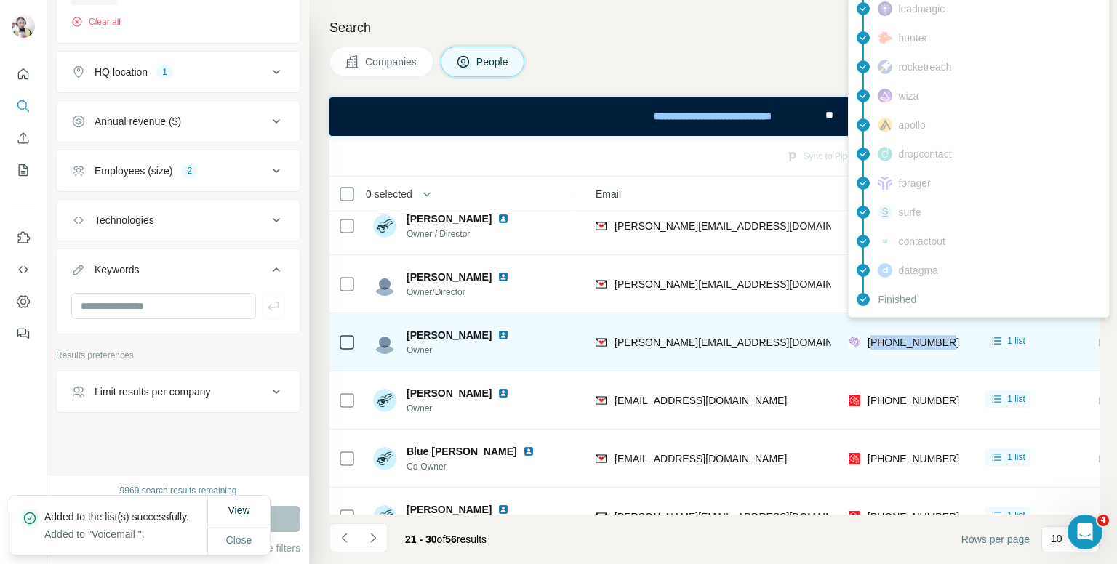
click at [916, 337] on span "[PHONE_NUMBER]" at bounding box center [914, 343] width 92 height 12
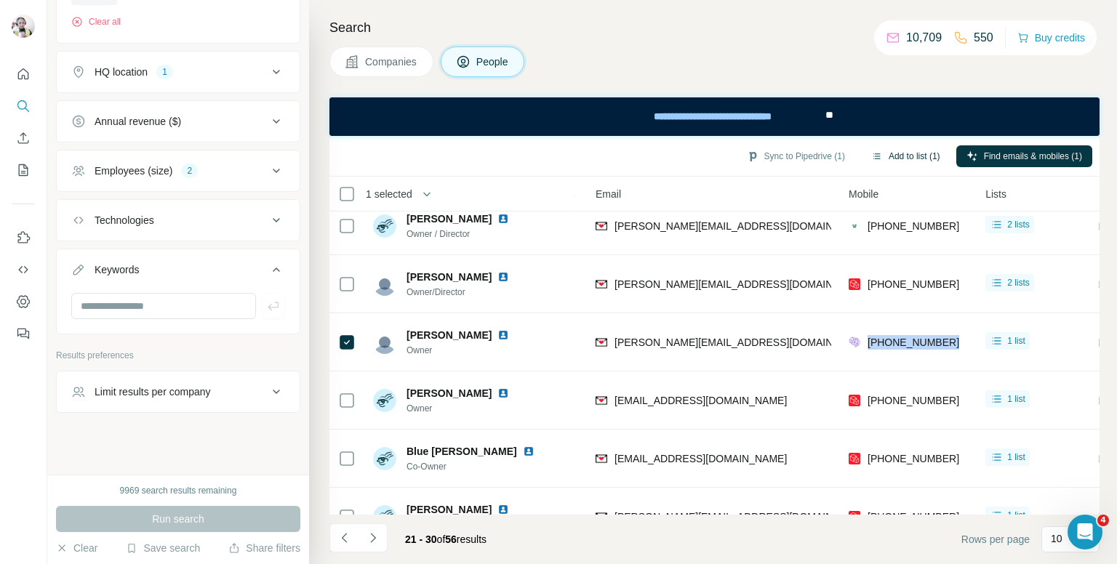
click at [893, 152] on button "Add to list (1)" at bounding box center [905, 156] width 89 height 22
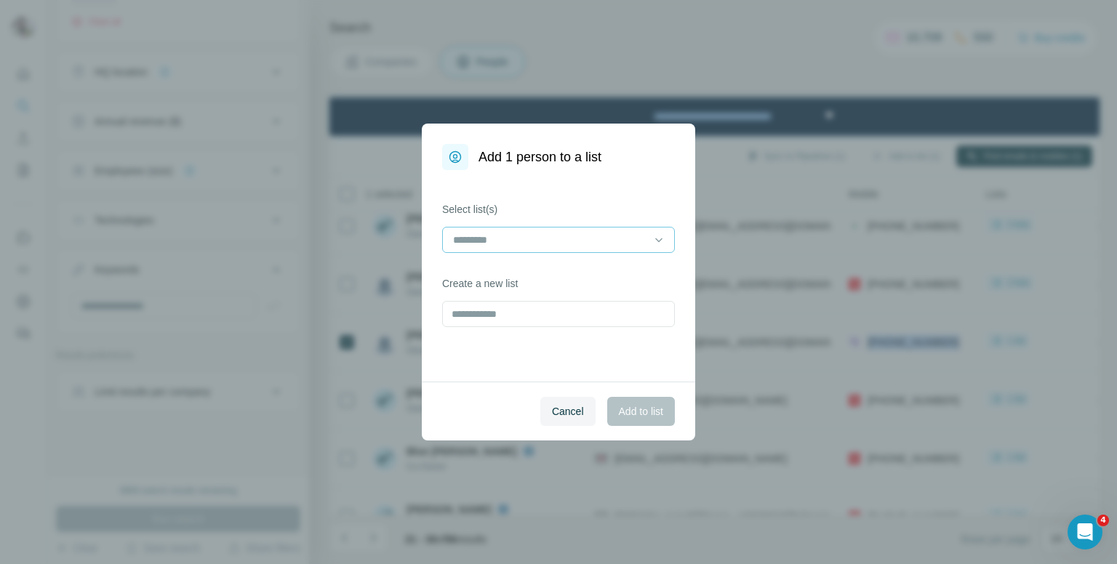
click at [532, 248] on div at bounding box center [550, 240] width 196 height 25
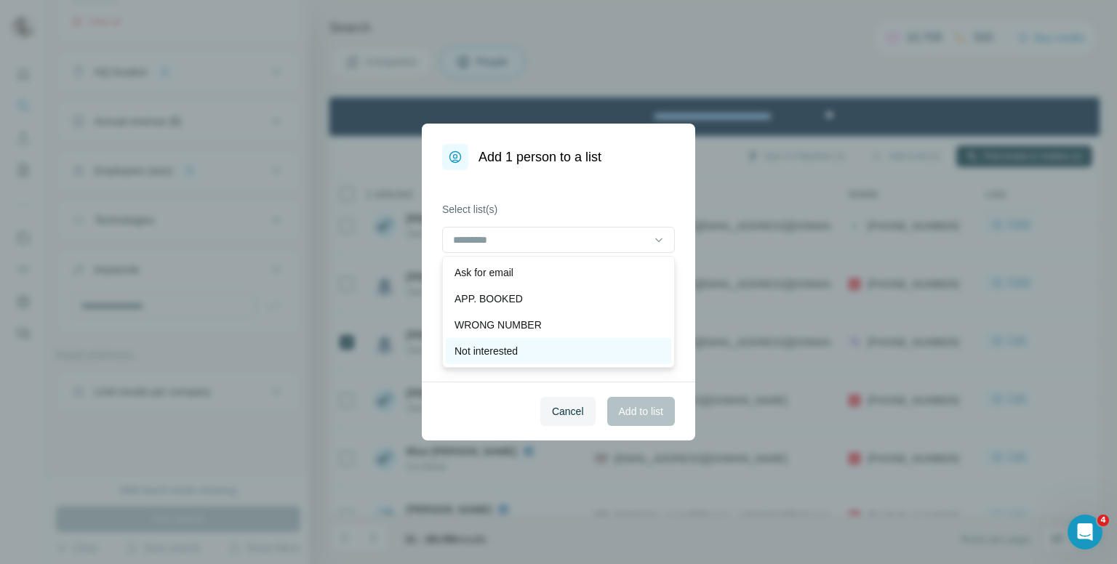
click at [573, 353] on div "Not interested" at bounding box center [559, 351] width 208 height 15
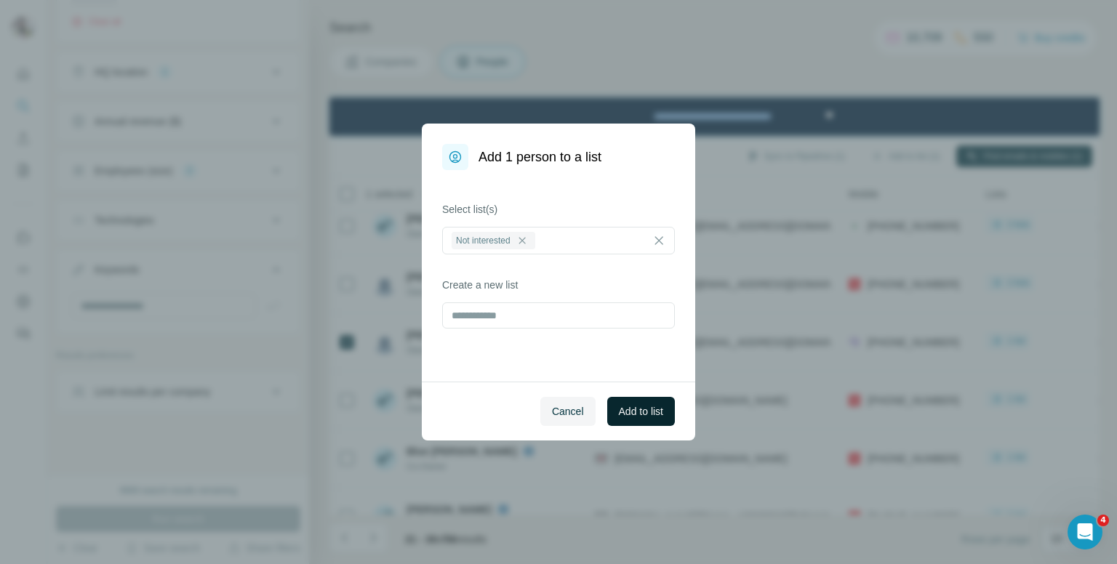
click at [634, 408] on span "Add to list" at bounding box center [641, 411] width 44 height 15
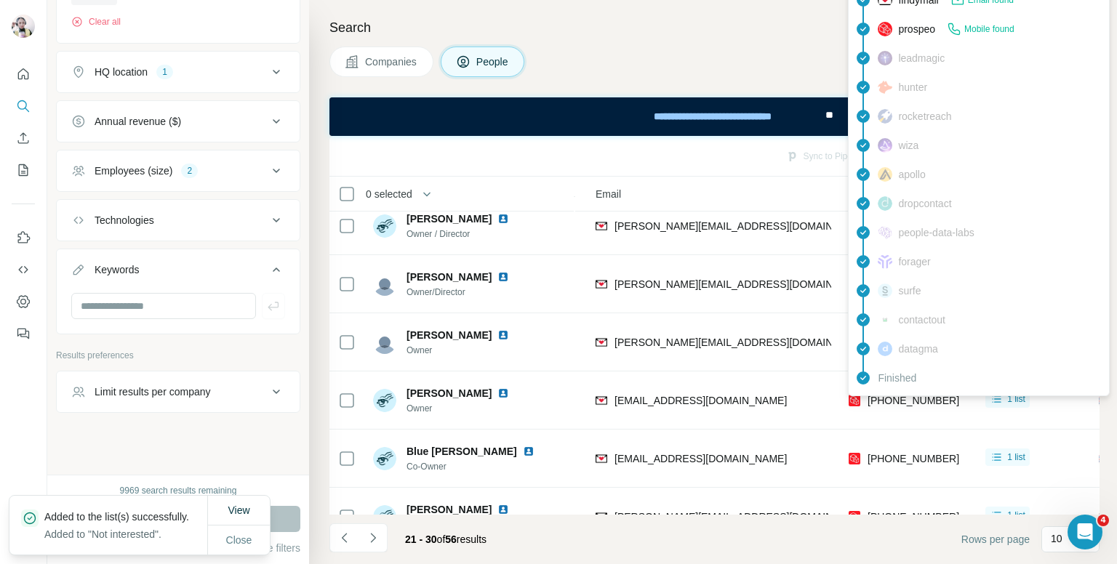
click at [899, 392] on div "Finished" at bounding box center [979, 378] width 255 height 29
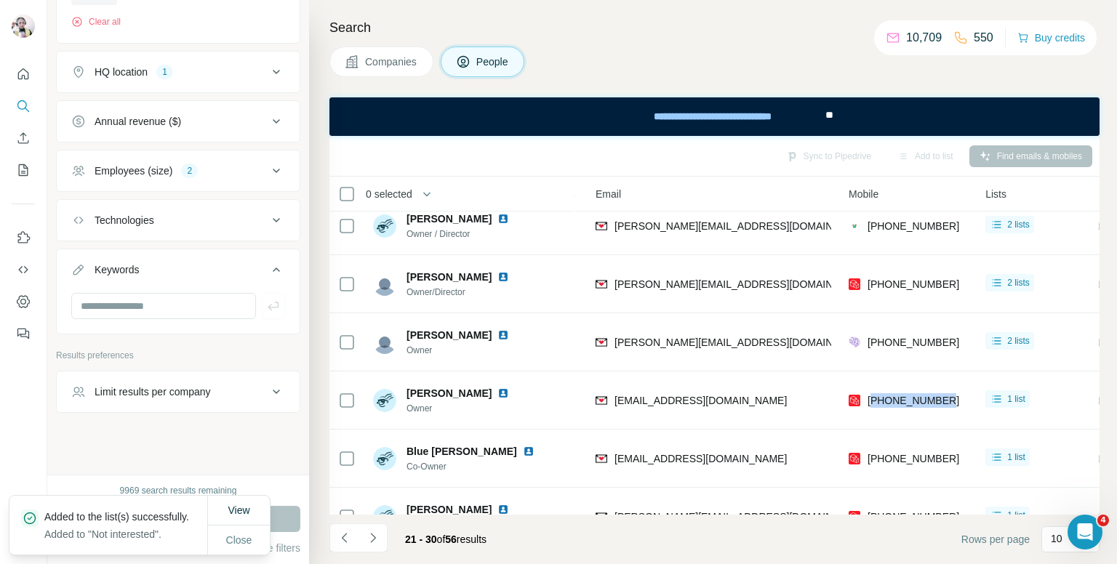
click at [899, 392] on div "[PHONE_NUMBER]" at bounding box center [908, 400] width 119 height 40
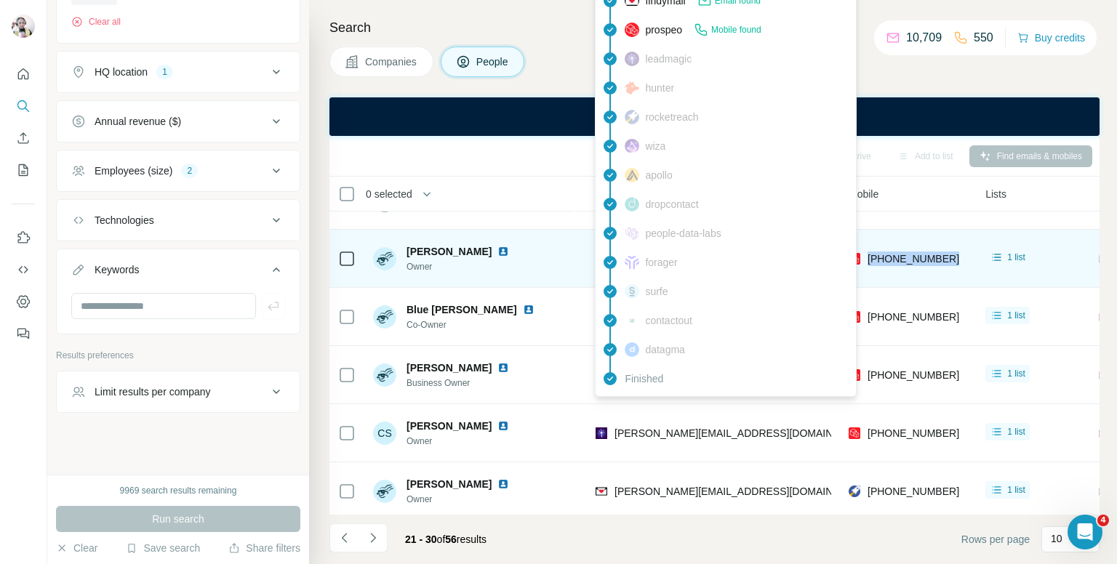
scroll to position [218, 150]
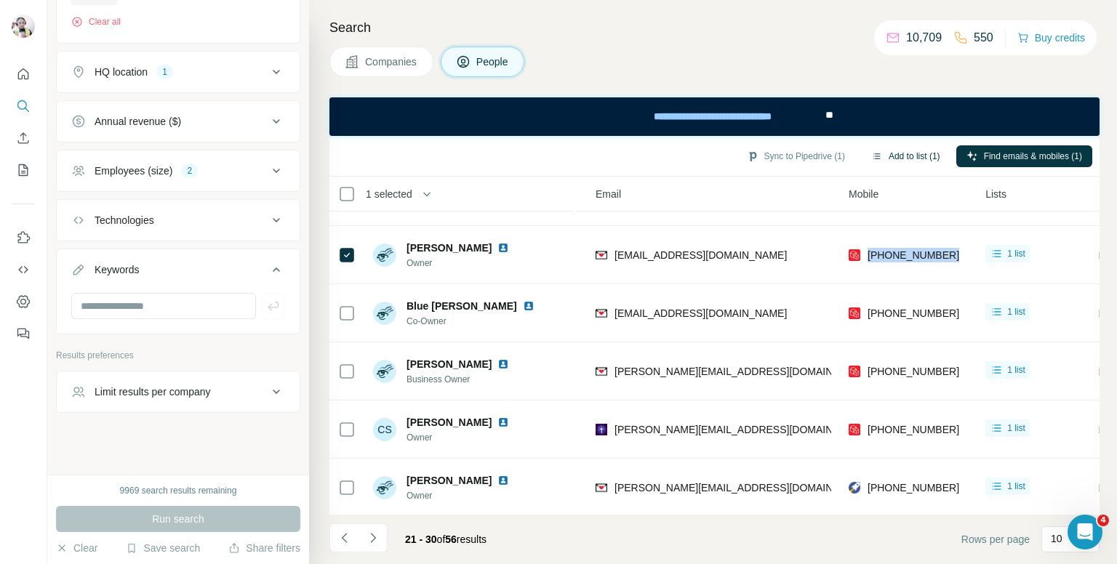
click at [895, 148] on button "Add to list (1)" at bounding box center [905, 156] width 89 height 22
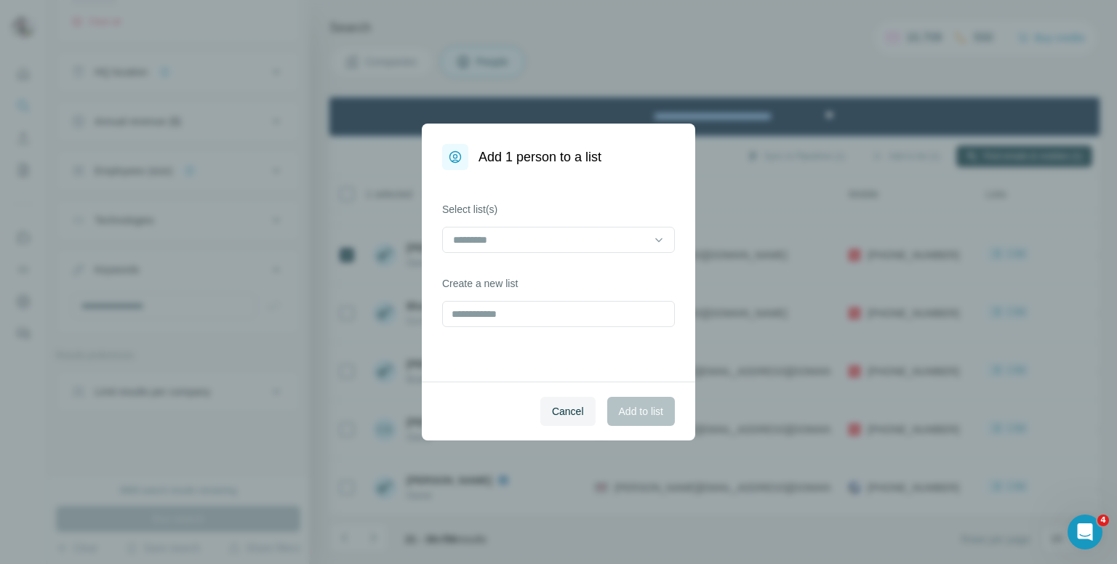
click at [495, 222] on div "Select list(s)" at bounding box center [558, 227] width 233 height 51
click at [500, 244] on input at bounding box center [550, 240] width 196 height 16
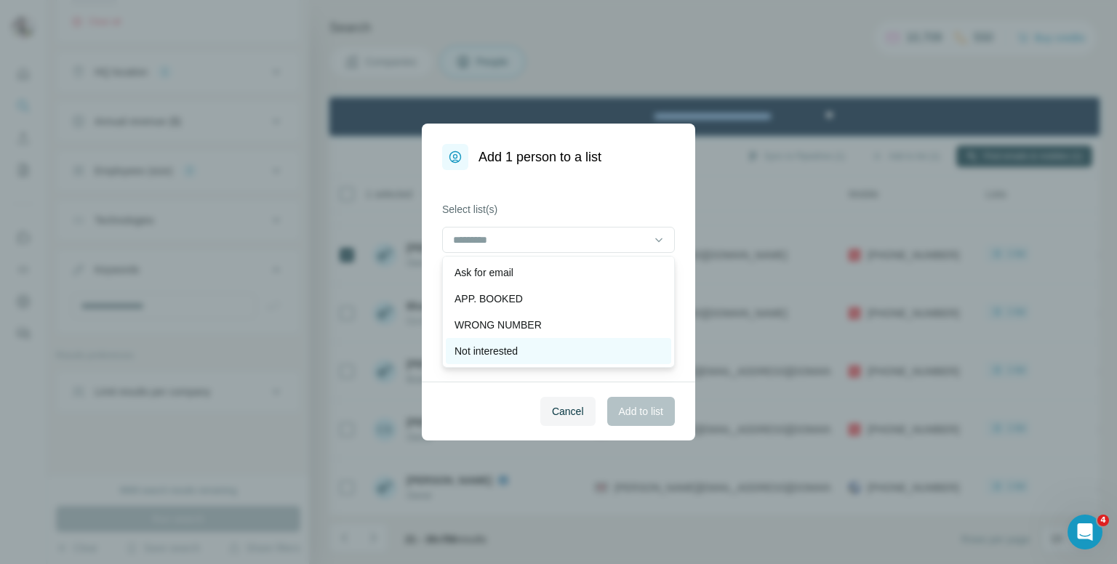
click at [495, 351] on p "Not interested" at bounding box center [486, 351] width 63 height 15
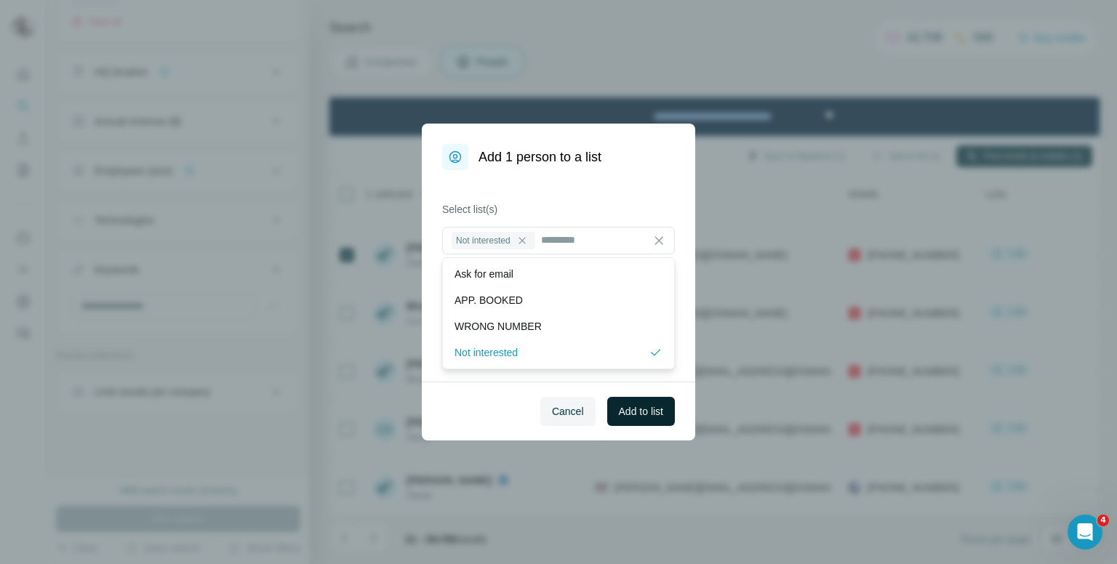
click at [631, 412] on span "Add to list" at bounding box center [641, 411] width 44 height 15
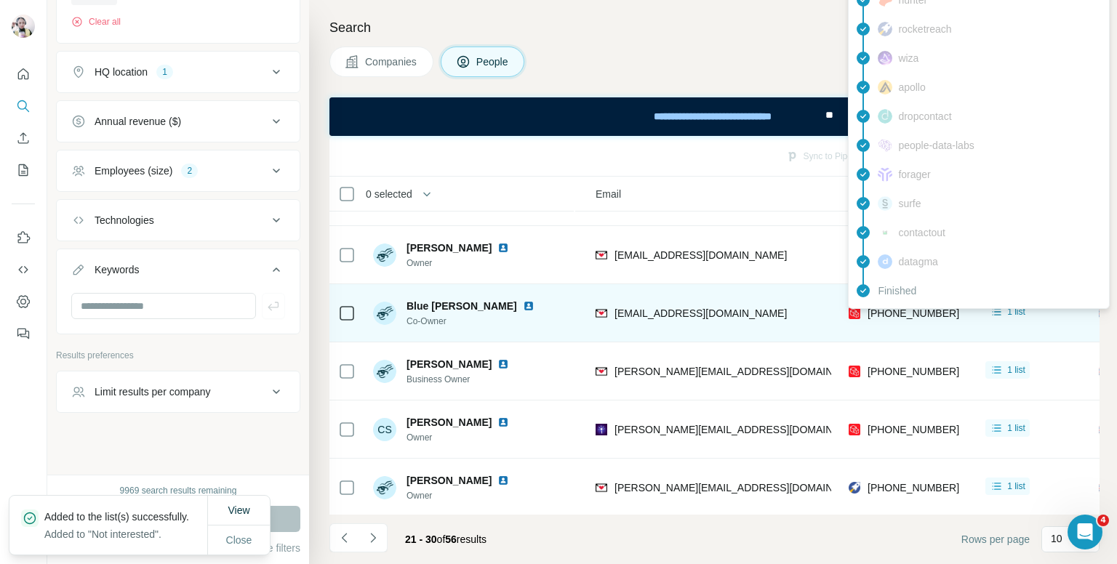
click at [896, 311] on span "[PHONE_NUMBER]" at bounding box center [914, 314] width 92 height 12
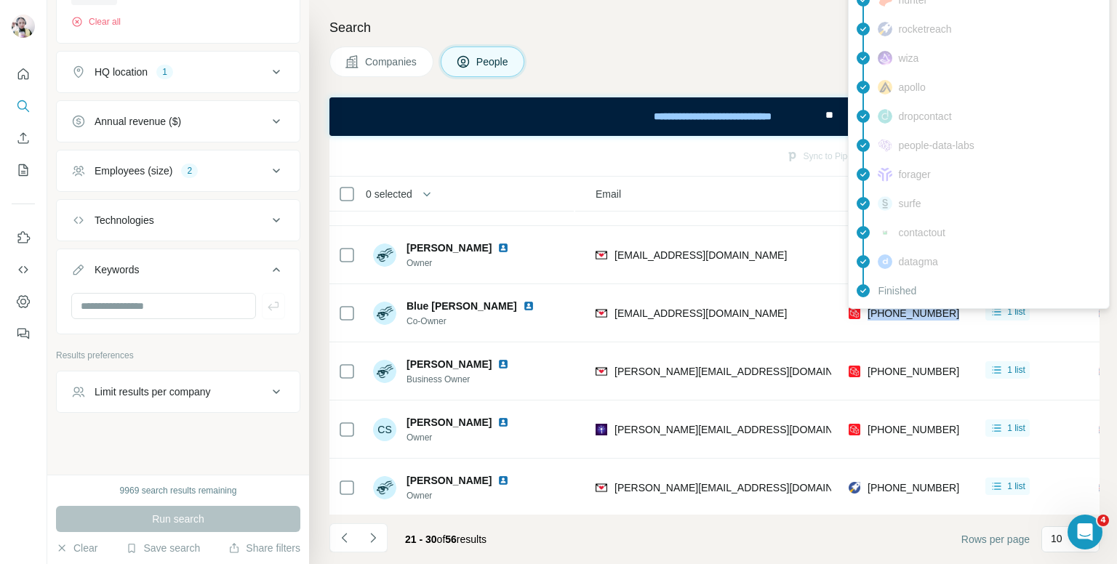
click at [580, 17] on h4 "Search" at bounding box center [714, 27] width 770 height 20
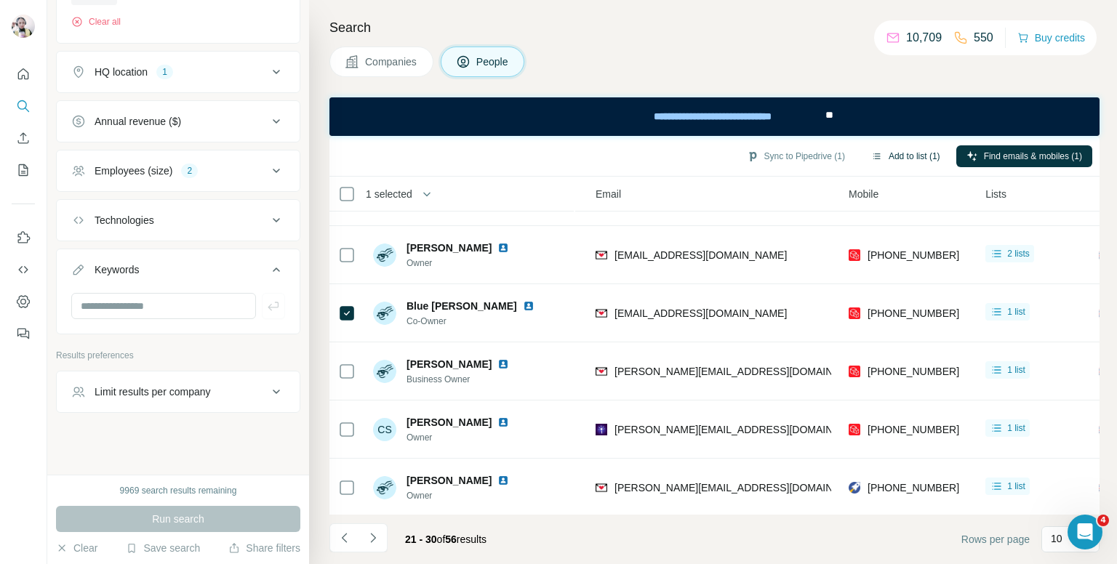
click at [902, 151] on button "Add to list (1)" at bounding box center [905, 156] width 89 height 22
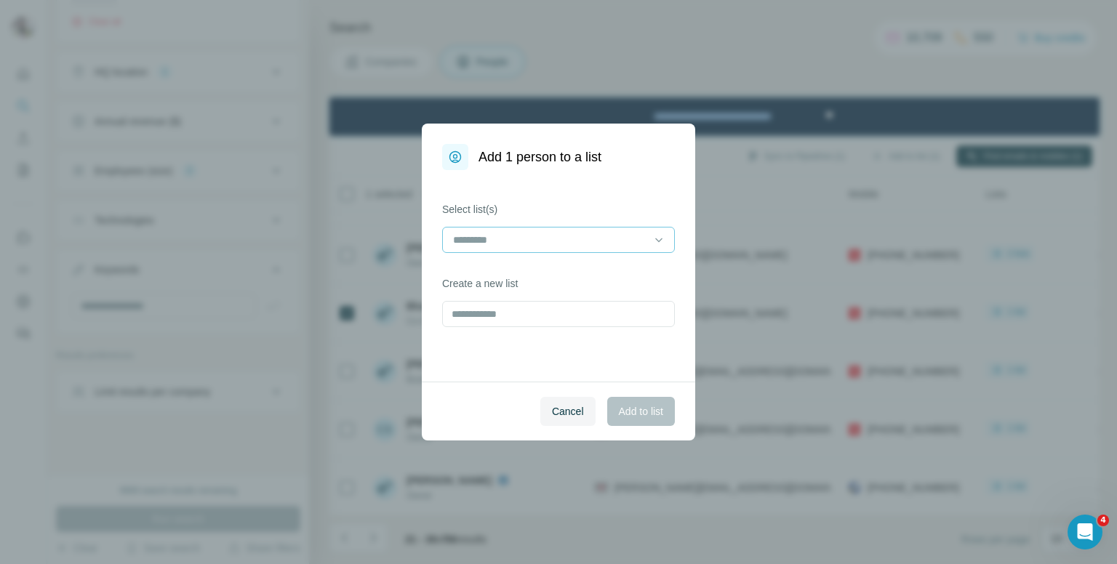
click at [570, 249] on div at bounding box center [550, 240] width 196 height 25
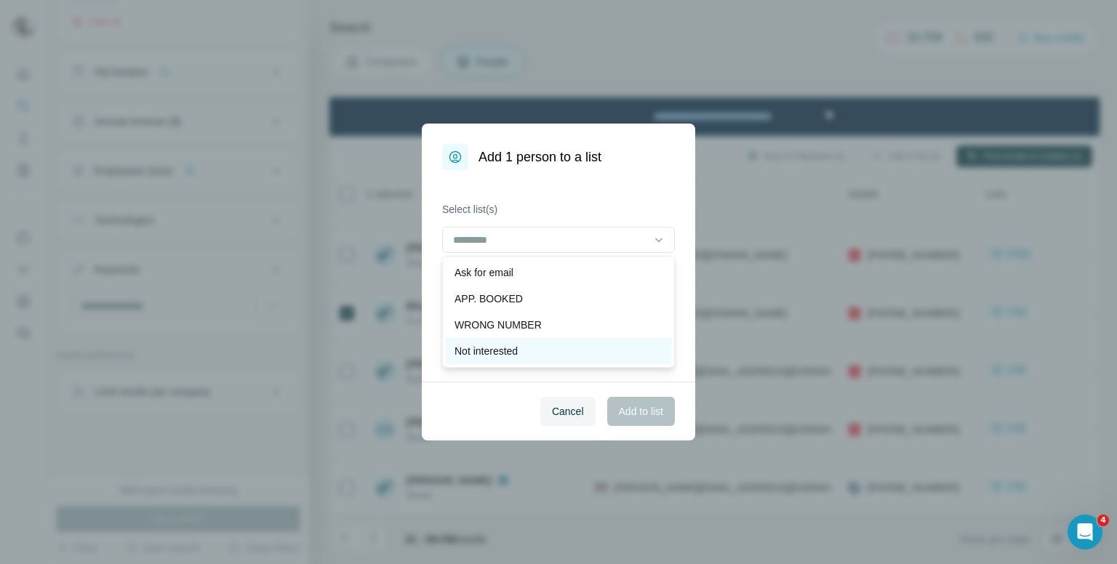
click at [486, 353] on p "Not interested" at bounding box center [486, 351] width 63 height 15
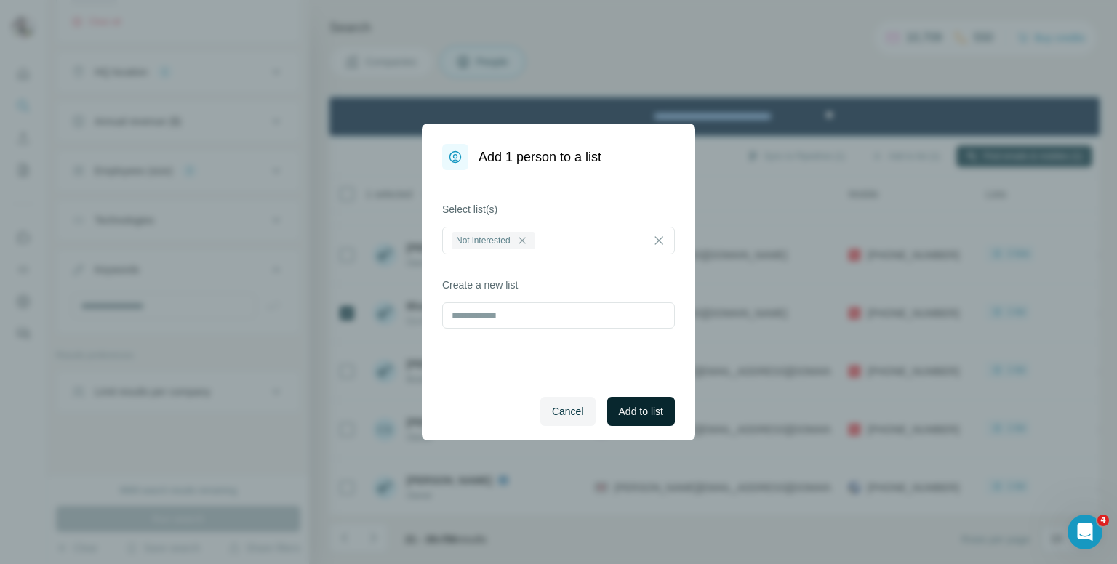
click at [634, 419] on button "Add to list" at bounding box center [641, 411] width 68 height 29
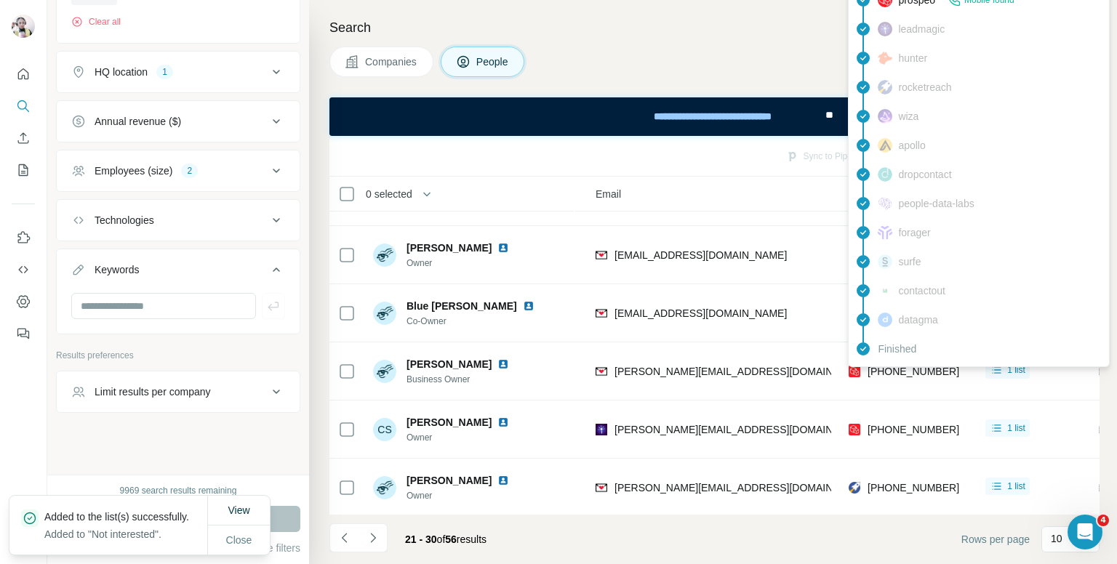
click at [926, 364] on div "findymail Email found prospeo Mobile found leadmagic hunter rocketreach [PERSON…" at bounding box center [979, 160] width 262 height 415
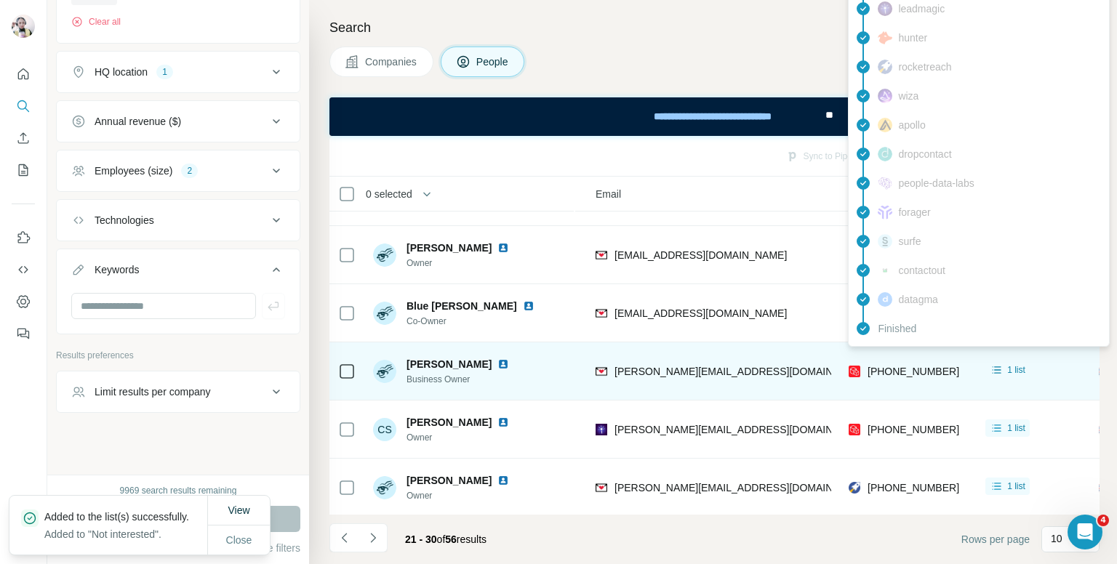
click at [922, 372] on span "[PHONE_NUMBER]" at bounding box center [914, 372] width 92 height 12
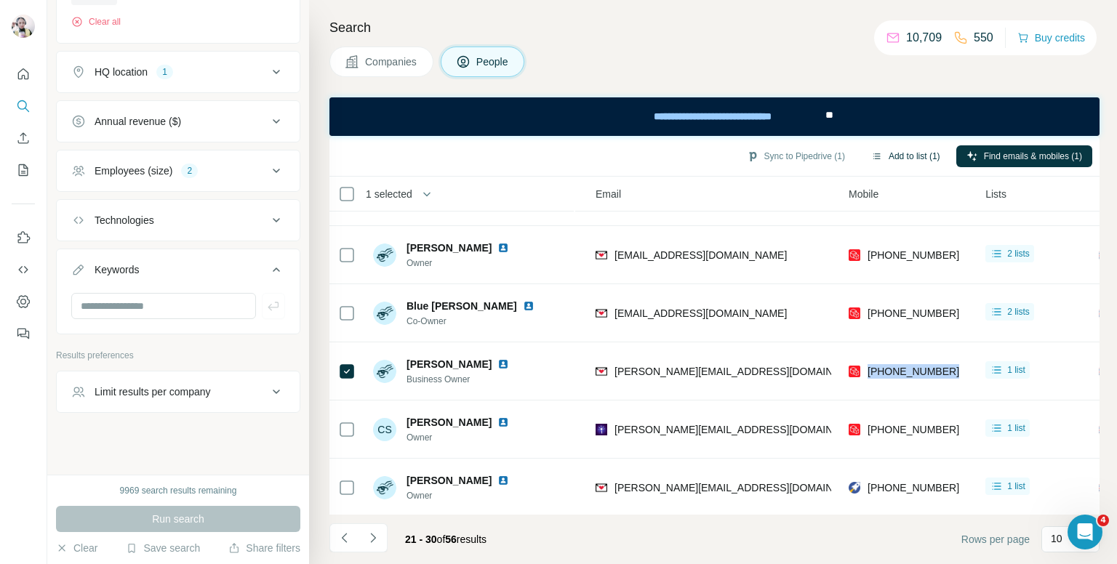
click at [906, 151] on button "Add to list (1)" at bounding box center [905, 156] width 89 height 22
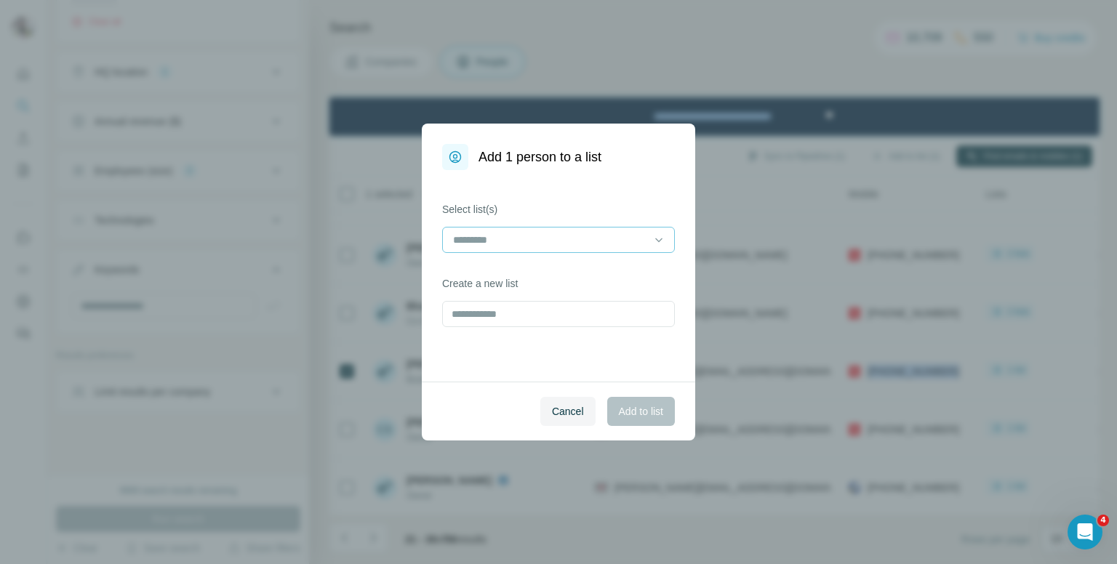
click at [519, 234] on input at bounding box center [550, 240] width 196 height 16
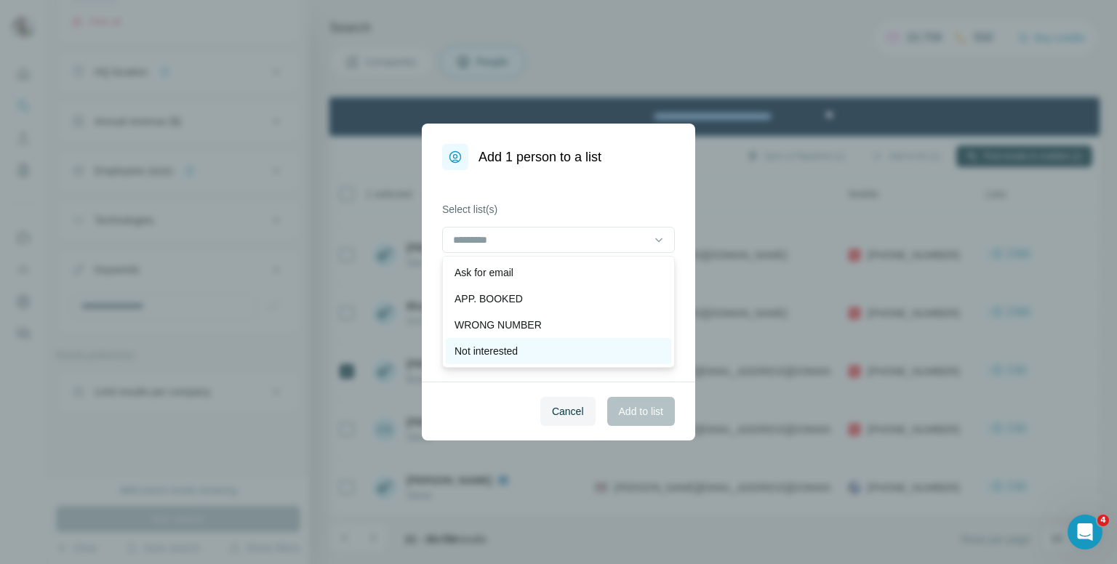
click at [514, 345] on p "Not interested" at bounding box center [486, 351] width 63 height 15
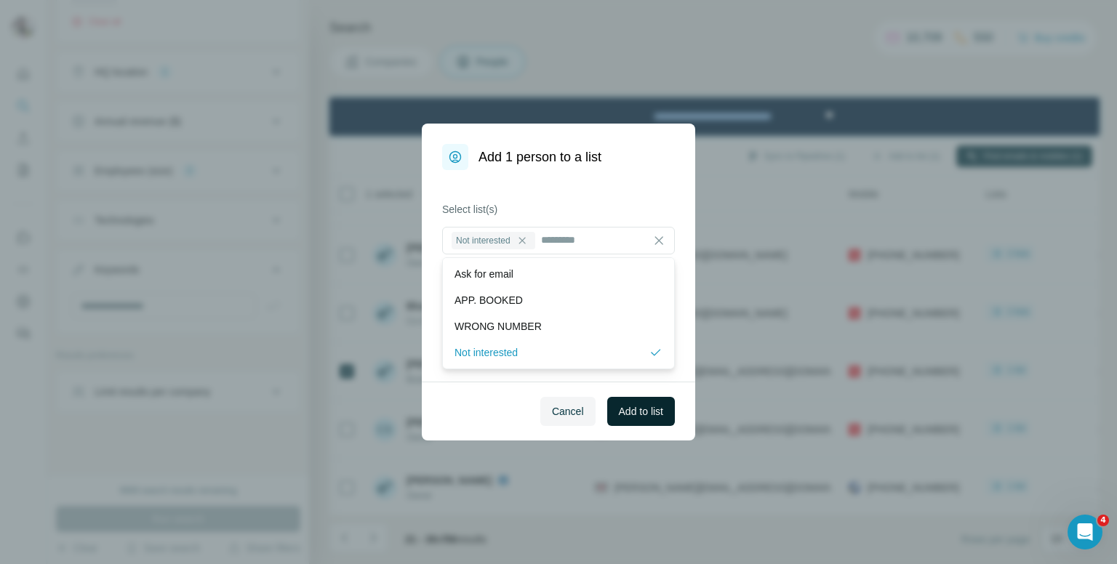
click at [644, 404] on span "Add to list" at bounding box center [641, 411] width 44 height 15
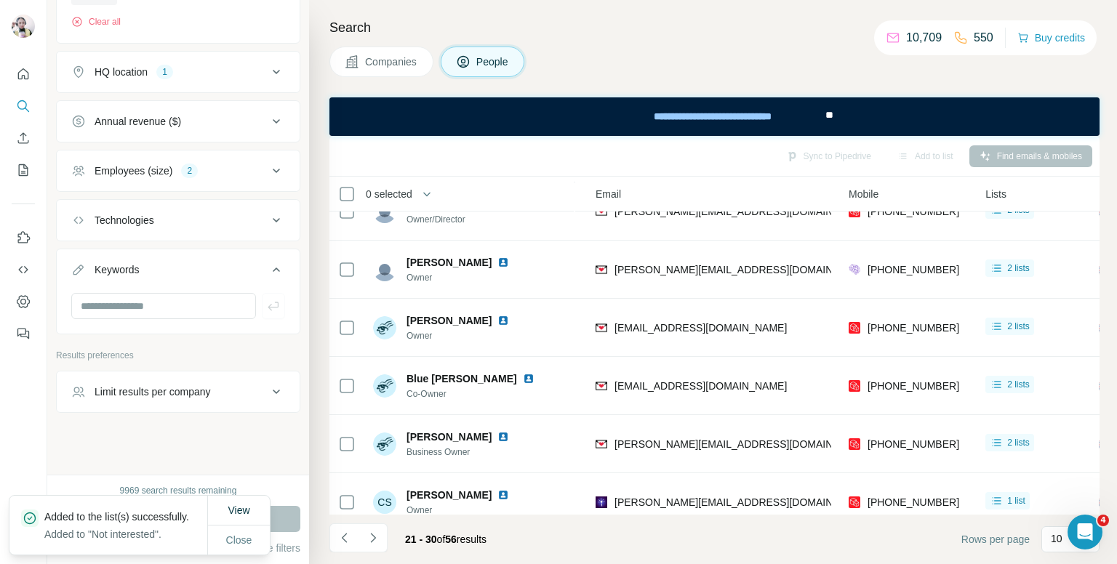
scroll to position [285, 150]
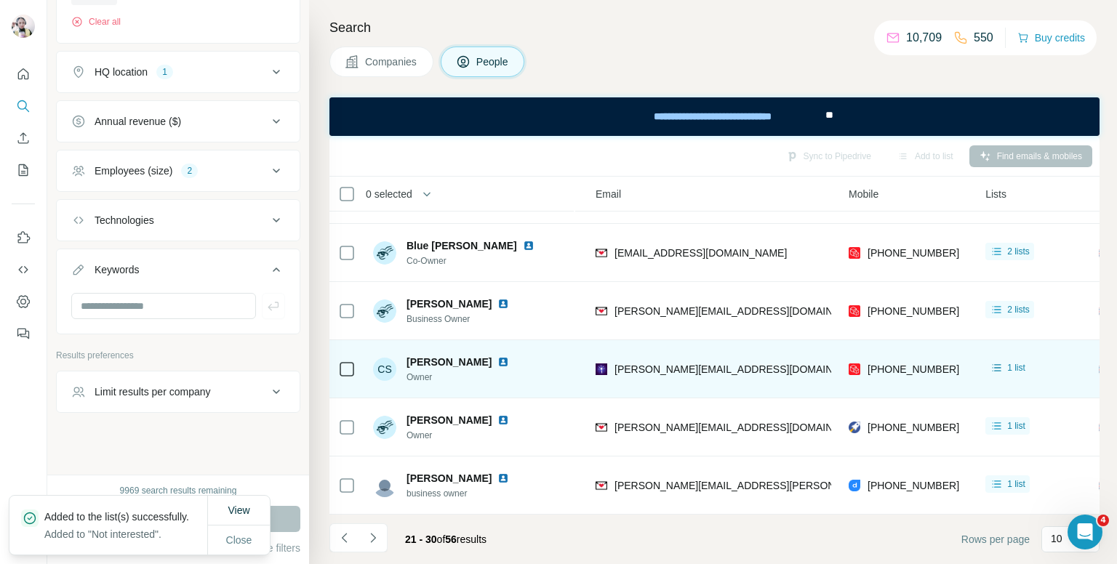
click at [903, 349] on div "[PHONE_NUMBER]" at bounding box center [908, 369] width 119 height 40
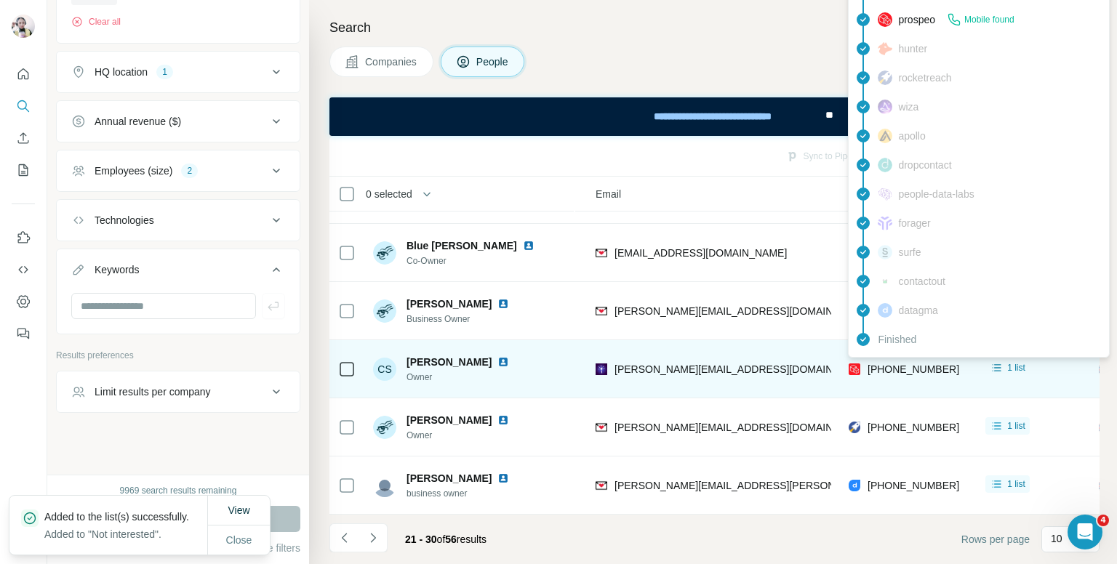
click at [901, 364] on span "[PHONE_NUMBER]" at bounding box center [914, 370] width 92 height 12
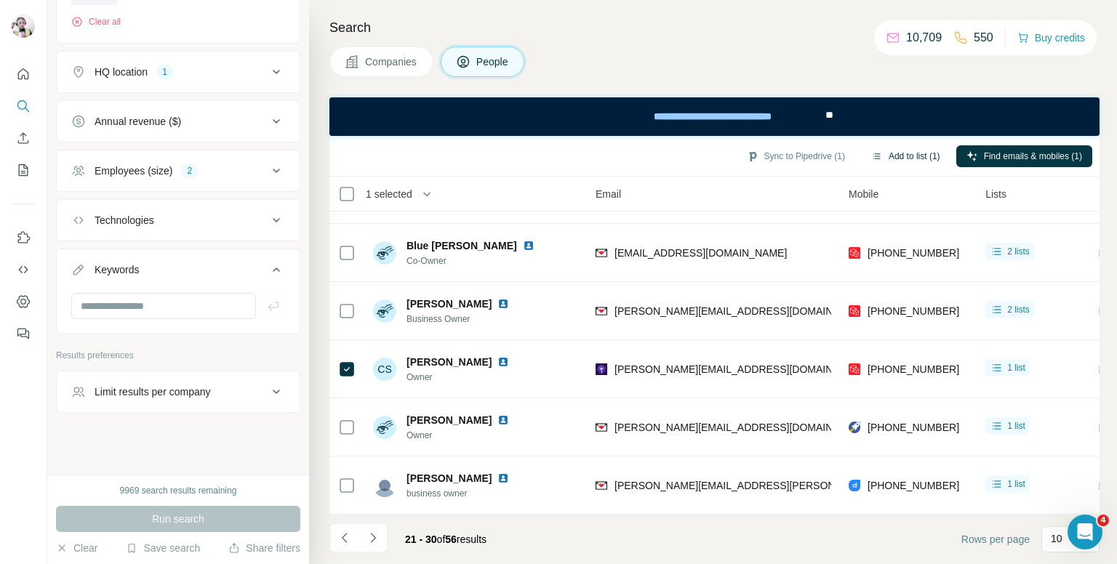
click at [901, 167] on div "Sync to Pipedrive (1) Add to list (1) Find emails & mobiles (1)" at bounding box center [715, 155] width 756 height 25
click at [911, 155] on button "Add to list (1)" at bounding box center [905, 156] width 89 height 22
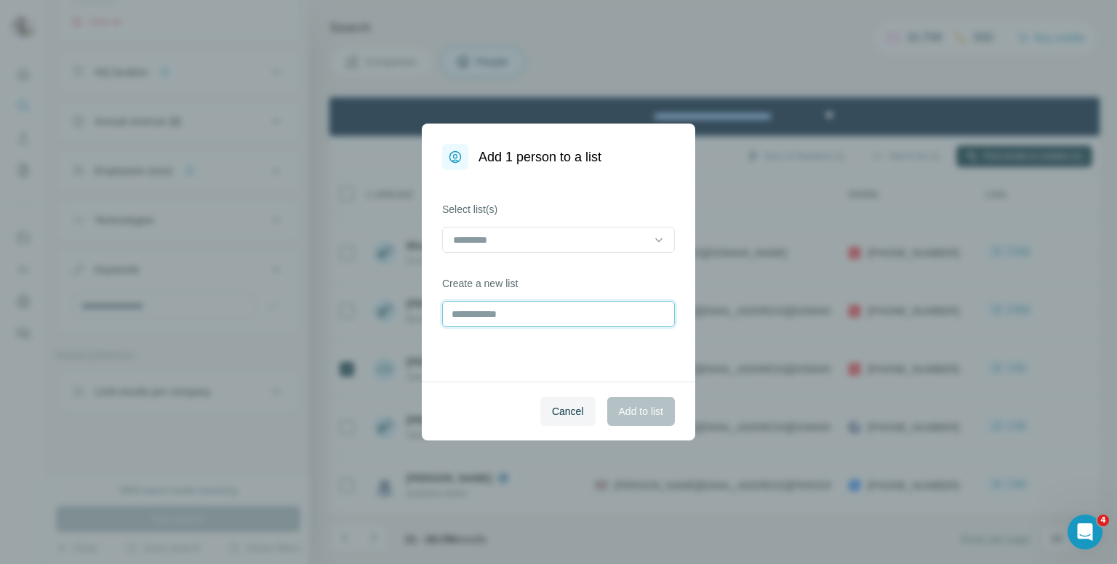
click at [540, 302] on input "text" at bounding box center [558, 314] width 233 height 26
drag, startPoint x: 545, startPoint y: 318, endPoint x: 562, endPoint y: 308, distance: 19.2
click at [552, 315] on input "text" at bounding box center [558, 314] width 233 height 26
click at [527, 322] on input "text" at bounding box center [558, 314] width 233 height 26
click at [541, 239] on input at bounding box center [550, 240] width 196 height 16
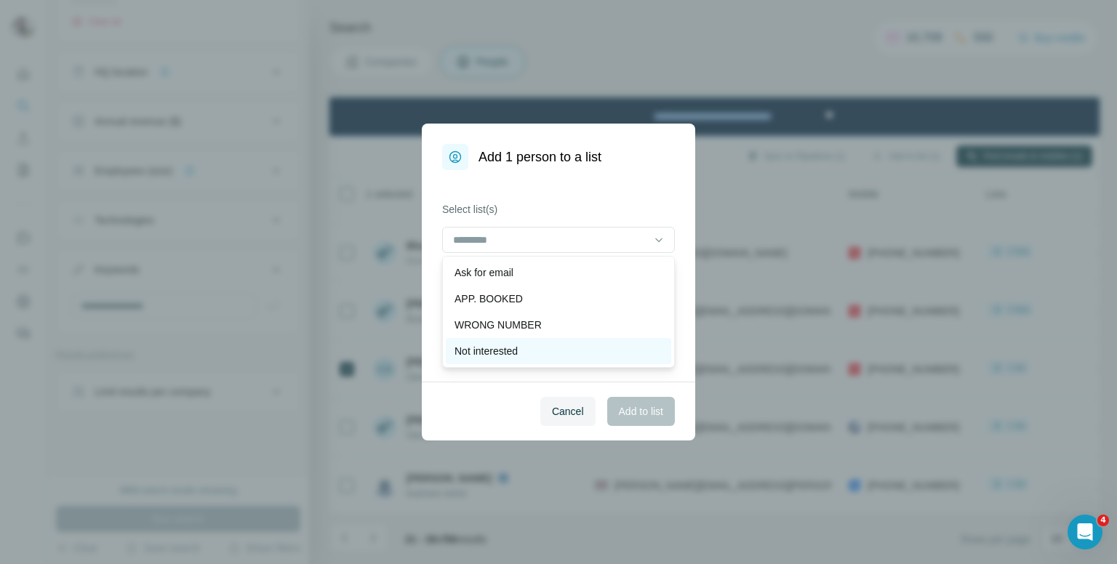
click at [525, 344] on div "Not interested" at bounding box center [559, 351] width 208 height 15
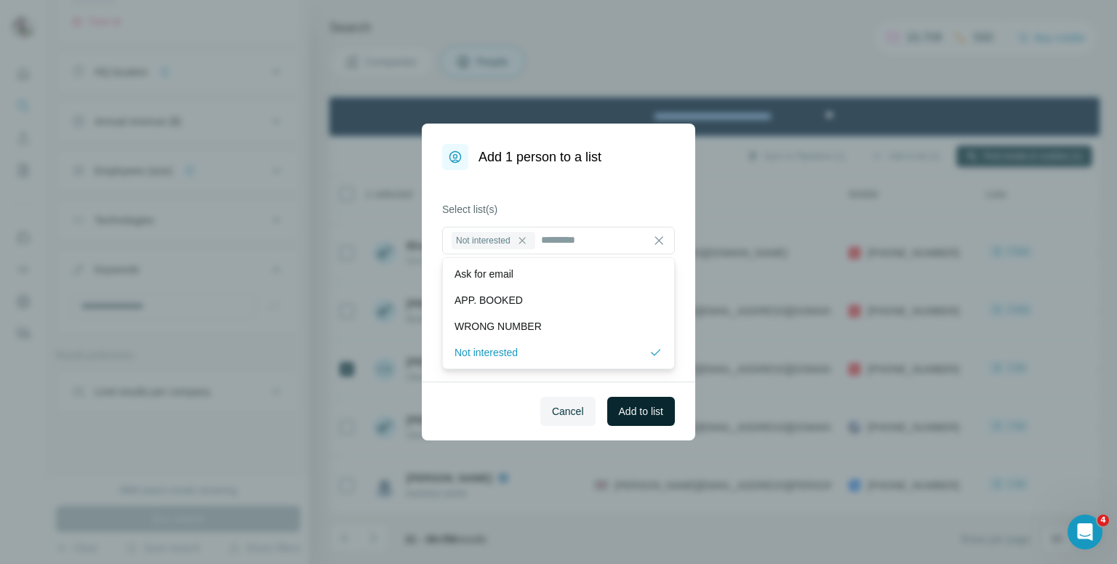
click at [625, 415] on span "Add to list" at bounding box center [641, 411] width 44 height 15
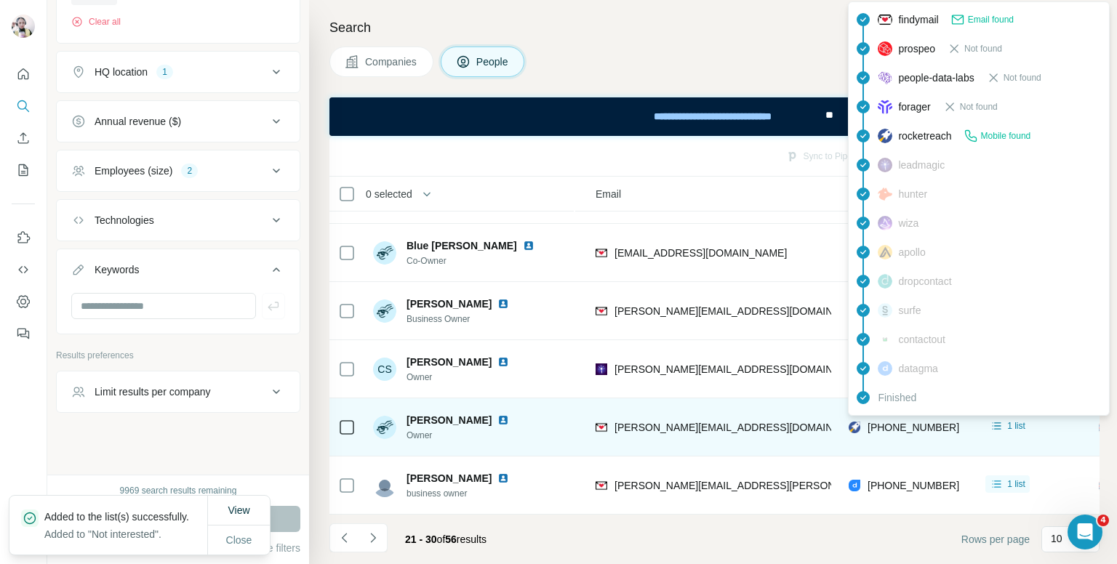
click at [902, 414] on div "findymail Email found prospeo Not found people-data-labs Not found forager Not …" at bounding box center [979, 208] width 262 height 415
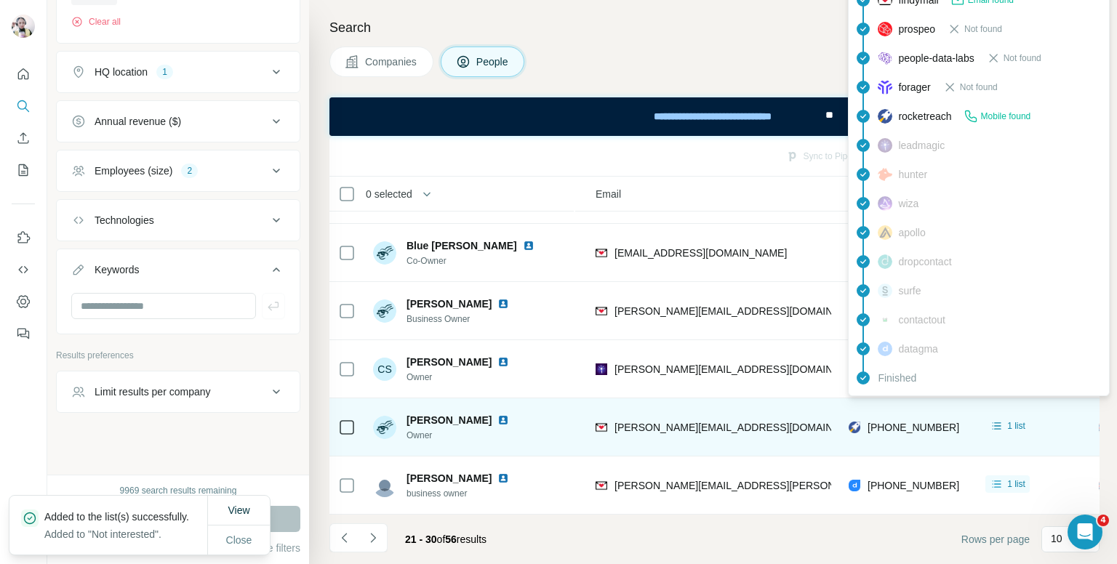
click at [901, 422] on span "[PHONE_NUMBER]" at bounding box center [914, 428] width 92 height 12
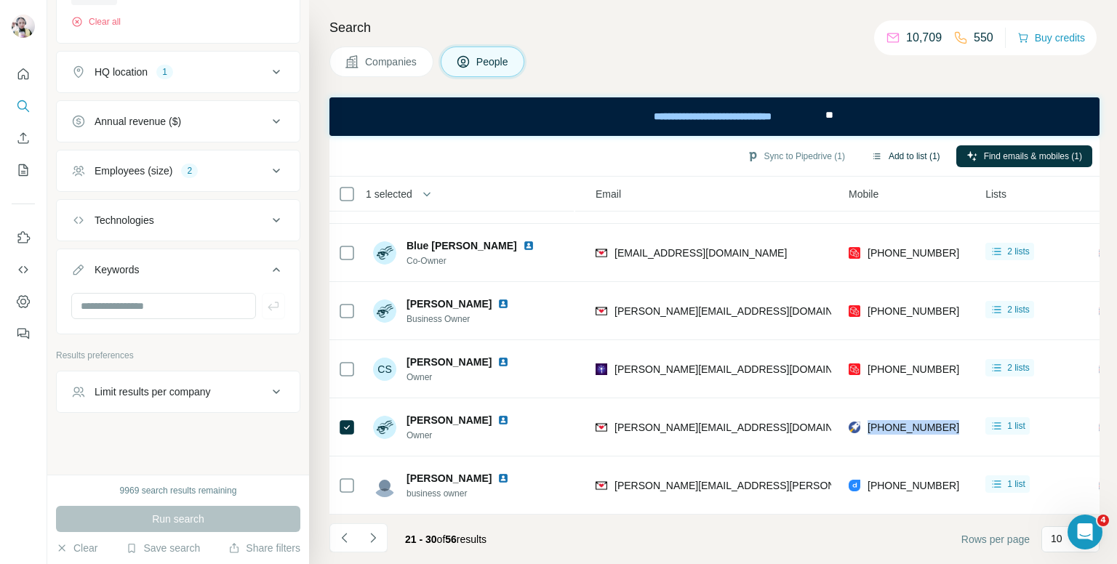
click at [895, 155] on button "Add to list (1)" at bounding box center [905, 156] width 89 height 22
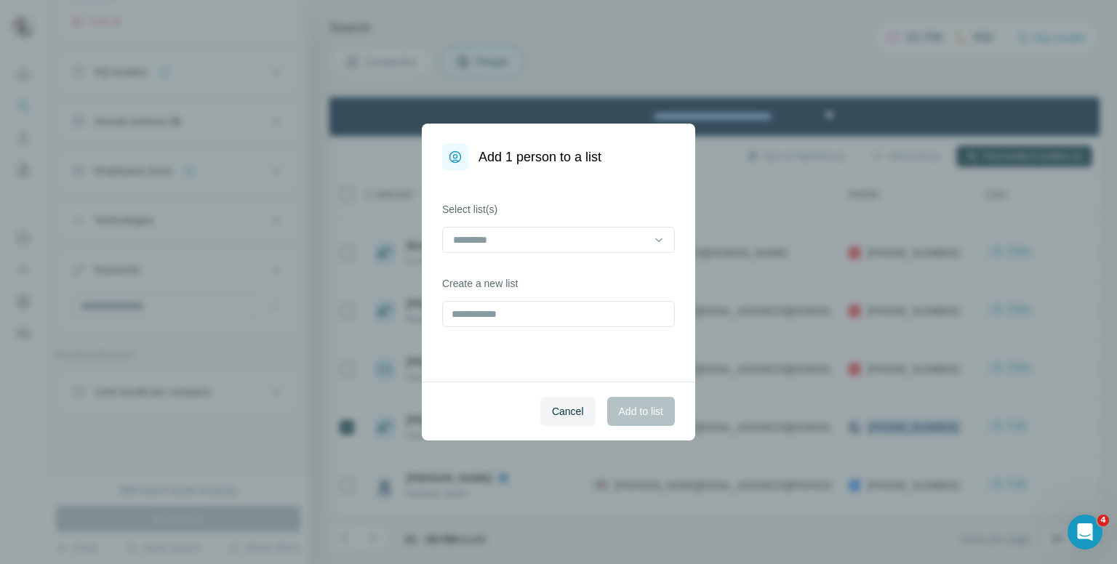
click at [547, 253] on div at bounding box center [558, 241] width 233 height 29
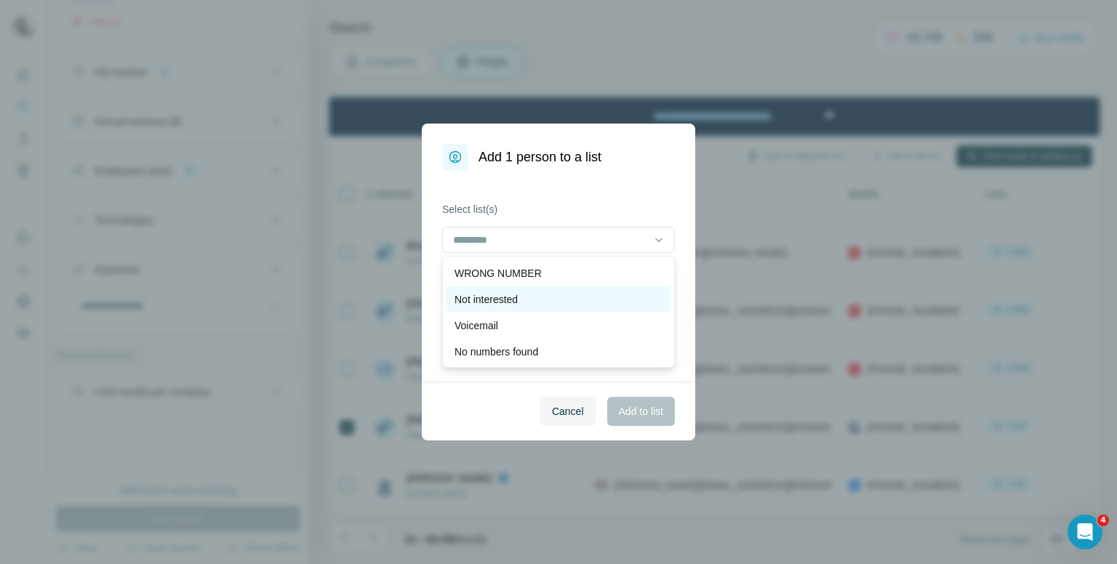
scroll to position [73, 0]
click at [497, 299] on p "Voicemail" at bounding box center [477, 304] width 44 height 15
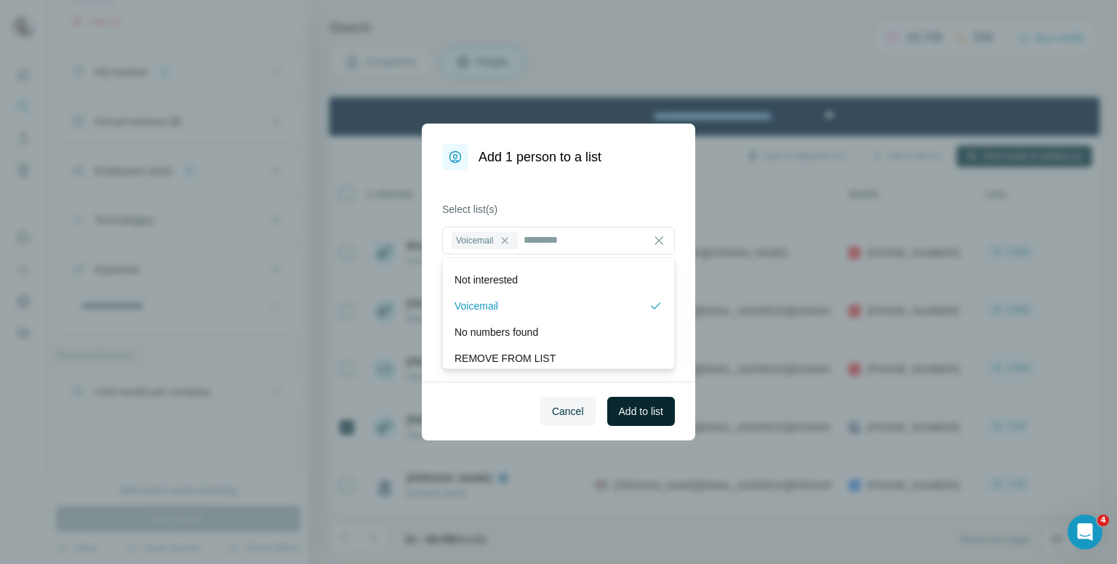
click at [626, 407] on span "Add to list" at bounding box center [641, 411] width 44 height 15
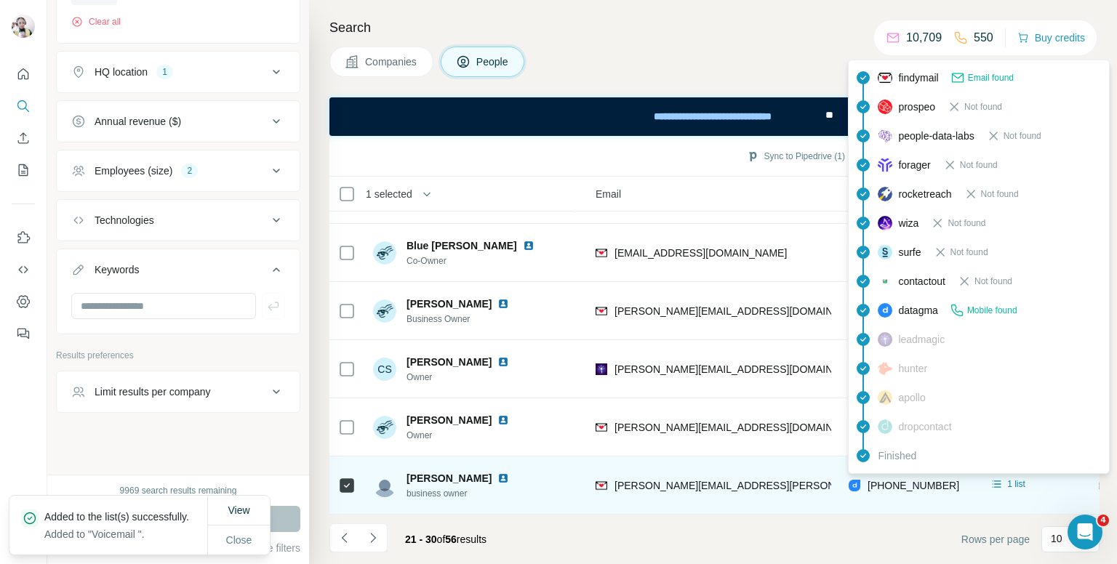
click at [884, 480] on span "[PHONE_NUMBER]" at bounding box center [914, 486] width 92 height 12
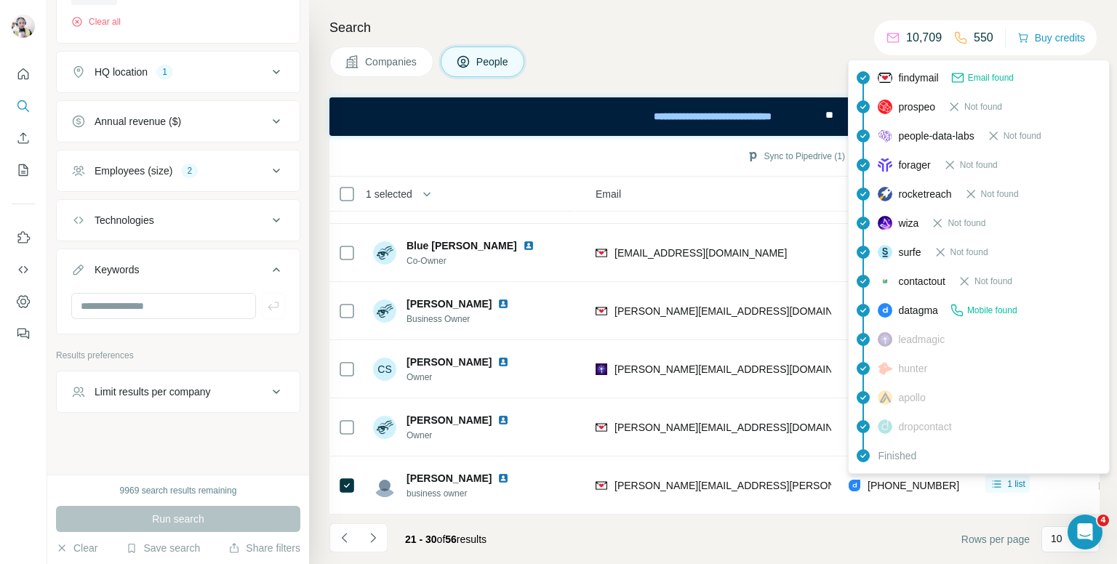
click at [765, 27] on h4 "Search" at bounding box center [714, 27] width 770 height 20
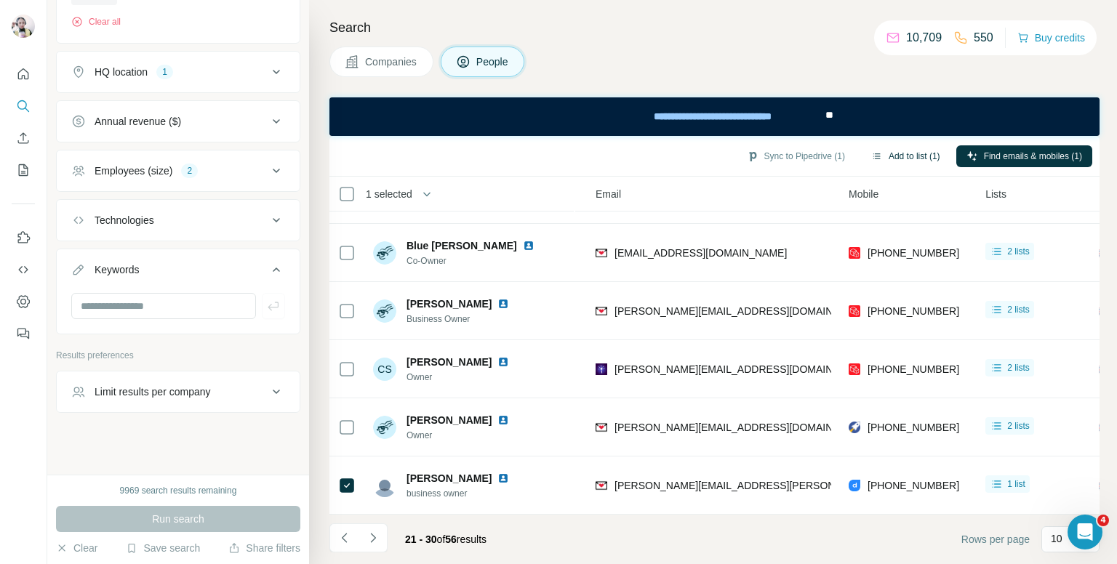
click at [895, 152] on button "Add to list (1)" at bounding box center [905, 156] width 89 height 22
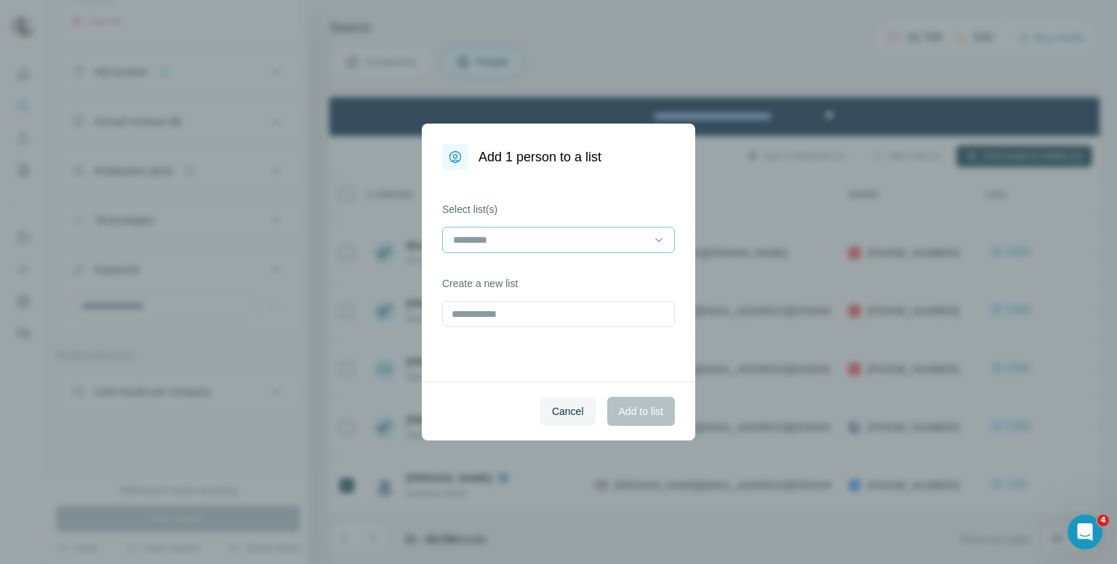
click at [520, 236] on input at bounding box center [550, 240] width 196 height 16
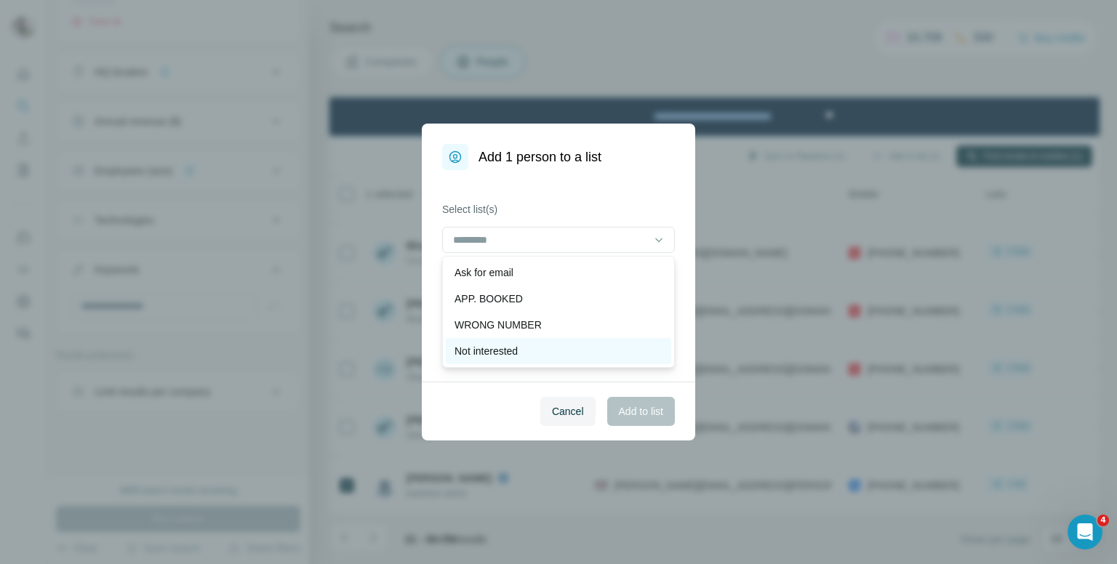
click at [482, 355] on p "Not interested" at bounding box center [486, 351] width 63 height 15
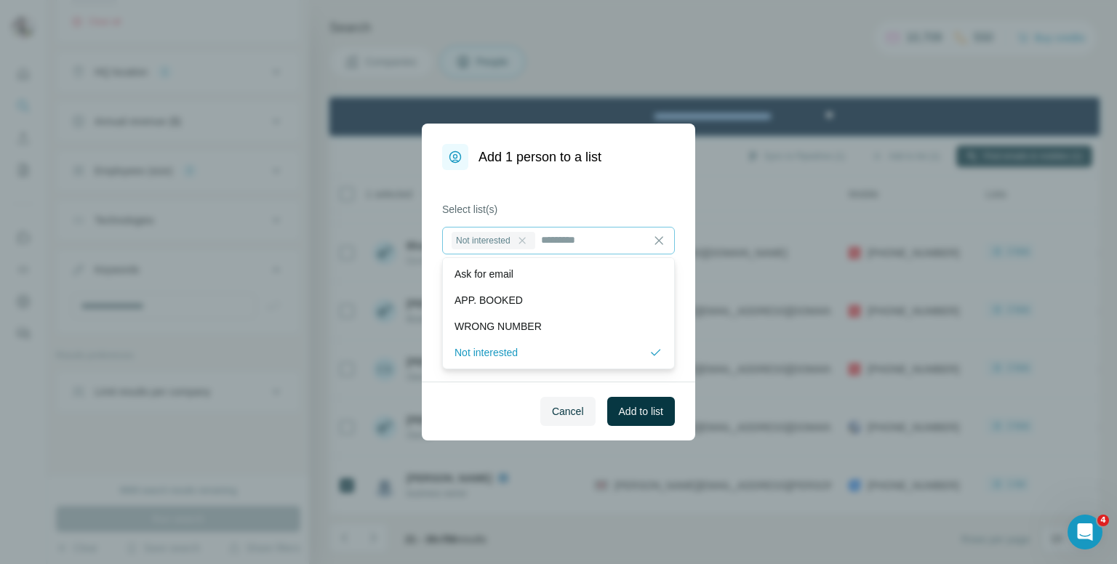
click at [528, 245] on icon at bounding box center [522, 241] width 12 height 12
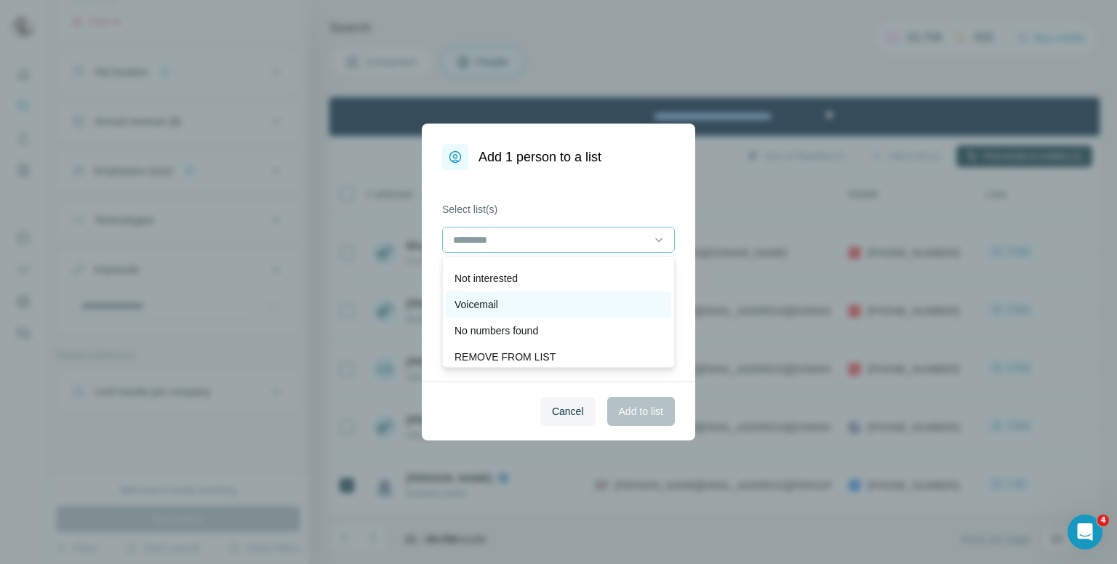
click at [527, 296] on div "Voicemail" at bounding box center [558, 305] width 225 height 26
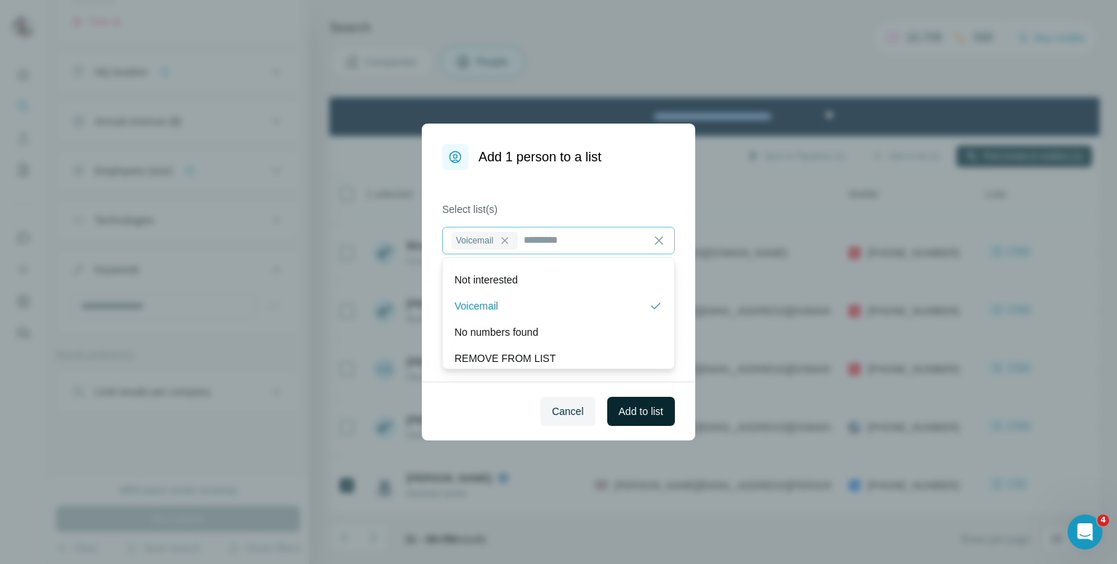
click at [631, 405] on span "Add to list" at bounding box center [641, 411] width 44 height 15
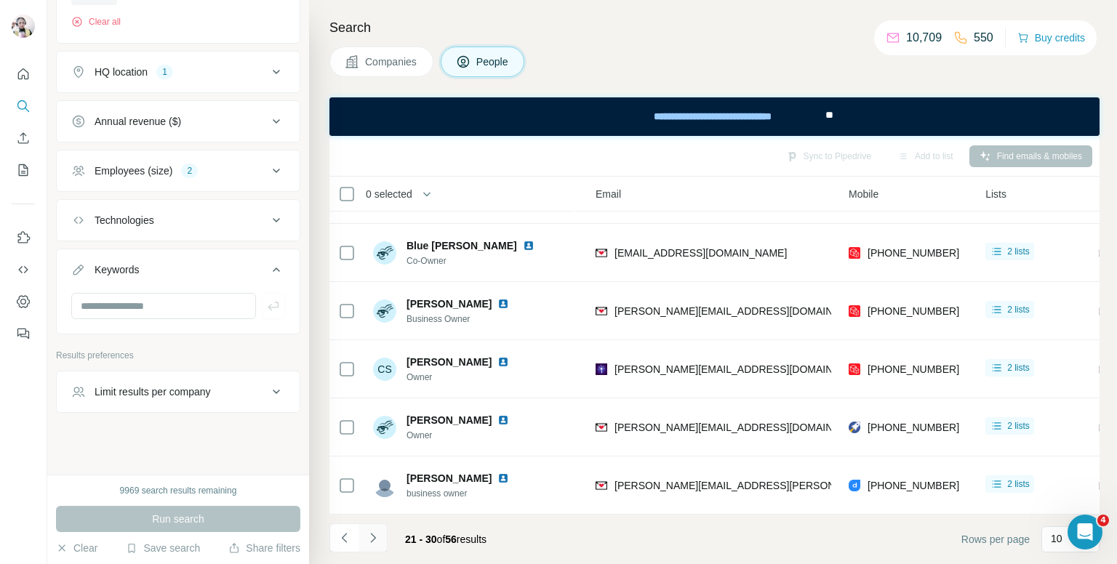
click at [366, 544] on icon "Navigate to next page" at bounding box center [373, 538] width 15 height 15
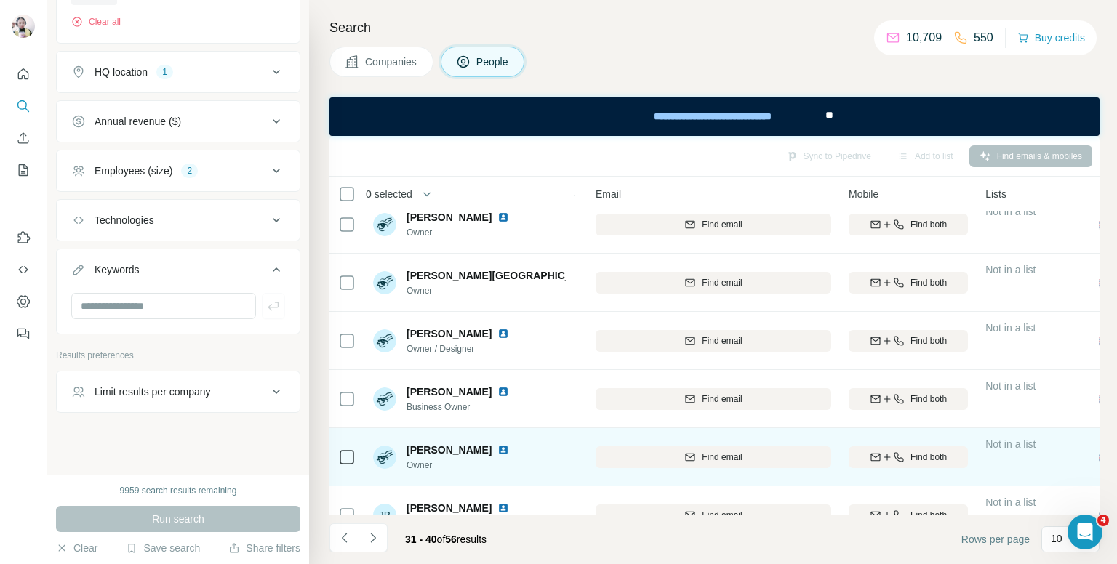
scroll to position [0, 150]
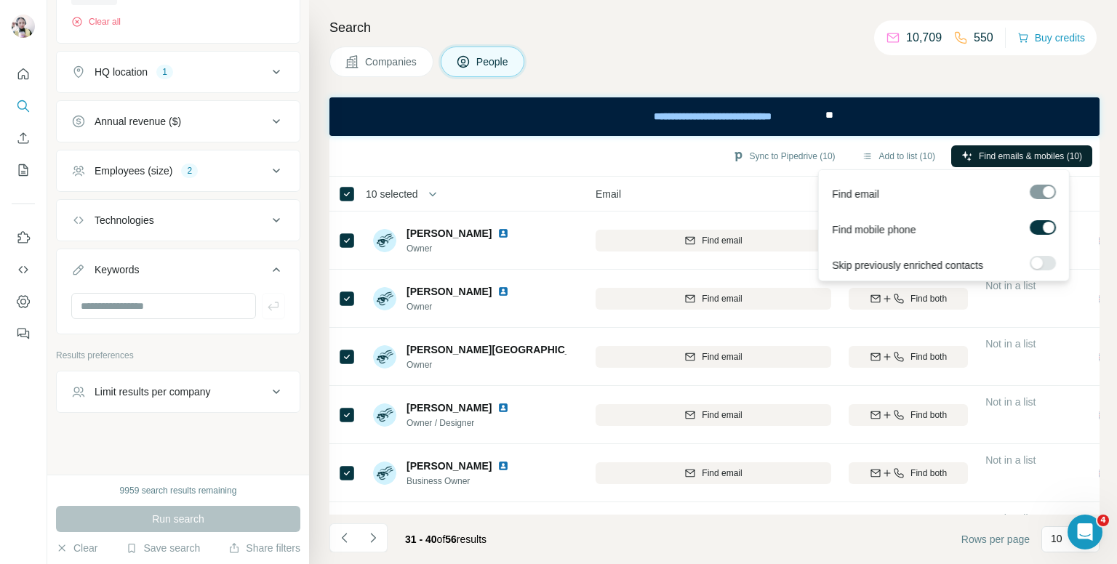
click at [986, 155] on span "Find emails & mobiles (10)" at bounding box center [1030, 156] width 103 height 13
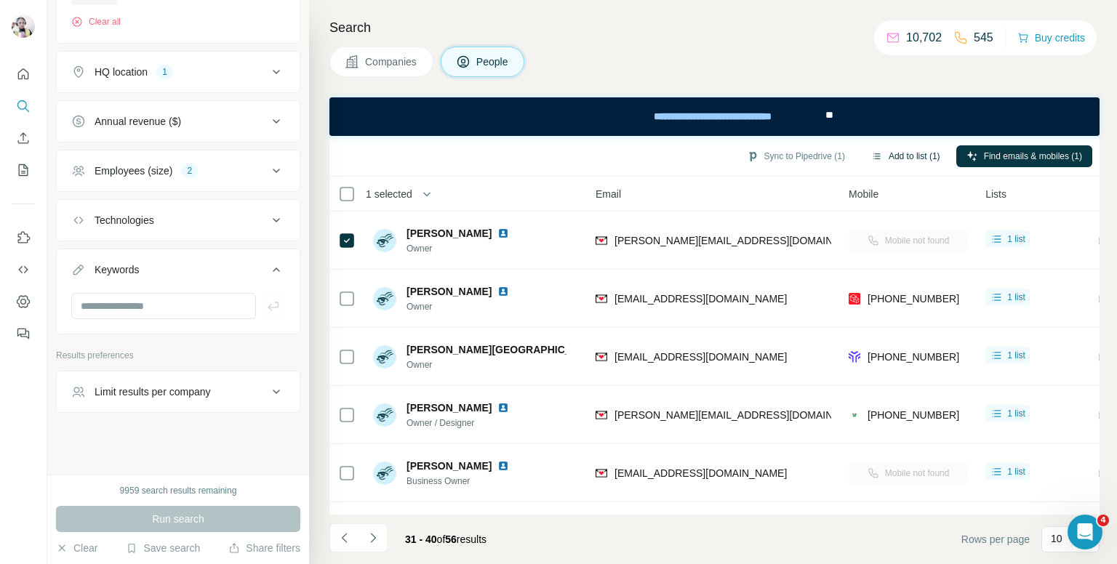
click at [904, 155] on button "Add to list (1)" at bounding box center [905, 156] width 89 height 22
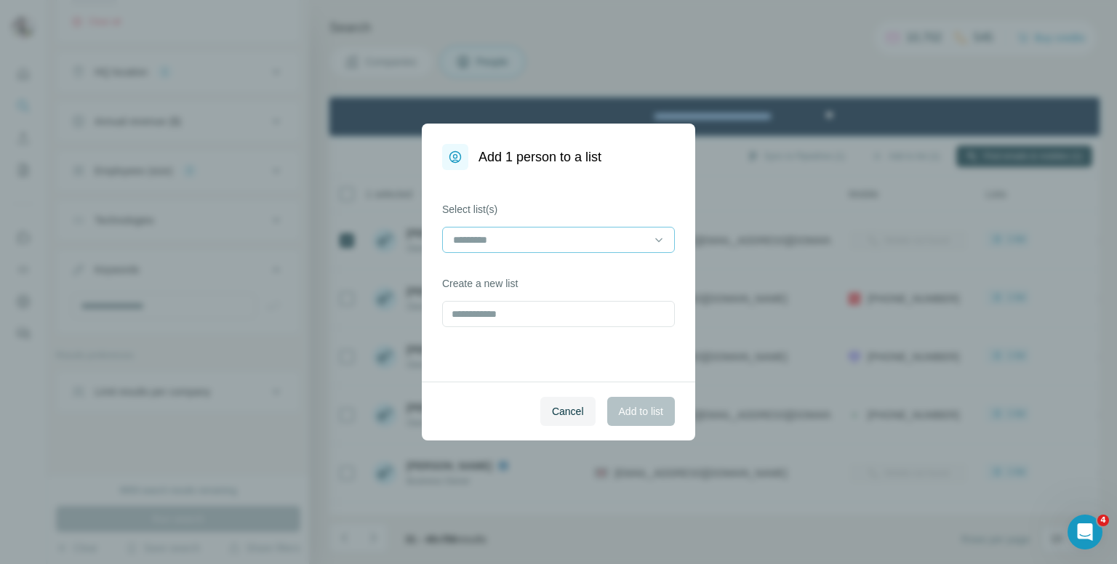
click at [621, 238] on input at bounding box center [550, 240] width 196 height 16
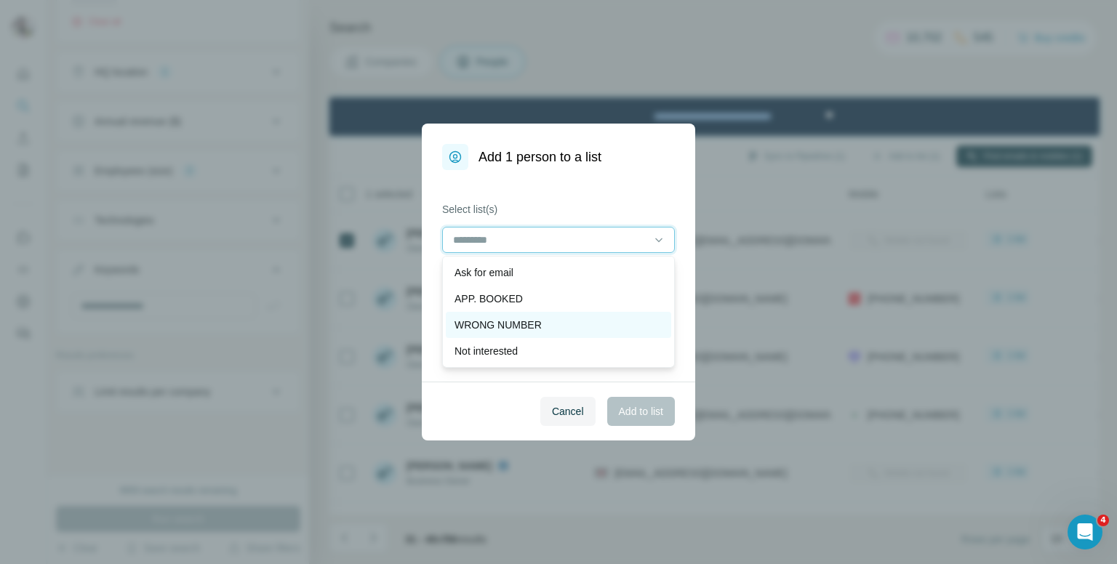
scroll to position [73, 0]
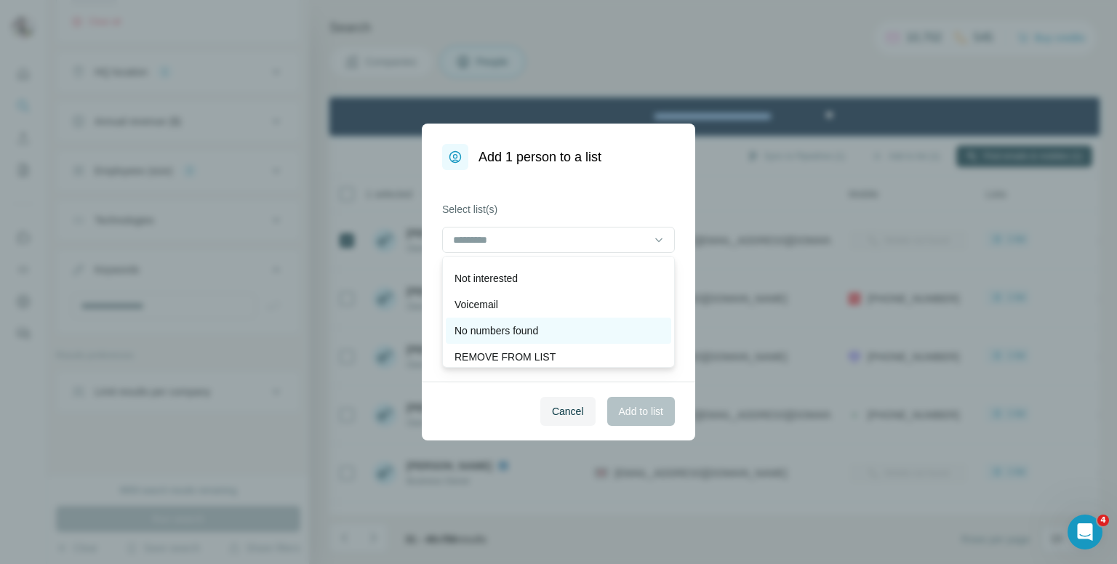
click at [525, 329] on p "No numbers found" at bounding box center [497, 331] width 84 height 15
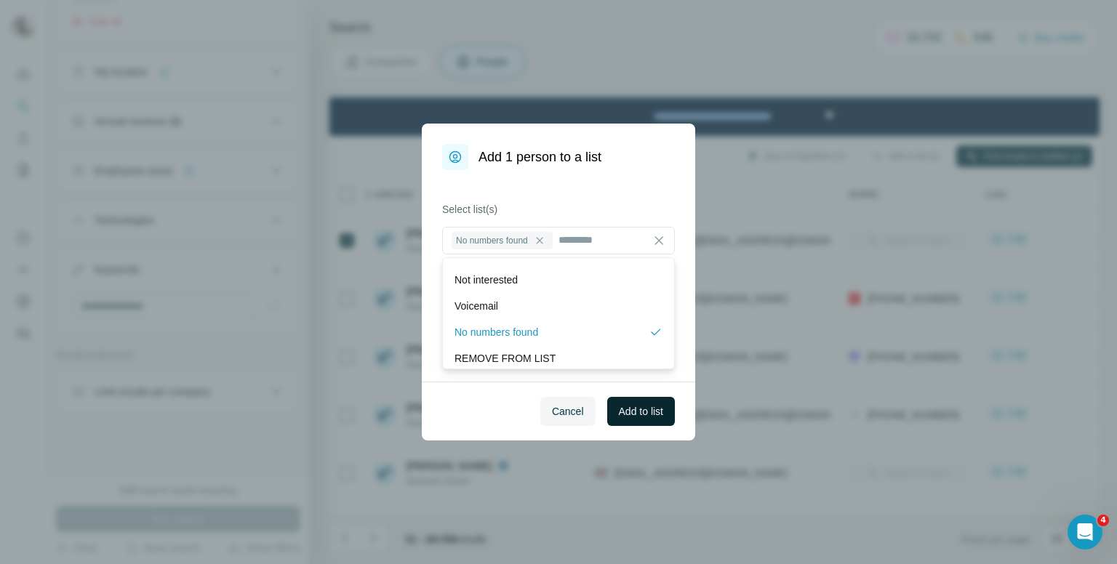
click at [635, 409] on span "Add to list" at bounding box center [641, 411] width 44 height 15
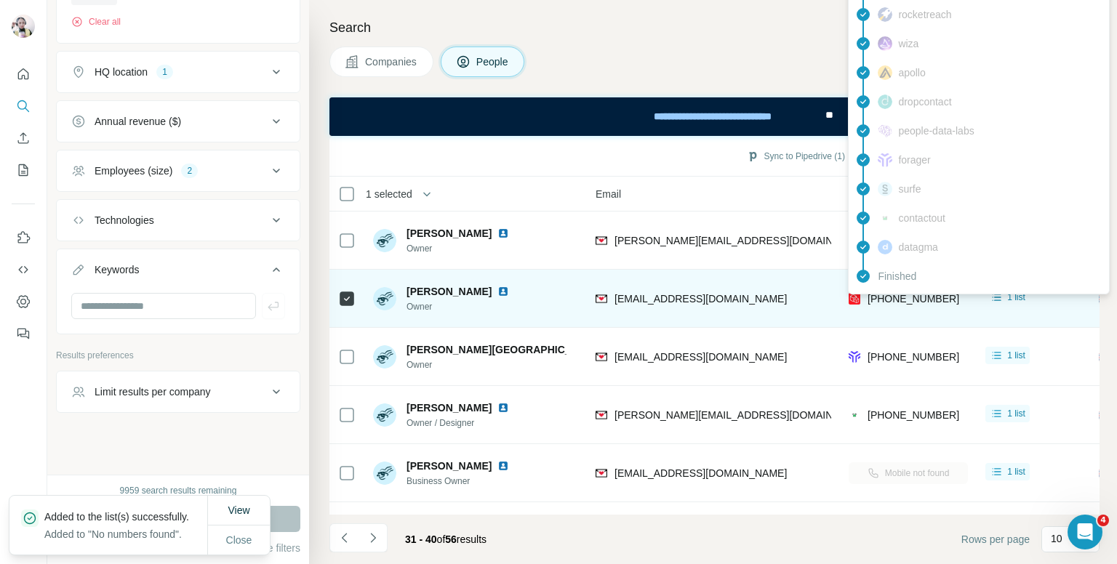
click at [914, 297] on span "[PHONE_NUMBER]" at bounding box center [914, 299] width 92 height 12
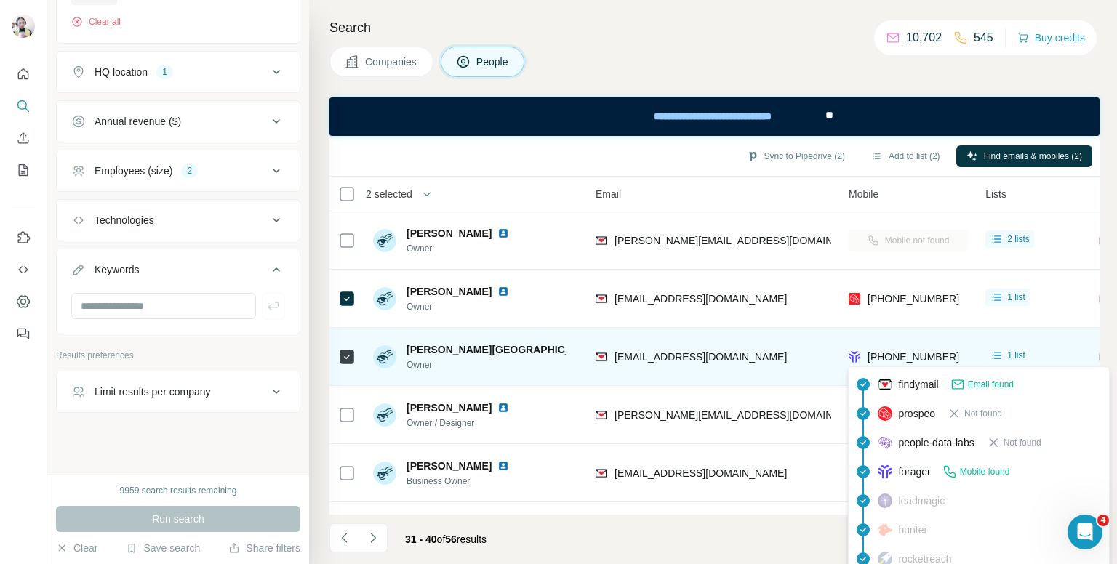
click at [916, 364] on div "[PHONE_NUMBER]" at bounding box center [904, 358] width 111 height 17
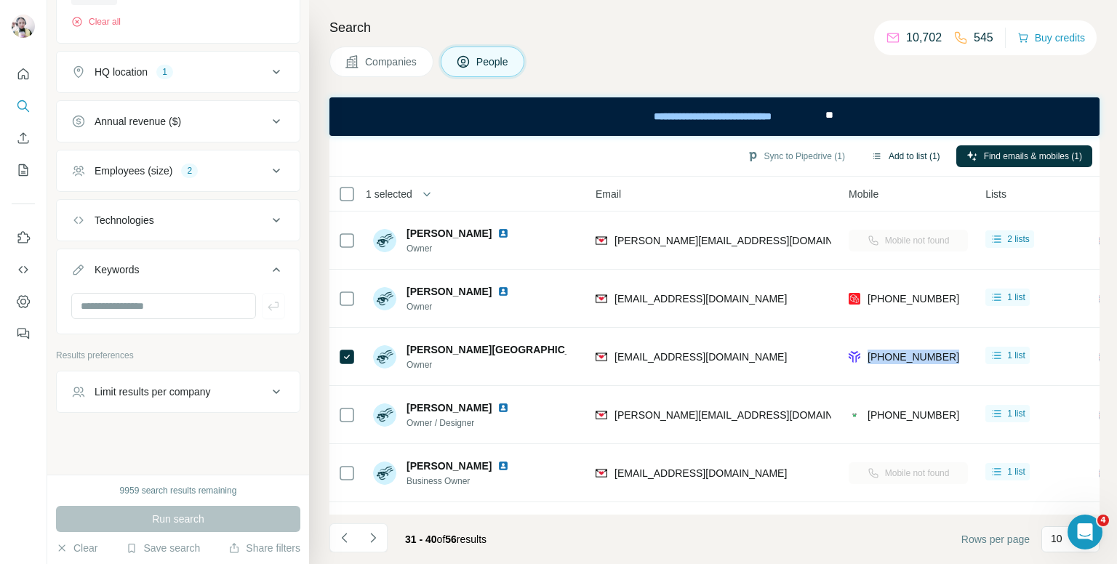
click at [911, 149] on button "Add to list (1)" at bounding box center [905, 156] width 89 height 22
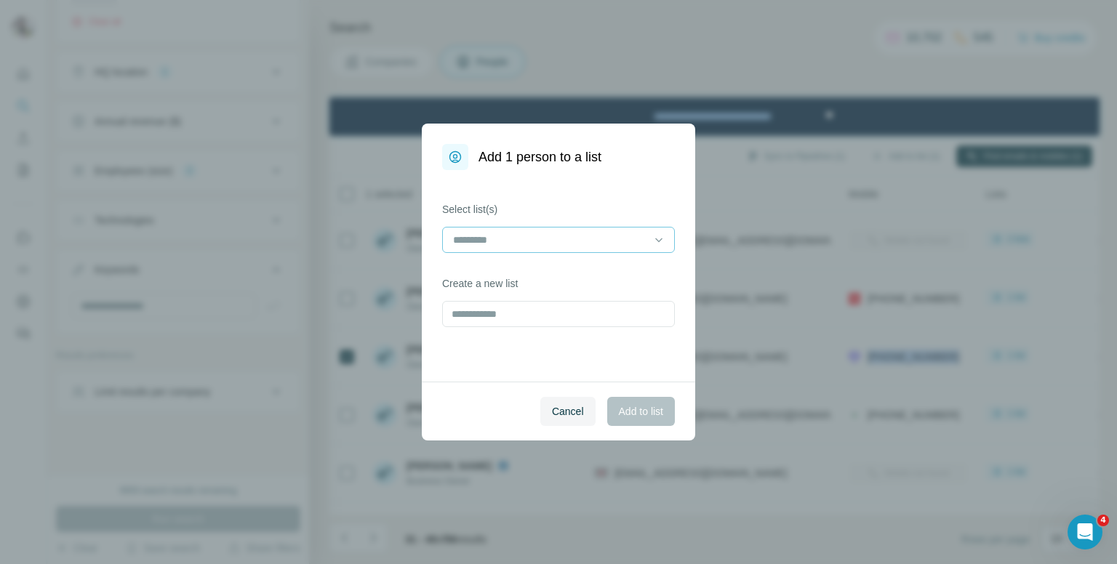
click at [514, 232] on input at bounding box center [550, 240] width 196 height 16
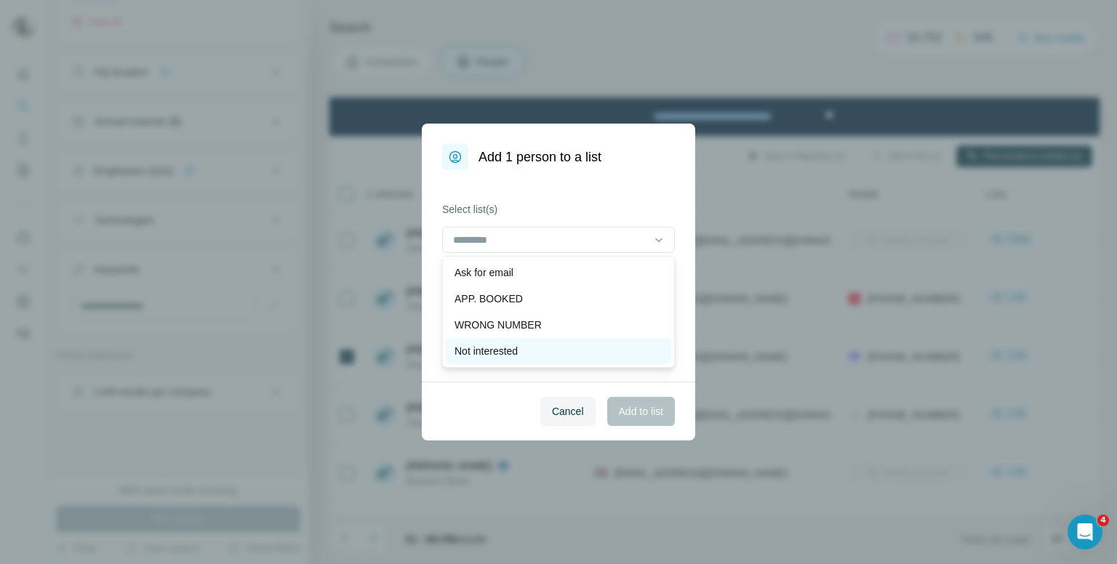
click at [482, 350] on p "Not interested" at bounding box center [486, 351] width 63 height 15
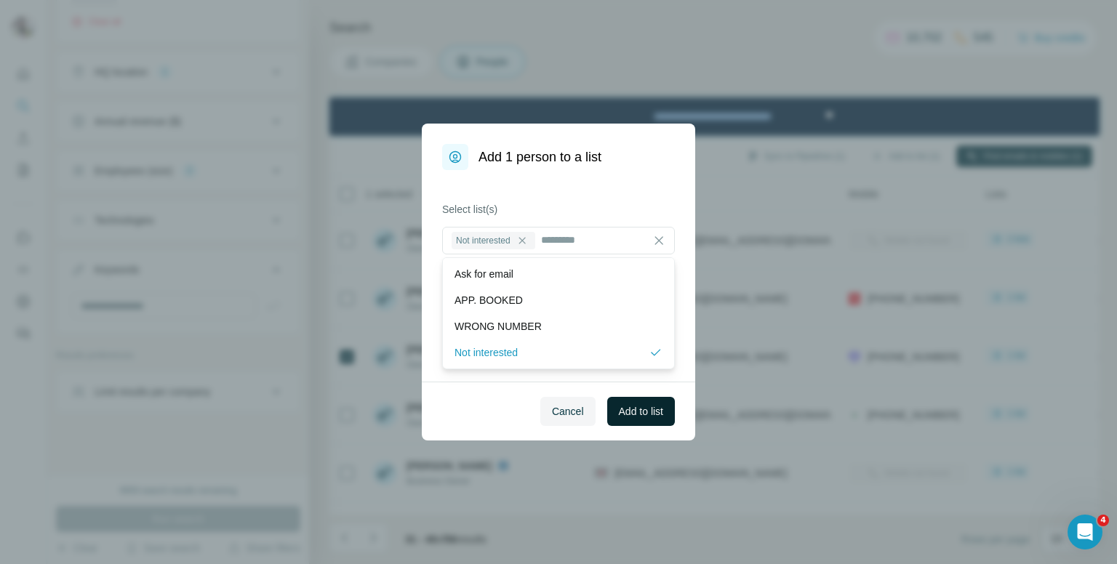
click at [635, 404] on span "Add to list" at bounding box center [641, 411] width 44 height 15
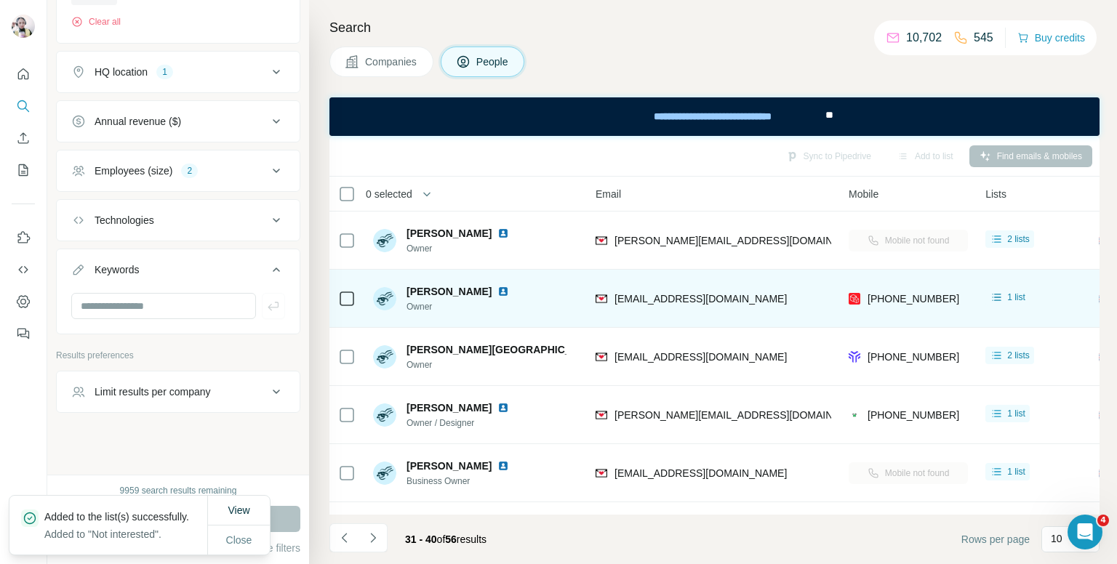
click at [346, 290] on icon at bounding box center [346, 298] width 17 height 17
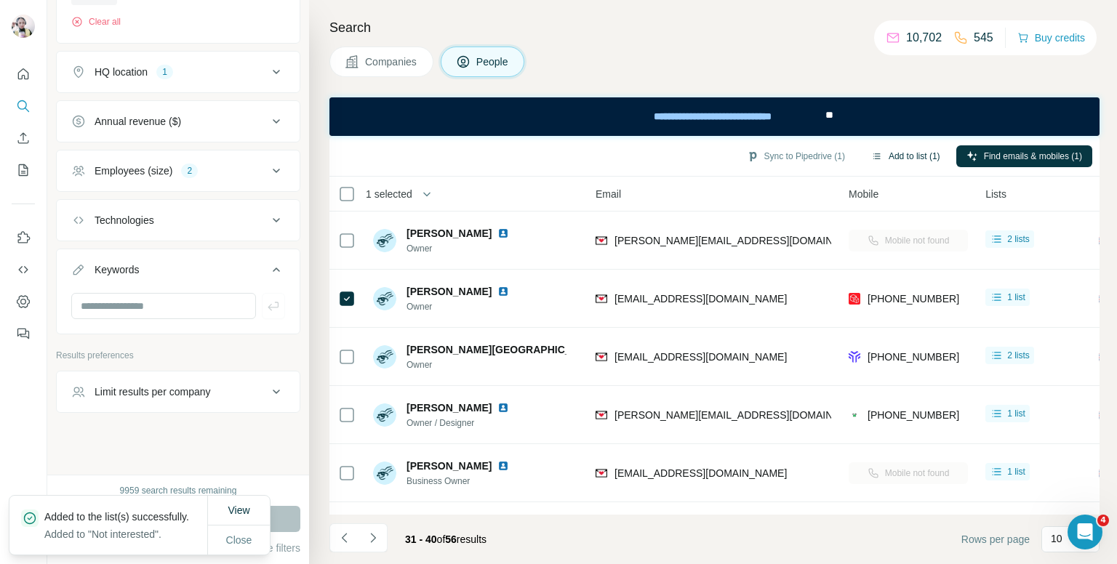
click at [882, 152] on button "Add to list (1)" at bounding box center [905, 156] width 89 height 22
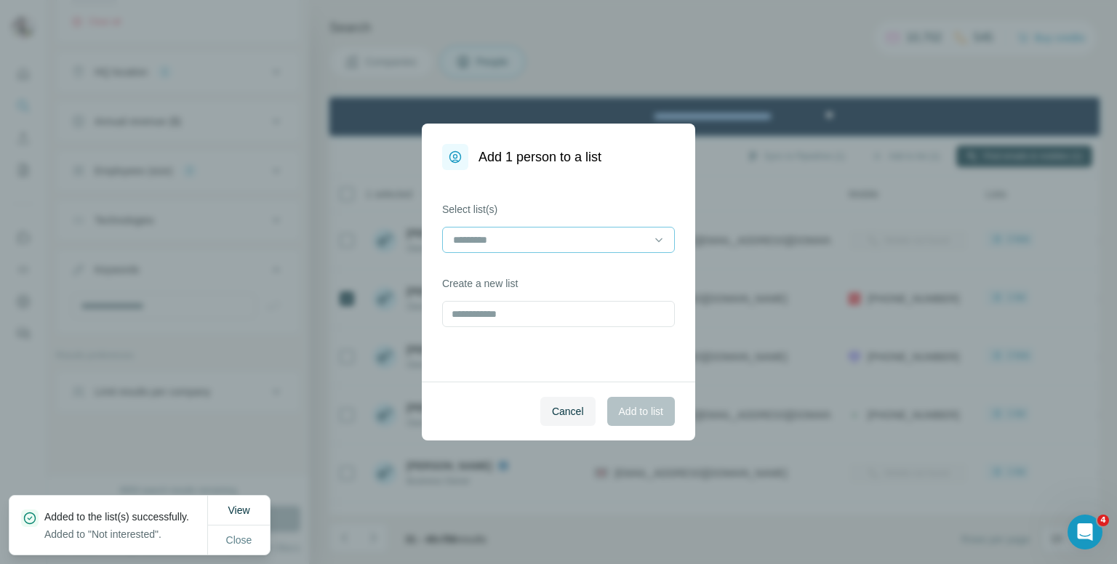
click at [573, 249] on div at bounding box center [550, 240] width 196 height 25
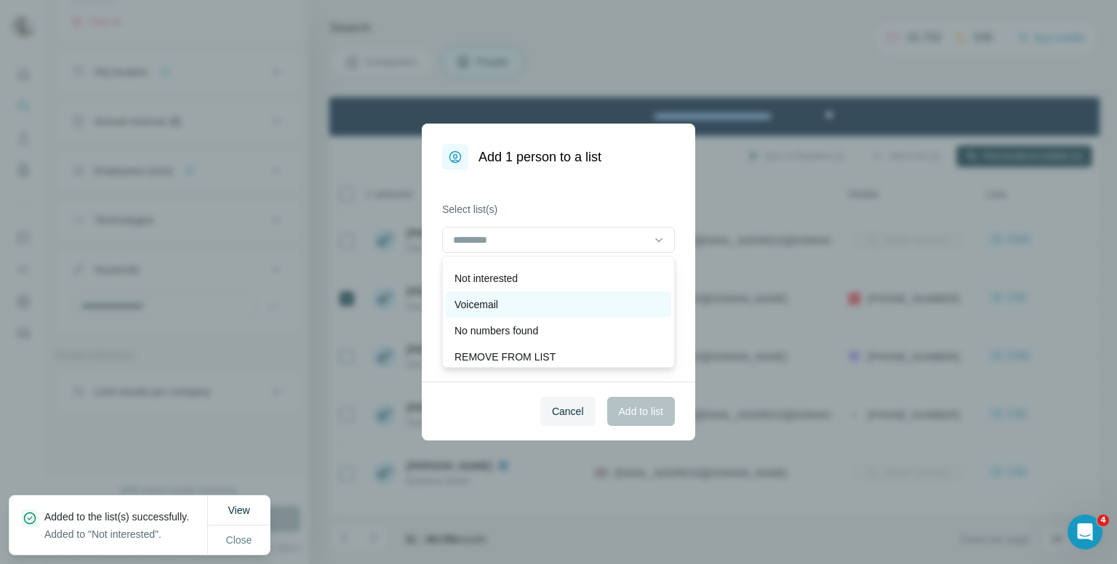
click at [506, 300] on div "Voicemail" at bounding box center [559, 304] width 208 height 15
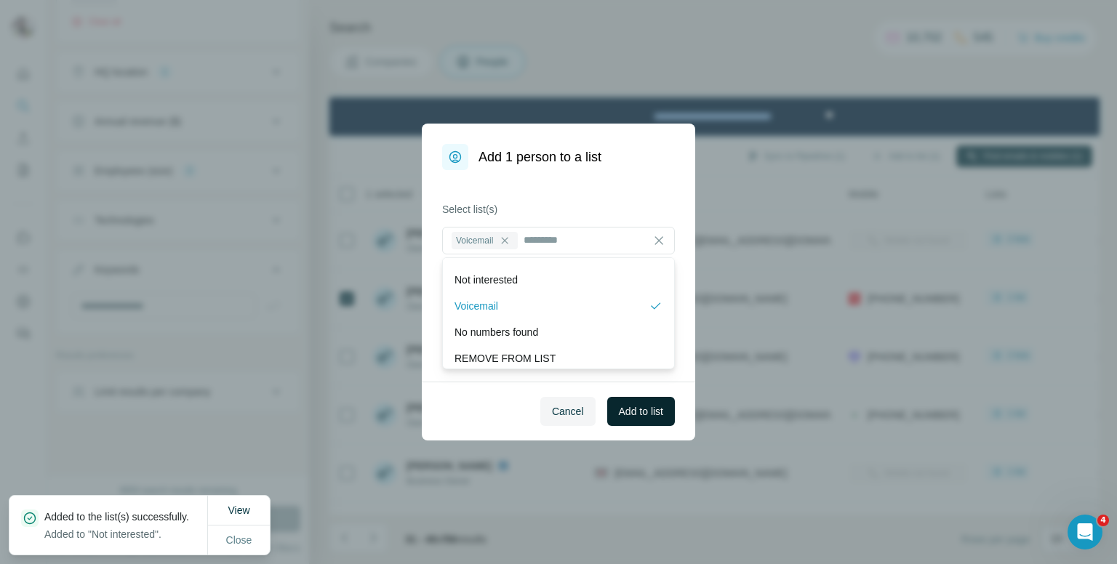
click at [639, 408] on span "Add to list" at bounding box center [641, 411] width 44 height 15
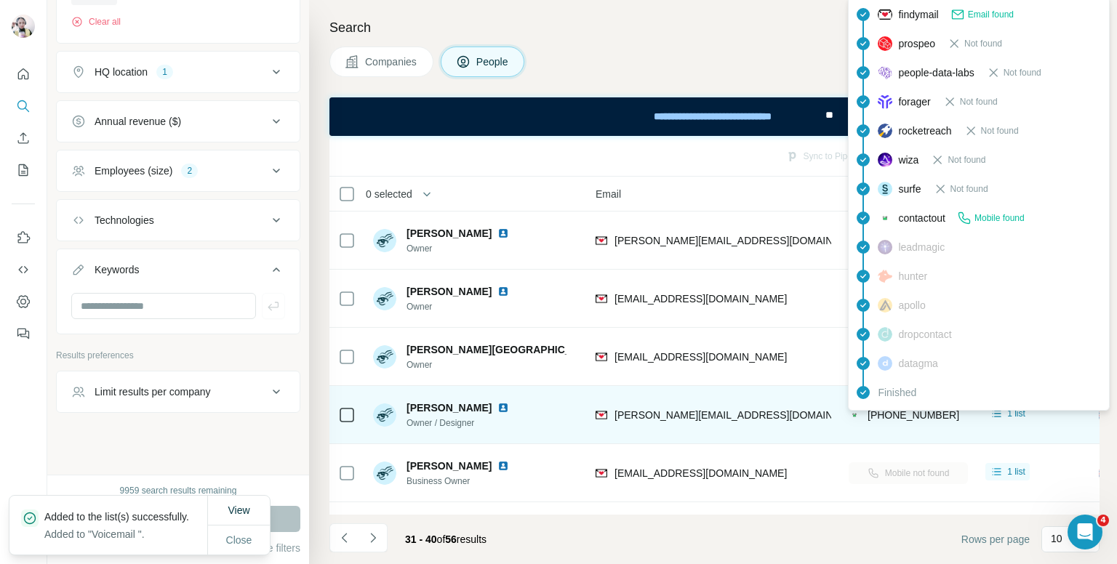
click at [897, 408] on div "findymail Email found prospeo Not found people-data-labs Not found forager Not …" at bounding box center [979, 203] width 262 height 415
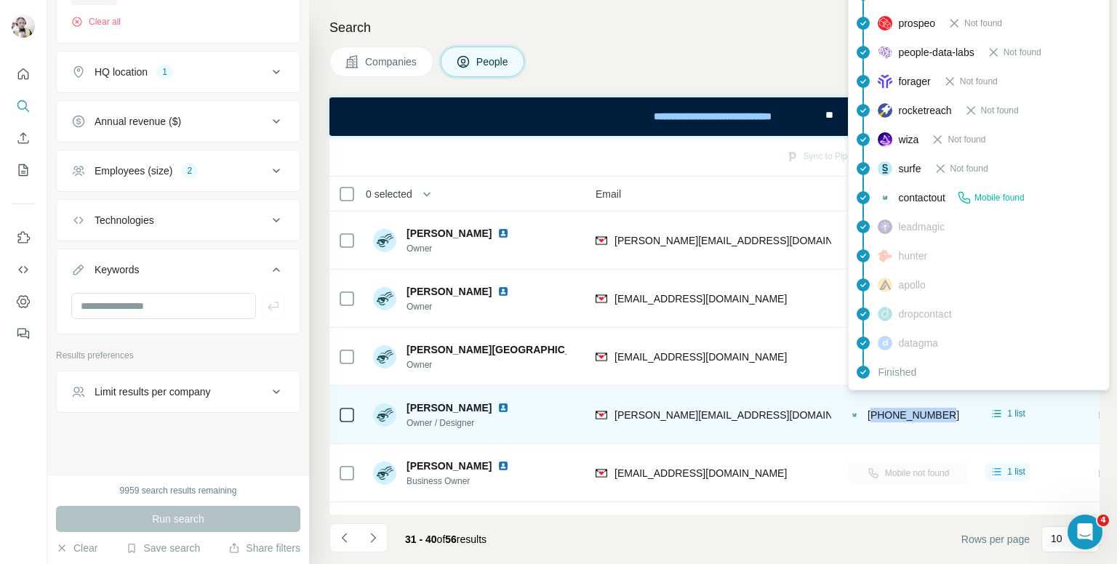
click at [897, 409] on span "[PHONE_NUMBER]" at bounding box center [914, 415] width 92 height 12
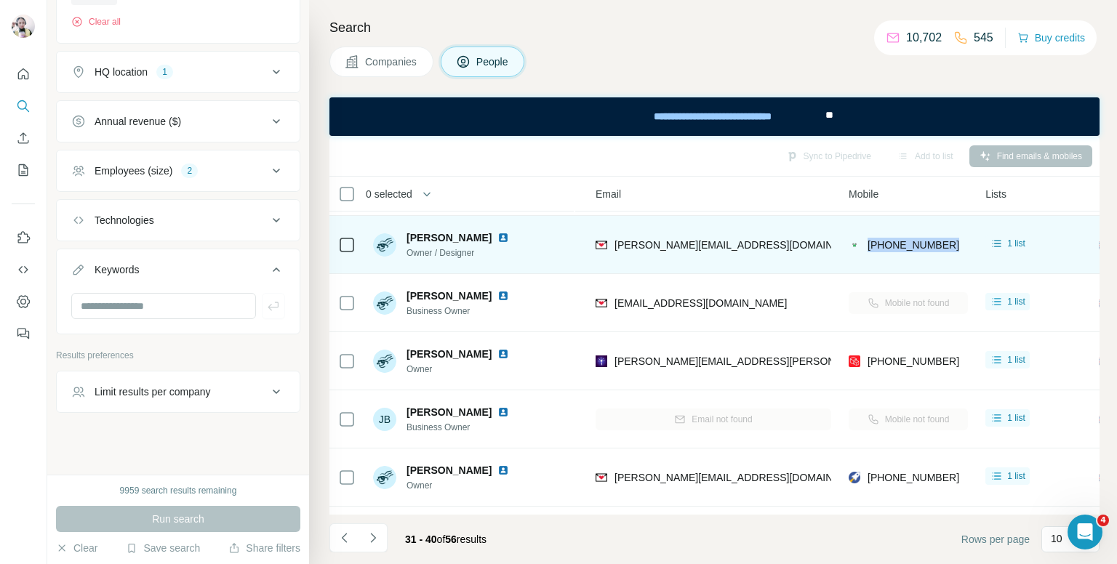
scroll to position [145, 150]
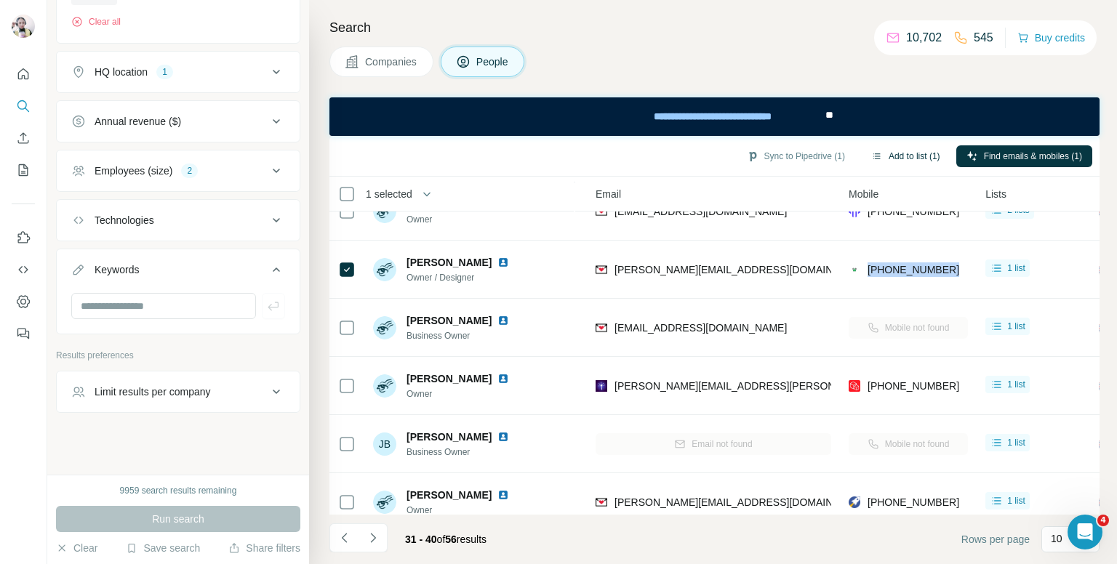
click at [916, 154] on button "Add to list (1)" at bounding box center [905, 156] width 89 height 22
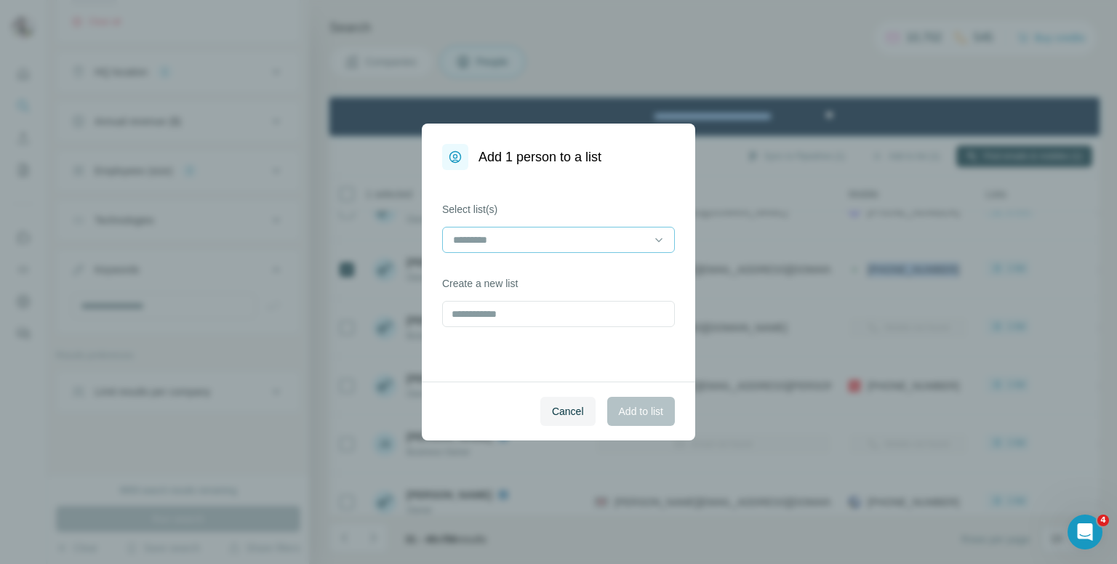
click at [607, 241] on input at bounding box center [550, 240] width 196 height 16
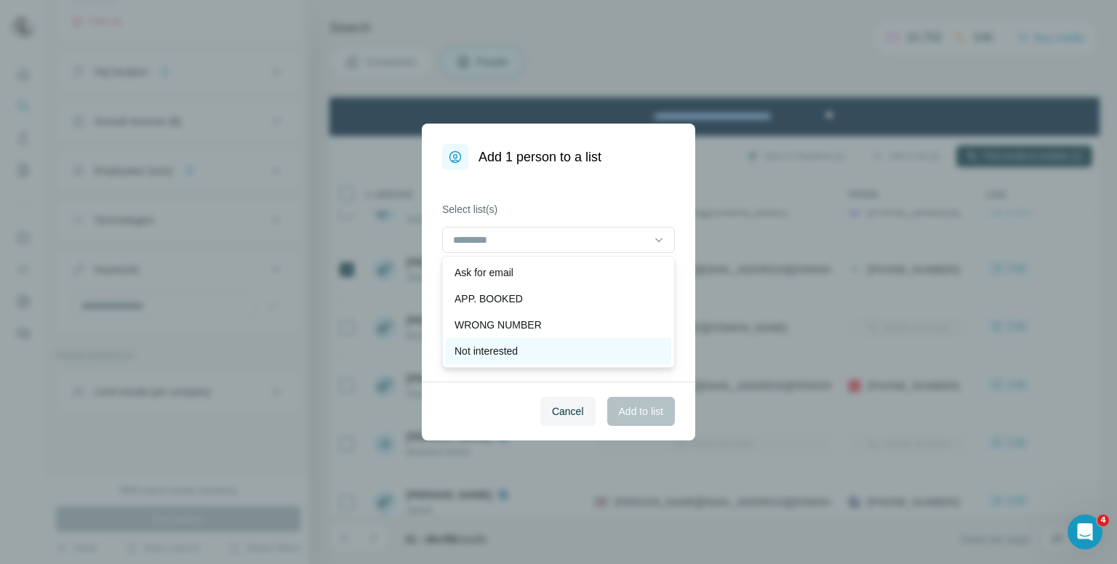
click at [511, 348] on p "Not interested" at bounding box center [486, 351] width 63 height 15
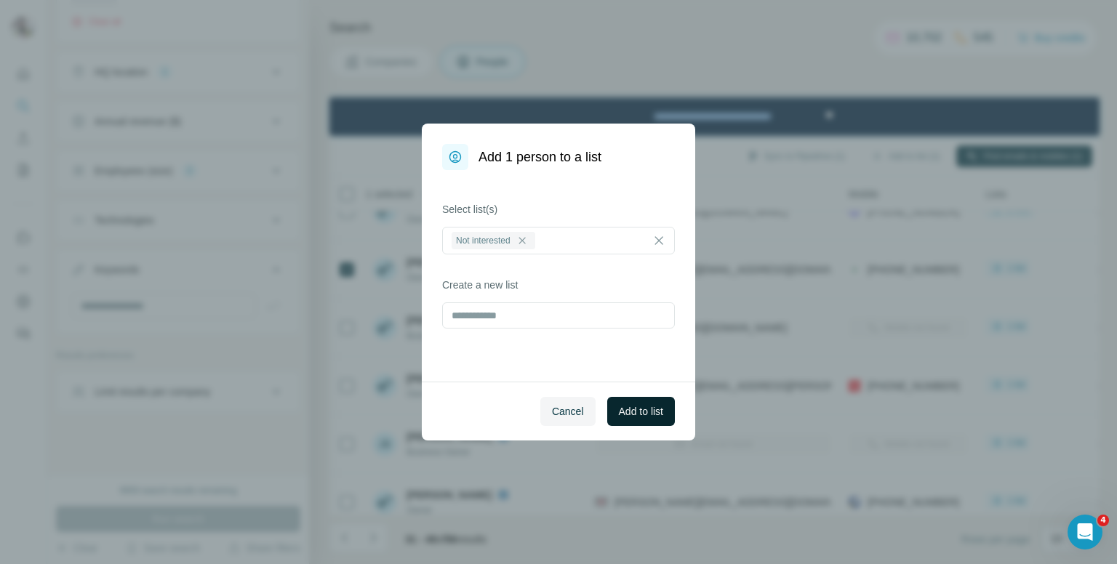
click at [660, 411] on span "Add to list" at bounding box center [641, 411] width 44 height 15
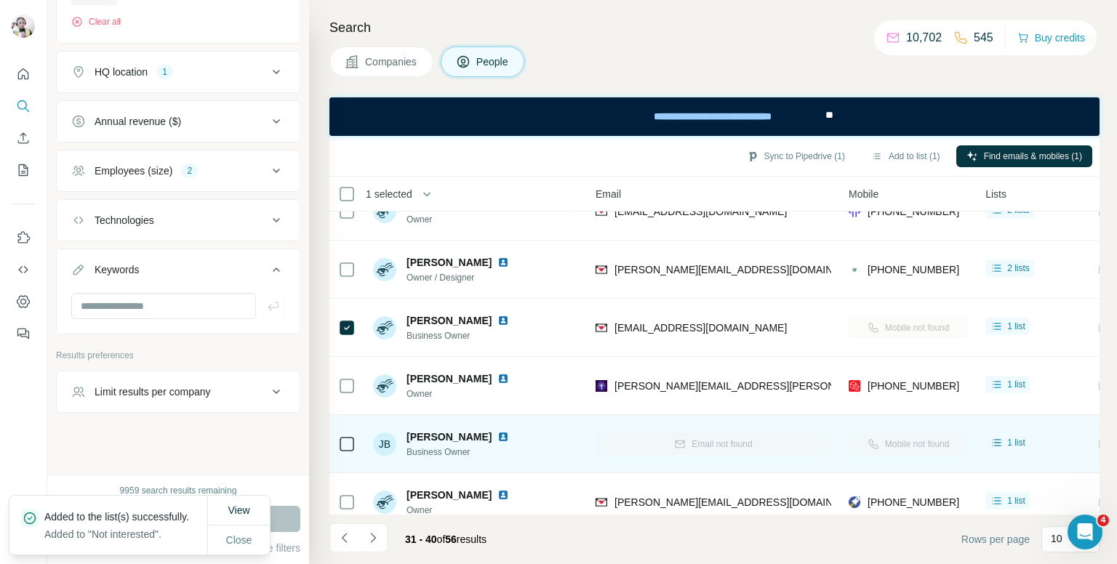
click at [355, 437] on td at bounding box center [346, 444] width 35 height 58
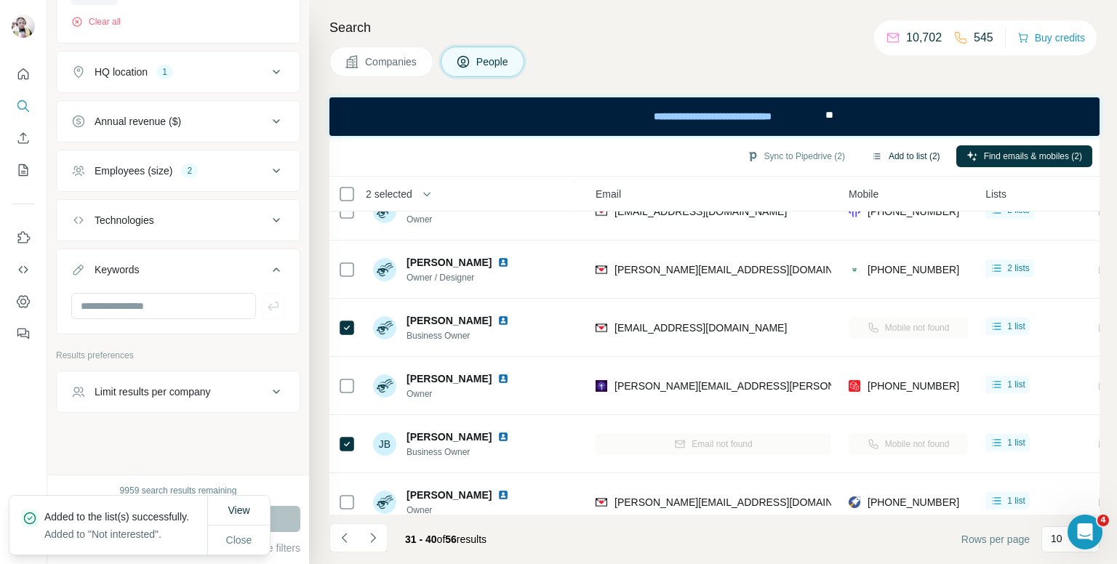
click at [899, 155] on button "Add to list (2)" at bounding box center [905, 156] width 89 height 22
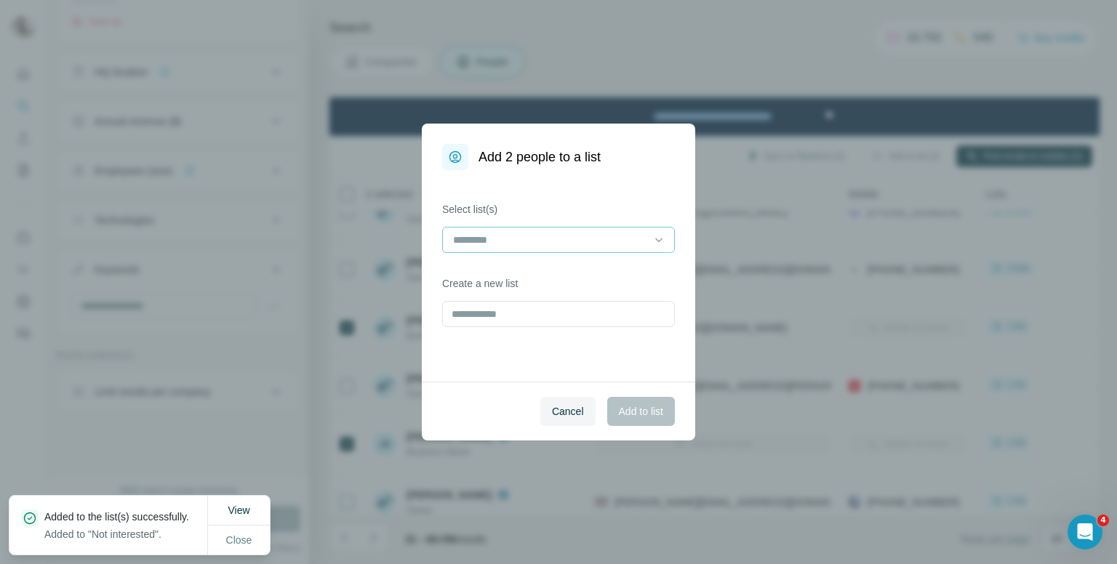
click at [585, 248] on div at bounding box center [550, 240] width 196 height 25
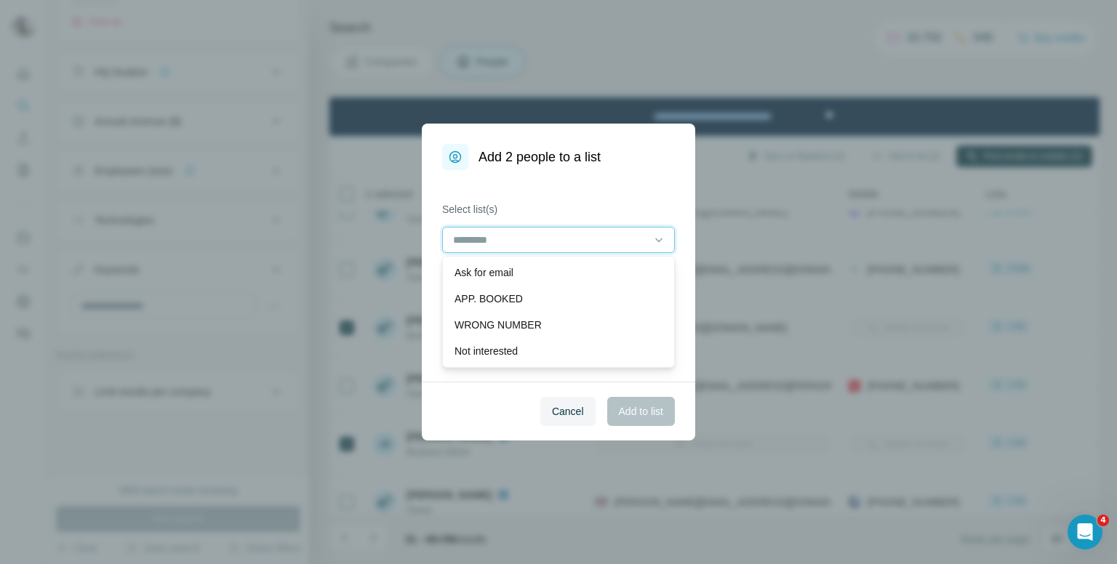
scroll to position [73, 0]
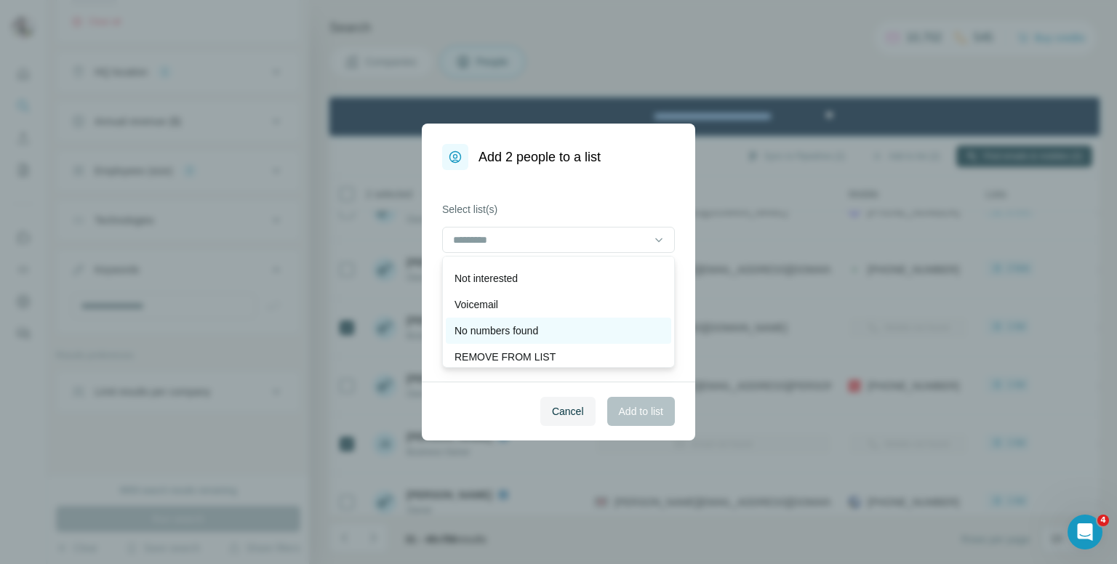
click at [519, 327] on p "No numbers found" at bounding box center [497, 331] width 84 height 15
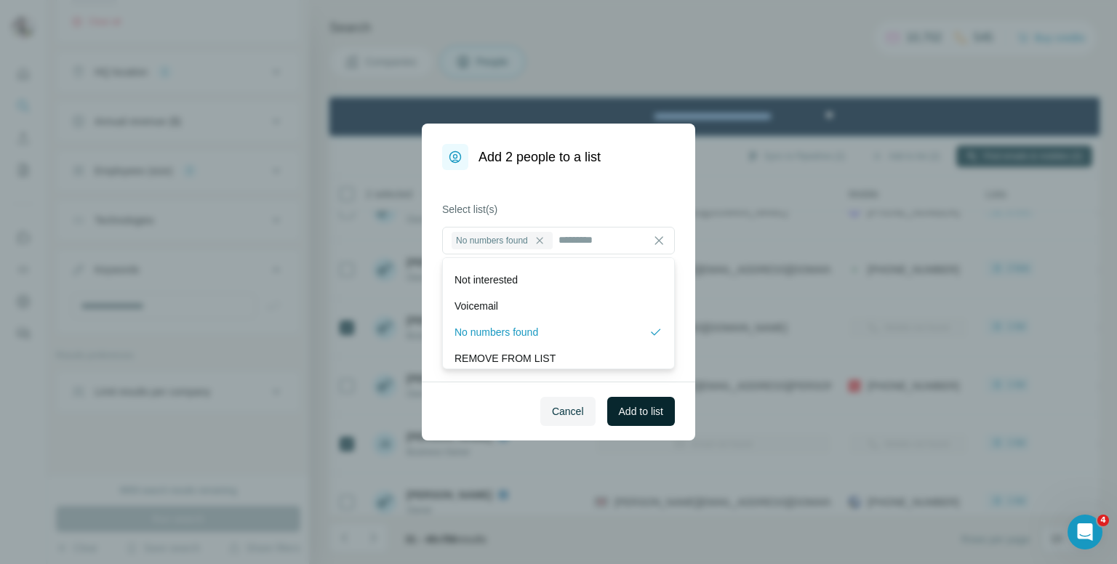
click at [642, 421] on button "Add to list" at bounding box center [641, 411] width 68 height 29
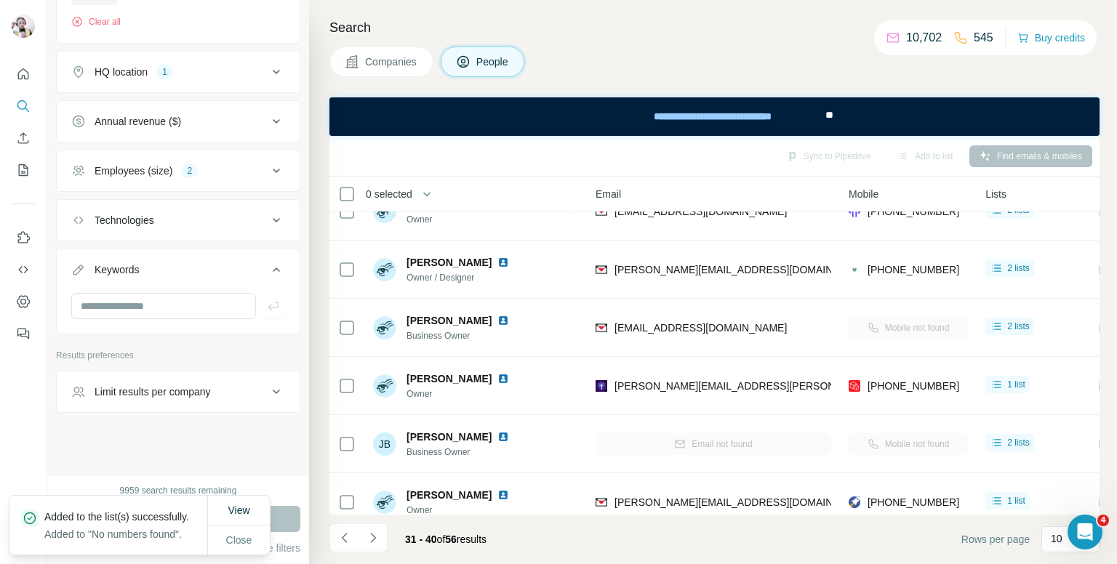
scroll to position [218, 150]
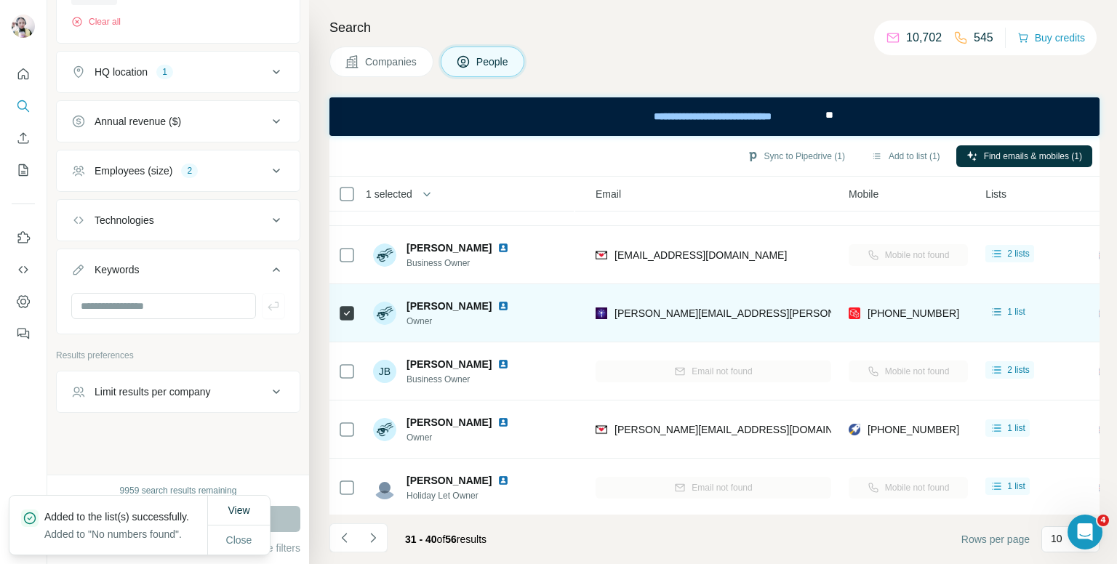
click at [903, 310] on span "[PHONE_NUMBER]" at bounding box center [914, 314] width 92 height 12
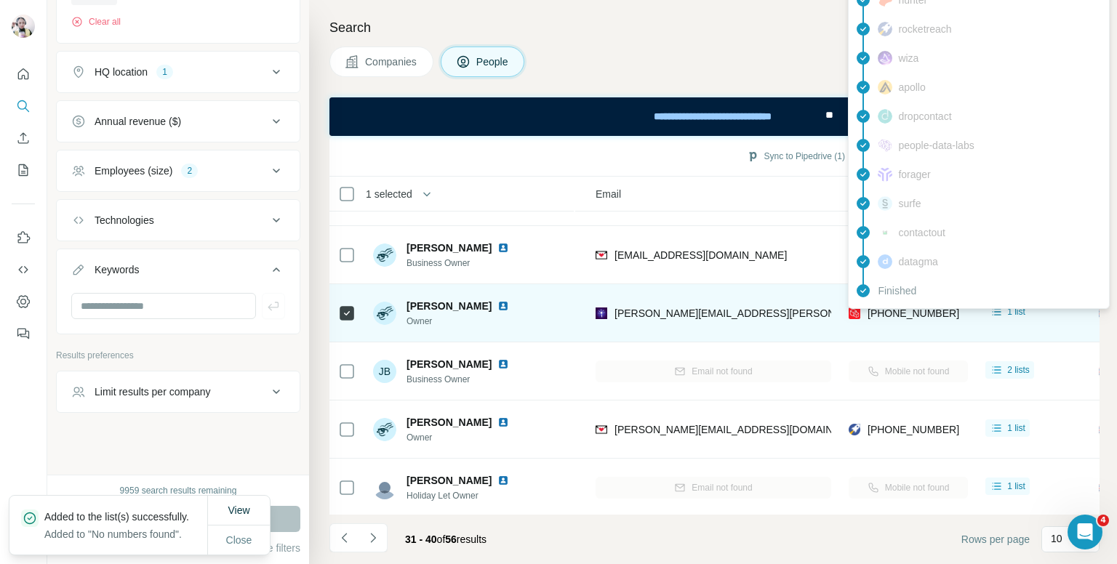
click at [903, 310] on span "[PHONE_NUMBER]" at bounding box center [914, 314] width 92 height 12
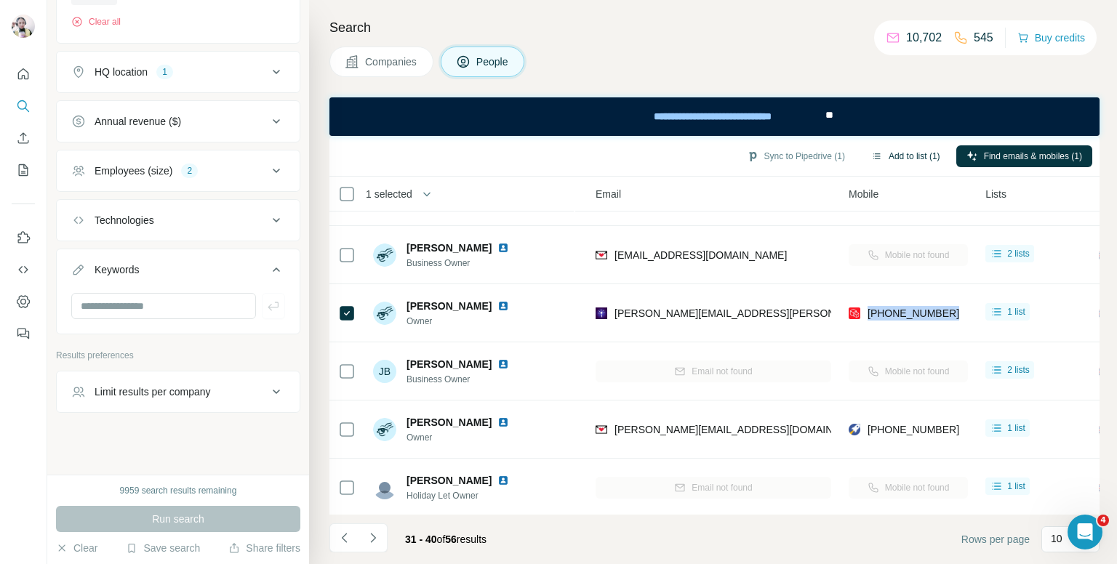
click at [899, 158] on button "Add to list (1)" at bounding box center [905, 156] width 89 height 22
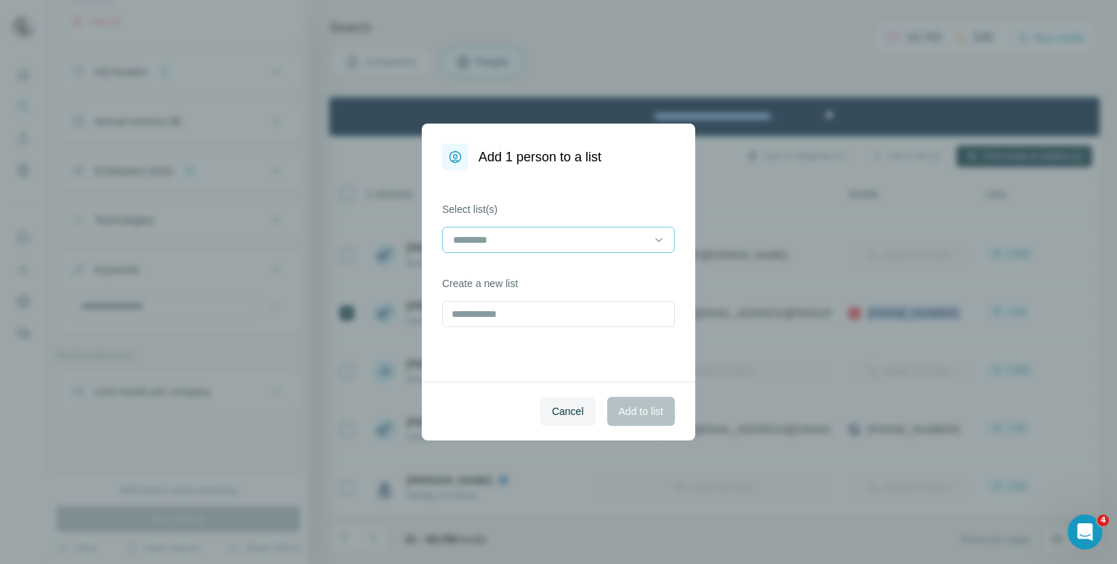
click at [591, 244] on input at bounding box center [550, 240] width 196 height 16
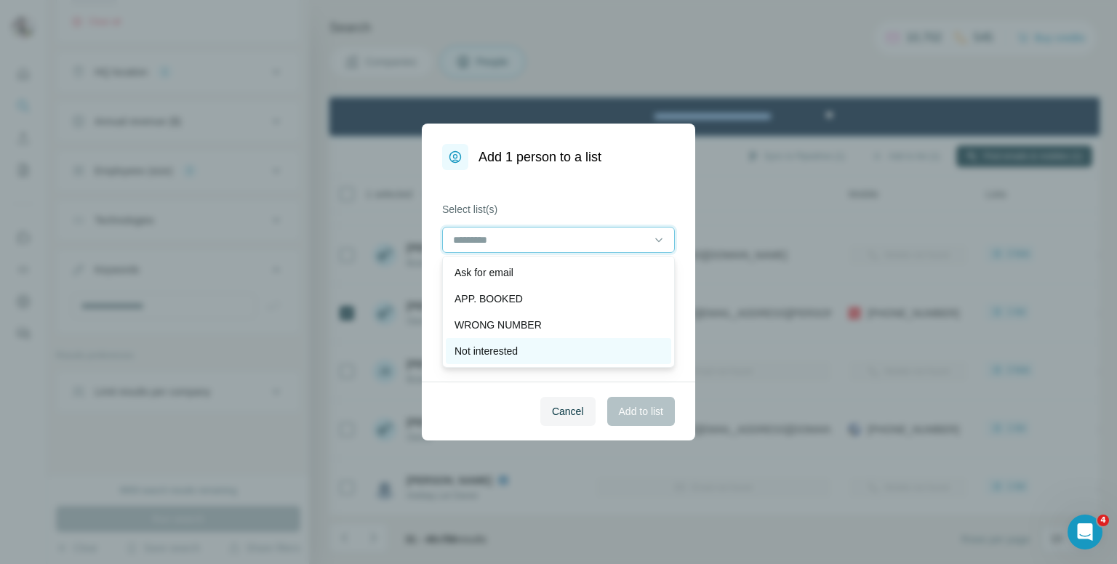
scroll to position [73, 0]
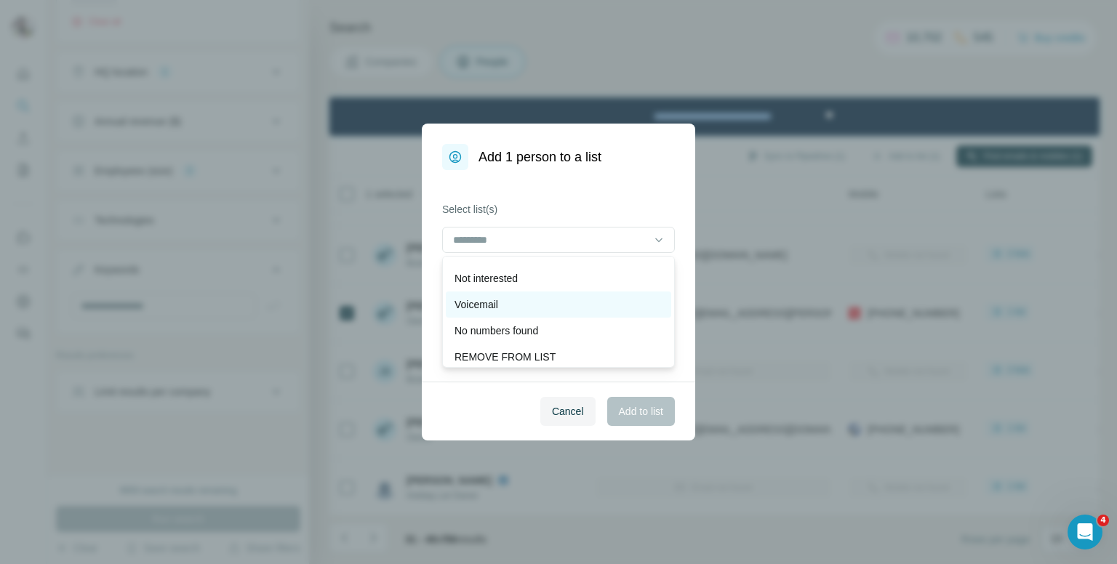
click at [523, 303] on div "Voicemail" at bounding box center [559, 304] width 208 height 15
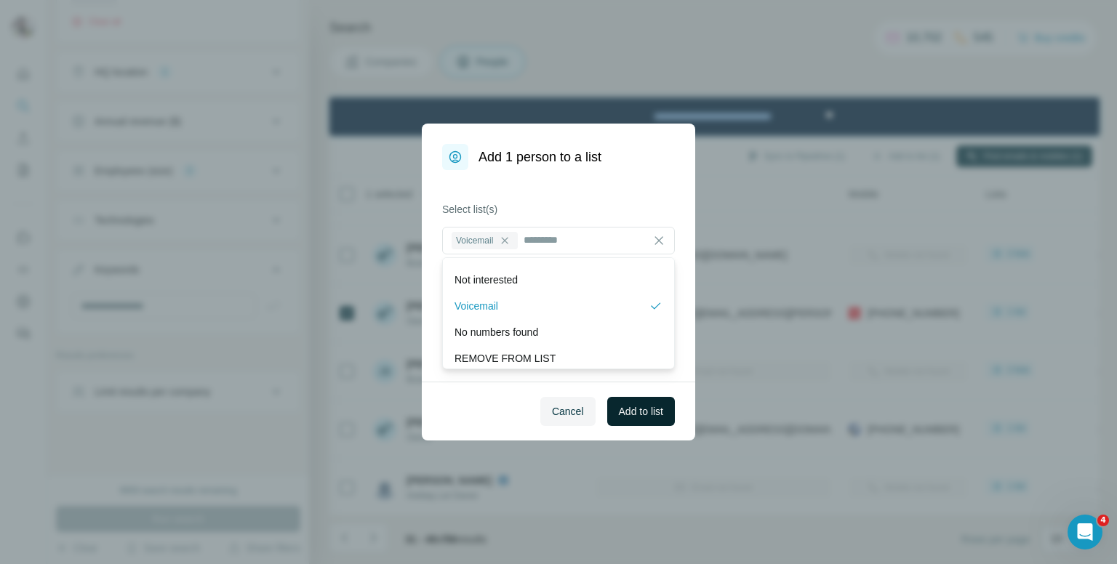
click at [657, 407] on span "Add to list" at bounding box center [641, 411] width 44 height 15
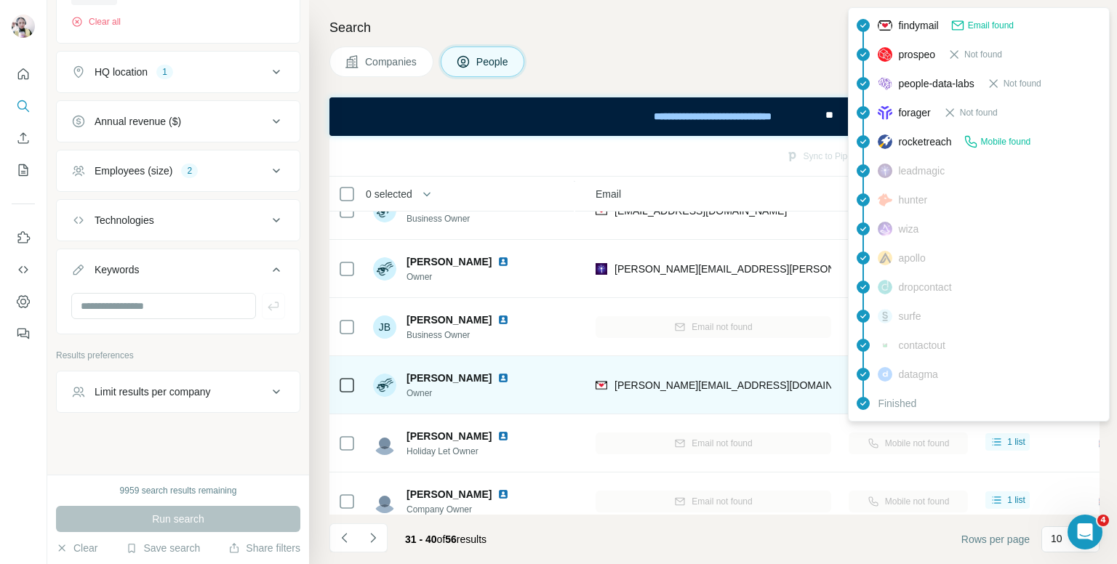
scroll to position [285, 150]
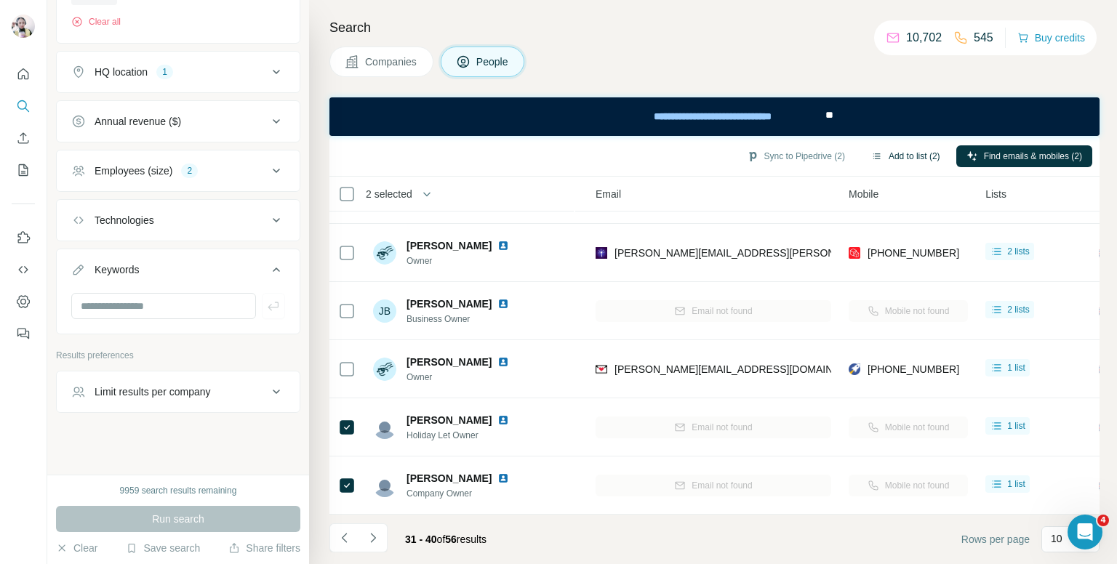
click at [896, 149] on button "Add to list (2)" at bounding box center [905, 156] width 89 height 22
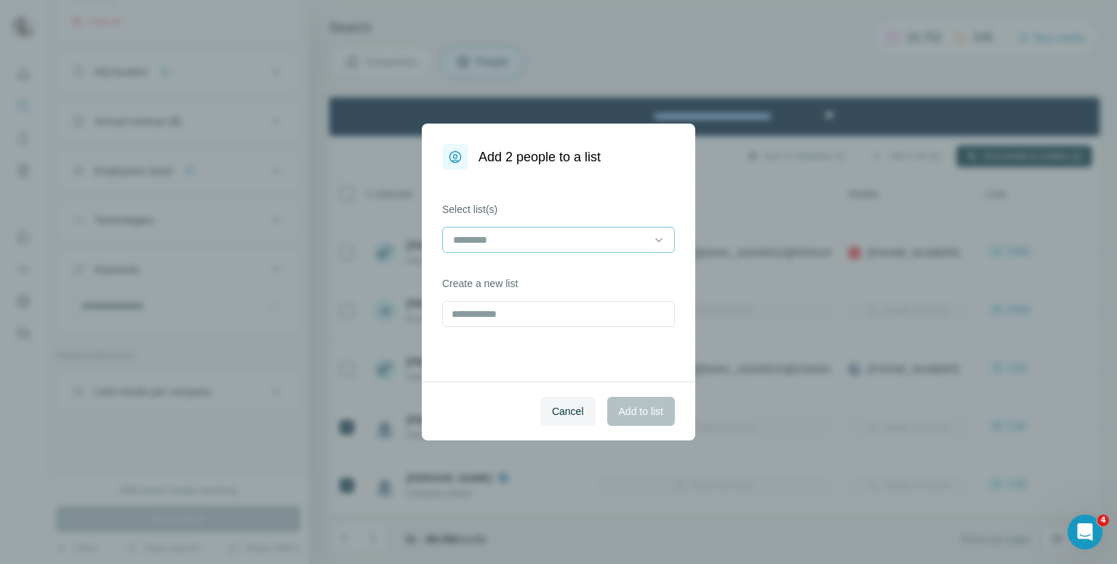
click at [515, 236] on input at bounding box center [550, 240] width 196 height 16
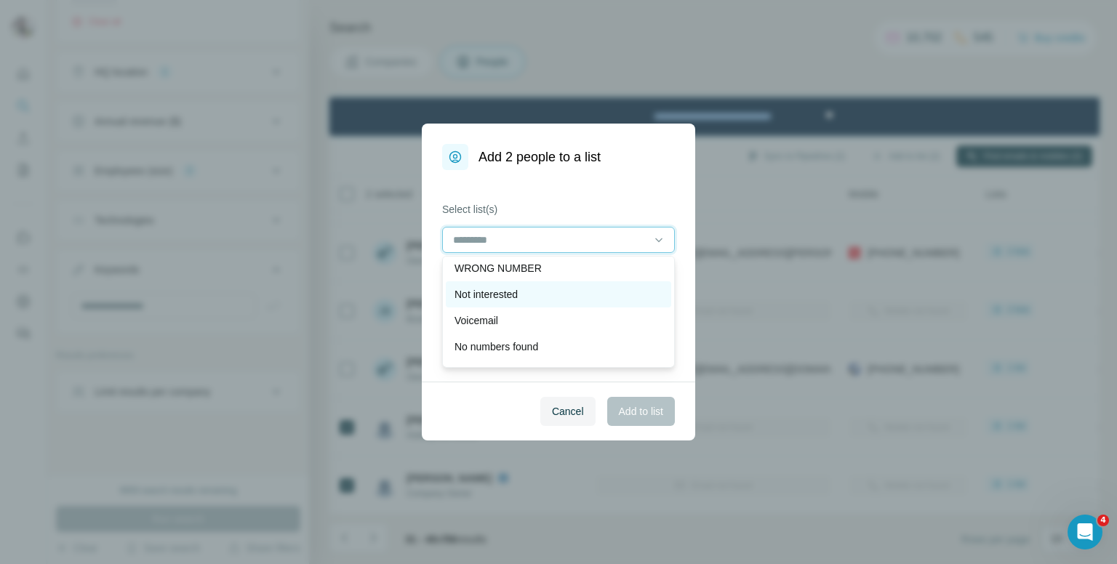
scroll to position [73, 0]
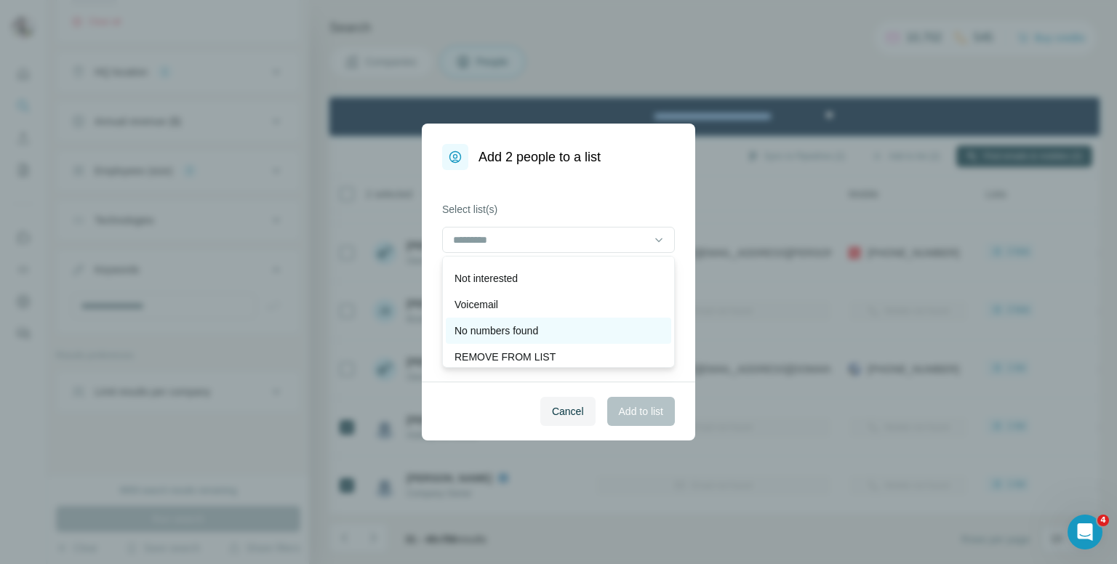
click at [514, 324] on p "No numbers found" at bounding box center [497, 331] width 84 height 15
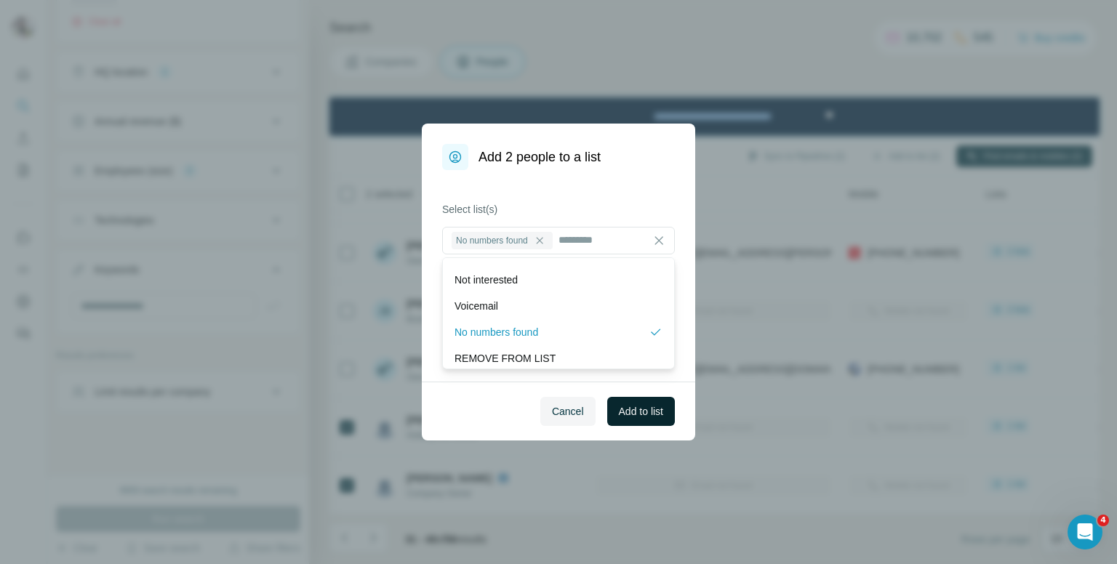
click at [655, 408] on span "Add to list" at bounding box center [641, 411] width 44 height 15
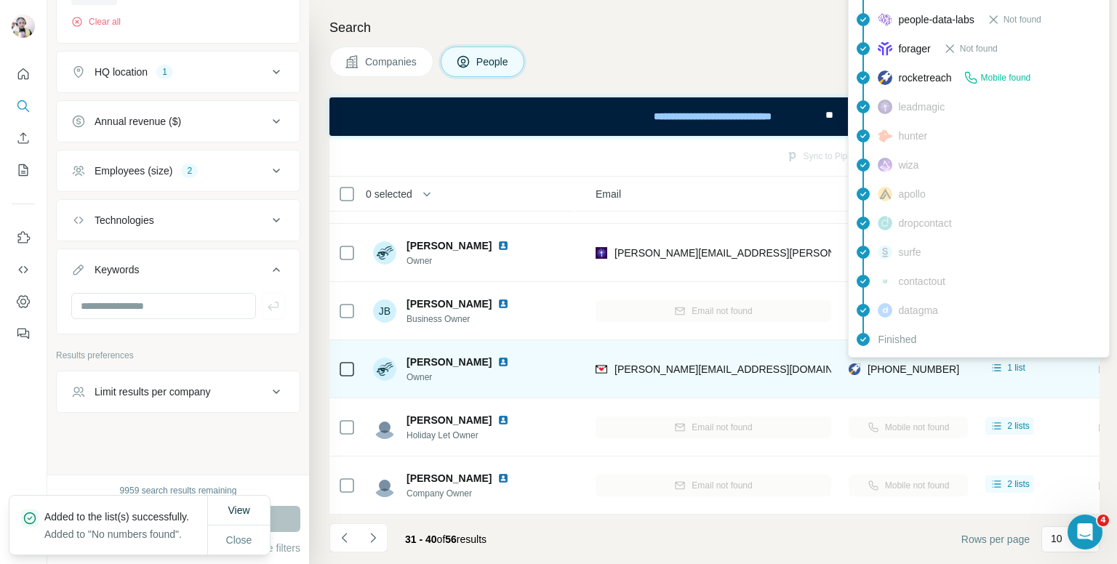
click at [887, 364] on span "[PHONE_NUMBER]" at bounding box center [914, 370] width 92 height 12
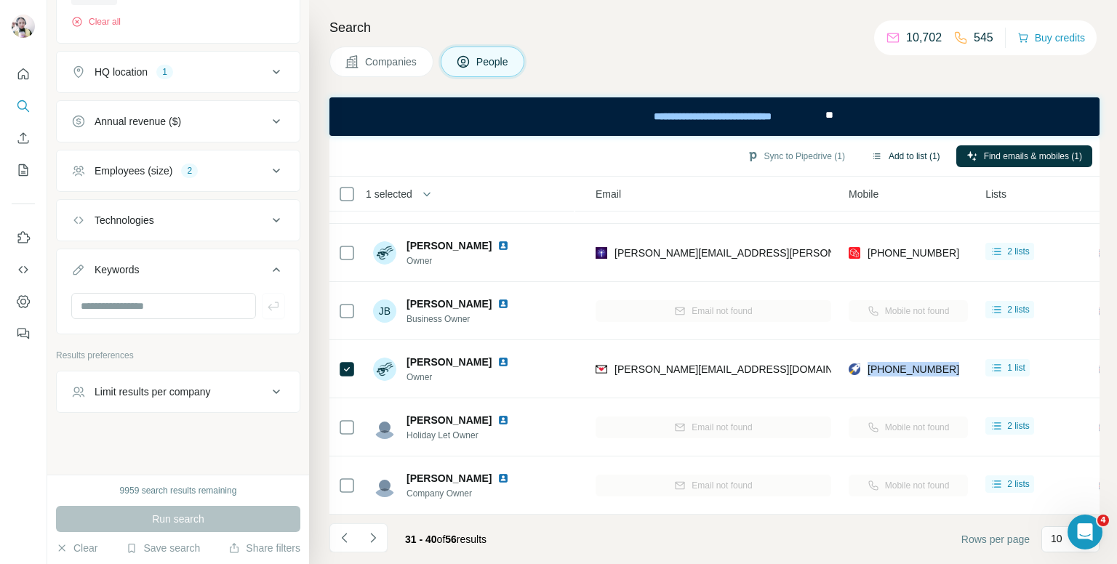
click at [897, 152] on button "Add to list (1)" at bounding box center [905, 156] width 89 height 22
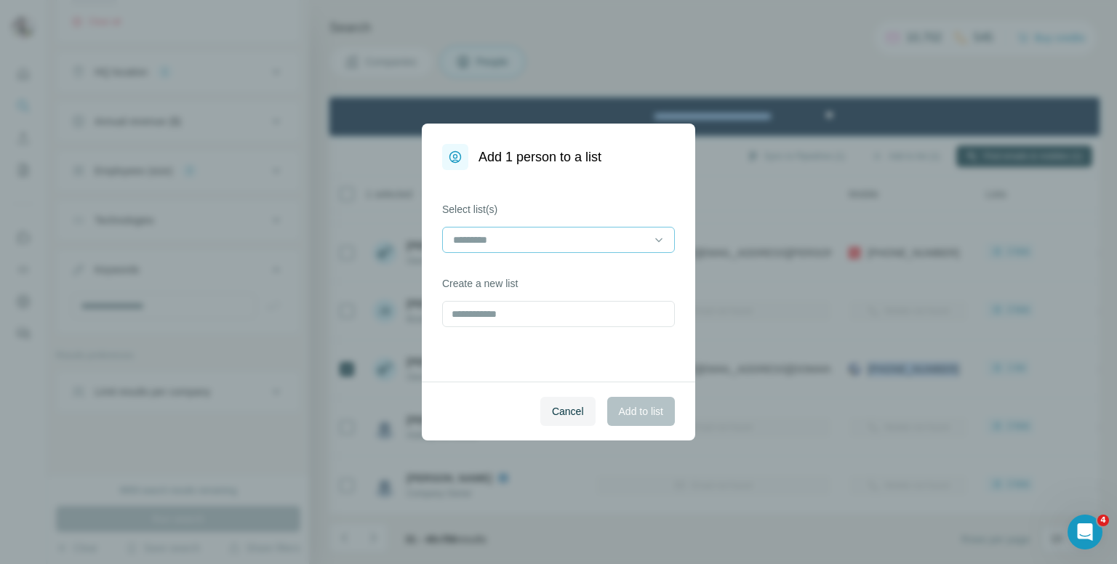
click at [578, 241] on input at bounding box center [550, 240] width 196 height 16
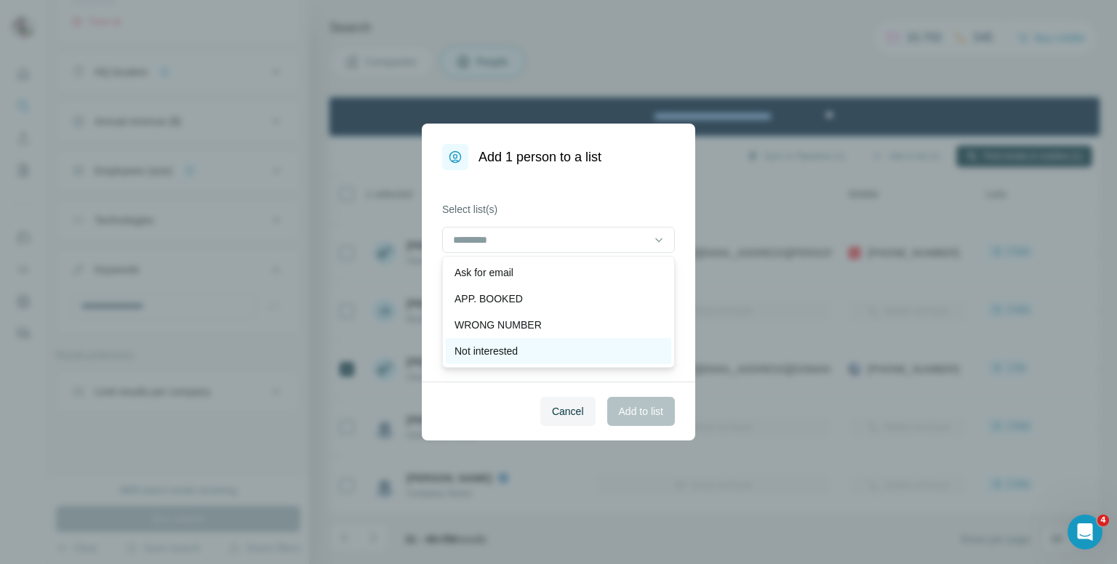
click at [506, 351] on p "Not interested" at bounding box center [486, 351] width 63 height 15
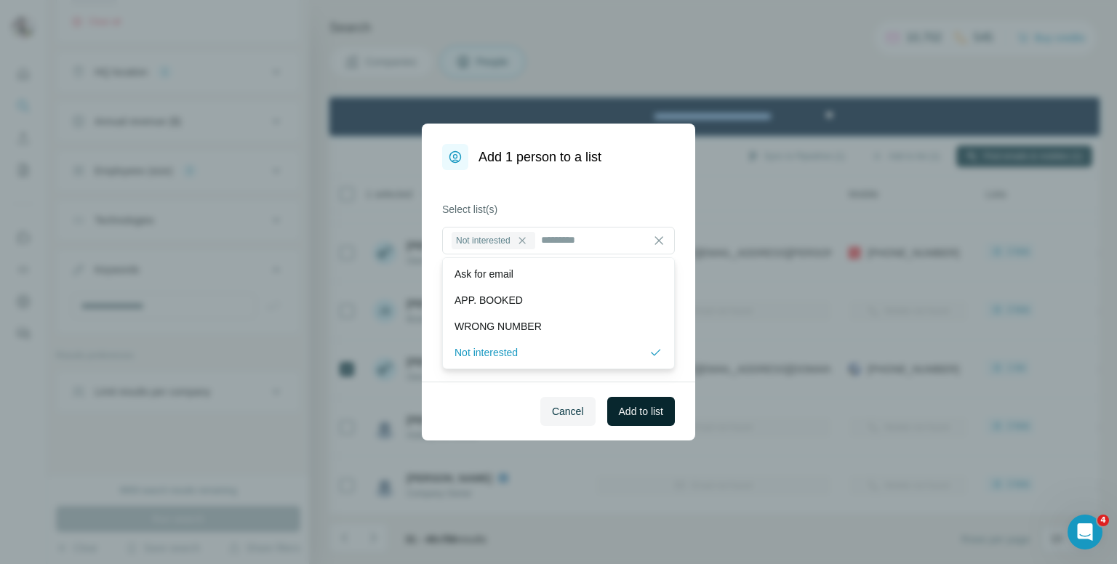
click at [632, 404] on span "Add to list" at bounding box center [641, 411] width 44 height 15
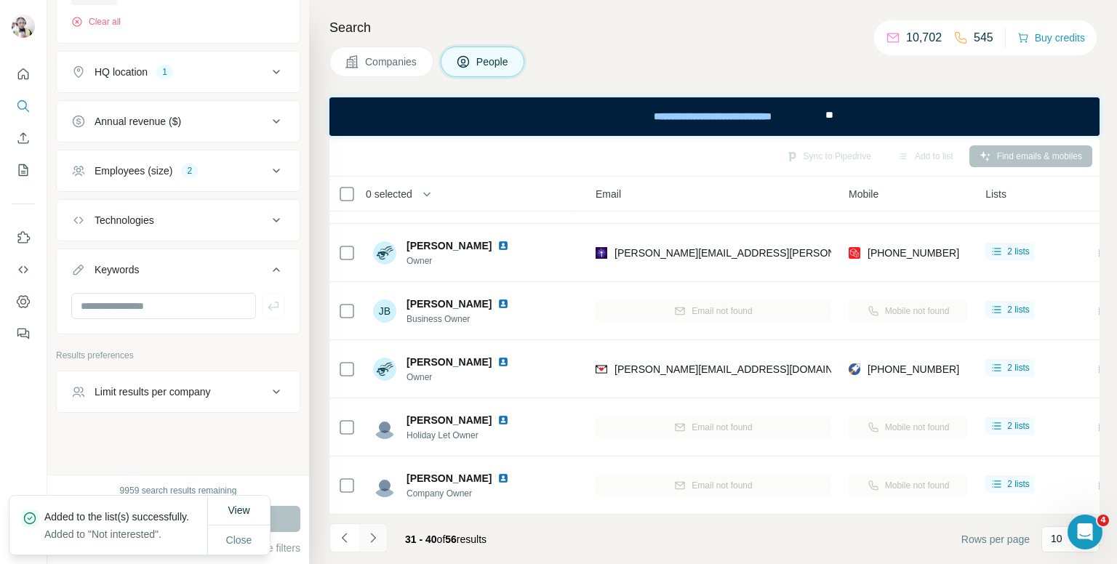
click at [369, 536] on icon "Navigate to next page" at bounding box center [373, 538] width 15 height 15
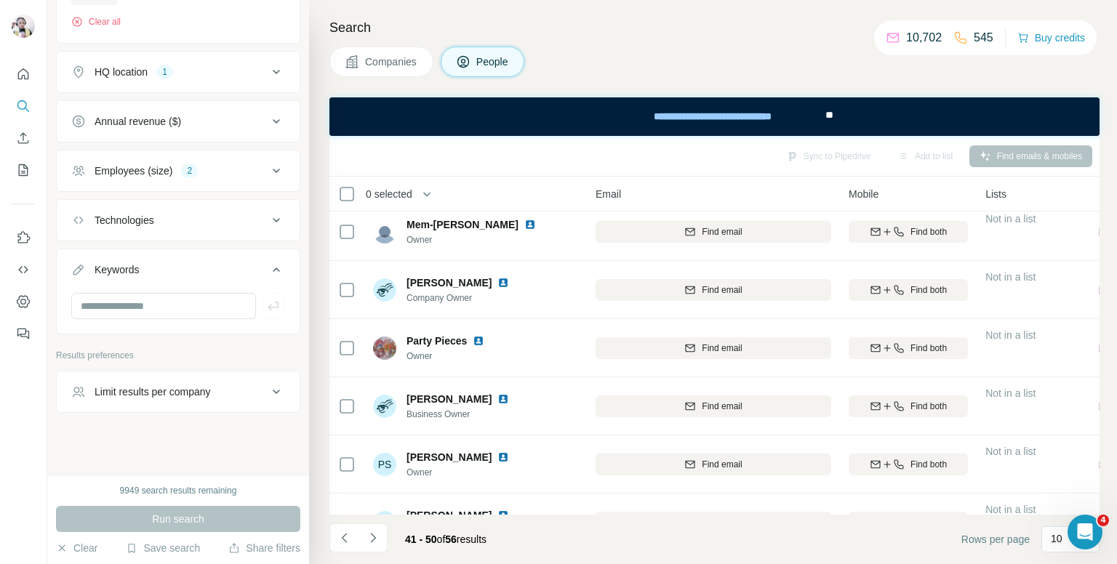
scroll to position [0, 150]
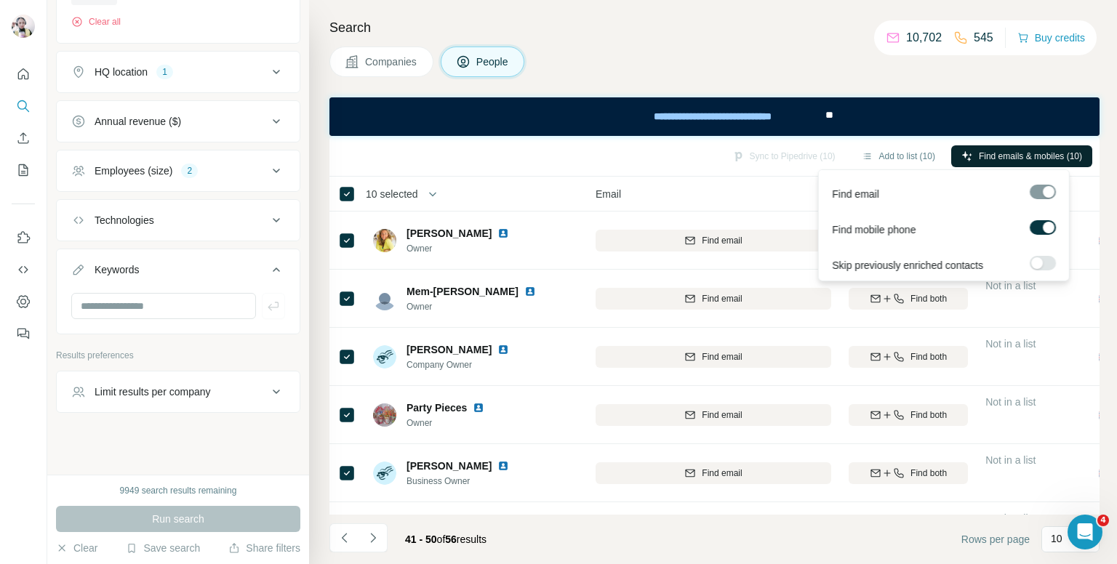
click at [993, 154] on span "Find emails & mobiles (10)" at bounding box center [1030, 156] width 103 height 13
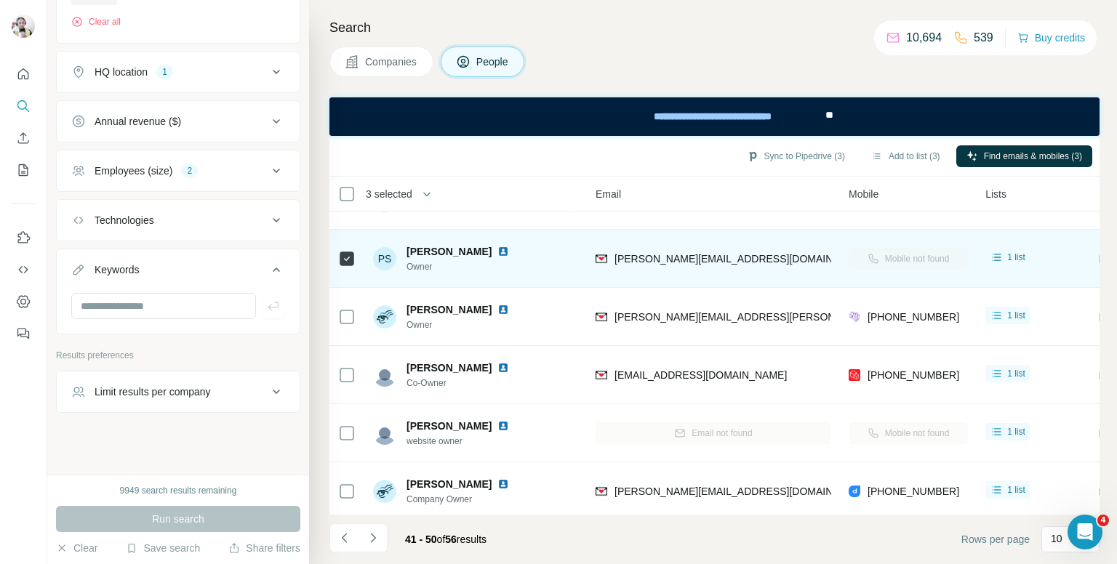
scroll to position [285, 150]
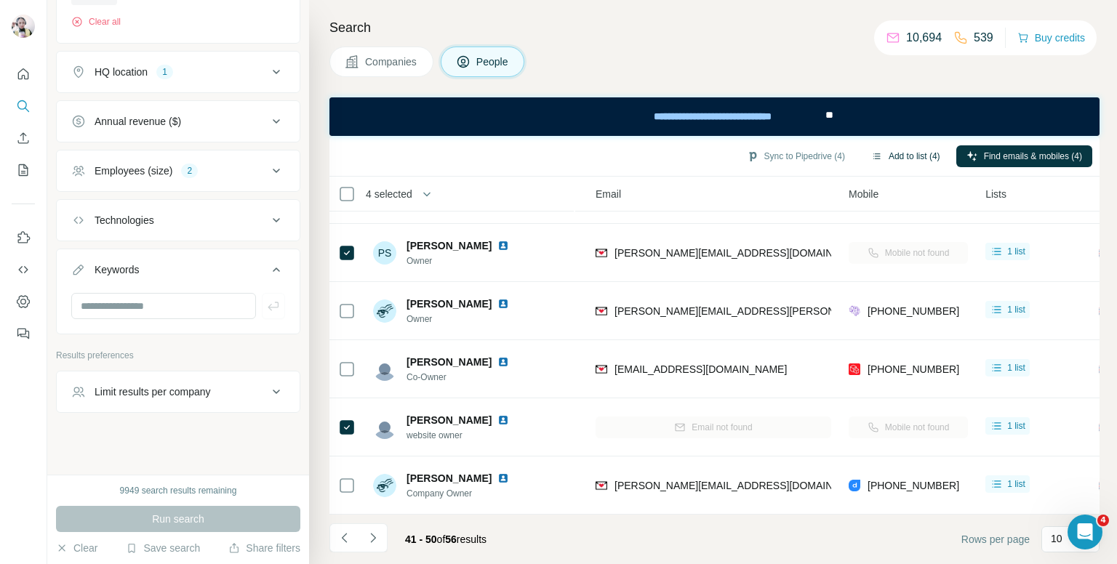
click at [900, 155] on button "Add to list (4)" at bounding box center [905, 156] width 89 height 22
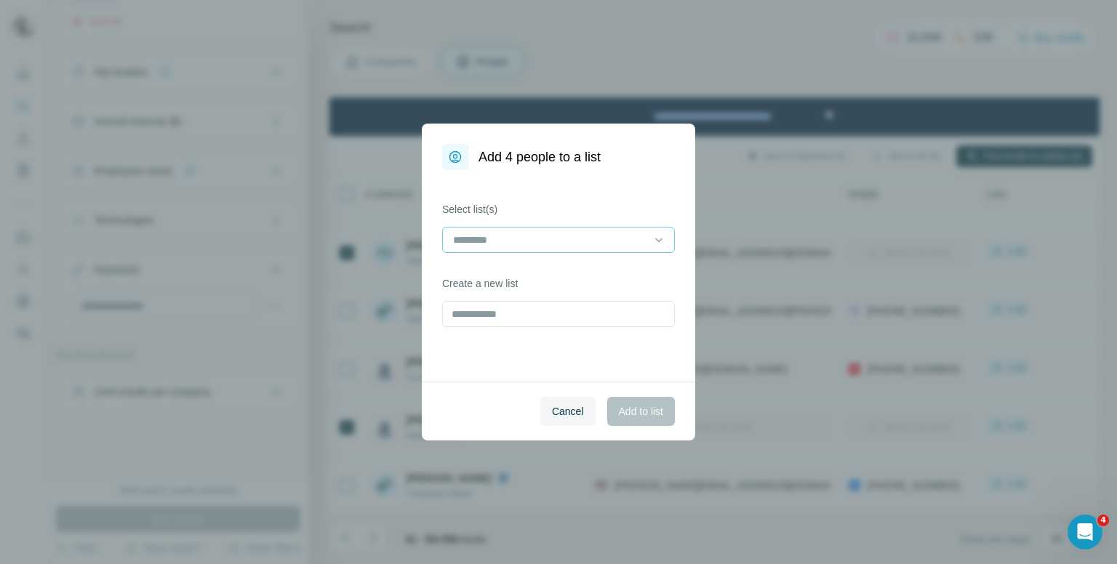
click at [581, 236] on input at bounding box center [550, 240] width 196 height 16
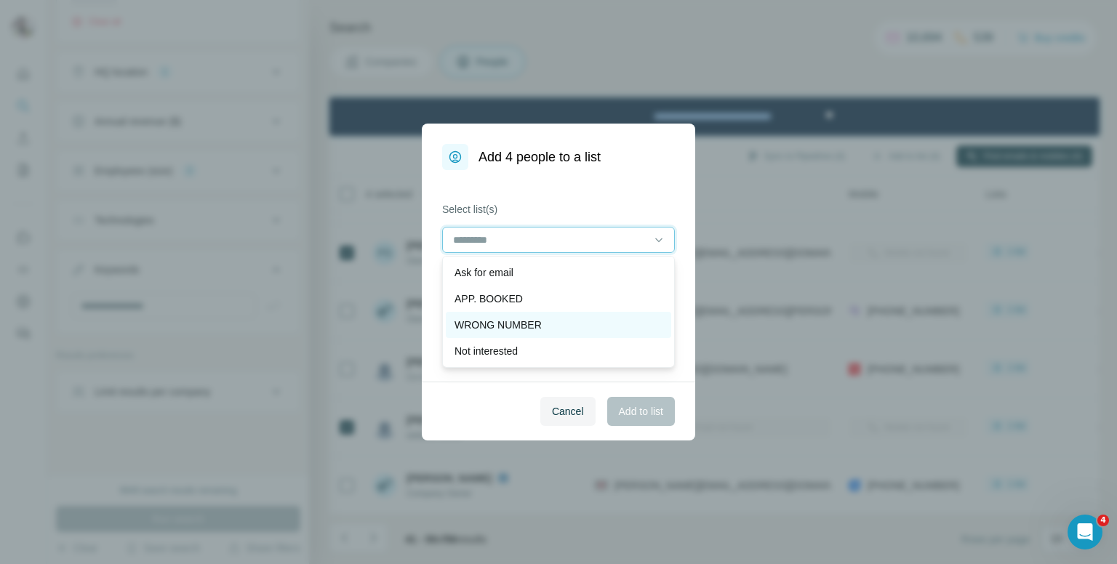
scroll to position [73, 0]
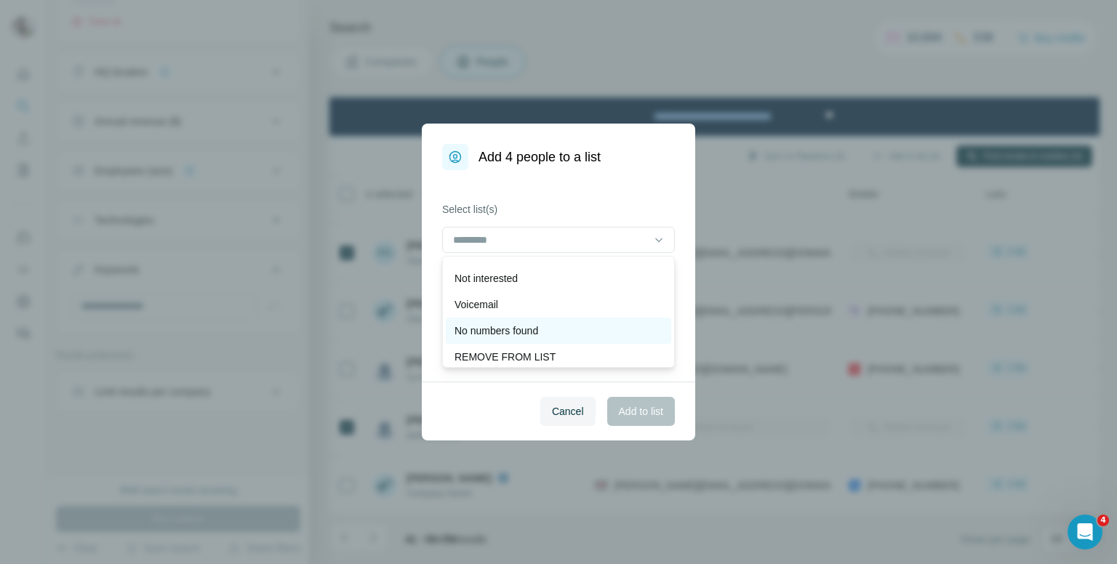
click at [517, 329] on p "No numbers found" at bounding box center [497, 331] width 84 height 15
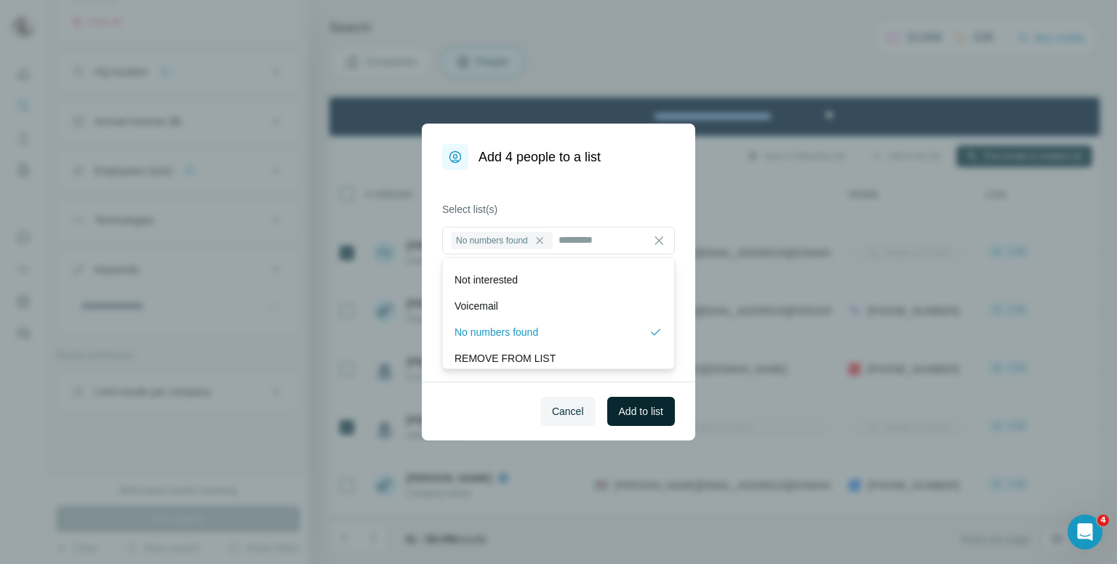
click at [631, 409] on span "Add to list" at bounding box center [641, 411] width 44 height 15
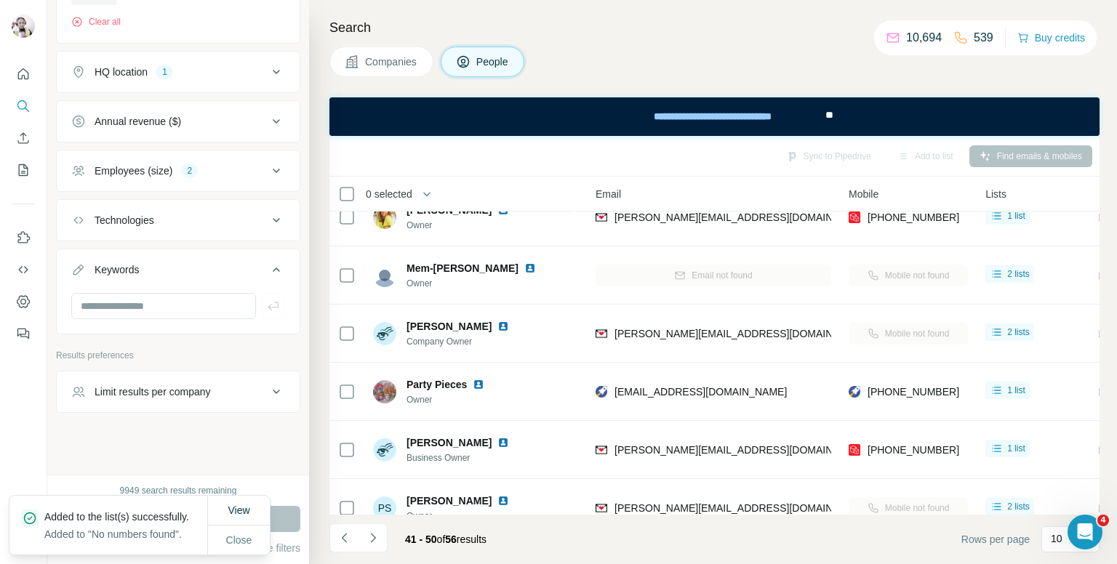
scroll to position [0, 150]
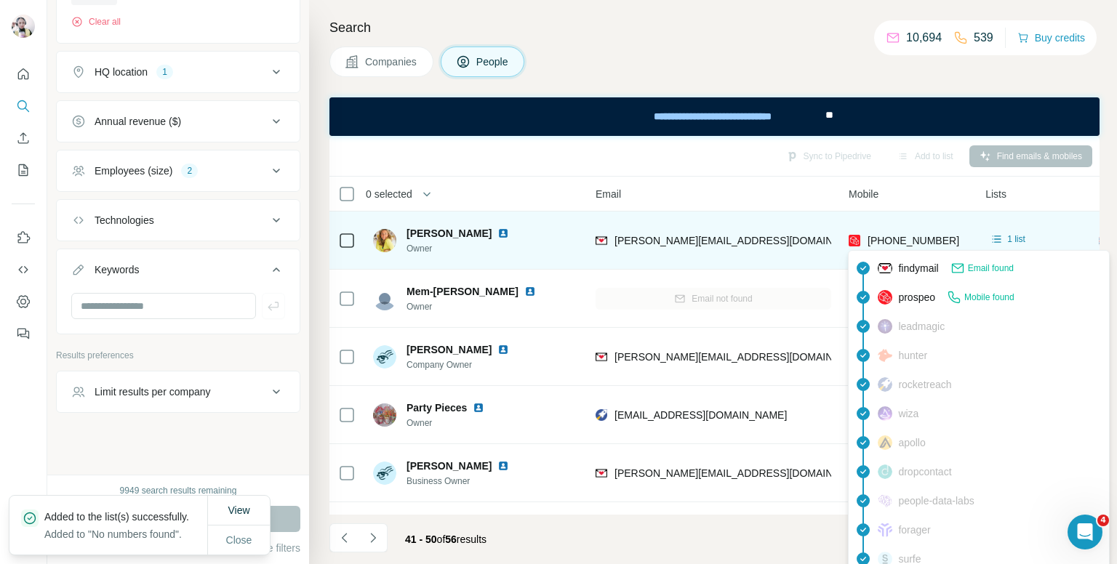
click at [888, 237] on span "[PHONE_NUMBER]" at bounding box center [914, 241] width 92 height 12
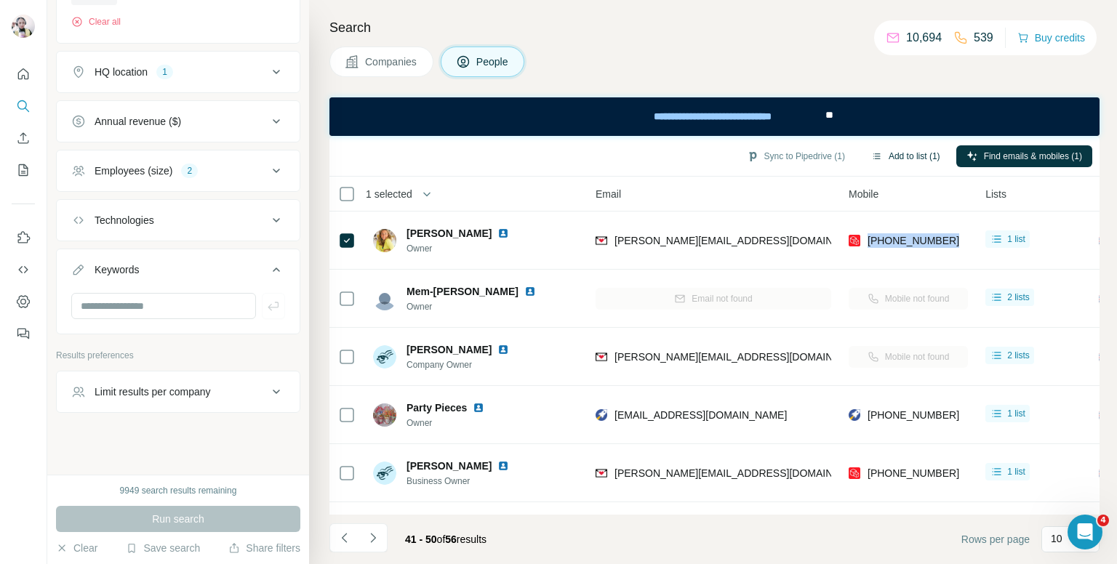
click at [898, 160] on button "Add to list (1)" at bounding box center [905, 156] width 89 height 22
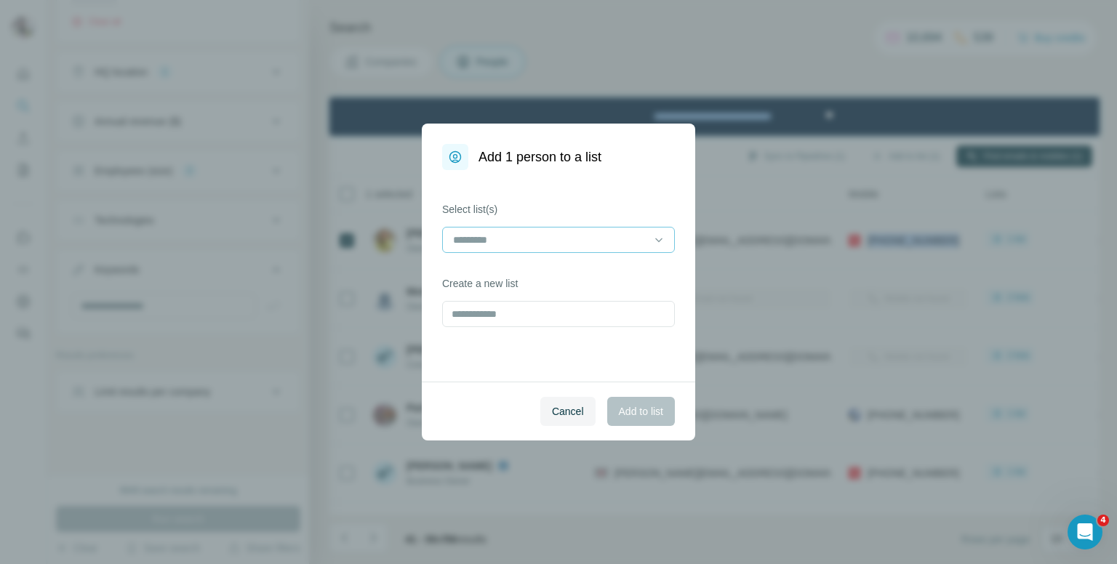
click at [566, 236] on input at bounding box center [550, 240] width 196 height 16
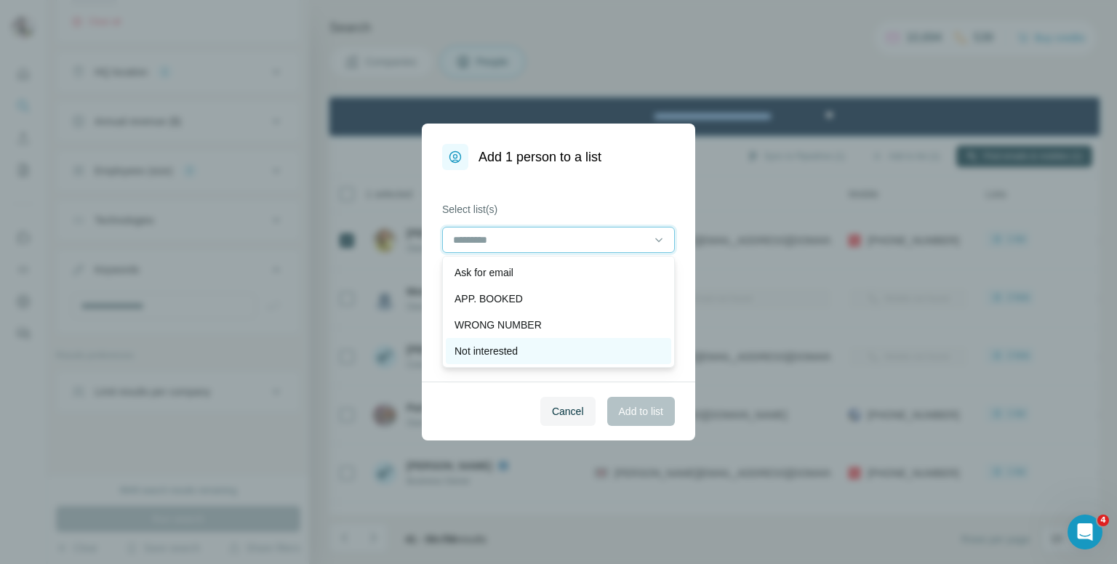
scroll to position [73, 0]
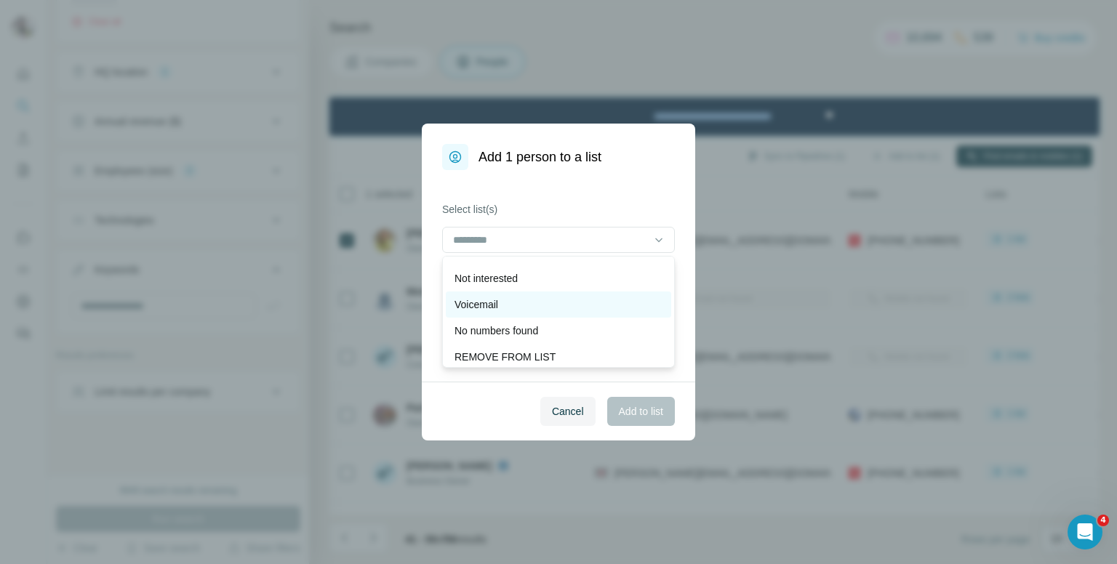
click at [508, 304] on div "Voicemail" at bounding box center [559, 304] width 208 height 15
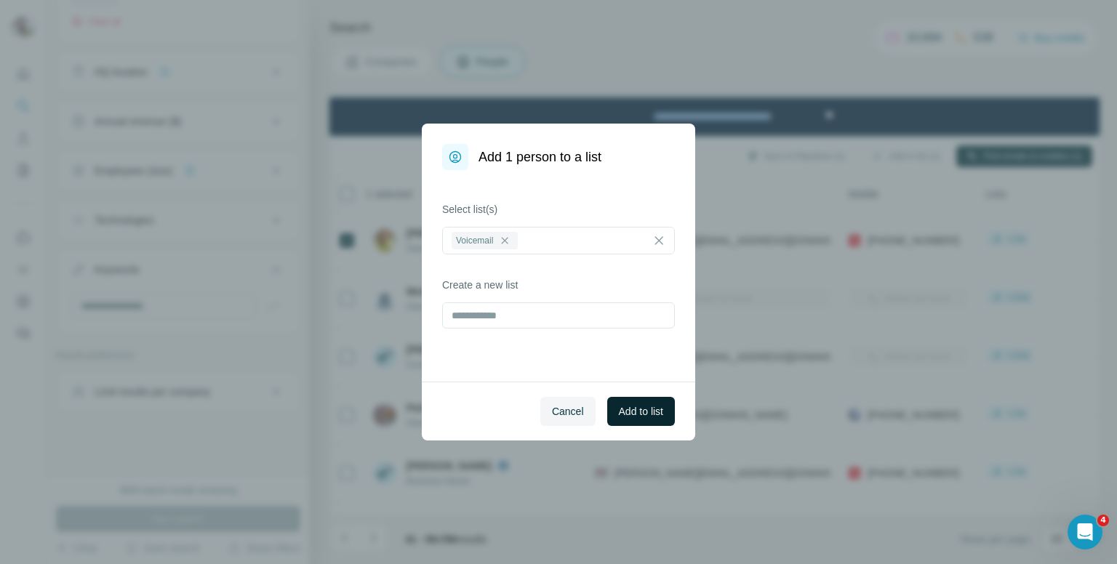
click at [629, 417] on span "Add to list" at bounding box center [641, 411] width 44 height 15
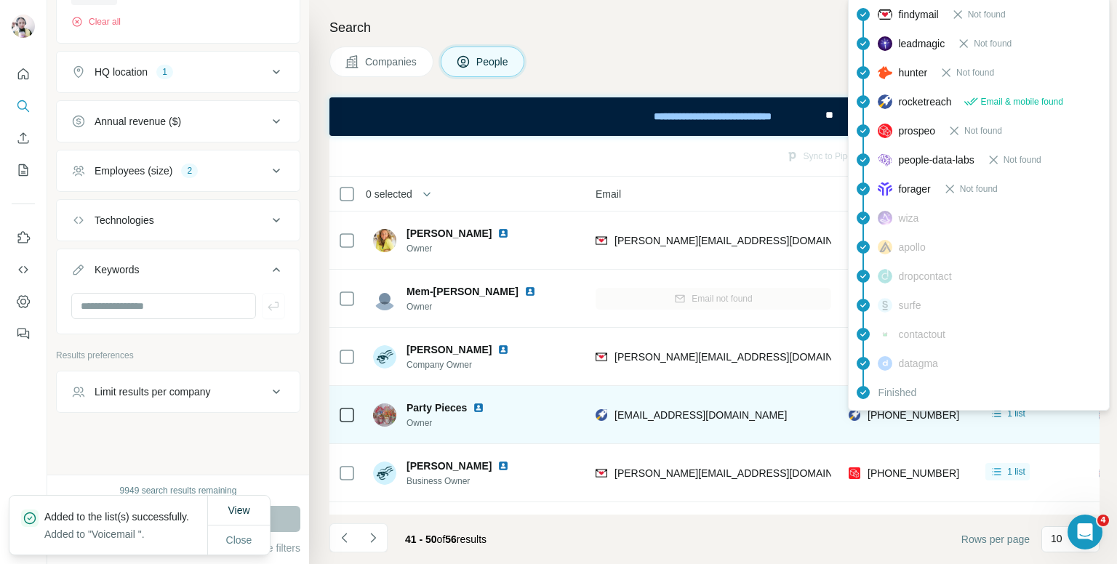
click at [904, 412] on span "[PHONE_NUMBER]" at bounding box center [914, 415] width 92 height 12
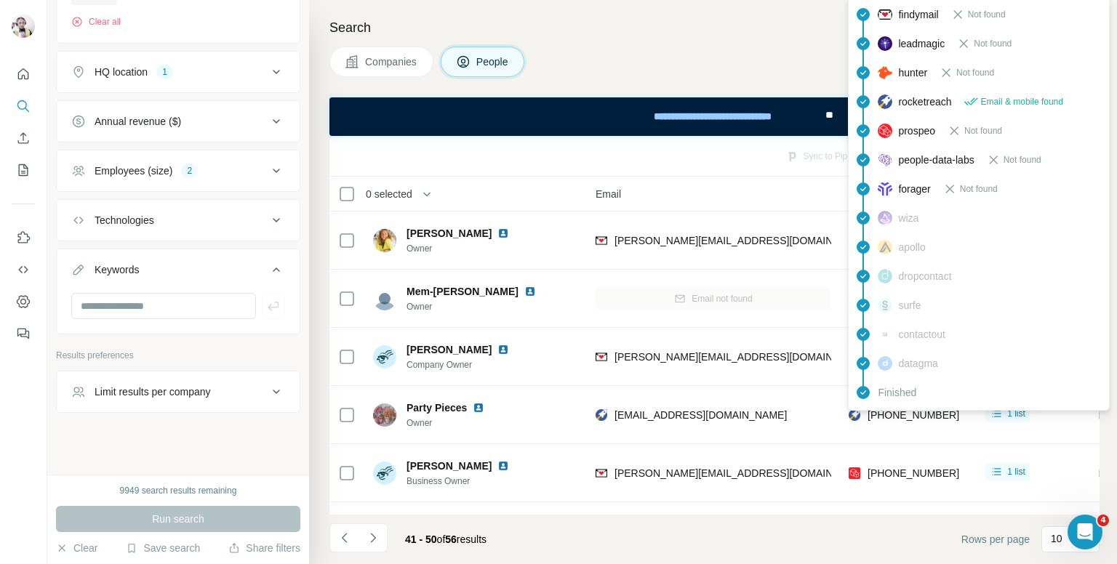
click at [709, 50] on div "Companies People" at bounding box center [714, 62] width 770 height 31
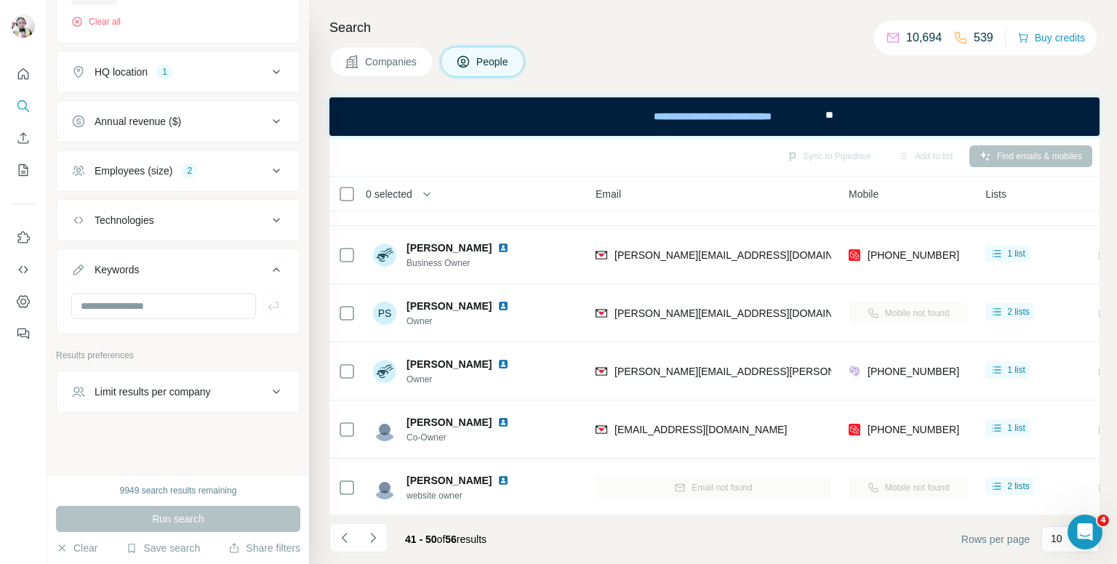
scroll to position [145, 150]
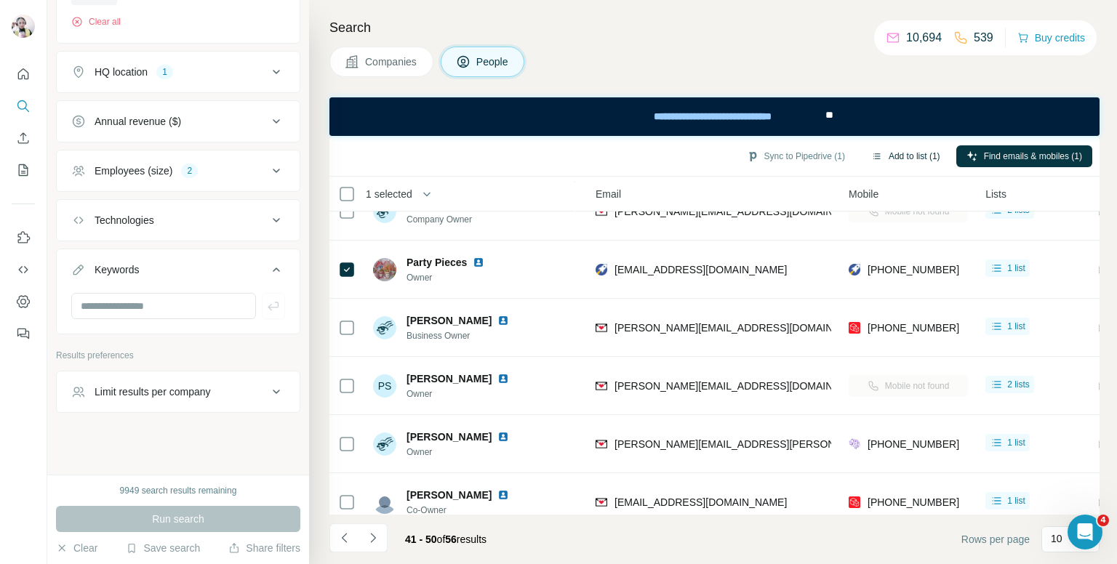
click at [899, 153] on button "Add to list (1)" at bounding box center [905, 156] width 89 height 22
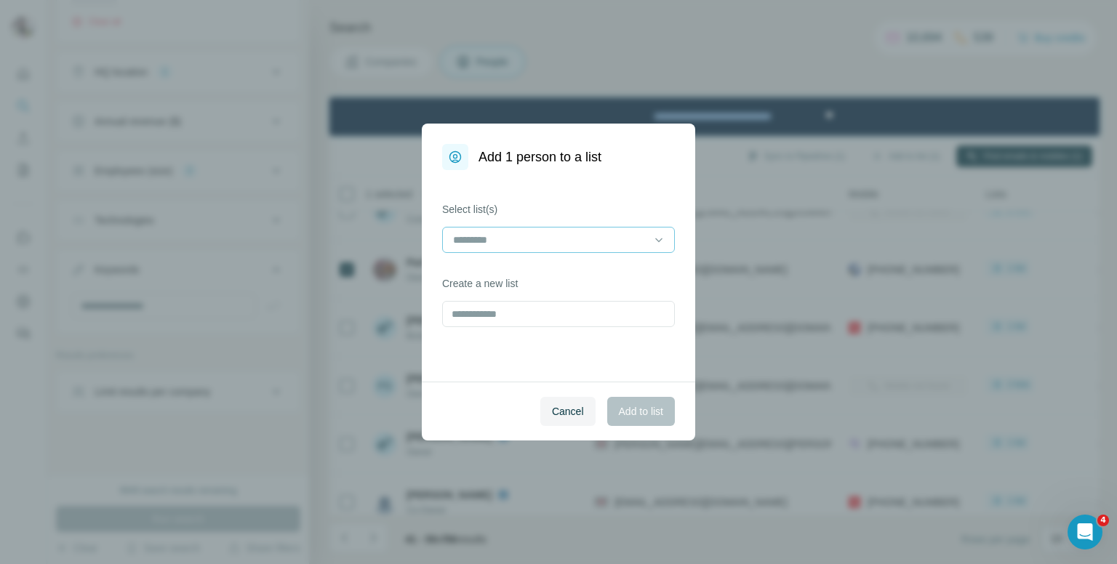
click at [594, 244] on input at bounding box center [550, 240] width 196 height 16
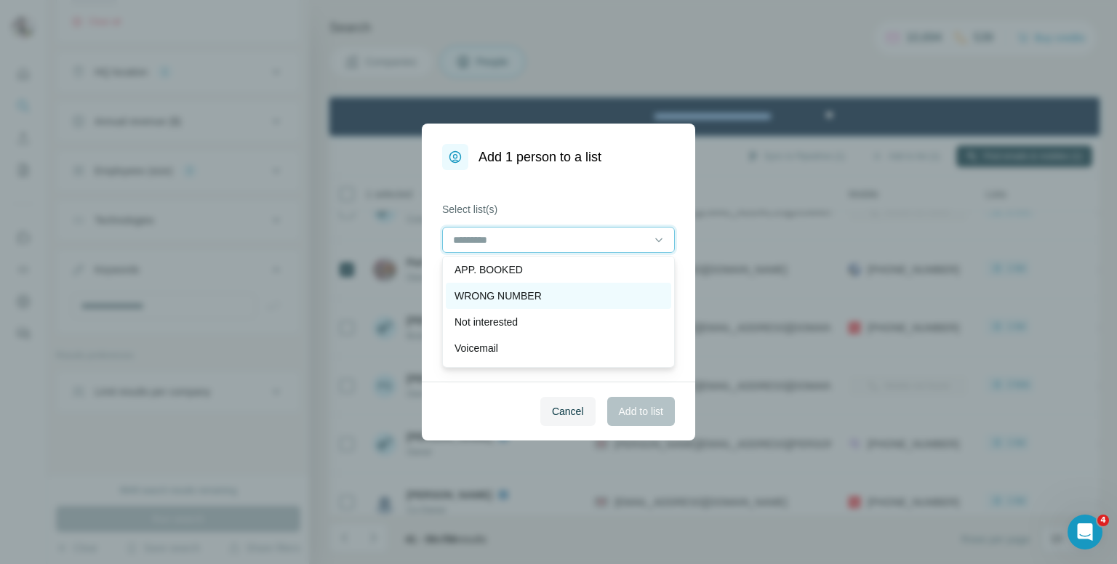
scroll to position [73, 0]
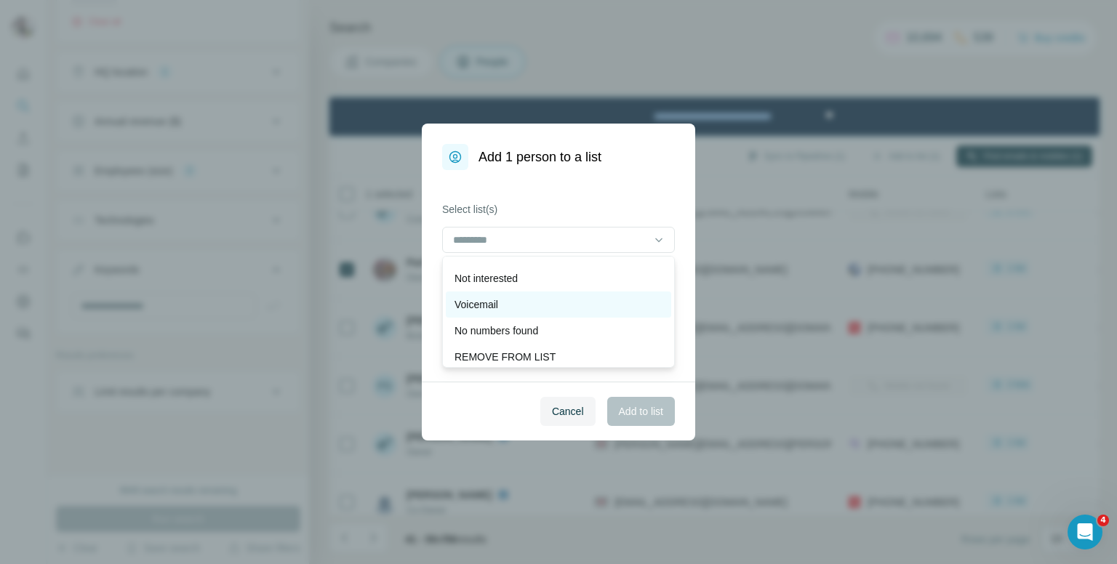
click at [519, 308] on div "Voicemail" at bounding box center [559, 304] width 208 height 15
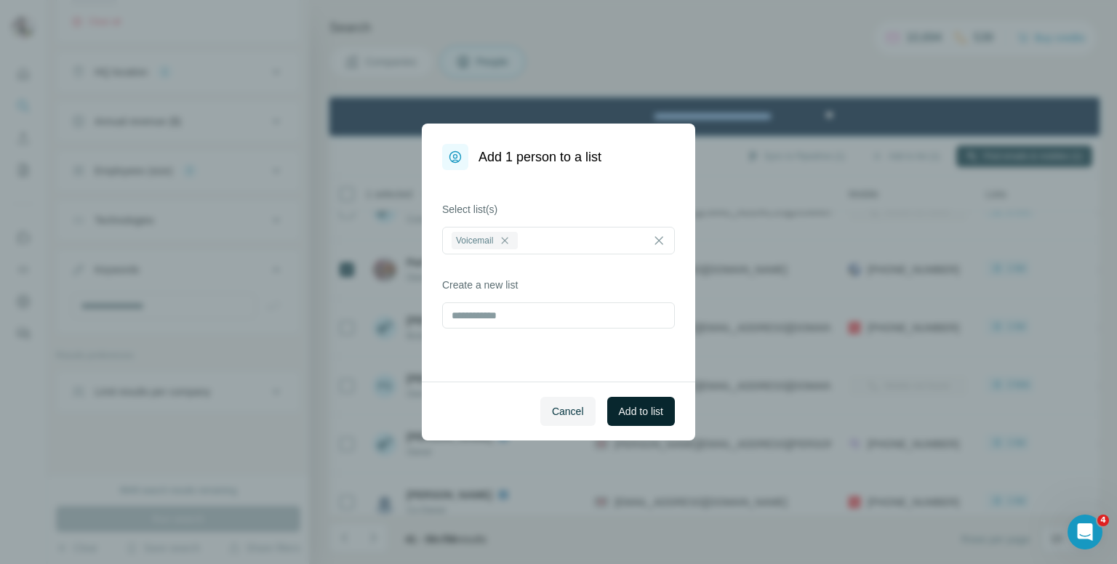
drag, startPoint x: 634, startPoint y: 415, endPoint x: 651, endPoint y: 401, distance: 22.3
click at [639, 408] on span "Add to list" at bounding box center [641, 411] width 44 height 15
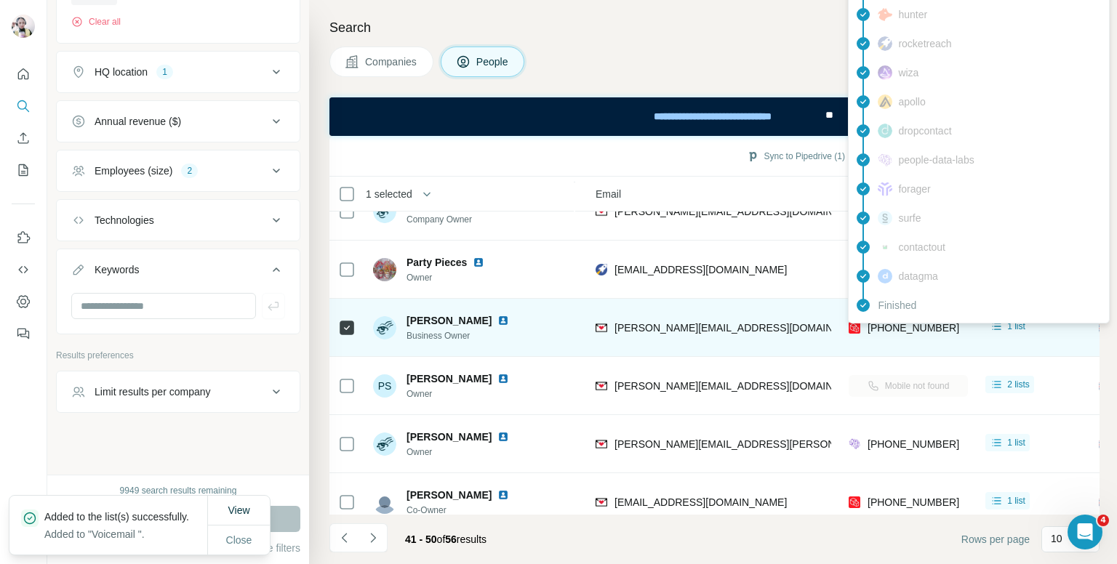
click at [890, 322] on div "findymail Email found prospeo Mobile found leadmagic hunter rocketreach [PERSON…" at bounding box center [979, 116] width 262 height 415
click at [890, 322] on span "[PHONE_NUMBER]" at bounding box center [914, 328] width 92 height 12
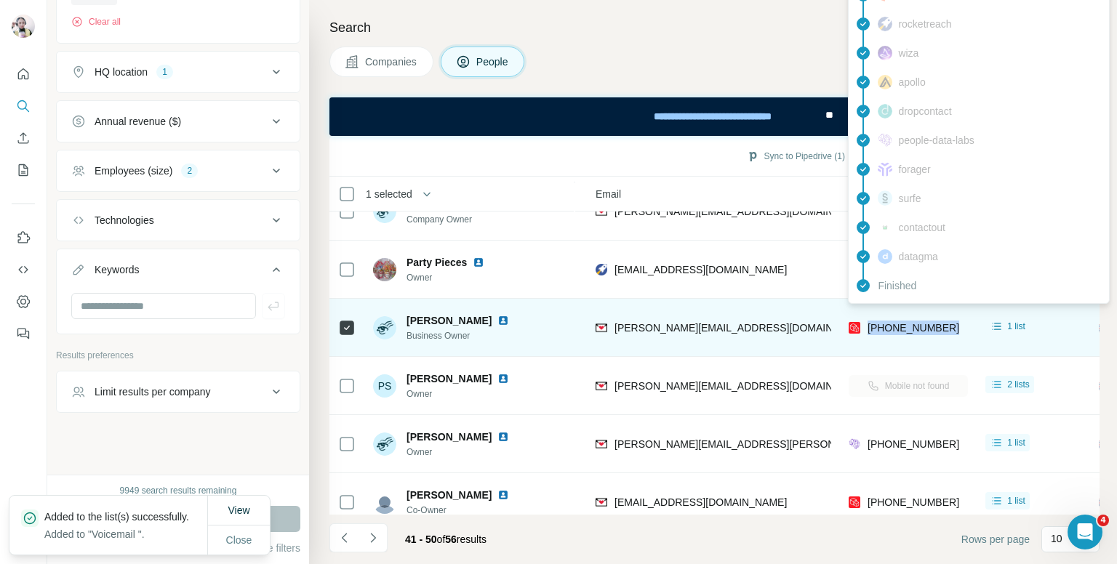
click at [890, 322] on span "[PHONE_NUMBER]" at bounding box center [914, 328] width 92 height 12
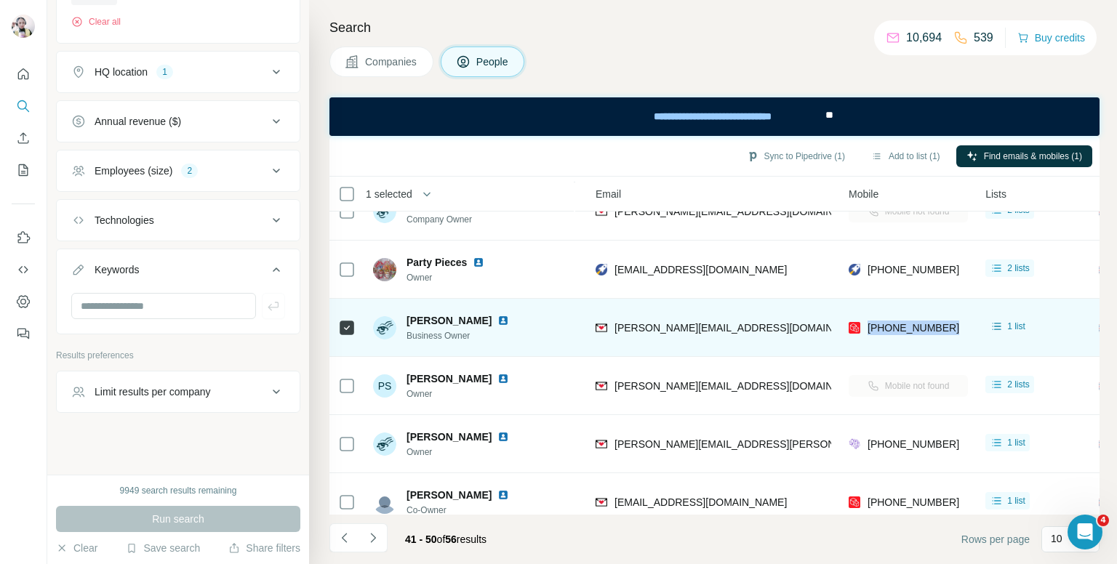
scroll to position [218, 150]
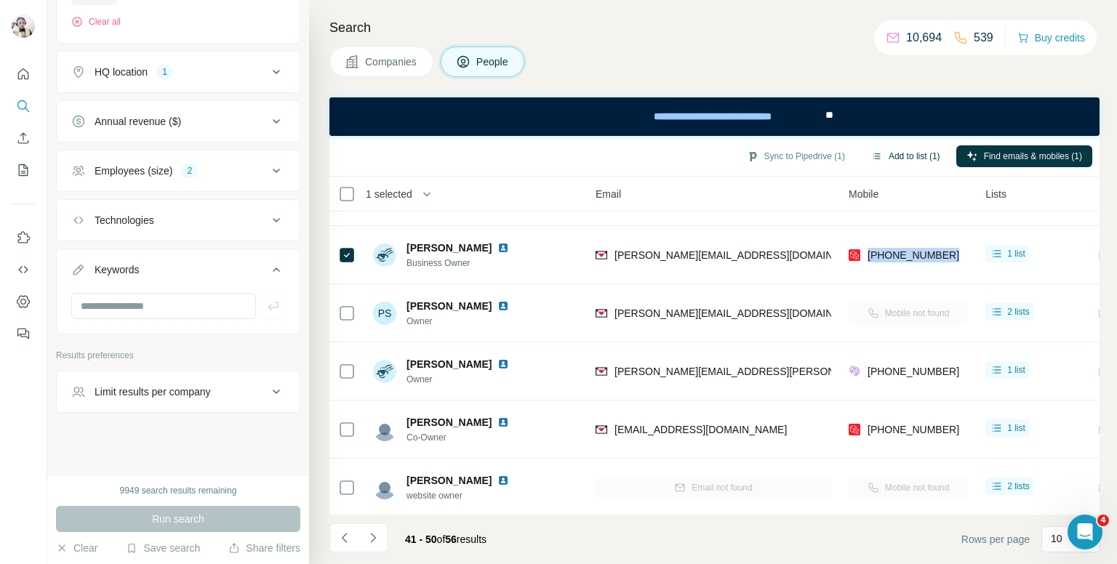
click at [908, 152] on button "Add to list (1)" at bounding box center [905, 156] width 89 height 22
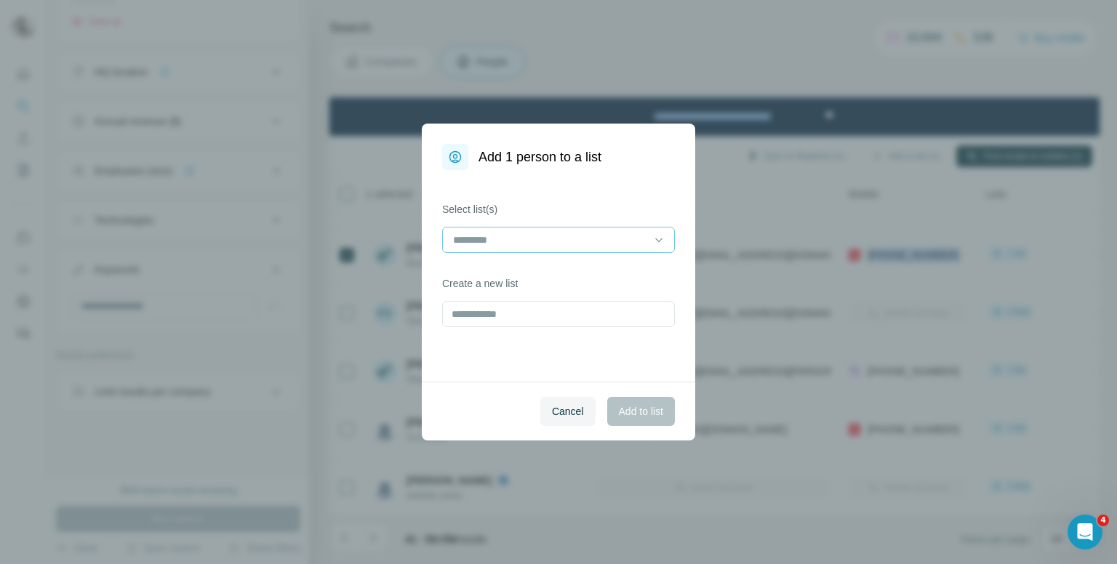
click at [560, 237] on input at bounding box center [550, 240] width 196 height 16
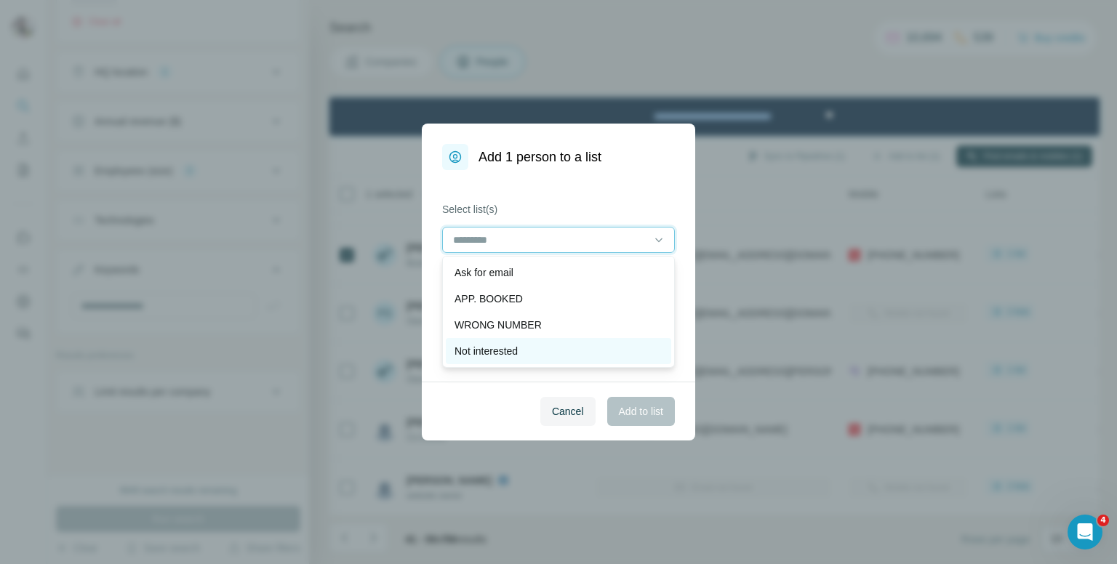
scroll to position [73, 0]
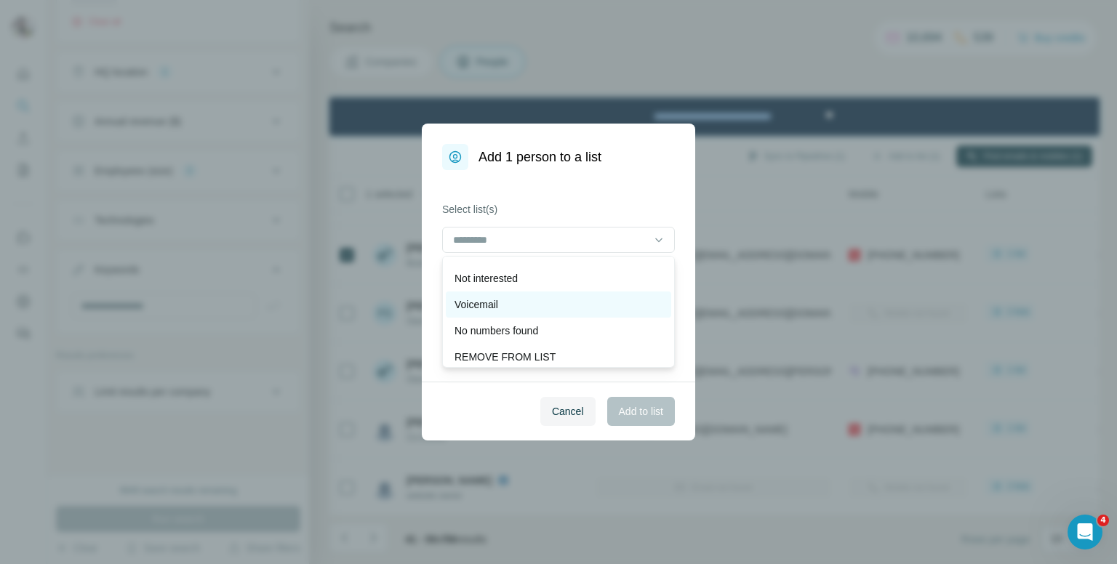
click at [522, 304] on div "Voicemail" at bounding box center [559, 304] width 208 height 15
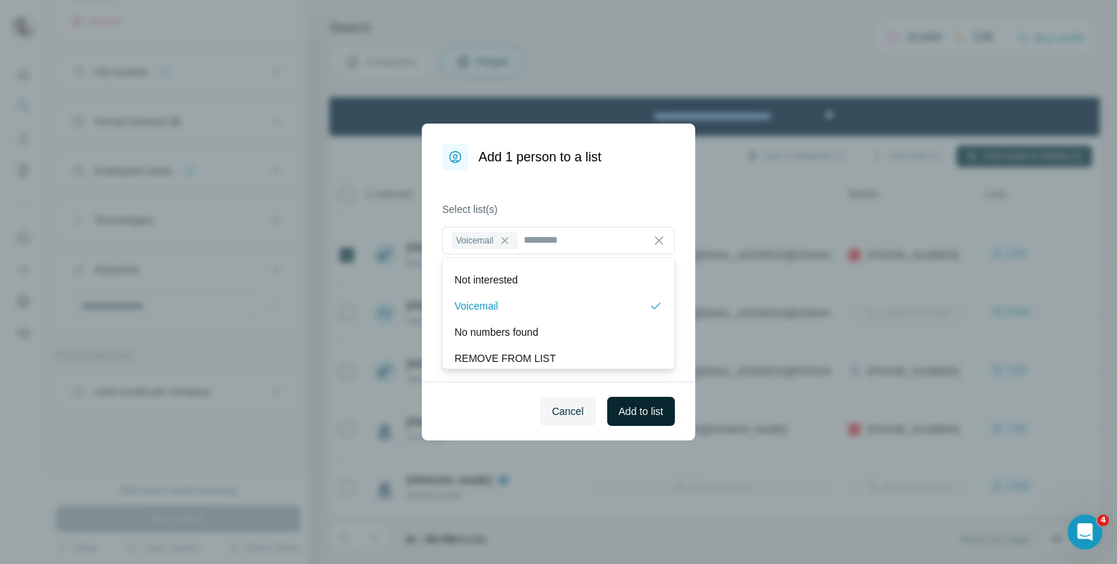
click at [619, 404] on span "Add to list" at bounding box center [641, 411] width 44 height 15
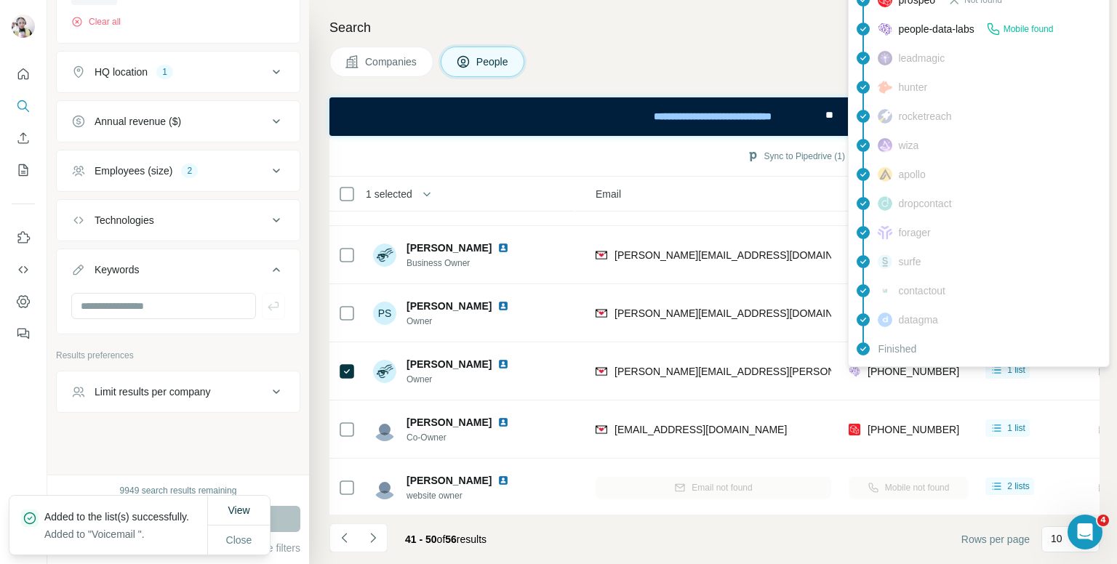
click at [903, 367] on div "findymail Email found prospeo Not found people-data-labs Mobile found leadmagic…" at bounding box center [979, 160] width 262 height 415
click at [903, 367] on span "[PHONE_NUMBER]" at bounding box center [914, 372] width 92 height 12
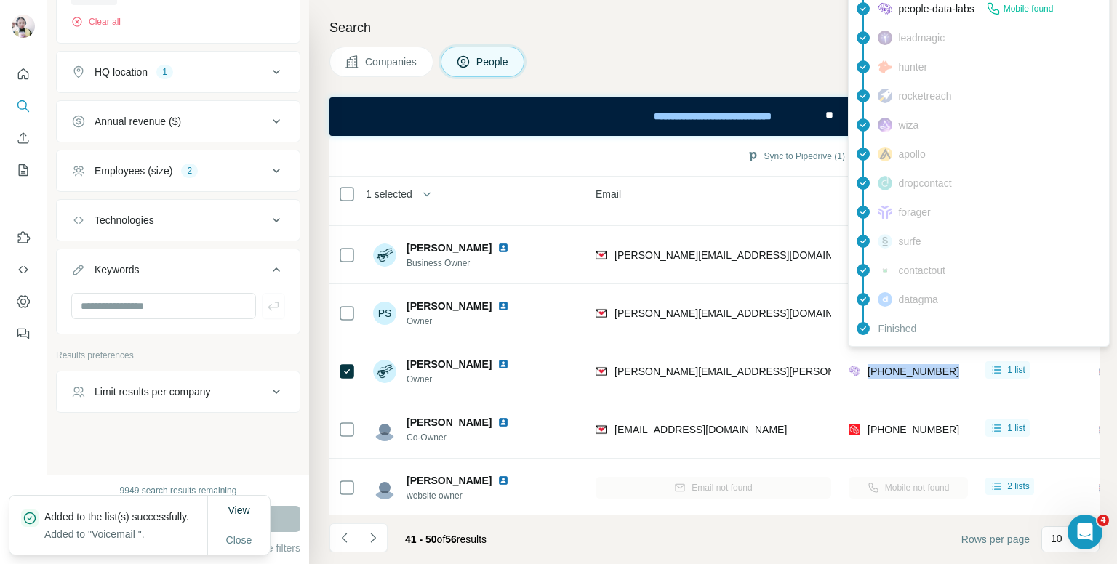
click at [903, 367] on span "[PHONE_NUMBER]" at bounding box center [914, 372] width 92 height 12
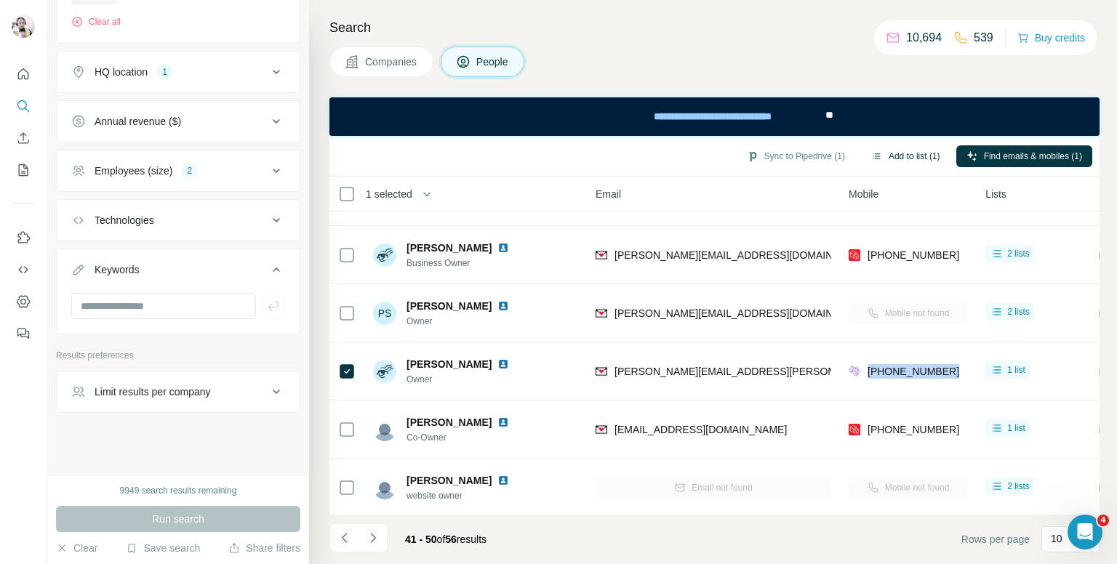
click at [920, 158] on button "Add to list (1)" at bounding box center [905, 156] width 89 height 22
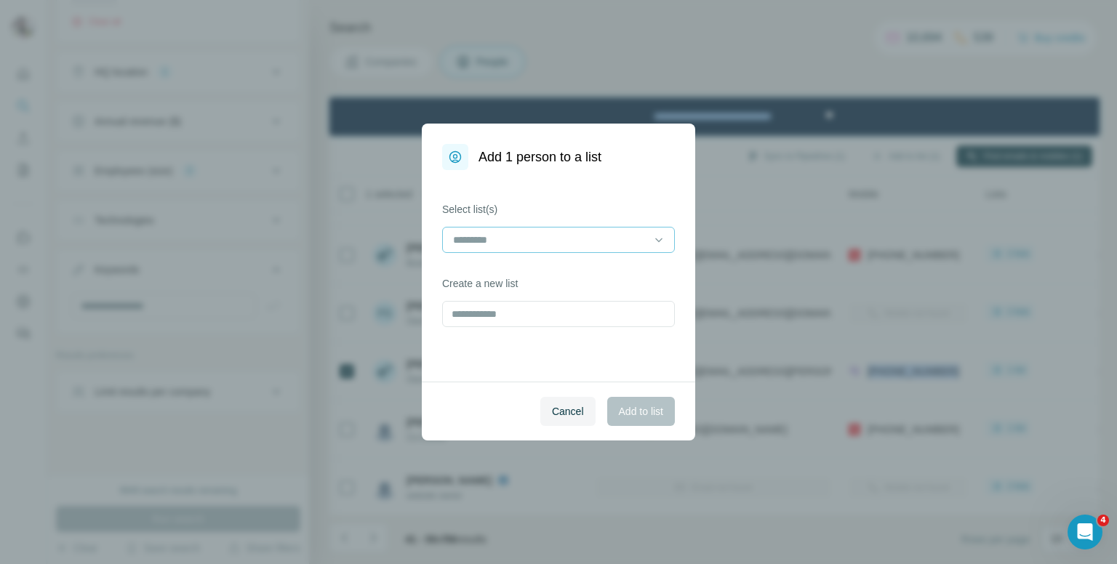
click at [575, 243] on input at bounding box center [550, 240] width 196 height 16
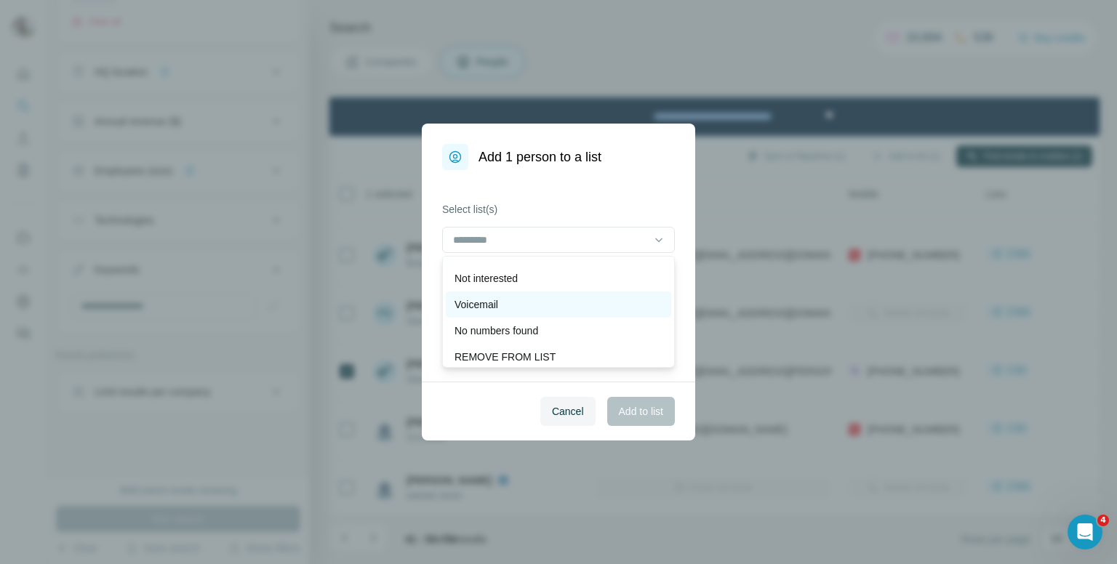
click at [531, 305] on div "Voicemail" at bounding box center [559, 304] width 208 height 15
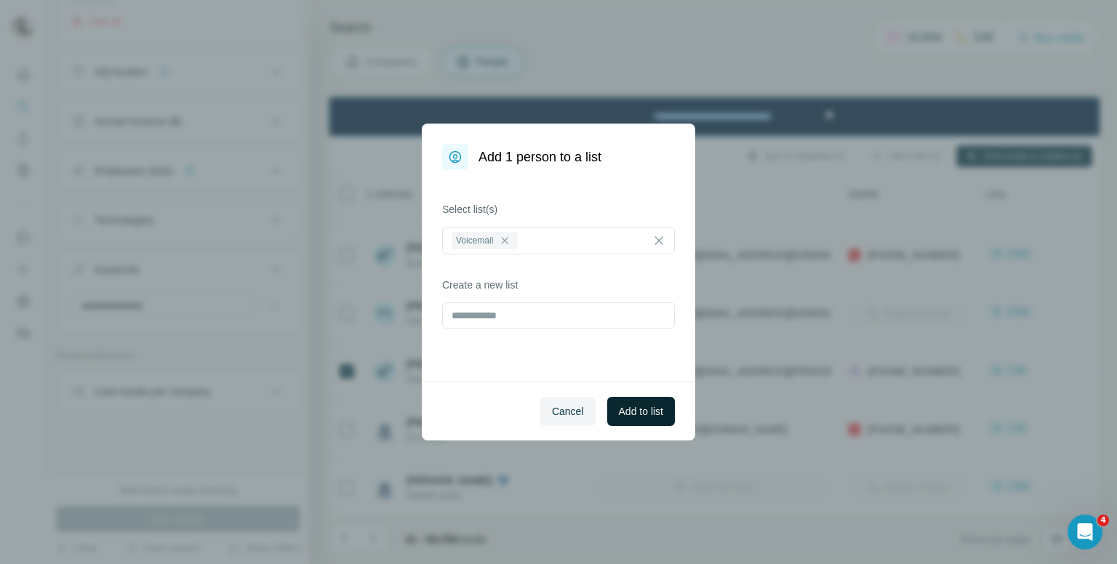
drag, startPoint x: 636, startPoint y: 412, endPoint x: 648, endPoint y: 402, distance: 15.5
click at [637, 412] on span "Add to list" at bounding box center [641, 411] width 44 height 15
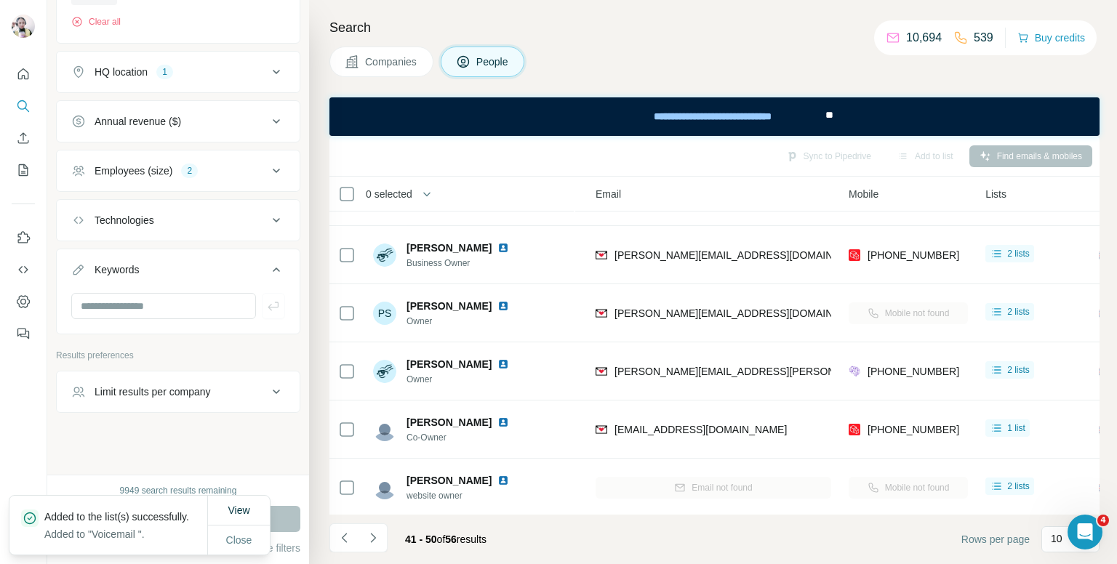
scroll to position [285, 150]
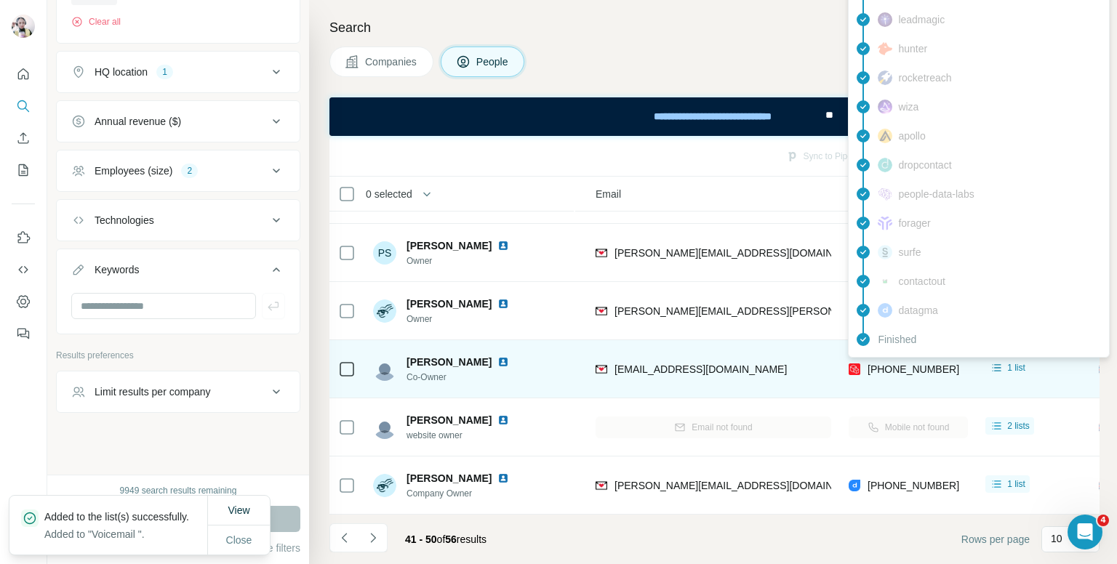
click at [894, 364] on span "[PHONE_NUMBER]" at bounding box center [914, 370] width 92 height 12
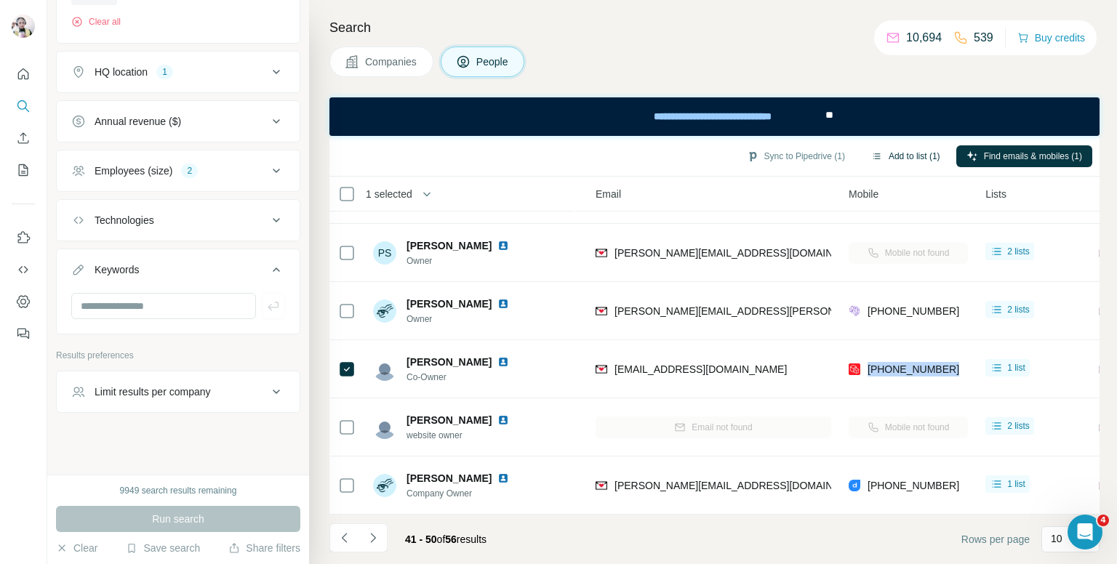
click at [906, 151] on button "Add to list (1)" at bounding box center [905, 156] width 89 height 22
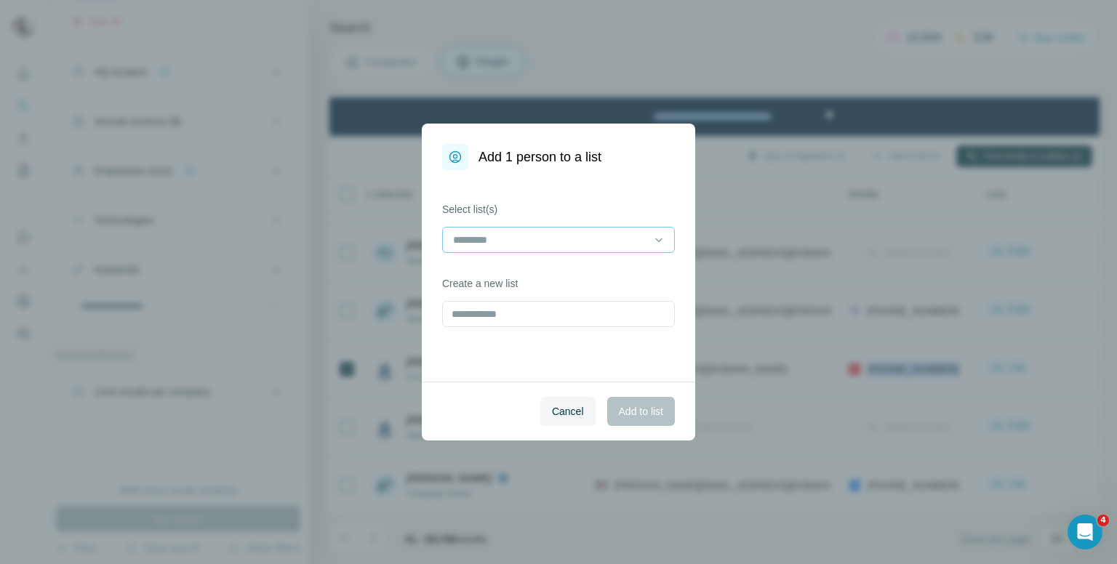
click at [646, 247] on input at bounding box center [550, 240] width 196 height 16
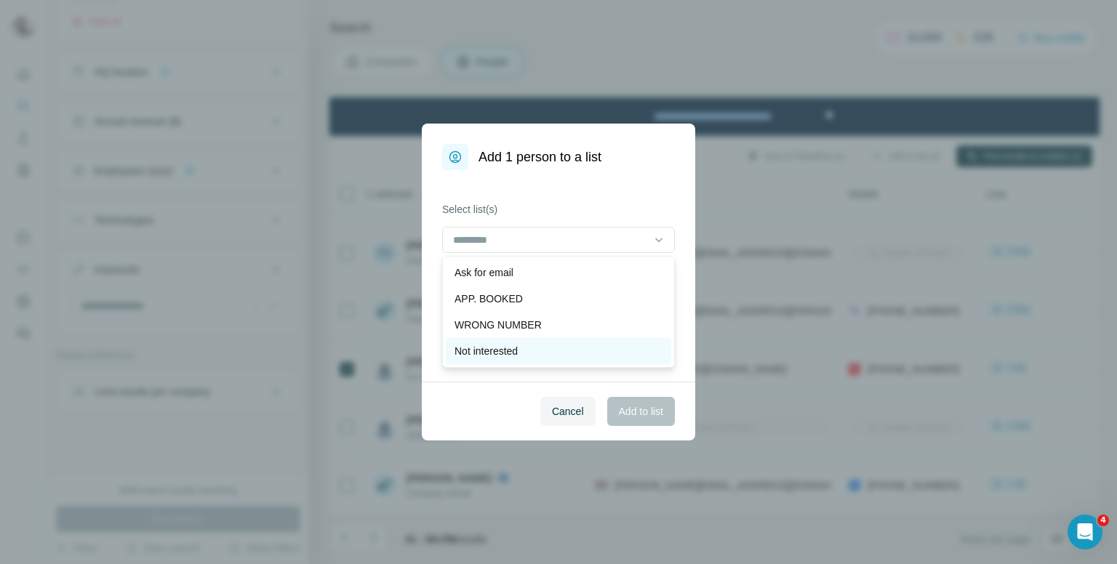
click at [580, 348] on div "Not interested" at bounding box center [559, 351] width 208 height 15
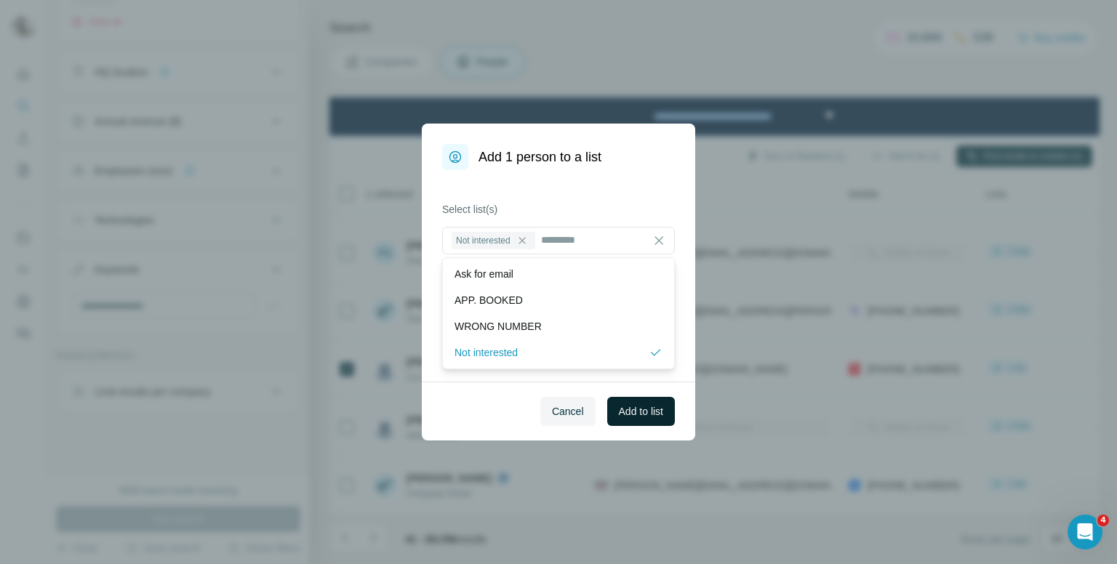
click at [623, 408] on span "Add to list" at bounding box center [641, 411] width 44 height 15
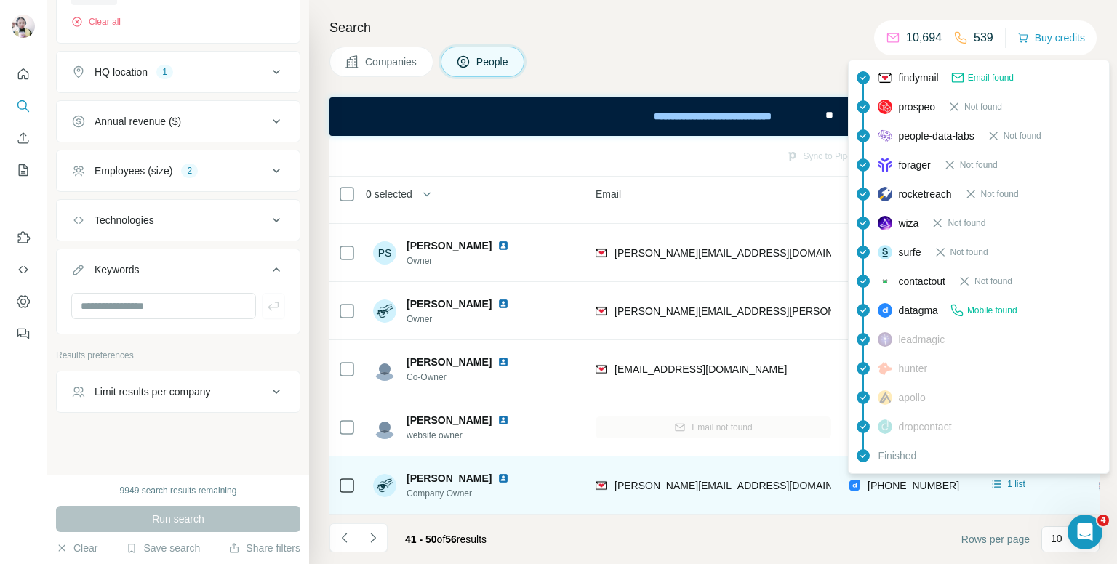
click at [922, 480] on span "[PHONE_NUMBER]" at bounding box center [914, 486] width 92 height 12
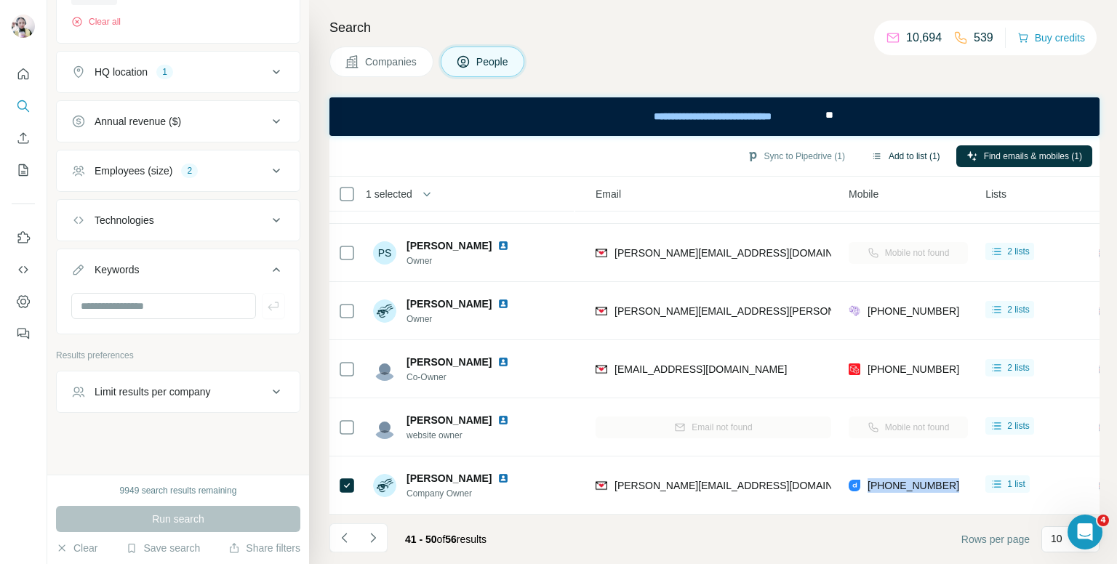
click at [898, 152] on button "Add to list (1)" at bounding box center [905, 156] width 89 height 22
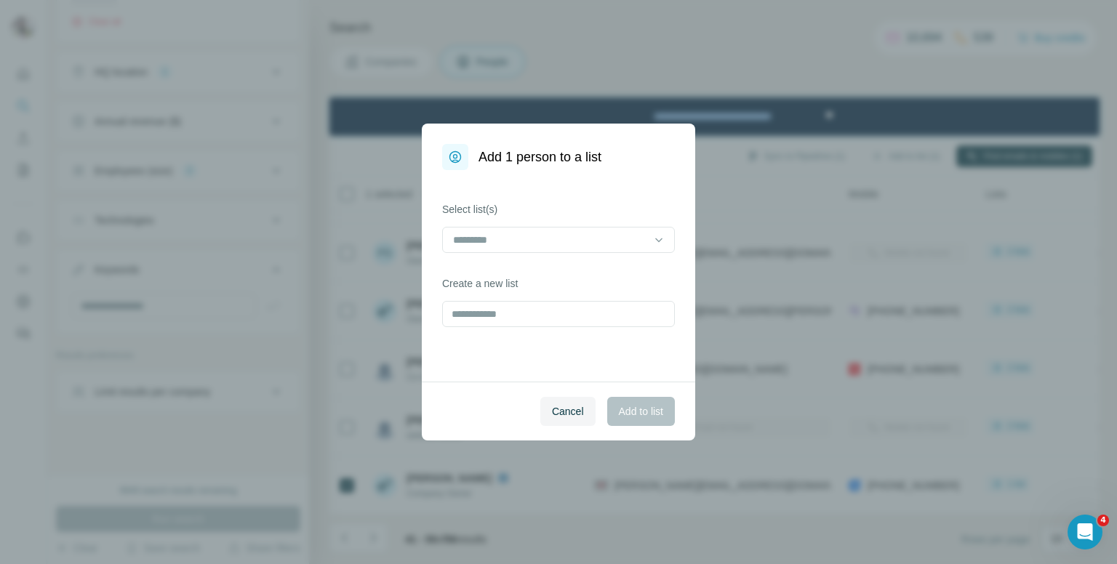
click at [515, 224] on div "Select list(s)" at bounding box center [558, 227] width 233 height 51
click at [535, 233] on input at bounding box center [550, 240] width 196 height 16
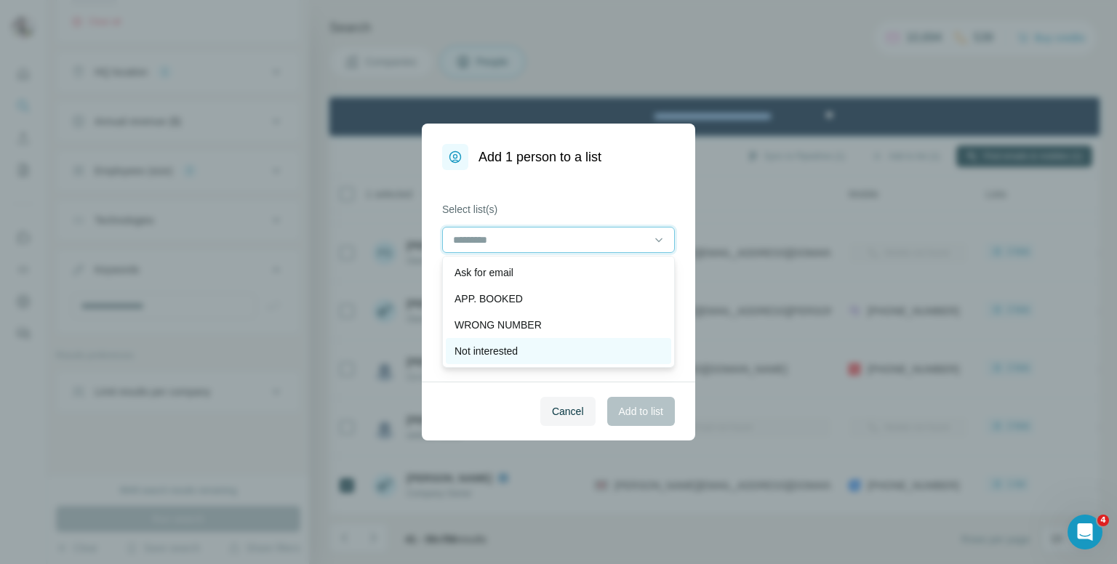
scroll to position [73, 0]
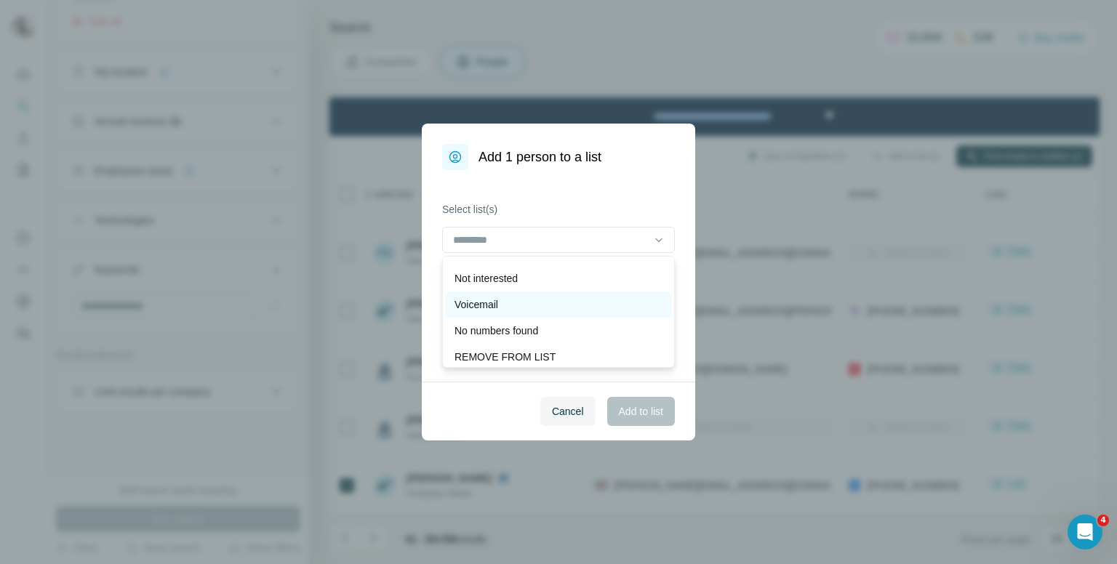
click at [527, 300] on div "Voicemail" at bounding box center [559, 304] width 208 height 15
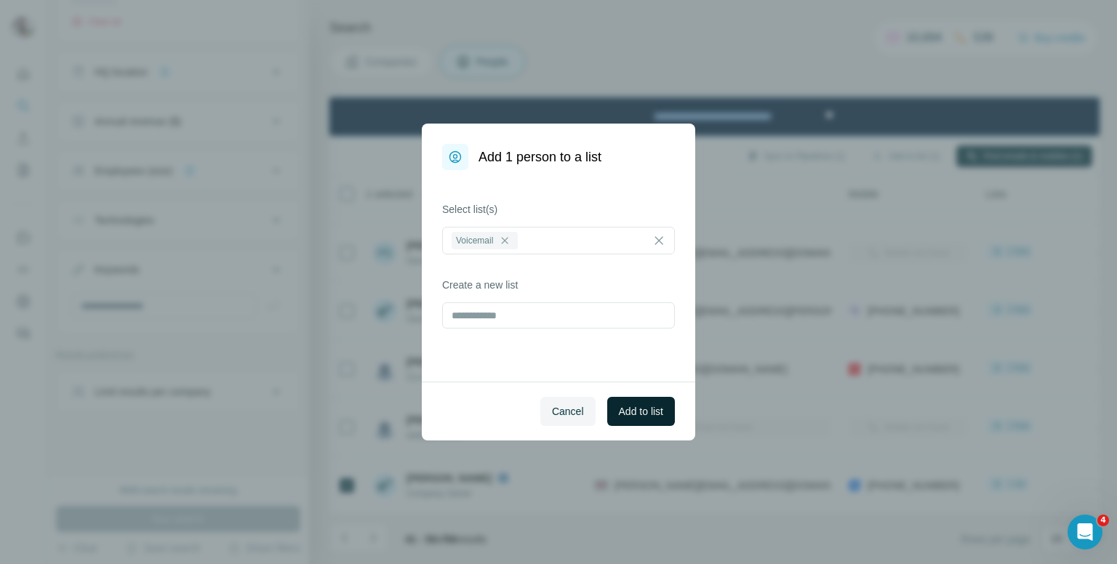
click at [624, 408] on span "Add to list" at bounding box center [641, 411] width 44 height 15
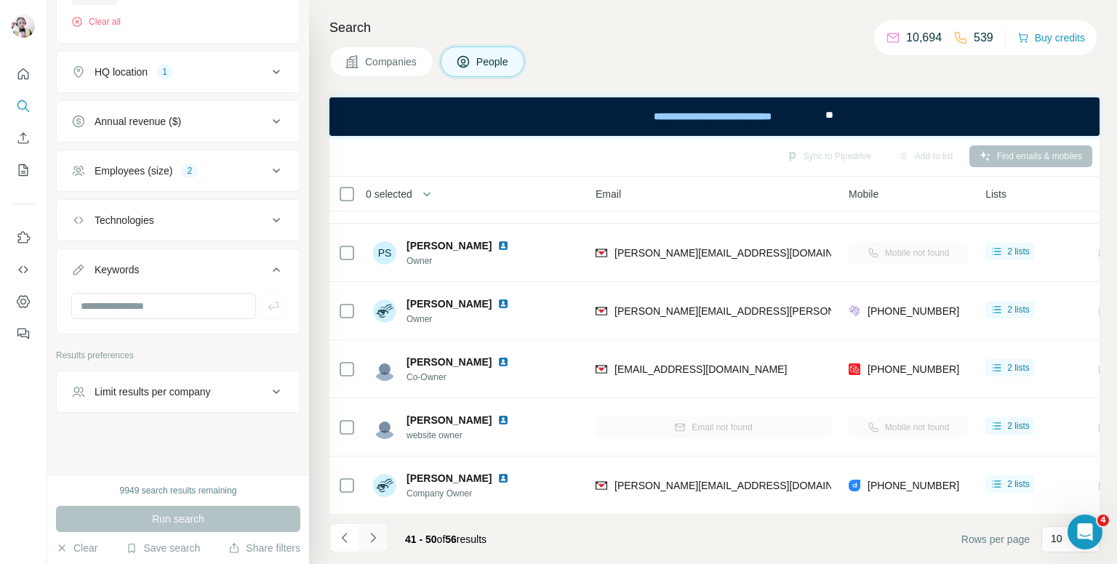
click at [367, 538] on icon "Navigate to next page" at bounding box center [373, 538] width 15 height 15
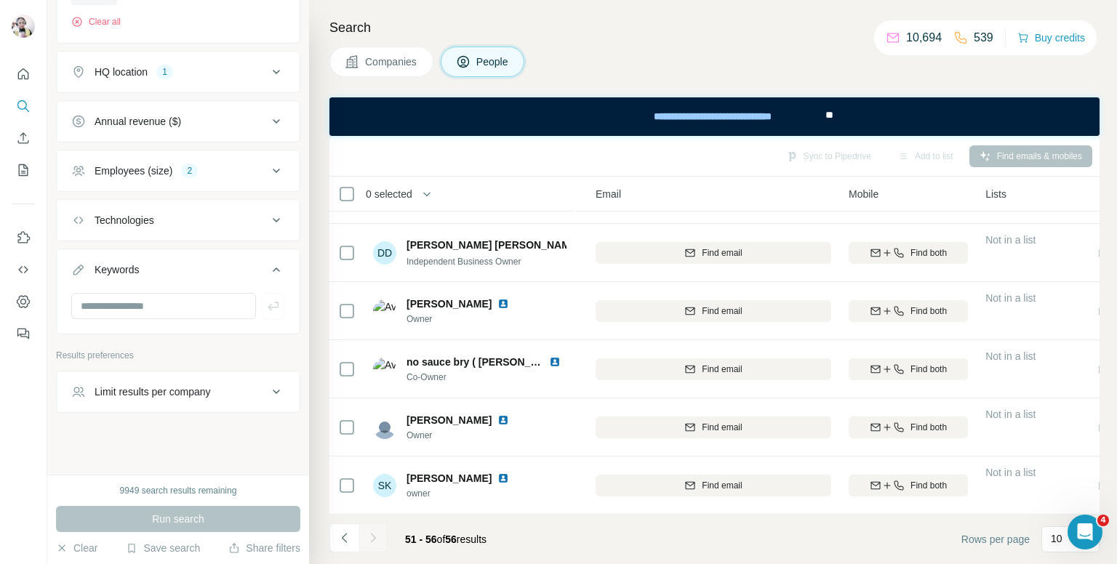
scroll to position [52, 150]
click at [341, 201] on icon at bounding box center [346, 193] width 17 height 17
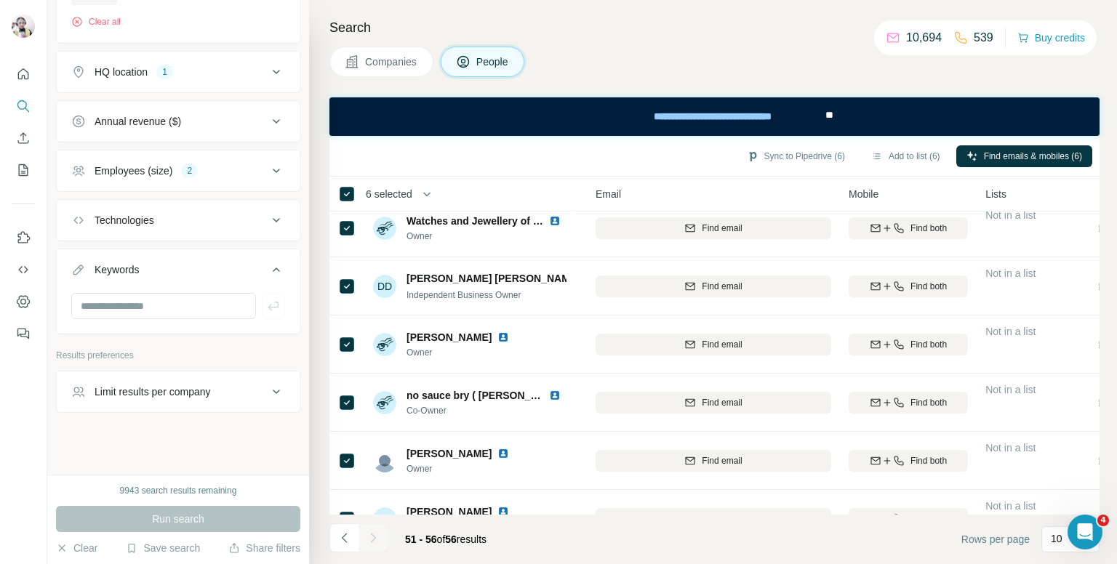
scroll to position [0, 150]
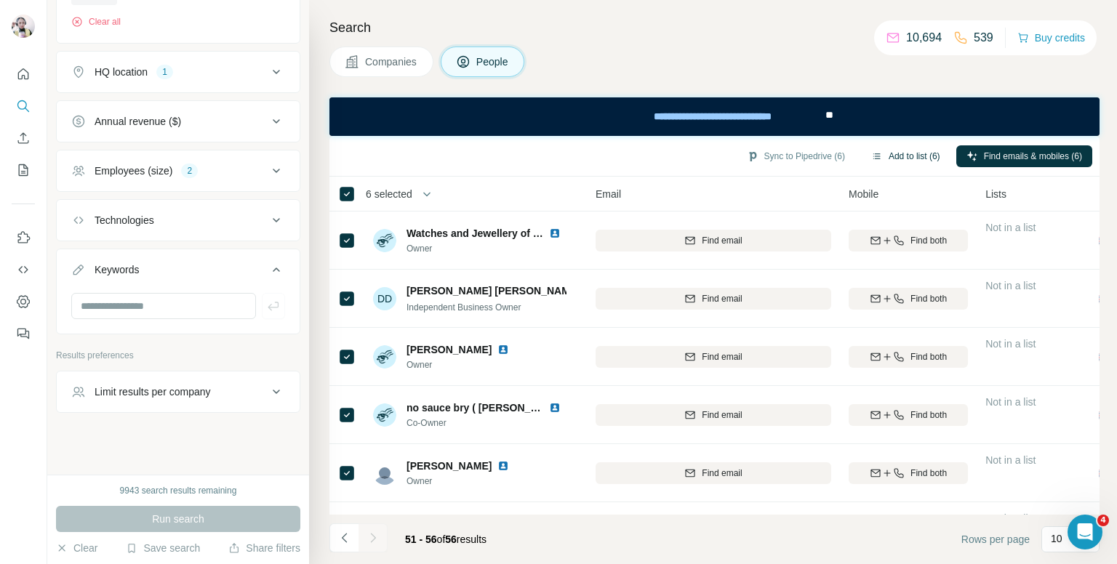
click at [896, 152] on button "Add to list (6)" at bounding box center [905, 156] width 89 height 22
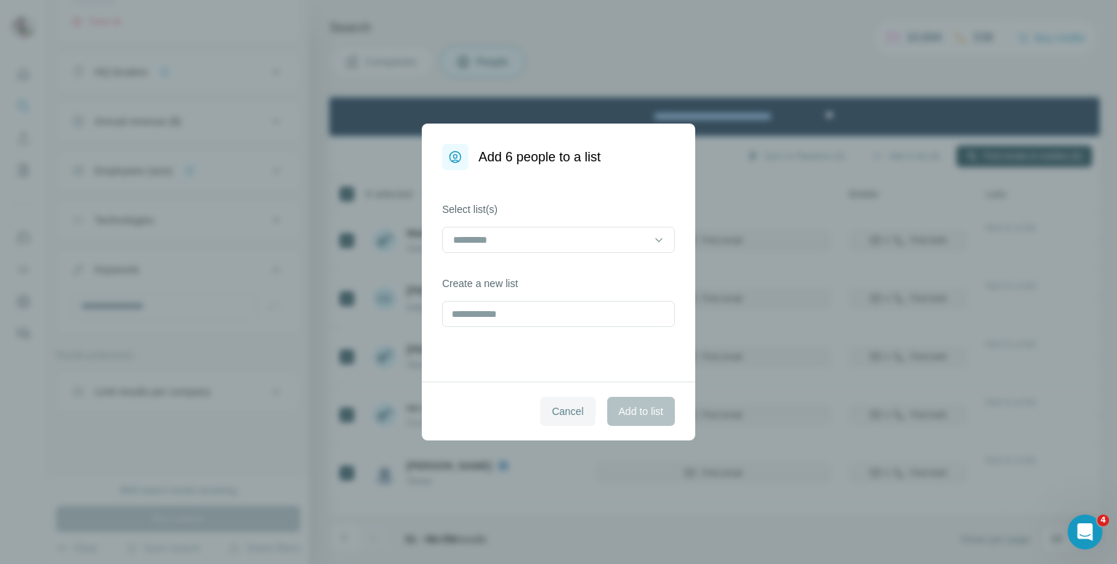
click at [568, 414] on span "Cancel" at bounding box center [568, 411] width 32 height 15
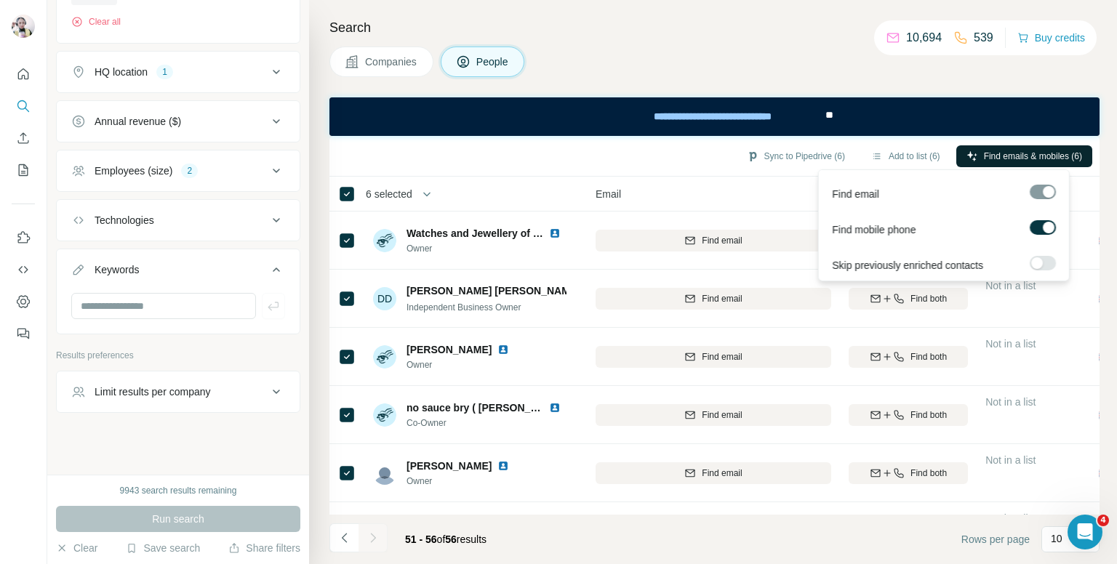
click at [999, 162] on button "Find emails & mobiles (6)" at bounding box center [1024, 156] width 136 height 22
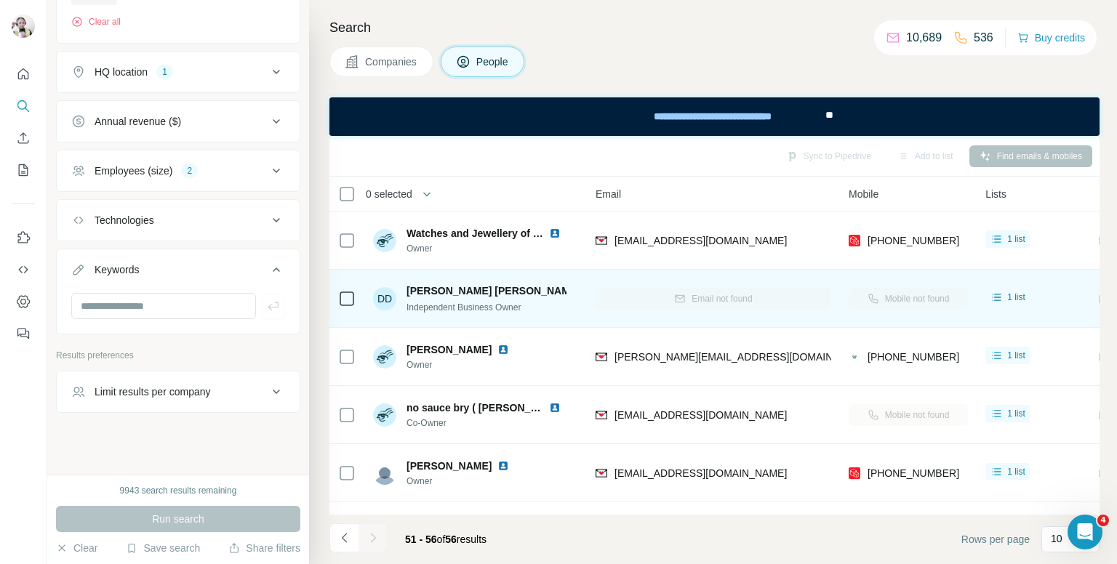
click at [358, 298] on td at bounding box center [346, 299] width 35 height 58
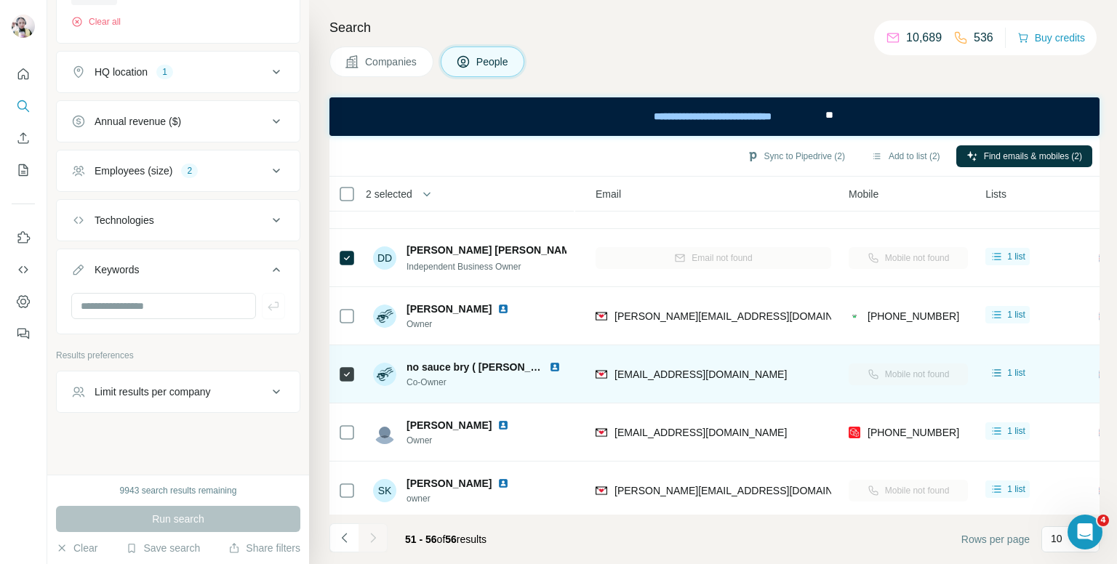
scroll to position [52, 150]
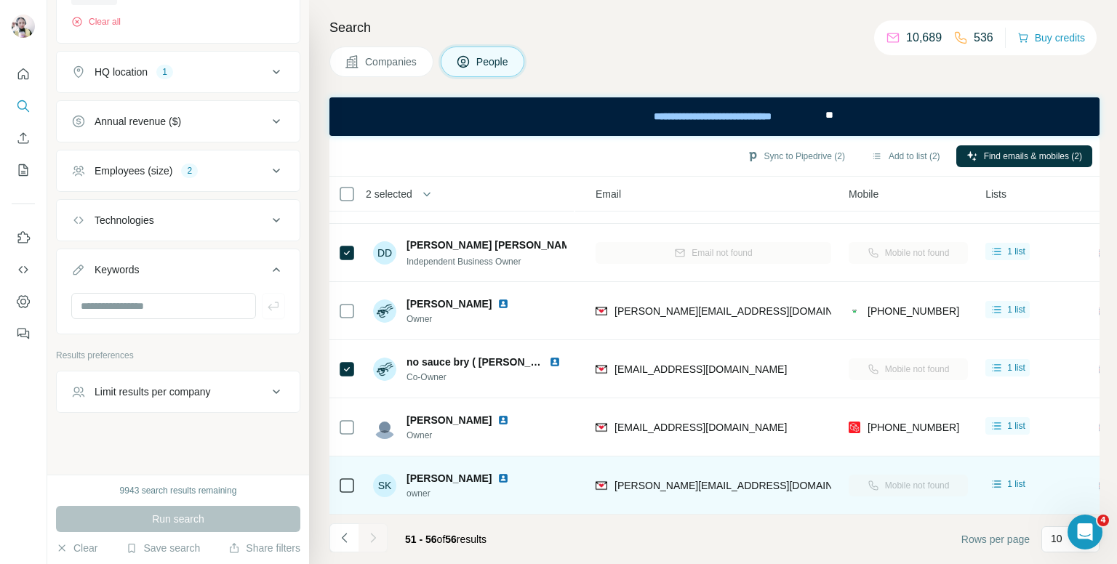
click at [332, 475] on td at bounding box center [346, 486] width 35 height 58
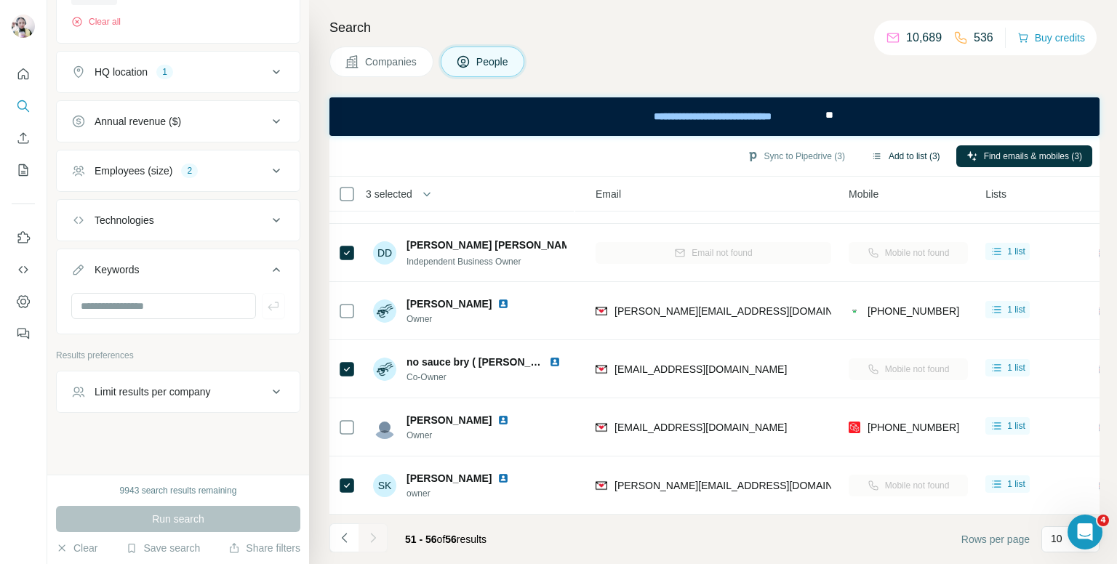
click at [886, 148] on button "Add to list (3)" at bounding box center [905, 156] width 89 height 22
click at [908, 153] on button "Add to list (3)" at bounding box center [905, 156] width 89 height 22
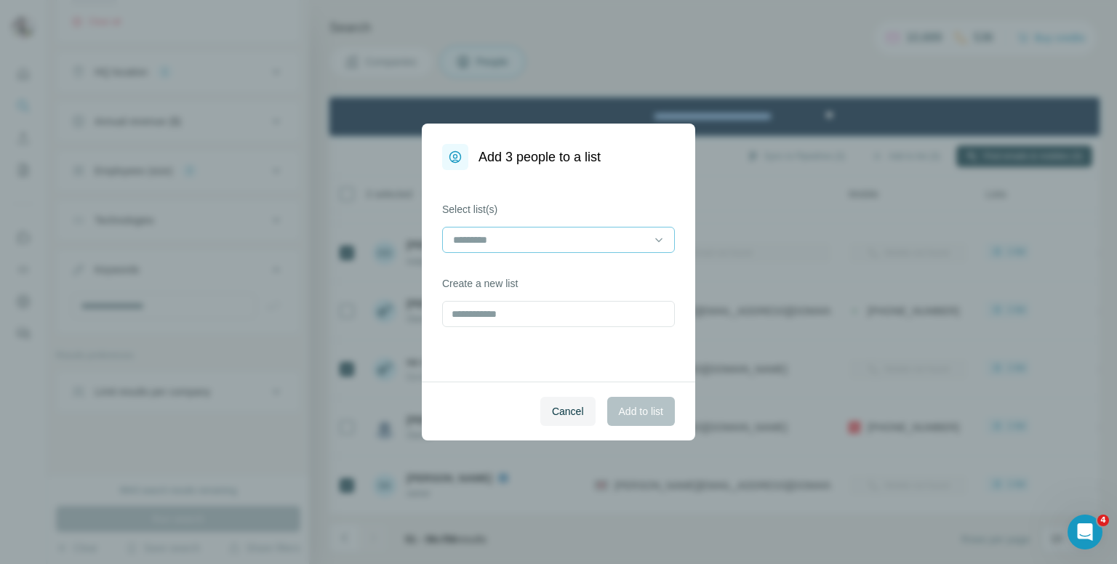
click at [515, 244] on input at bounding box center [550, 240] width 196 height 16
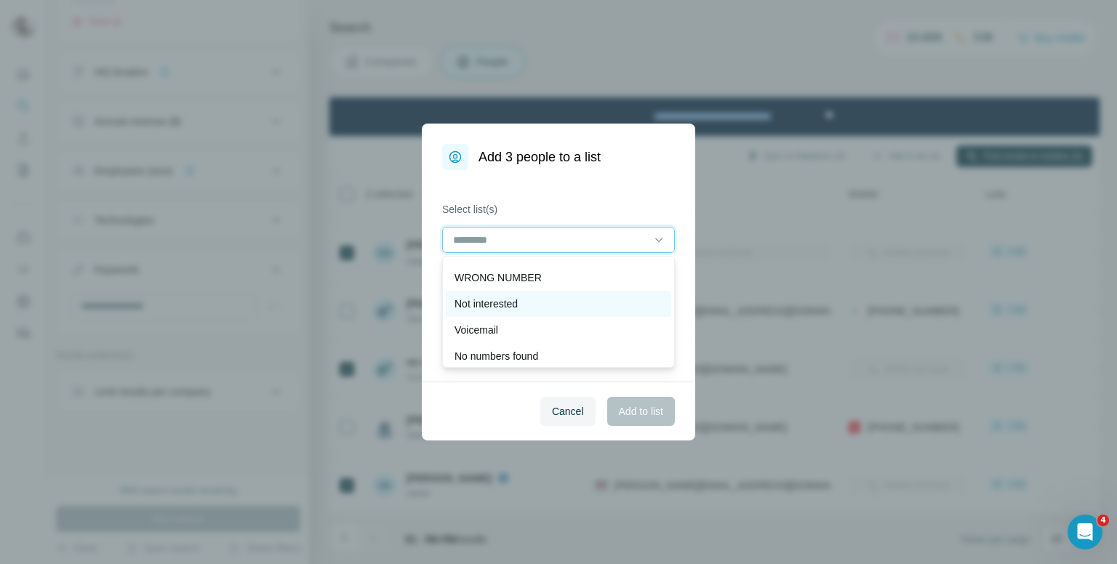
scroll to position [73, 0]
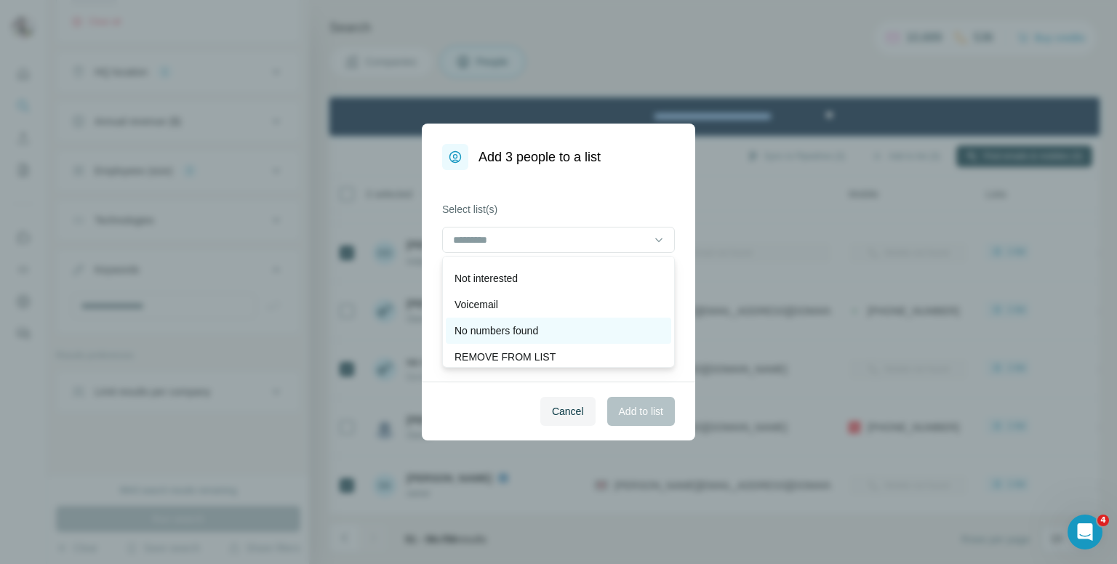
click at [486, 328] on p "No numbers found" at bounding box center [497, 331] width 84 height 15
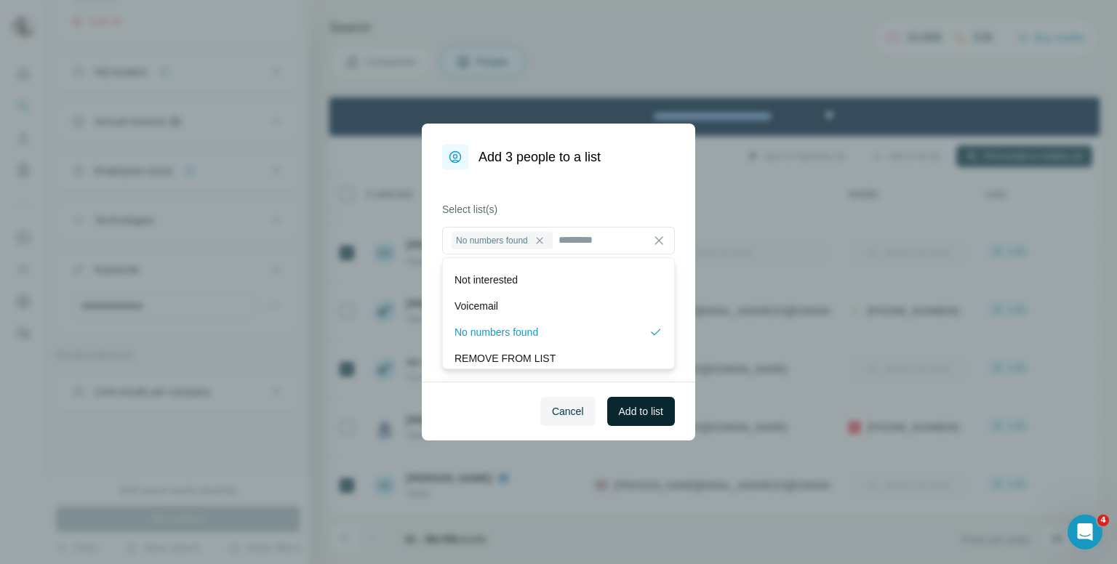
click at [649, 412] on span "Add to list" at bounding box center [641, 411] width 44 height 15
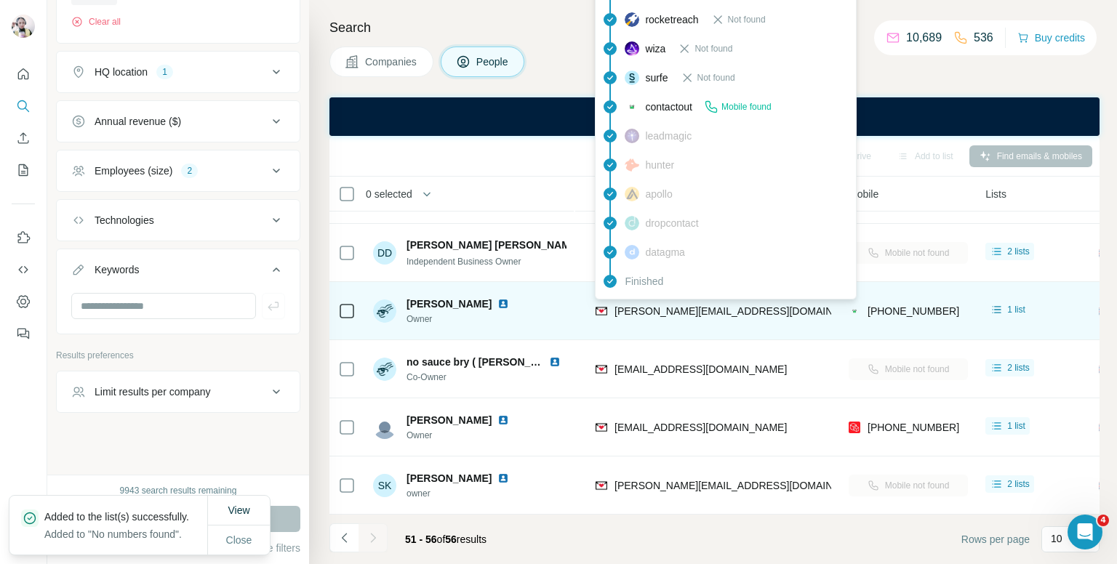
scroll to position [0, 150]
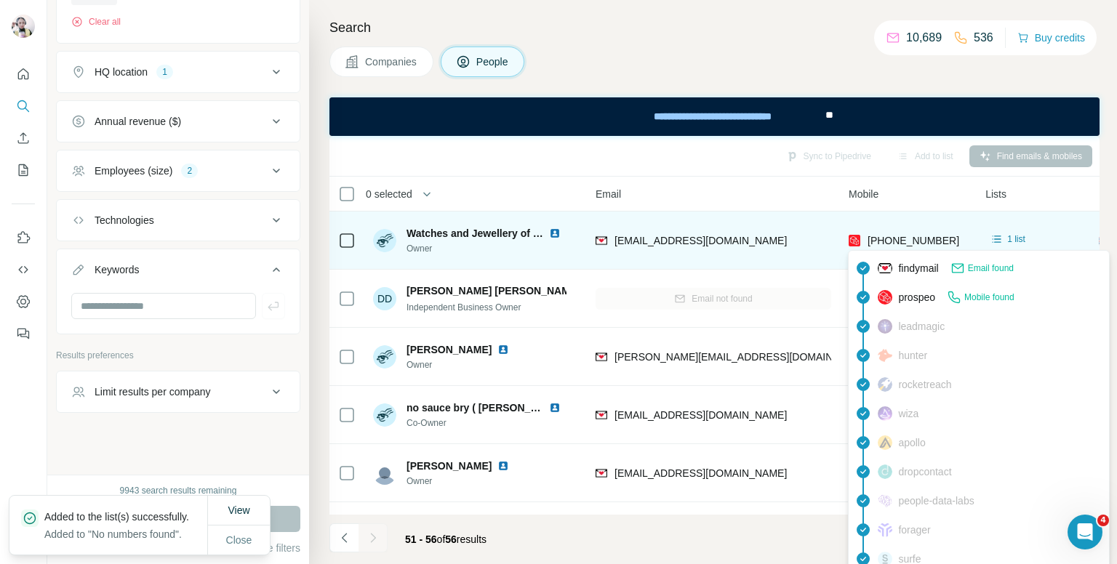
click at [911, 239] on span "[PHONE_NUMBER]" at bounding box center [914, 241] width 92 height 12
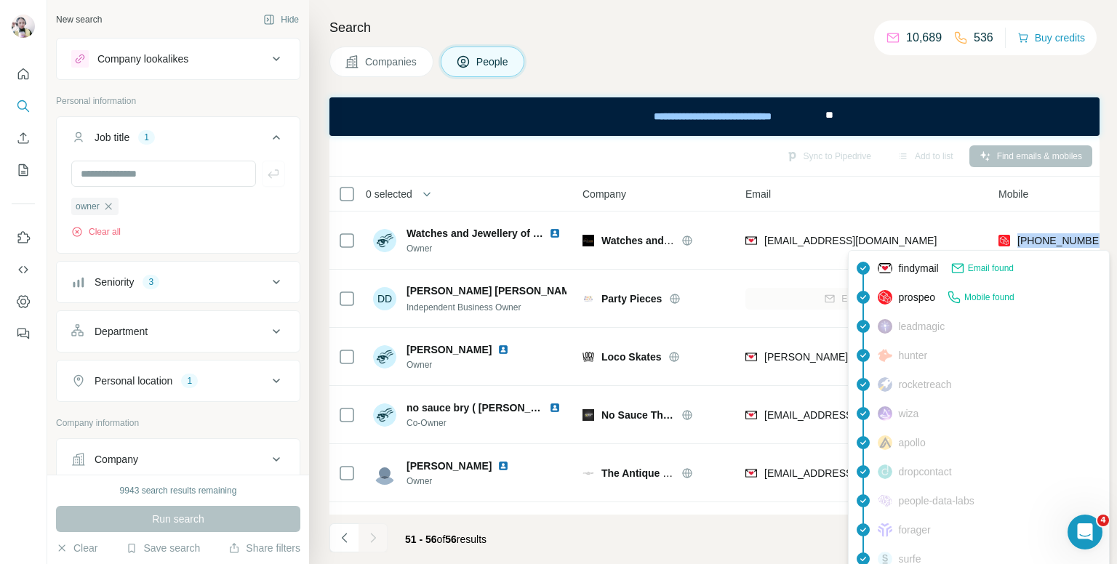
scroll to position [0, 150]
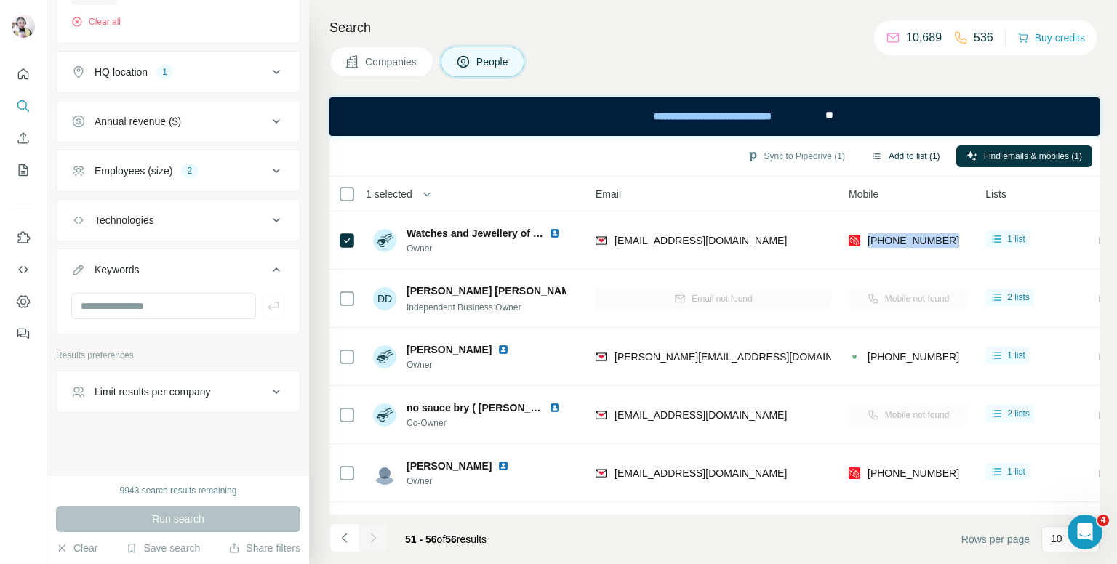
click at [906, 152] on button "Add to list (1)" at bounding box center [905, 156] width 89 height 22
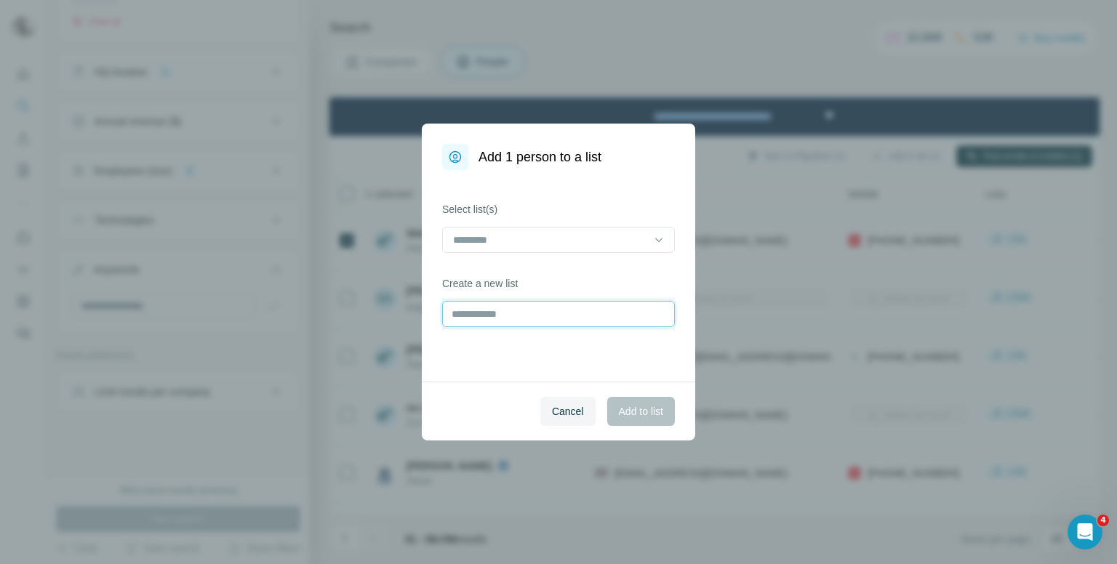
click at [554, 323] on input "text" at bounding box center [558, 314] width 233 height 26
click at [572, 240] on input at bounding box center [550, 240] width 196 height 16
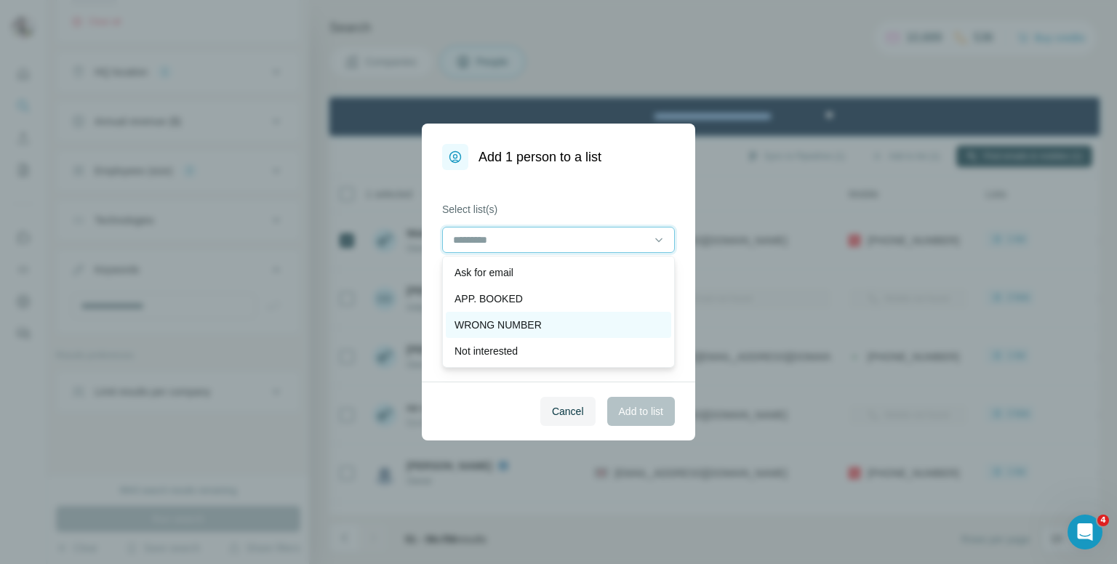
scroll to position [73, 0]
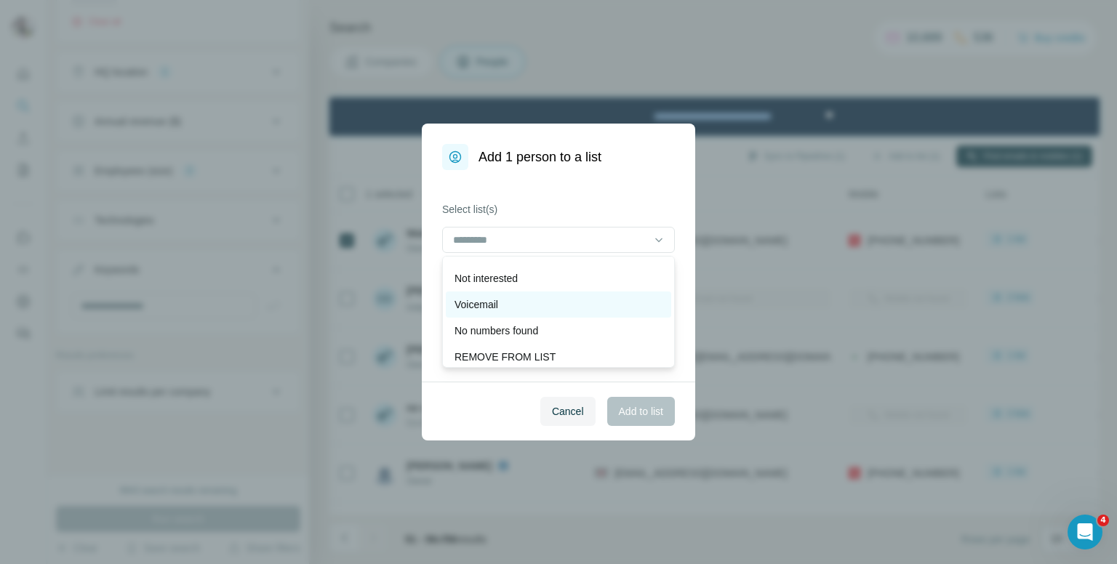
click at [509, 297] on div "Voicemail" at bounding box center [559, 304] width 208 height 15
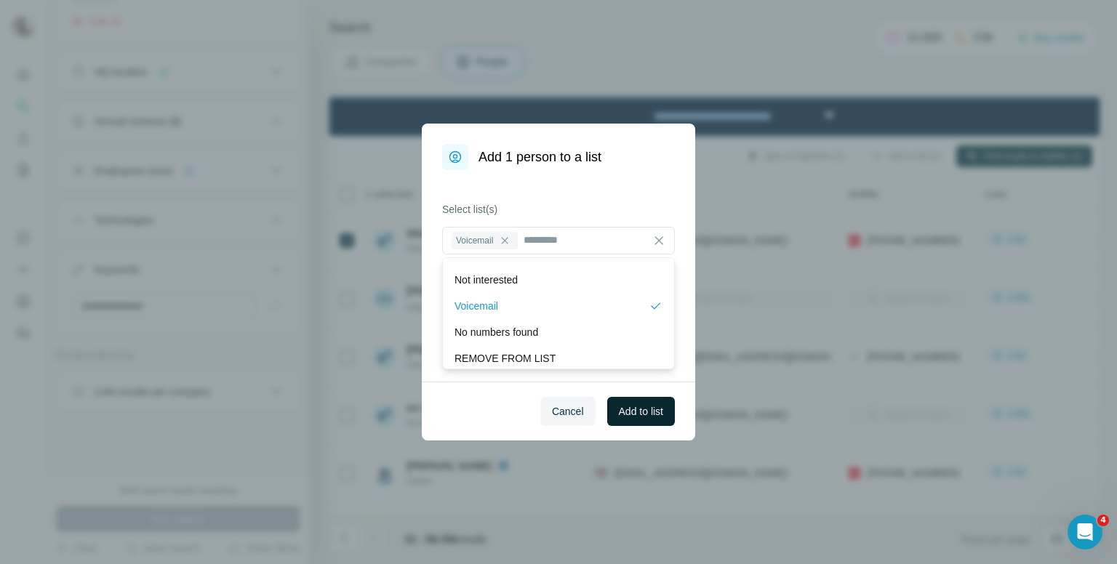
click at [650, 411] on span "Add to list" at bounding box center [641, 411] width 44 height 15
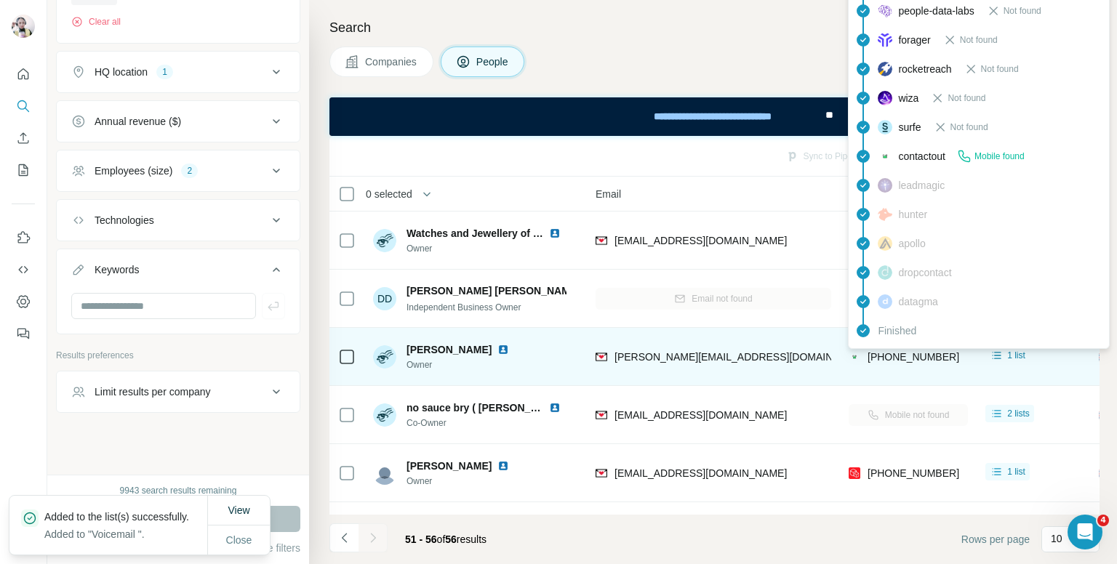
click at [919, 359] on span "[PHONE_NUMBER]" at bounding box center [914, 357] width 92 height 12
copy tr "[PHONE_NUMBER]"
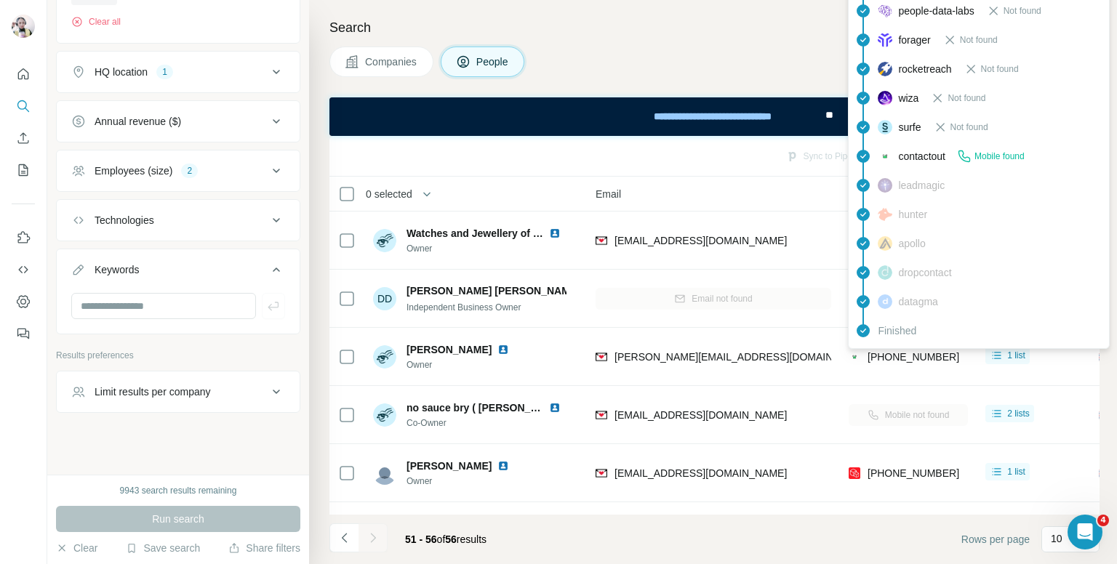
click at [706, 55] on div "Companies People" at bounding box center [714, 62] width 770 height 31
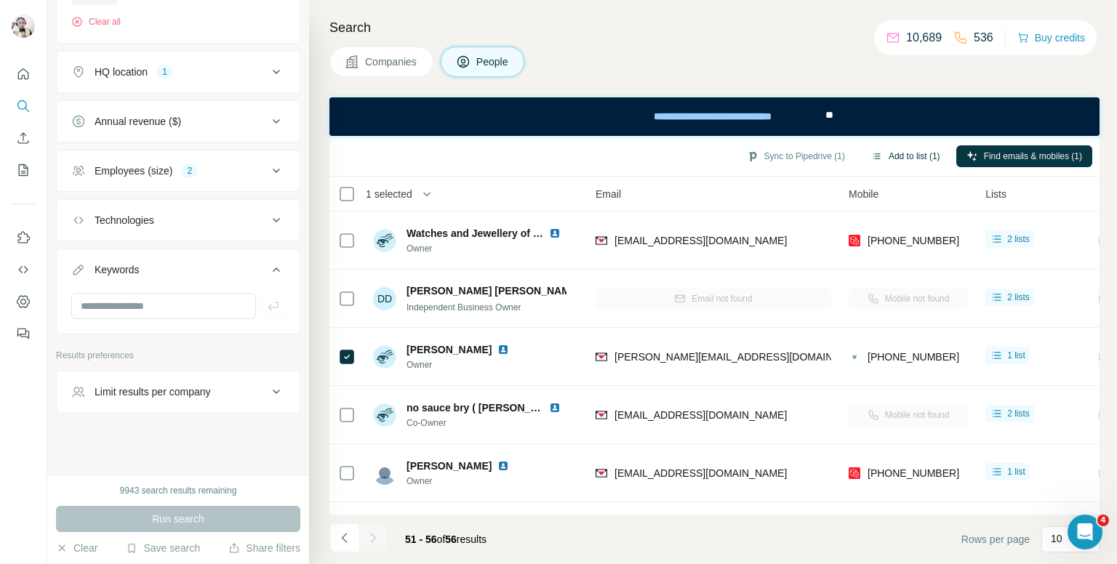
click at [899, 149] on button "Add to list (1)" at bounding box center [905, 156] width 89 height 22
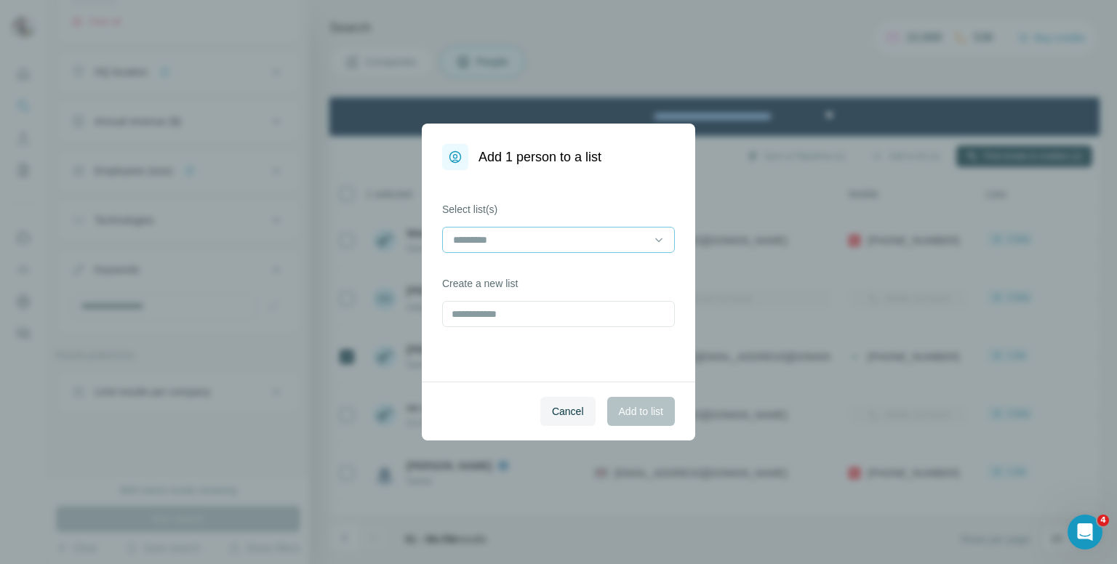
click at [556, 250] on div at bounding box center [550, 240] width 196 height 25
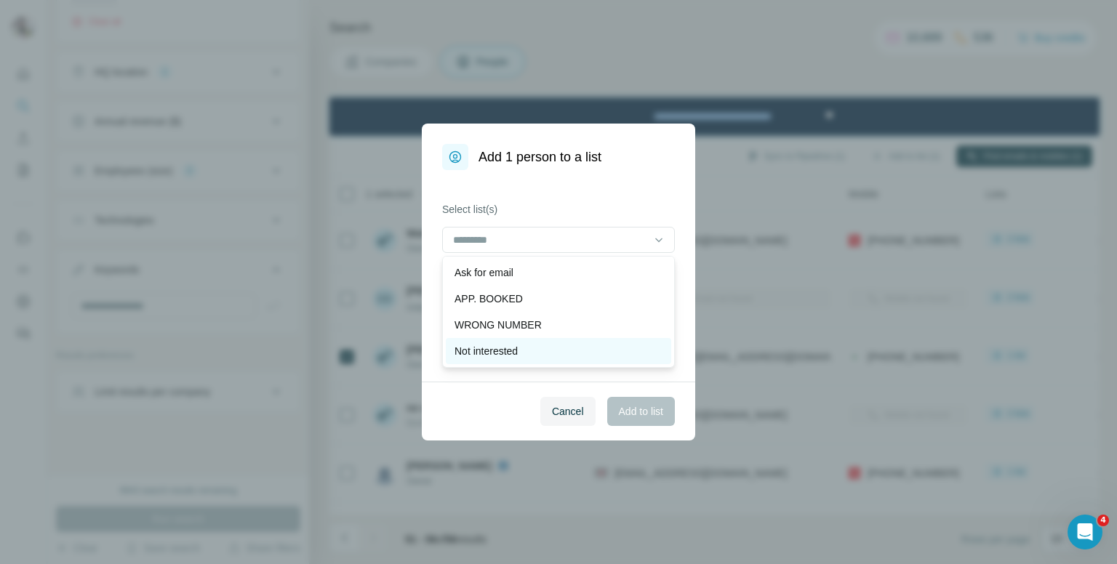
click at [518, 351] on p "Not interested" at bounding box center [486, 351] width 63 height 15
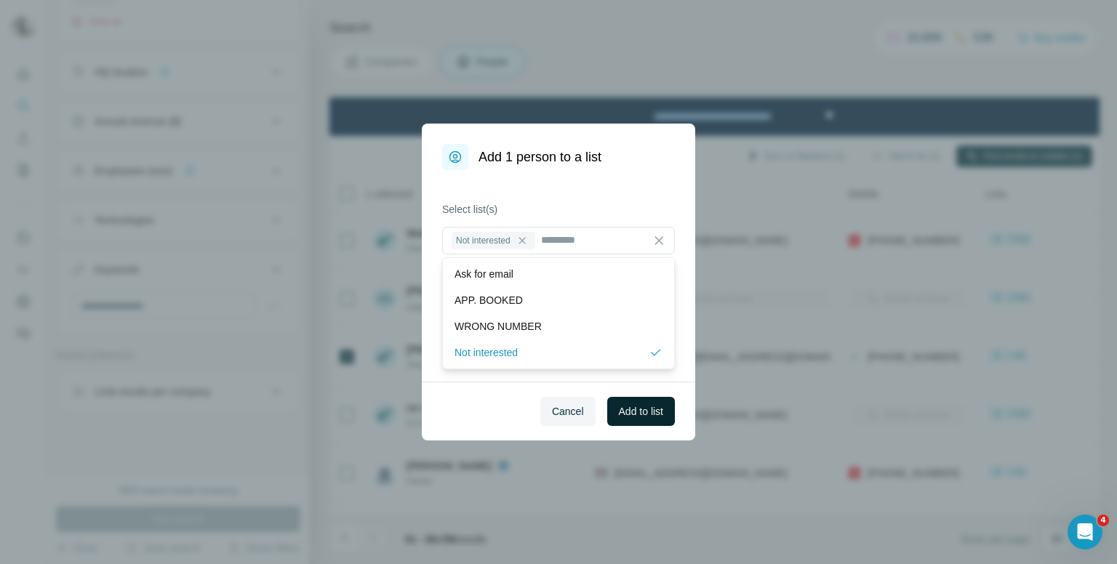
click at [631, 417] on span "Add to list" at bounding box center [641, 411] width 44 height 15
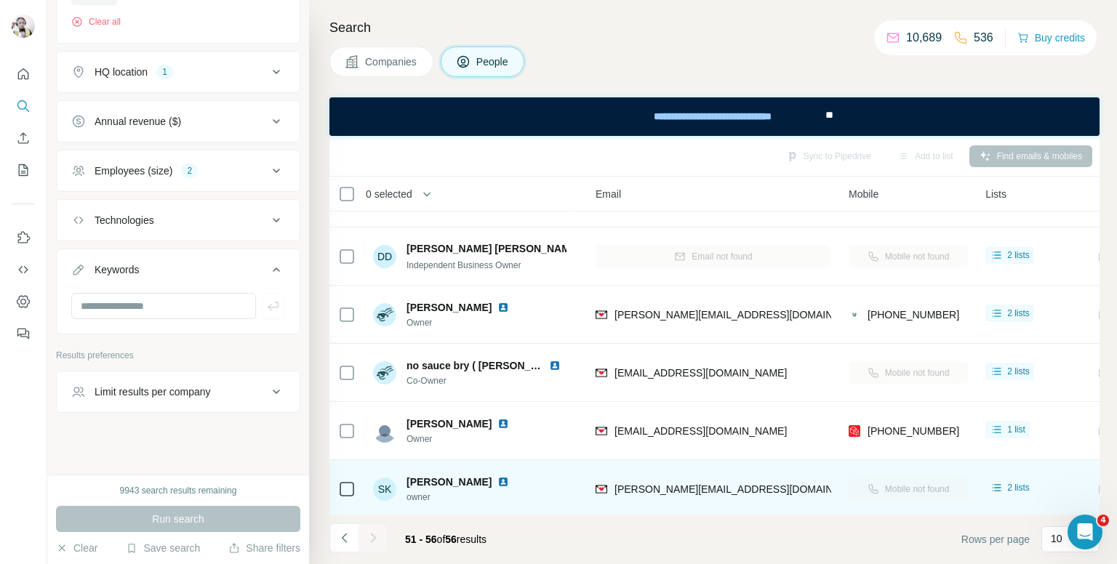
scroll to position [52, 150]
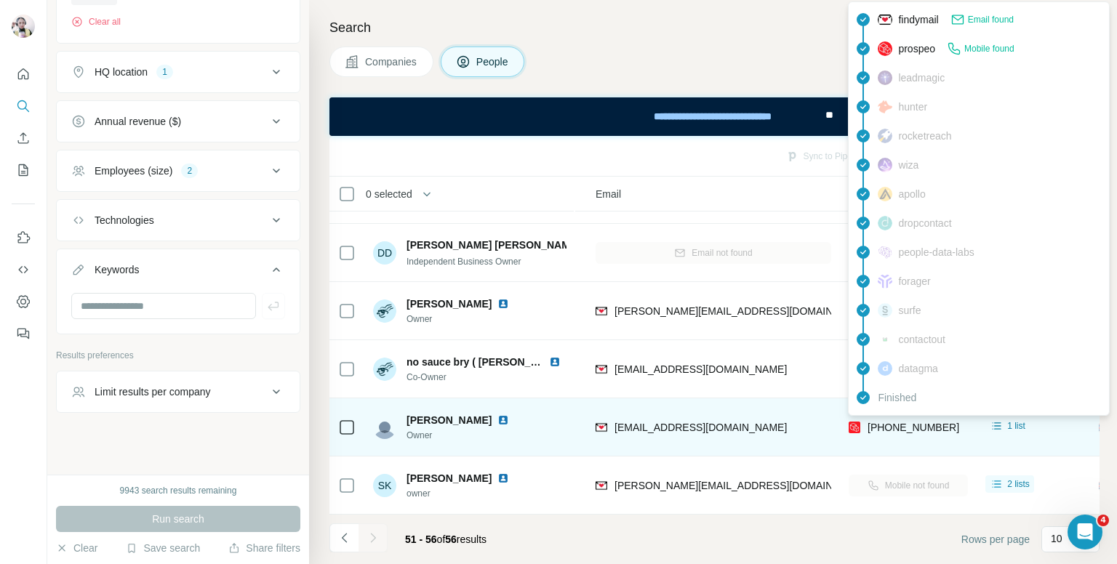
click at [917, 425] on span "[PHONE_NUMBER]" at bounding box center [914, 428] width 92 height 12
copy tr "[PHONE_NUMBER]"
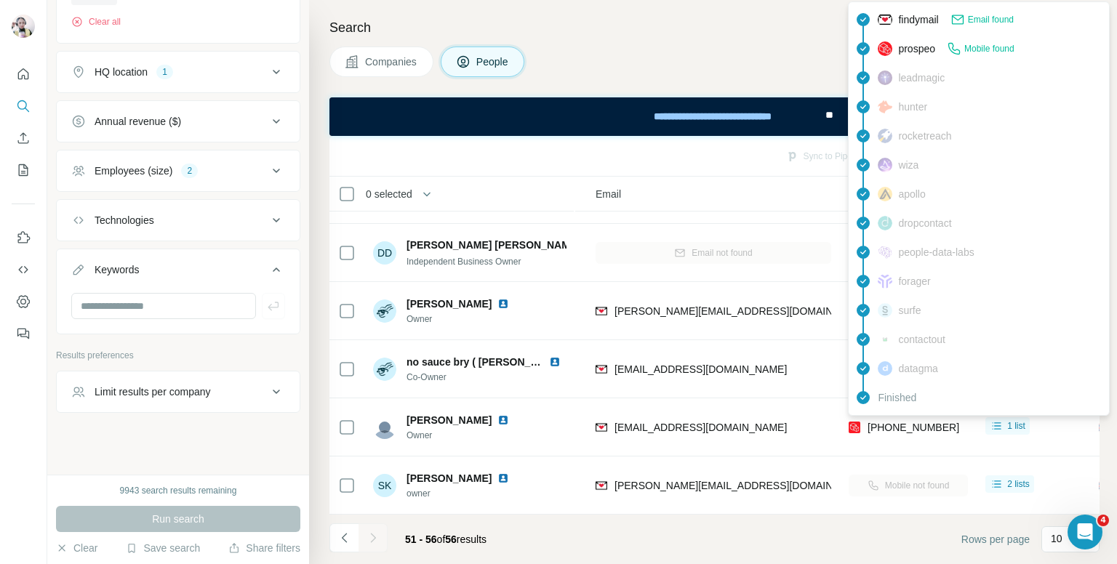
click at [774, 71] on div "Companies People" at bounding box center [714, 62] width 770 height 31
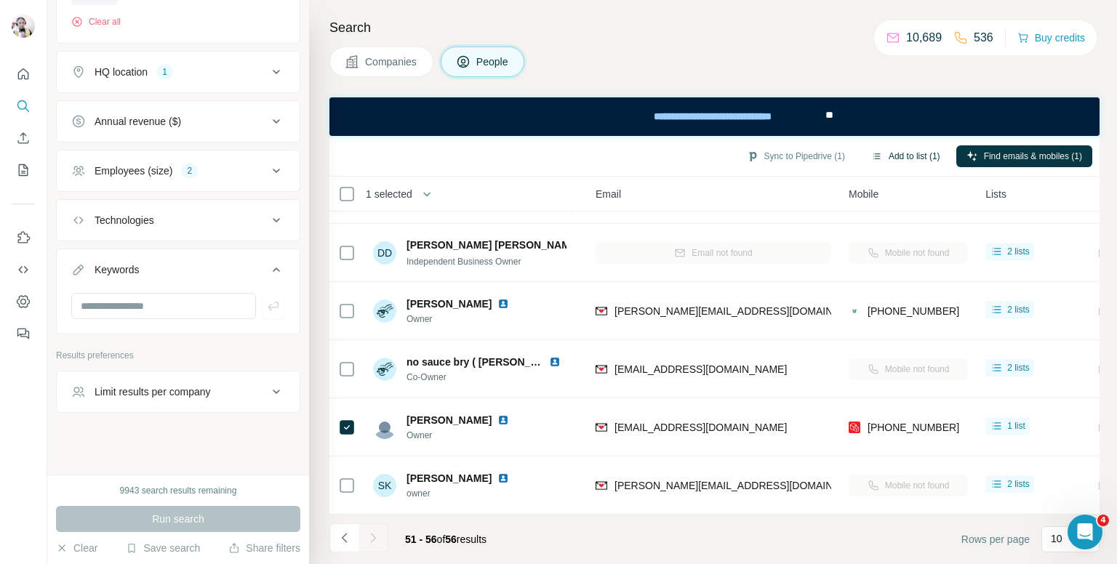
click at [897, 148] on button "Add to list (1)" at bounding box center [905, 156] width 89 height 22
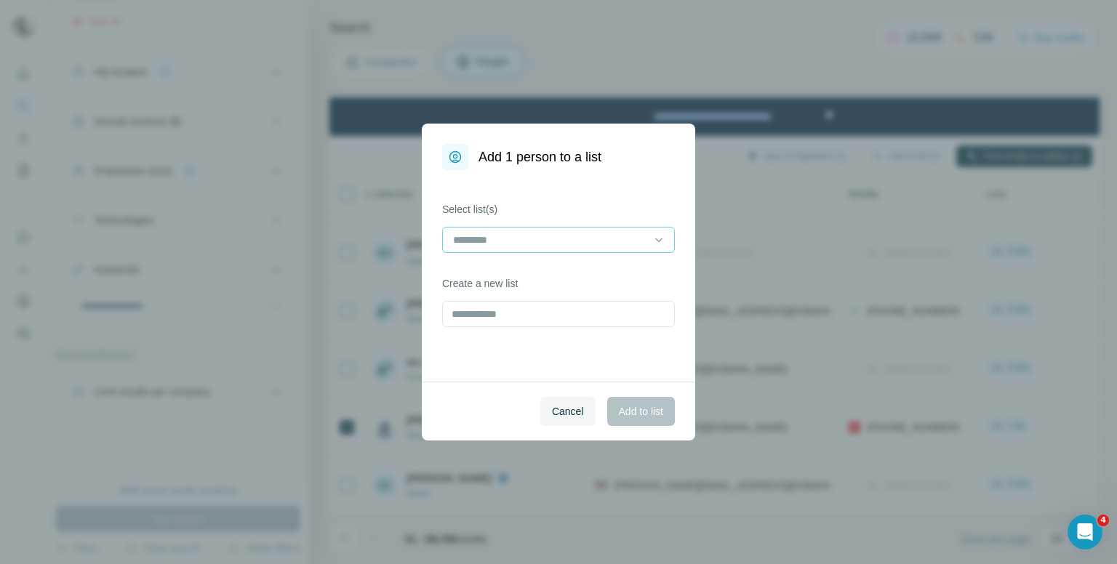
click at [607, 240] on input at bounding box center [550, 240] width 196 height 16
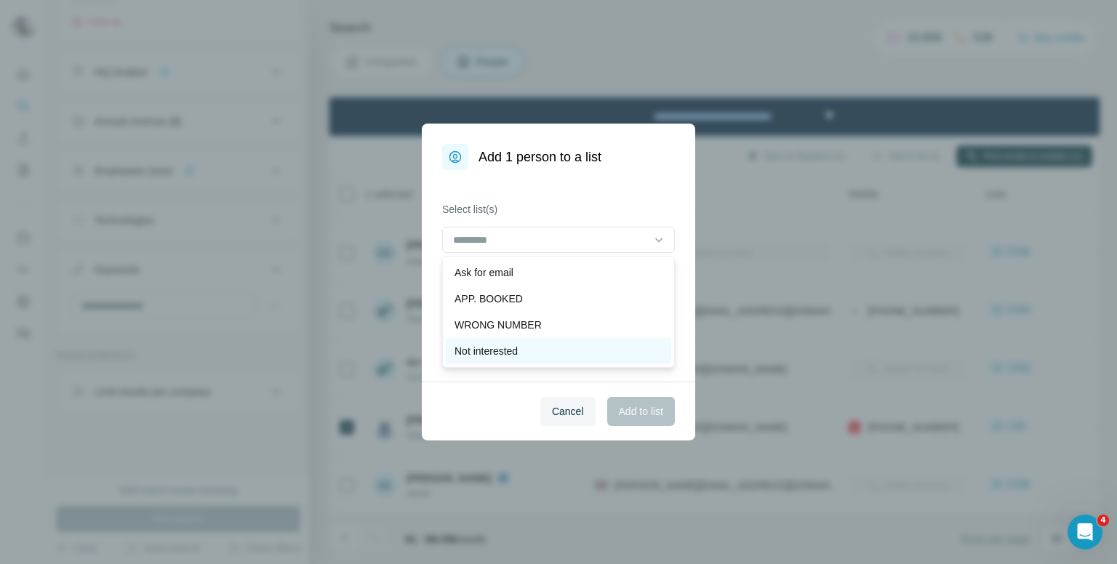
click at [493, 344] on p "Not interested" at bounding box center [486, 351] width 63 height 15
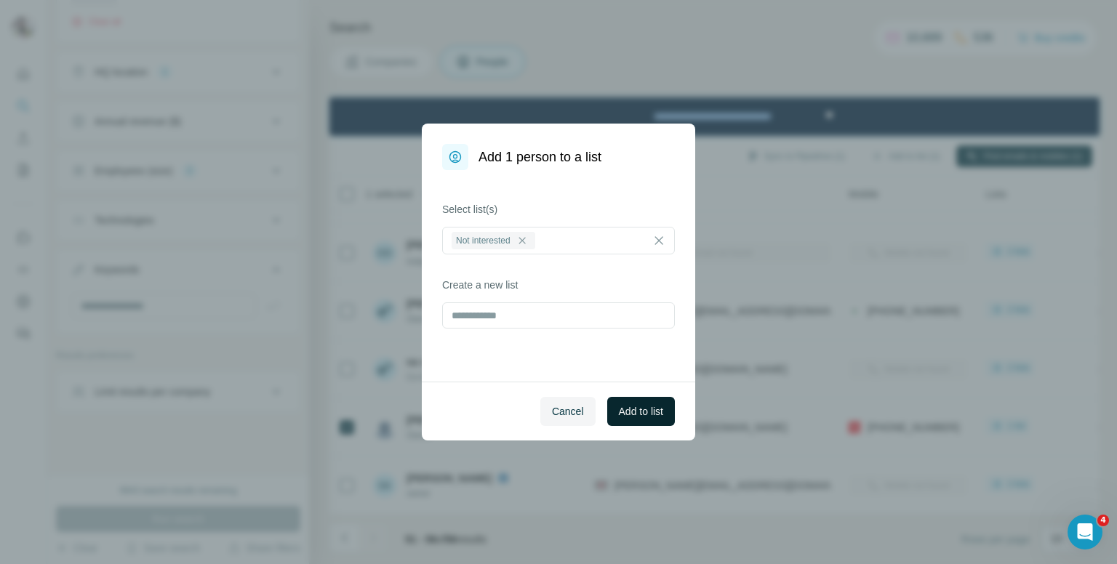
click at [631, 417] on span "Add to list" at bounding box center [641, 411] width 44 height 15
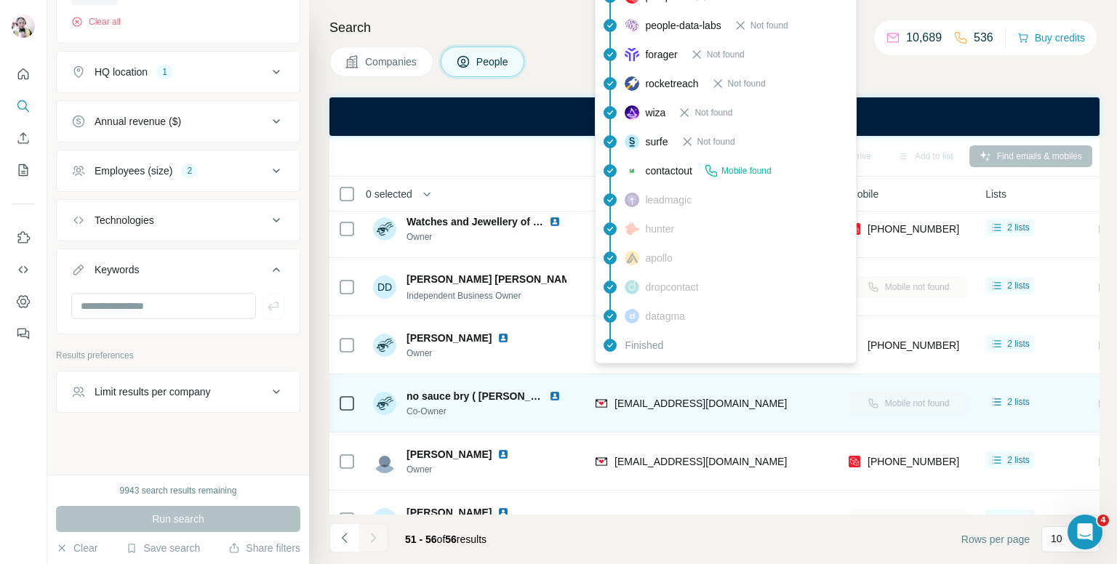
scroll to position [0, 150]
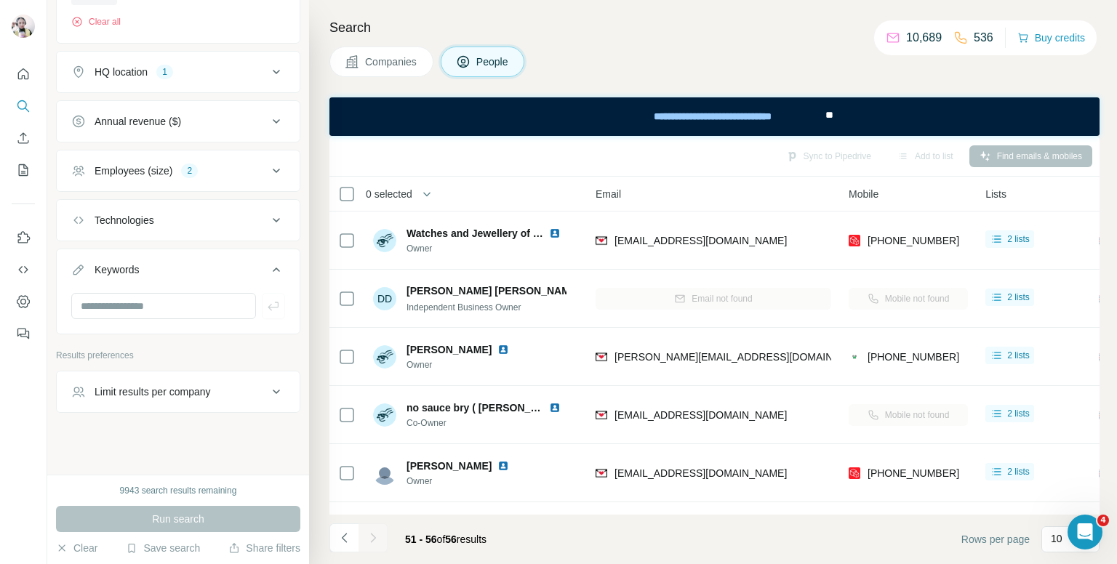
click at [640, 47] on div "Companies People" at bounding box center [714, 62] width 770 height 31
click at [21, 167] on icon "My lists" at bounding box center [23, 170] width 15 height 15
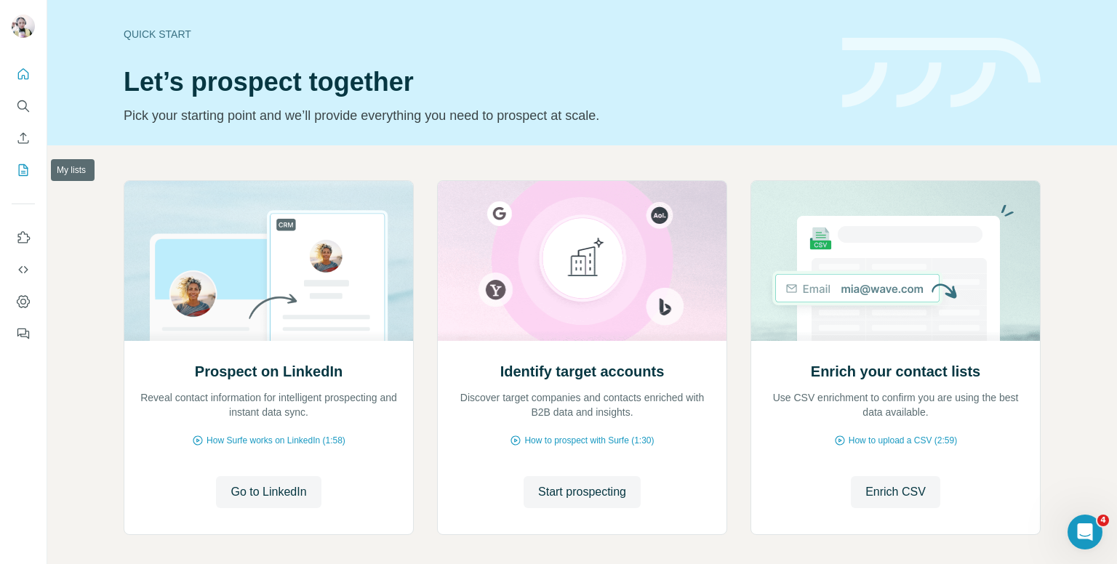
click at [23, 177] on icon "My lists" at bounding box center [23, 170] width 15 height 15
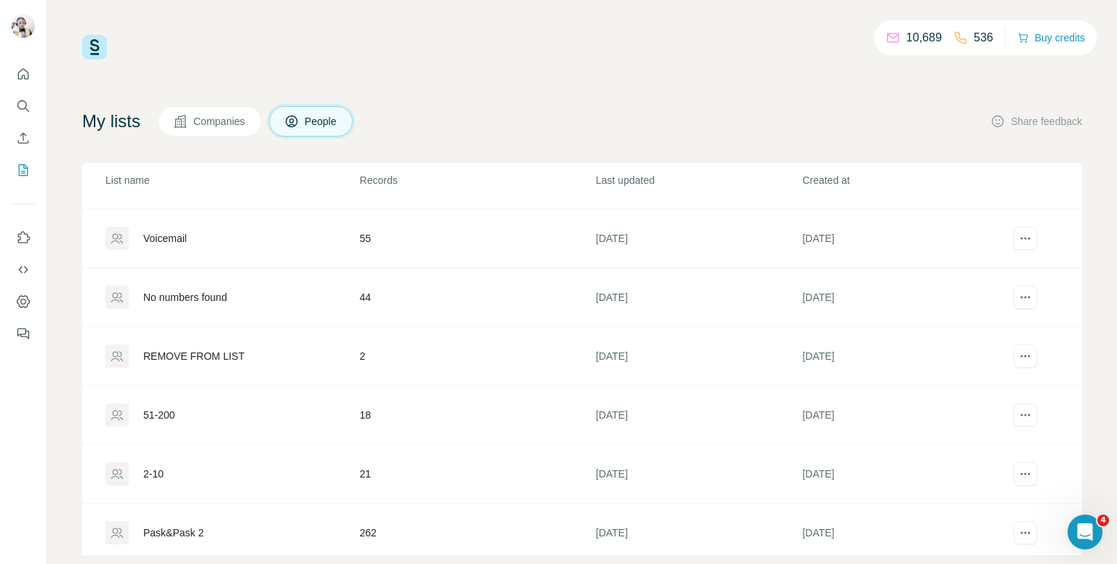
scroll to position [230, 0]
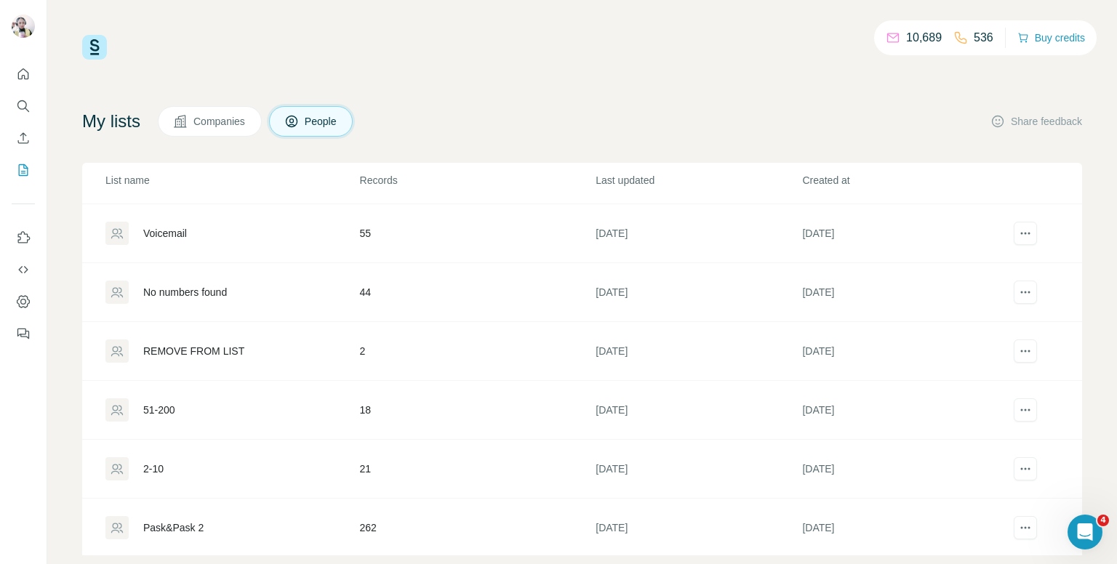
click at [410, 230] on td "55" at bounding box center [477, 233] width 236 height 59
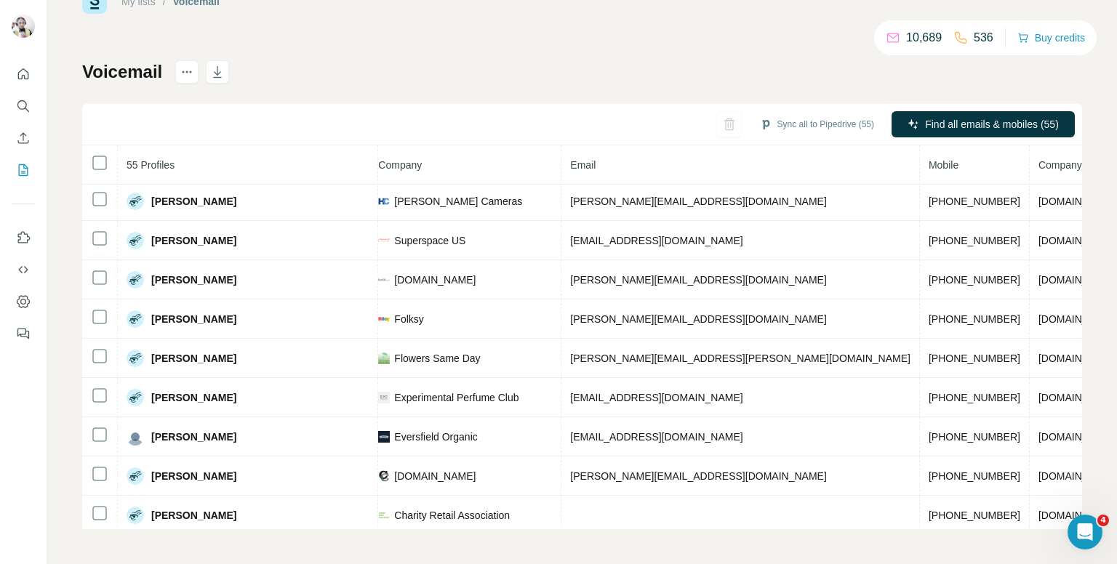
scroll to position [1810, 448]
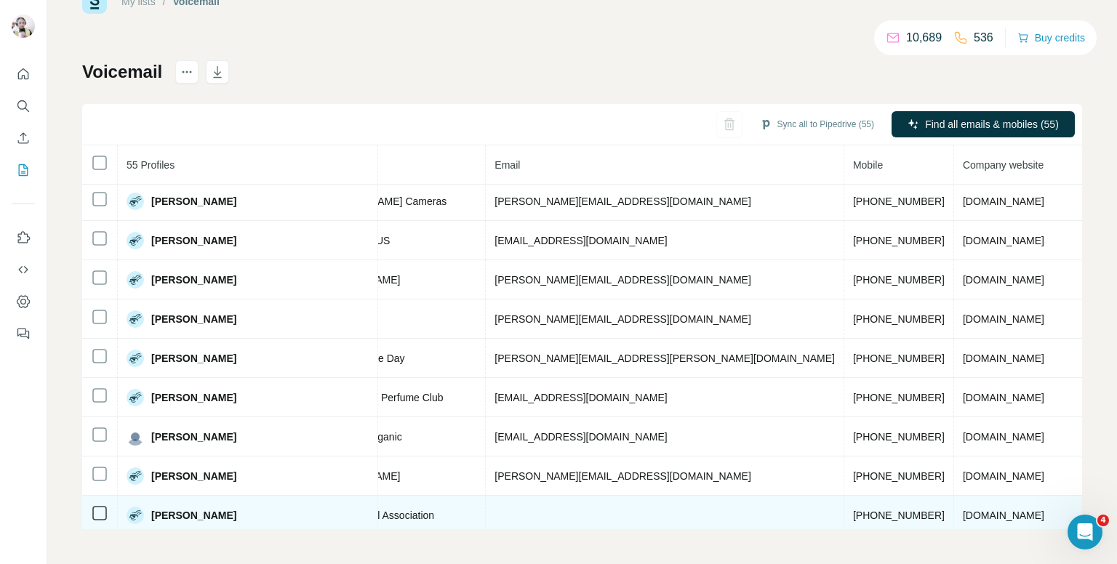
click at [853, 510] on span "+447743379074" at bounding box center [899, 516] width 92 height 12
copy span "+447743379074"
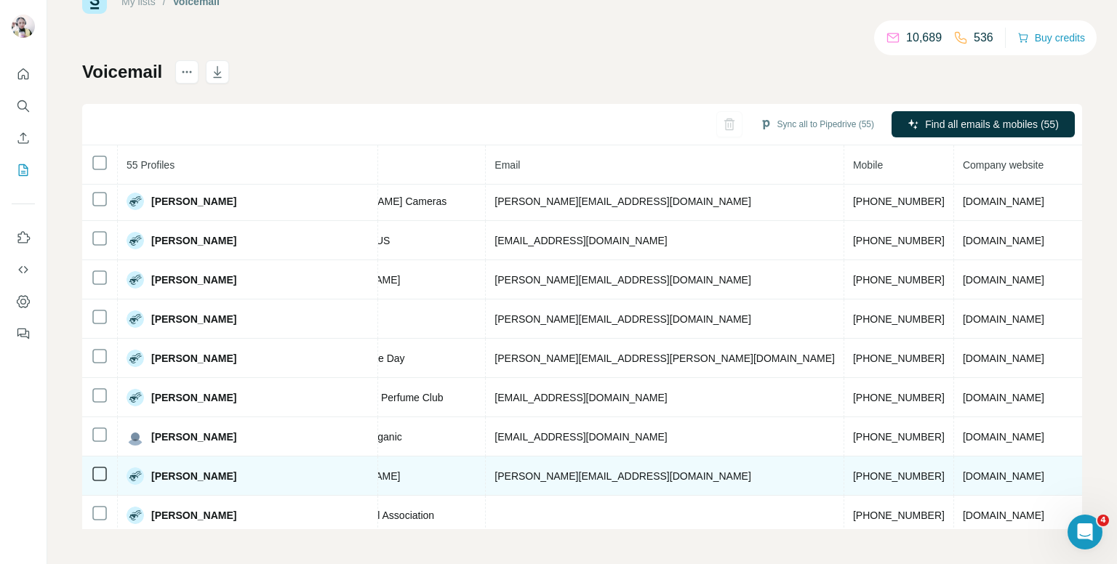
click at [853, 471] on span "+447843883568" at bounding box center [899, 477] width 92 height 12
copy span "+447843883568"
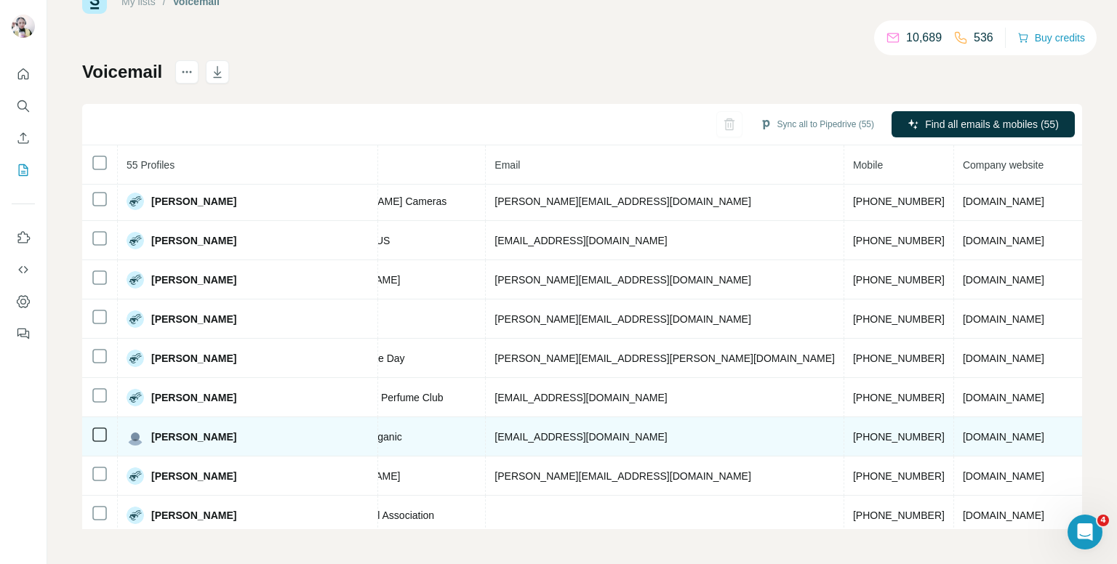
click at [844, 417] on td "+447768796004" at bounding box center [899, 436] width 110 height 39
copy span "+447768796004"
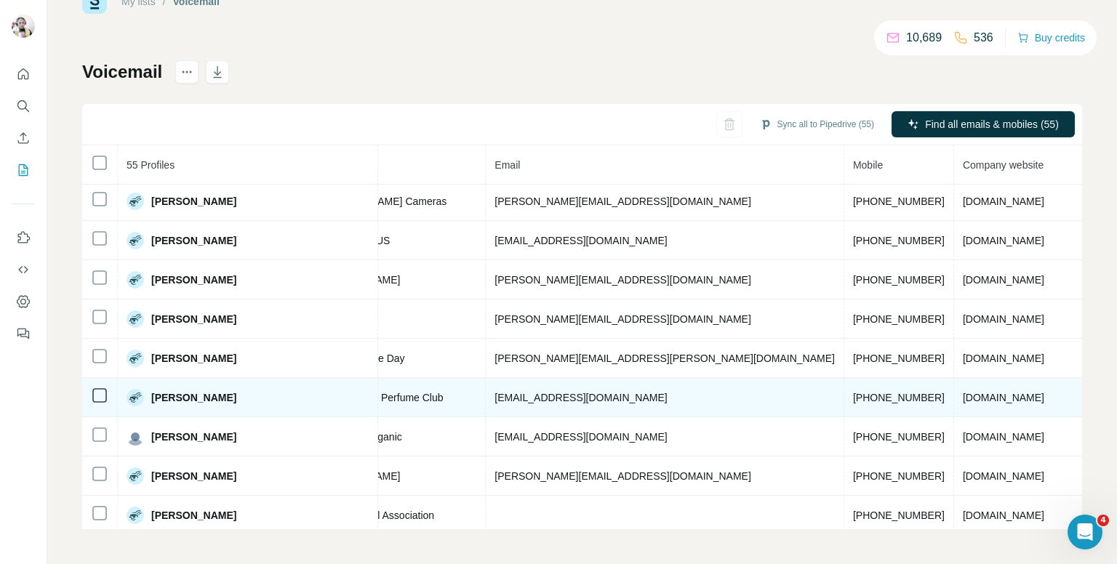
click at [853, 392] on span "+447587003654" at bounding box center [899, 398] width 92 height 12
copy span "+447587003654"
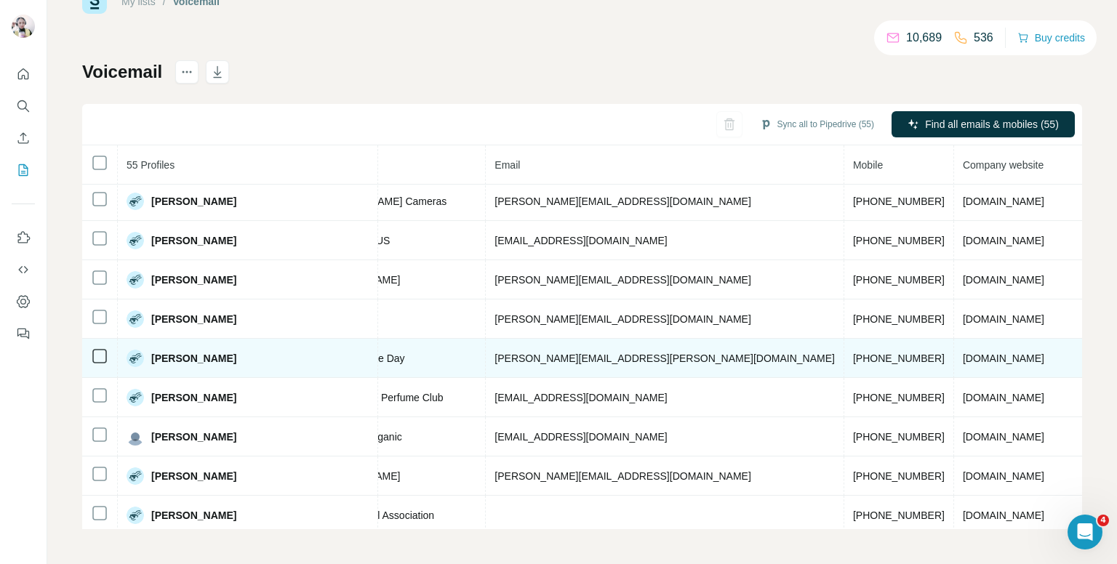
click at [853, 353] on span "+447876172717" at bounding box center [899, 359] width 92 height 12
copy span "+447876172717"
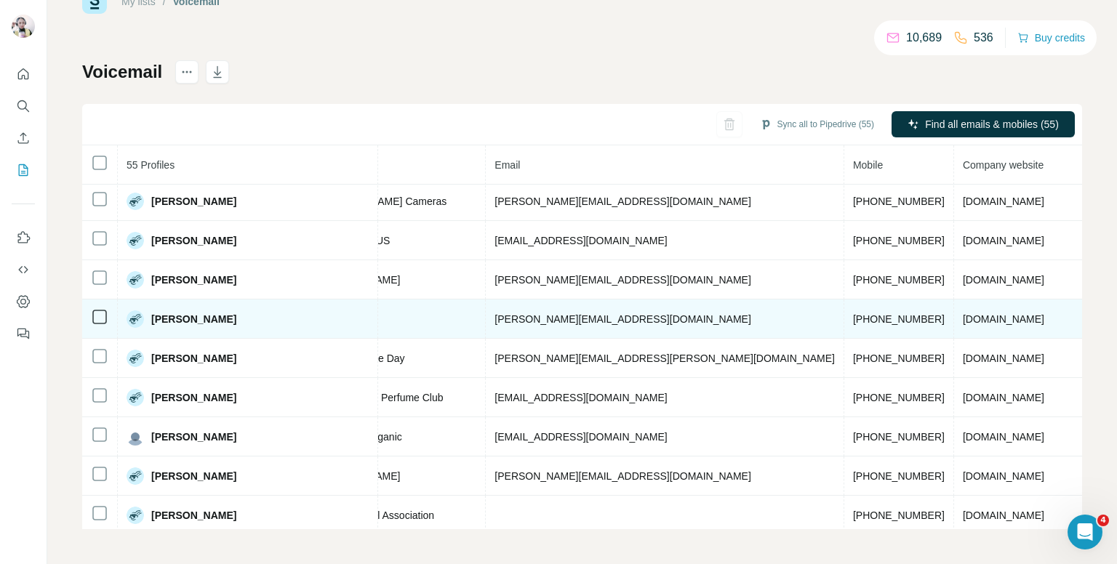
click at [853, 313] on span "+447878952479" at bounding box center [899, 319] width 92 height 12
copy span "+447878952479"
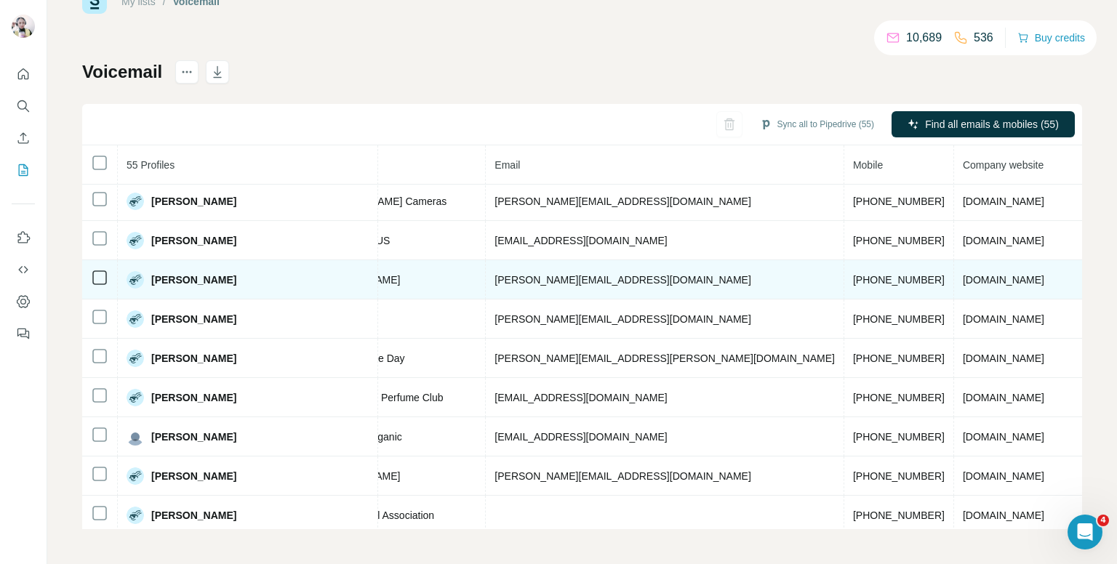
click at [853, 274] on span "+442030800960" at bounding box center [899, 280] width 92 height 12
copy span "+442030800960"
click at [853, 274] on span "+442030800960" at bounding box center [899, 280] width 92 height 12
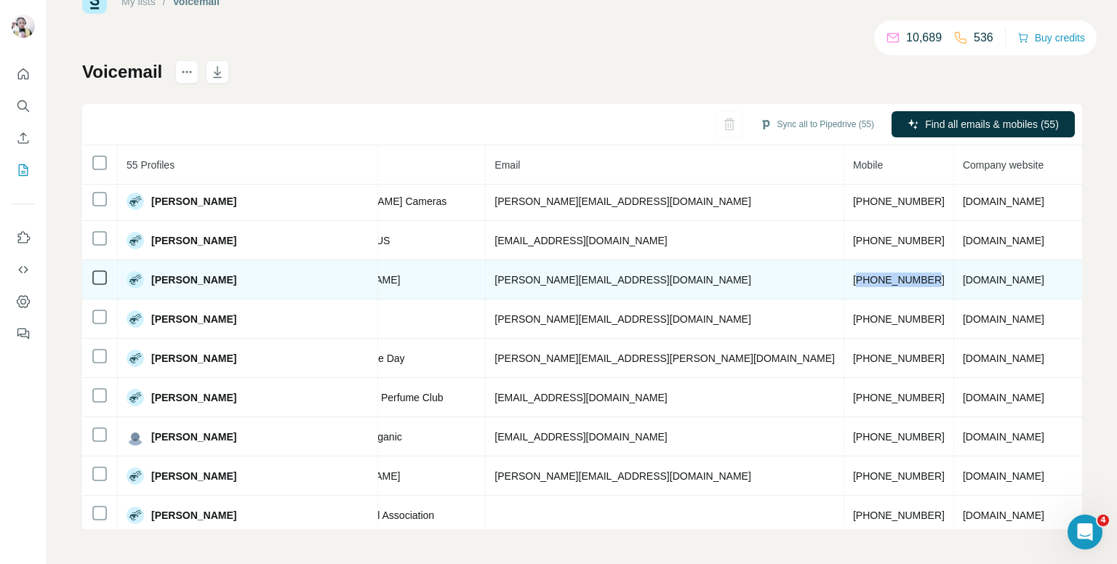
click at [853, 274] on span "+442030800960" at bounding box center [899, 280] width 92 height 12
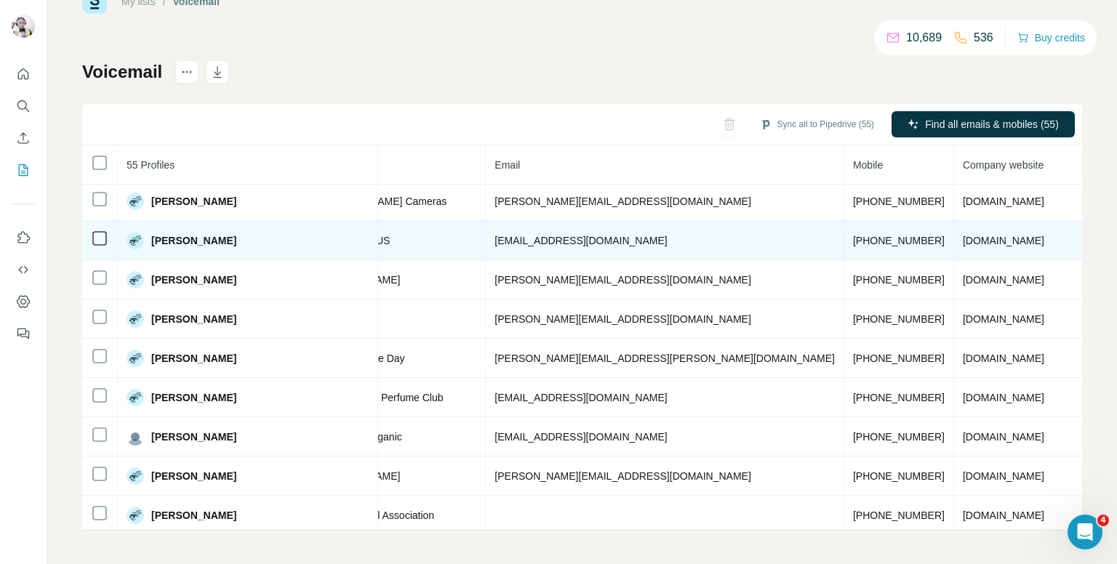
click at [853, 235] on span "+447766460387" at bounding box center [899, 241] width 92 height 12
copy span "+447766460387"
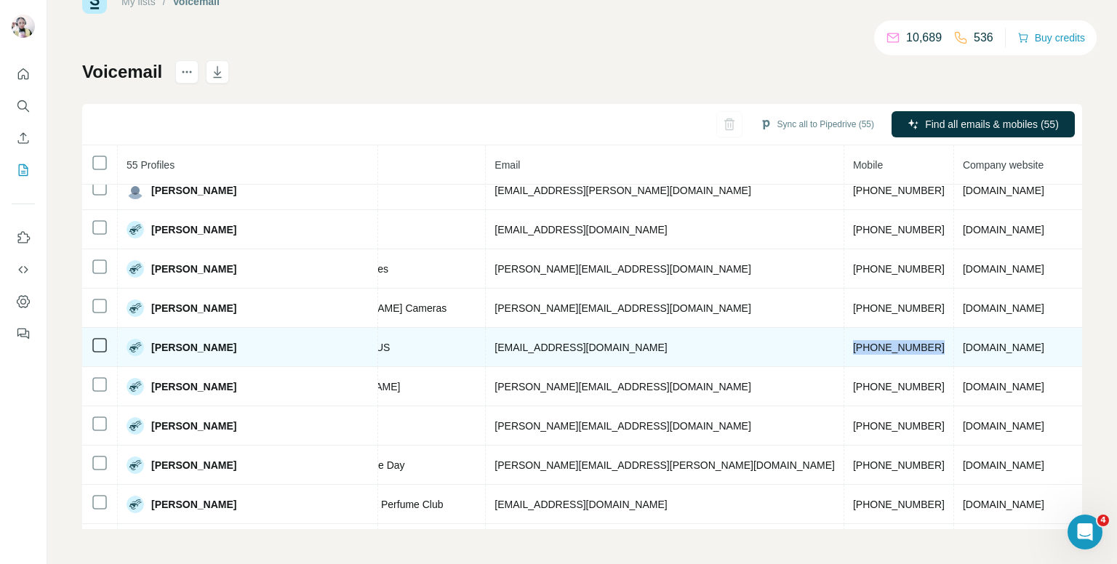
scroll to position [1664, 448]
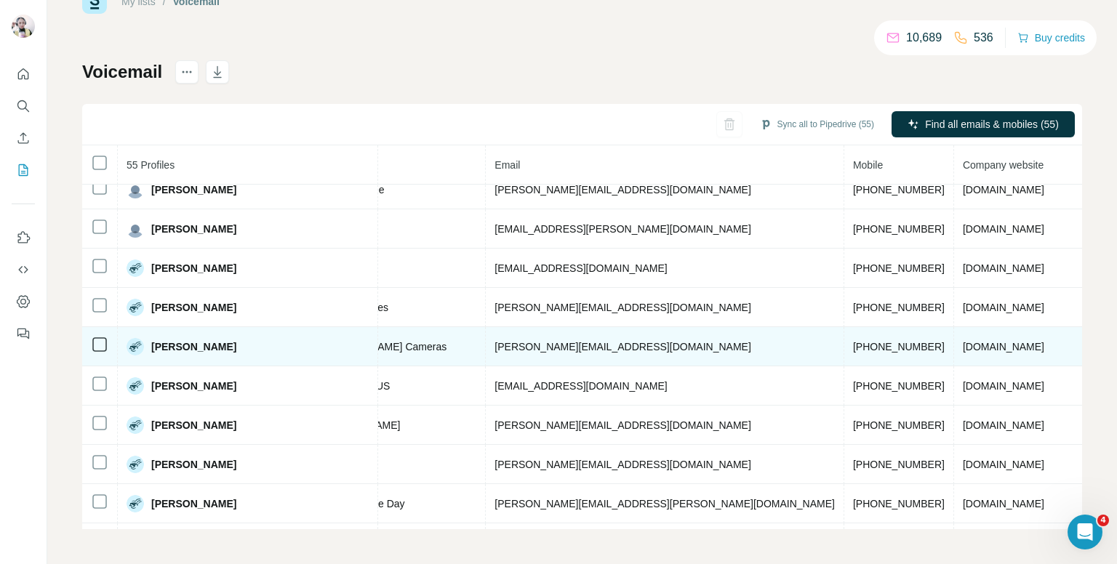
click at [853, 341] on span "+447795437246" at bounding box center [899, 347] width 92 height 12
copy span "+447795437246"
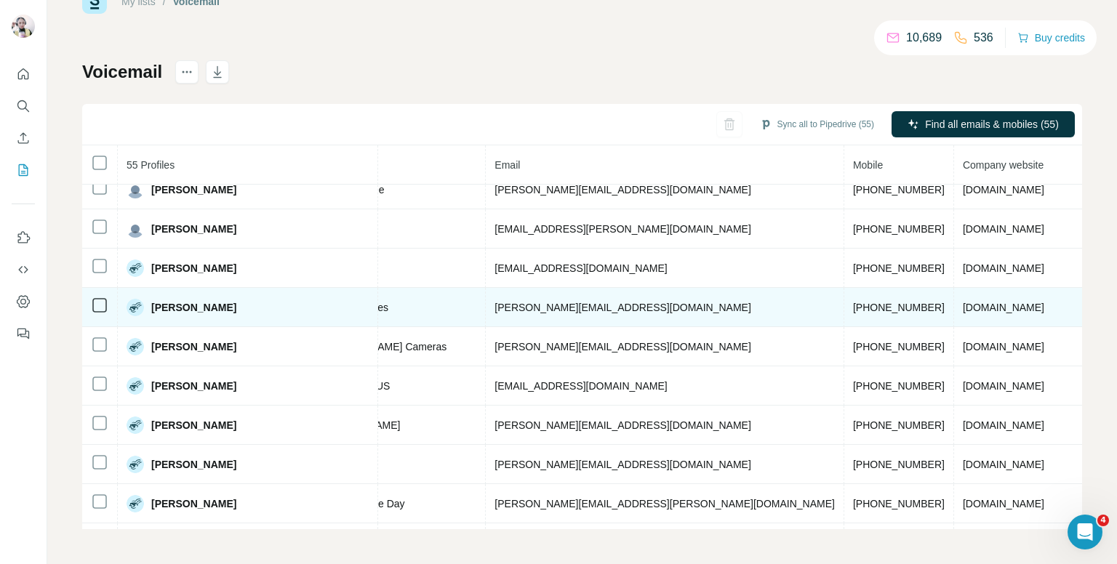
click at [853, 302] on span "+447889635024" at bounding box center [899, 308] width 92 height 12
copy span "+447889635024"
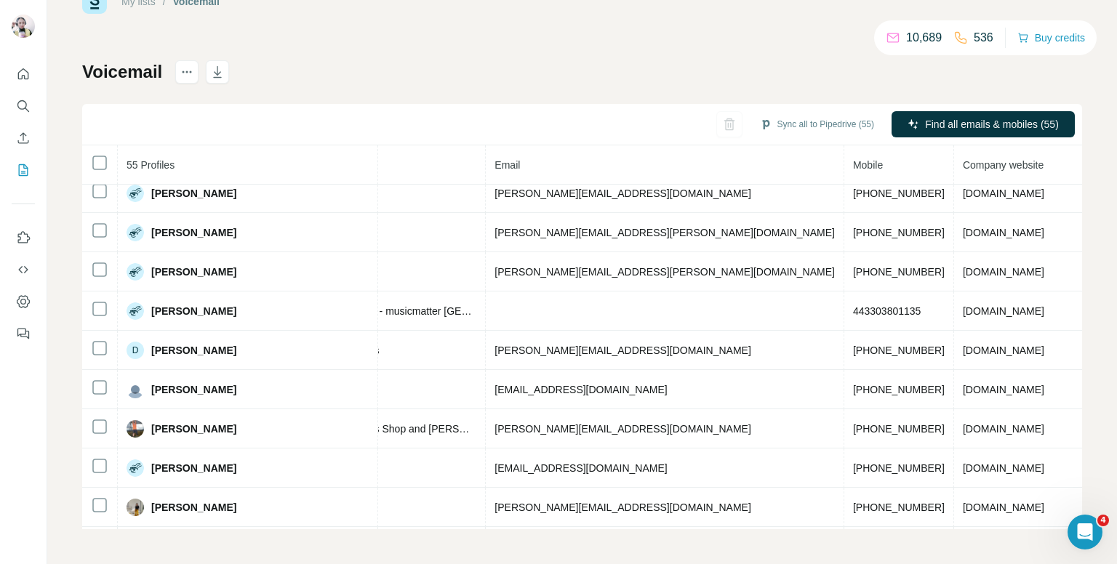
scroll to position [428, 448]
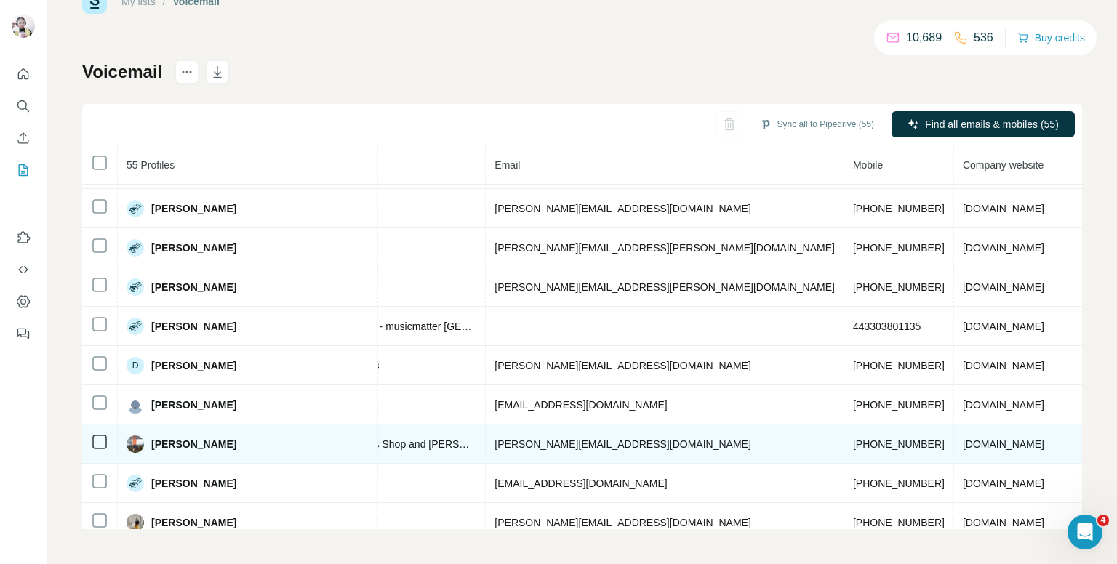
click at [844, 427] on td "[PHONE_NUMBER]" at bounding box center [899, 444] width 110 height 39
click at [853, 439] on span "[PHONE_NUMBER]" at bounding box center [899, 445] width 92 height 12
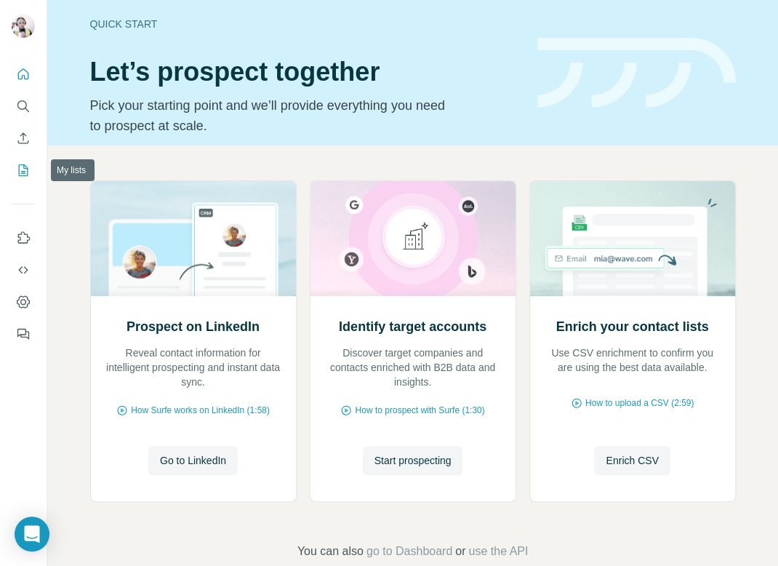
click at [23, 169] on icon "My lists" at bounding box center [23, 170] width 15 height 15
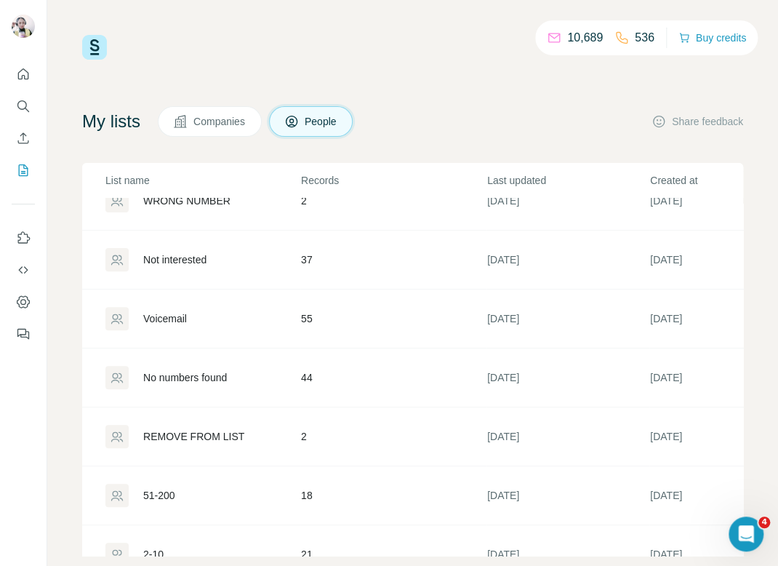
scroll to position [145, 0]
click at [198, 315] on div "Voicemail" at bounding box center [202, 317] width 194 height 23
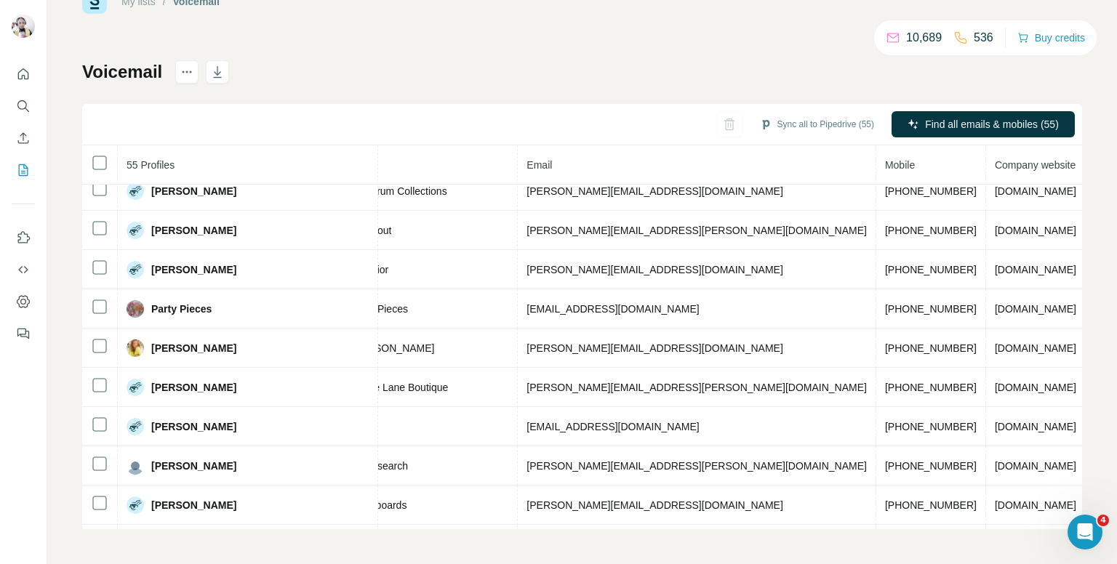
scroll to position [0, 416]
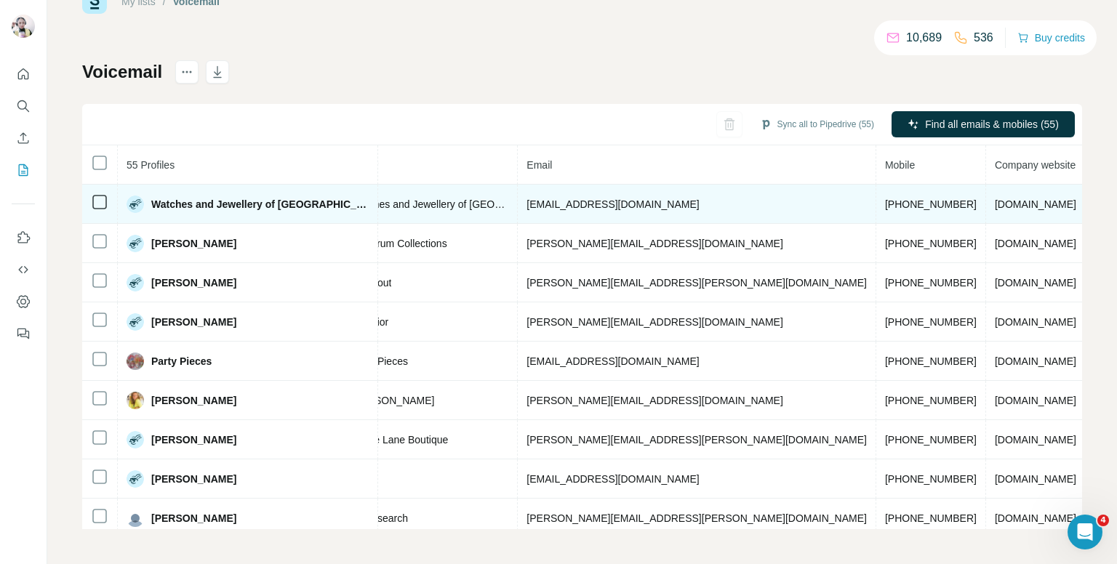
click at [778, 206] on span "[PHONE_NUMBER]" at bounding box center [931, 205] width 92 height 12
copy span "[PHONE_NUMBER]"
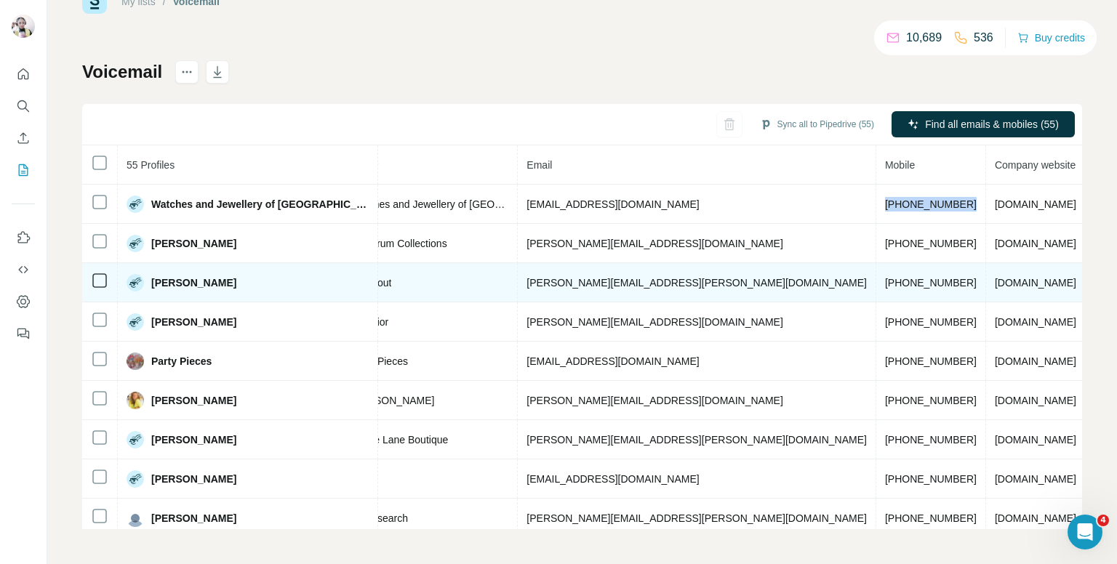
scroll to position [0, 0]
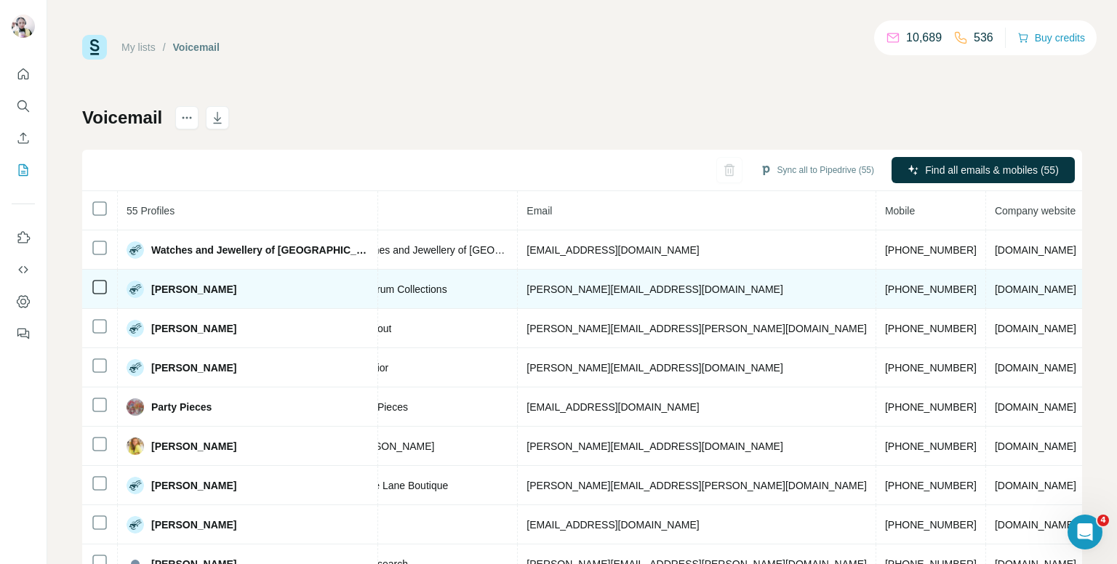
click at [401, 275] on td "Spectrum Collections" at bounding box center [422, 289] width 192 height 39
